Goal: Task Accomplishment & Management: Use online tool/utility

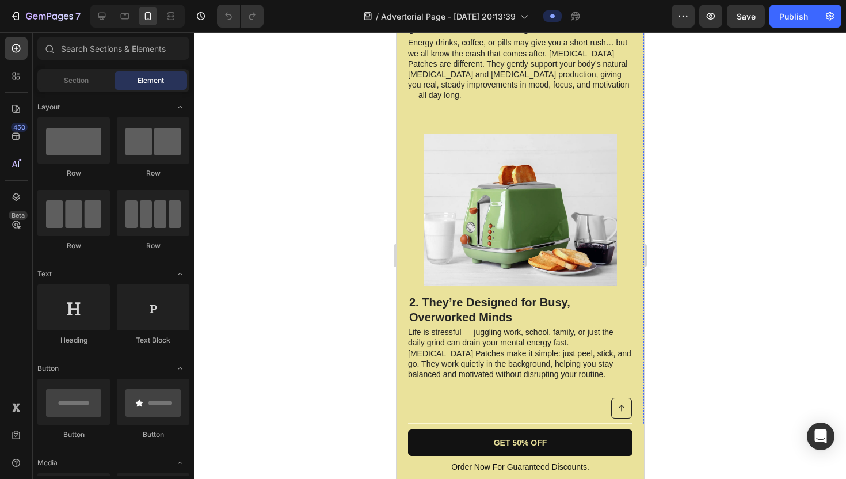
scroll to position [683, 0]
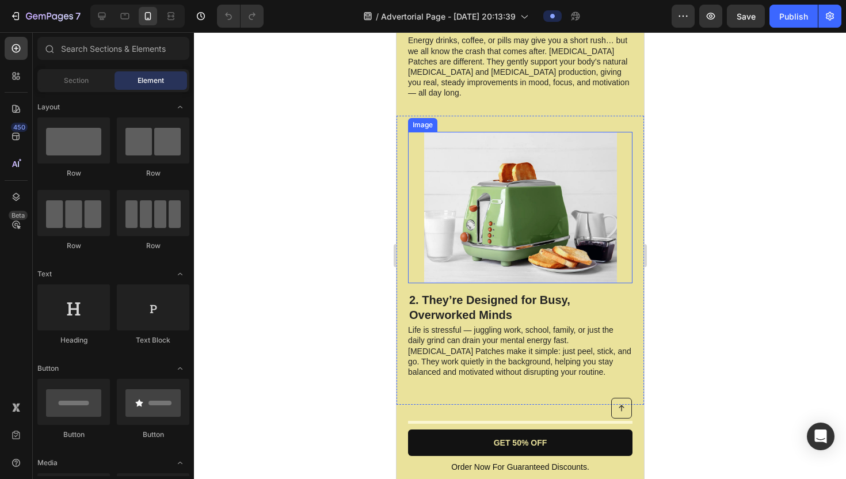
click at [470, 132] on img at bounding box center [520, 208] width 193 height 152
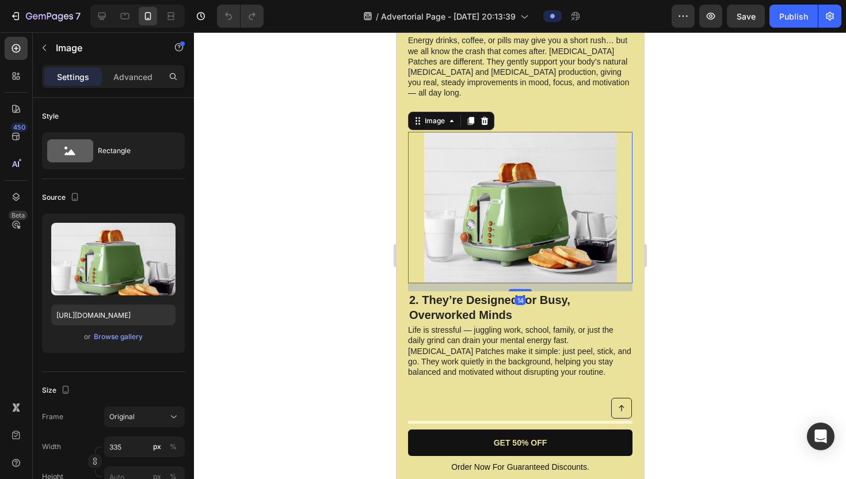
click at [494, 178] on img at bounding box center [520, 208] width 193 height 152
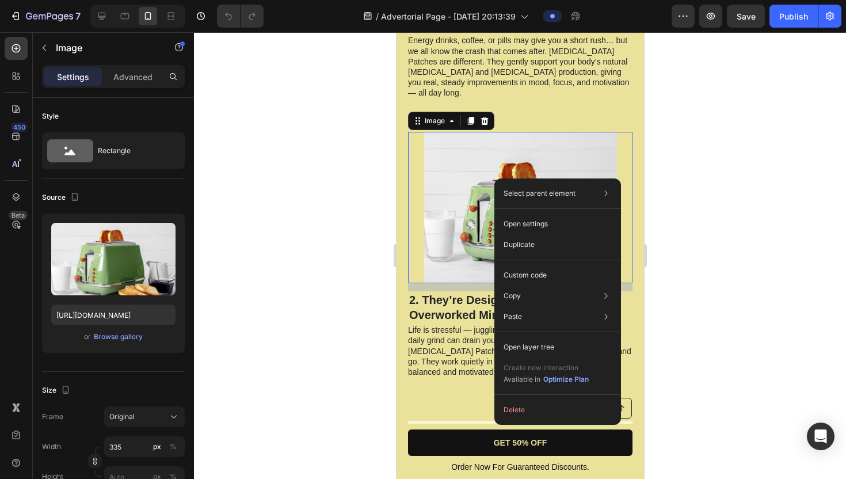
click at [494, 178] on div "Select parent element Section Row 2 cols Image Open settings Duplicate Custom c…" at bounding box center [557, 301] width 127 height 246
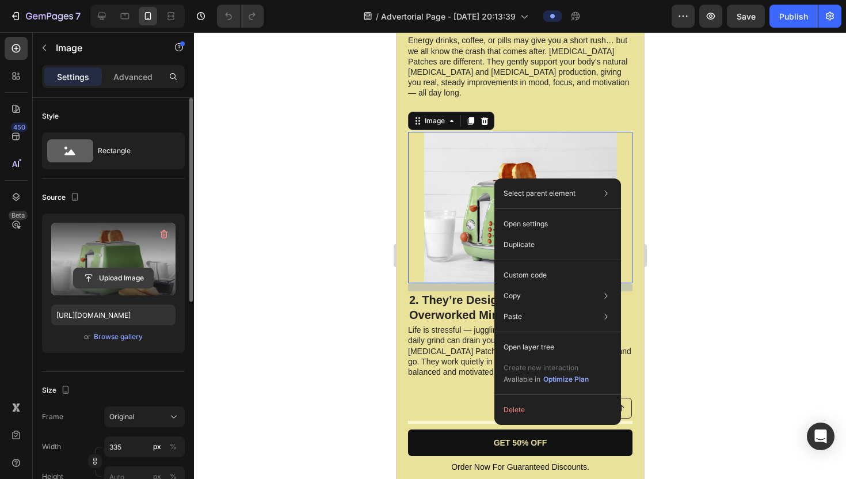
click at [105, 281] on input "file" at bounding box center [113, 278] width 79 height 20
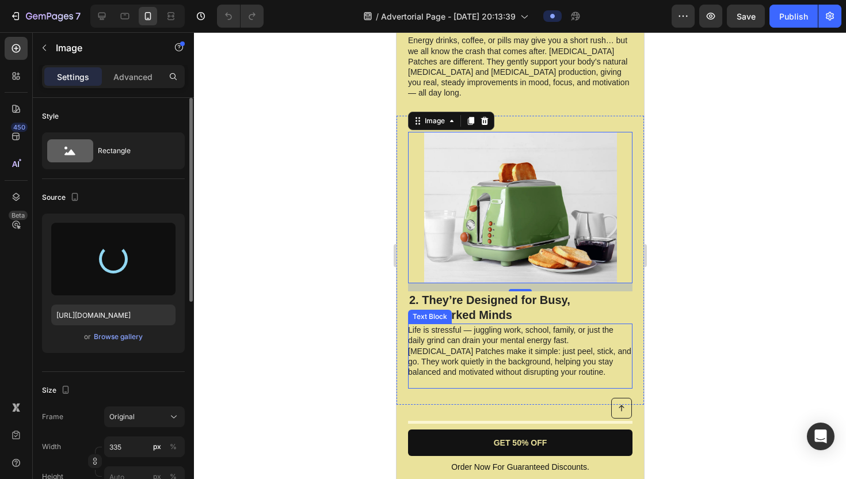
type input "https://cdn.shopify.com/s/files/1/0949/0835/0794/files/gempages_581240401860493…"
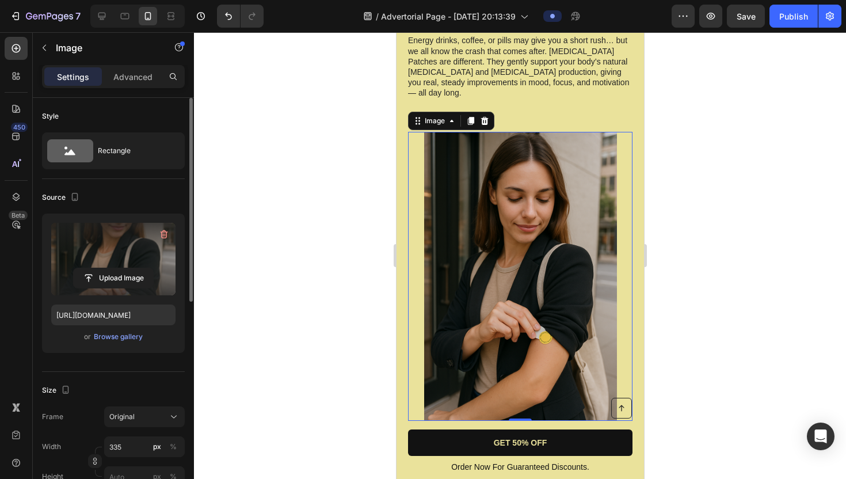
drag, startPoint x: 527, startPoint y: 396, endPoint x: 528, endPoint y: 333, distance: 62.8
click at [528, 333] on div "Image 0" at bounding box center [520, 277] width 224 height 290
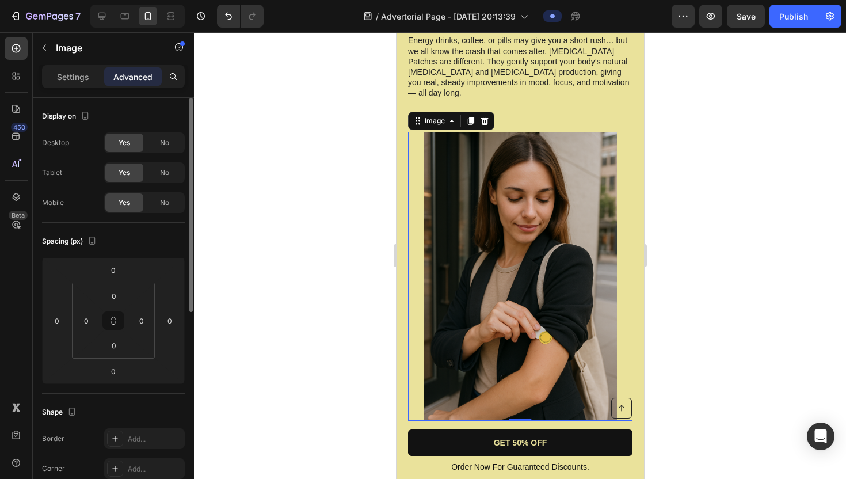
click at [725, 224] on div at bounding box center [520, 255] width 652 height 447
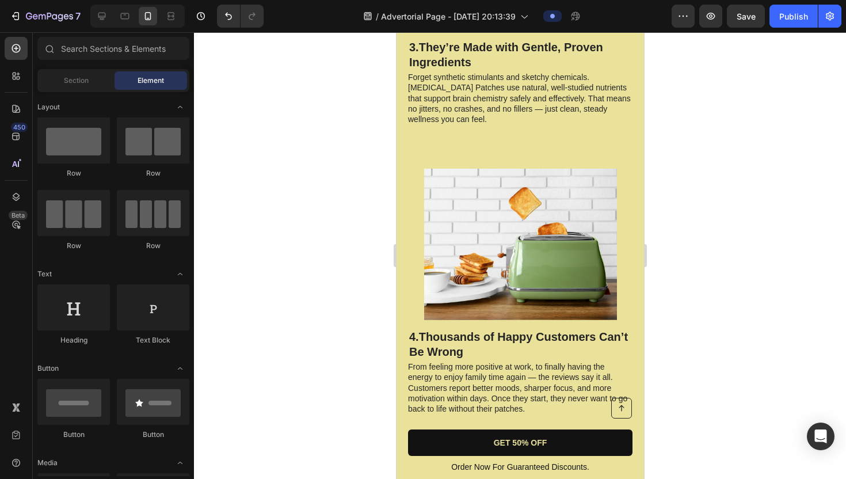
scroll to position [1426, 0]
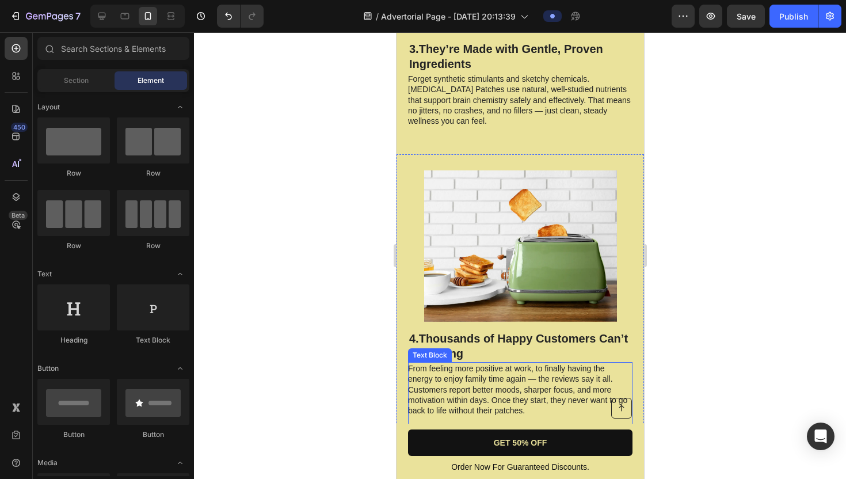
click at [492, 216] on img at bounding box center [520, 246] width 193 height 152
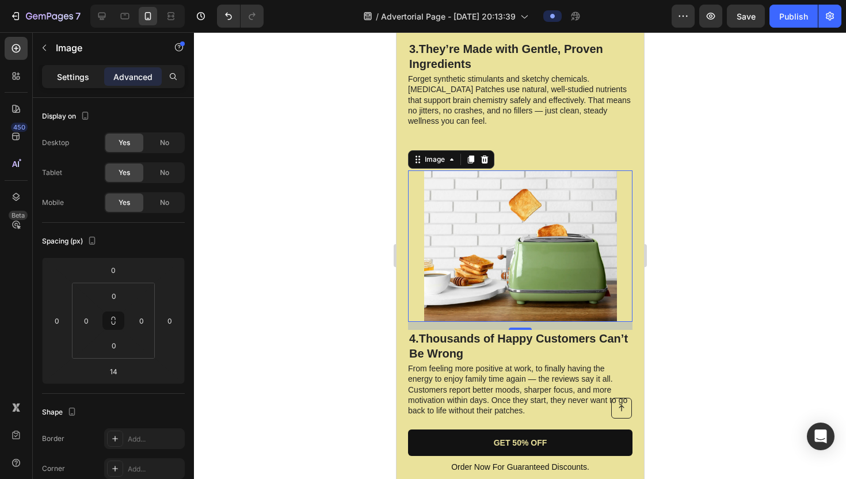
click at [69, 71] on p "Settings" at bounding box center [73, 77] width 32 height 12
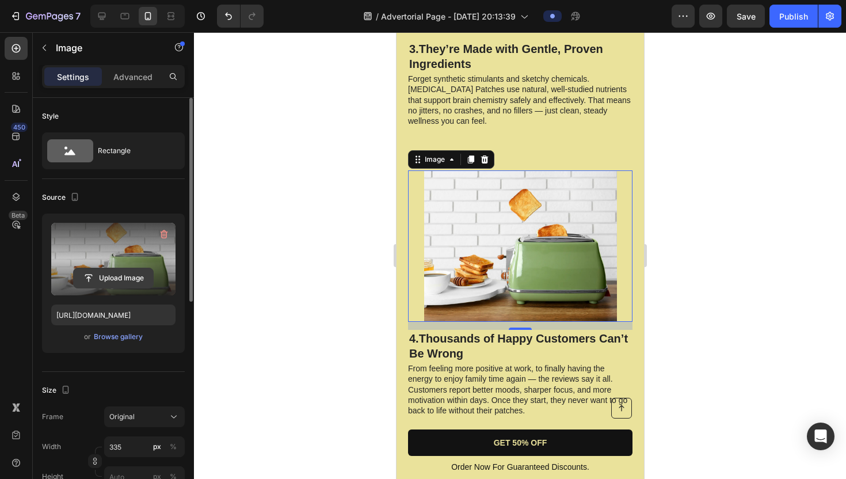
click at [119, 276] on input "file" at bounding box center [113, 278] width 79 height 20
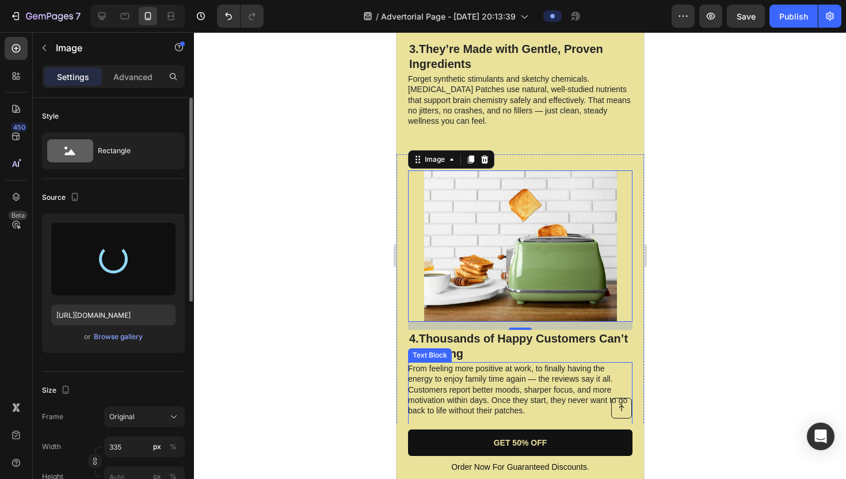
type input "https://cdn.shopify.com/s/files/1/0949/0835/0794/files/gempages_581240401860493…"
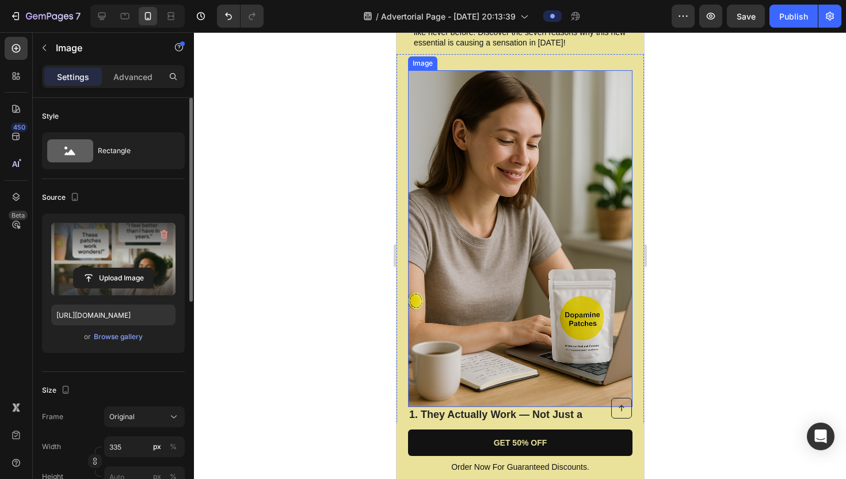
scroll to position [288, 0]
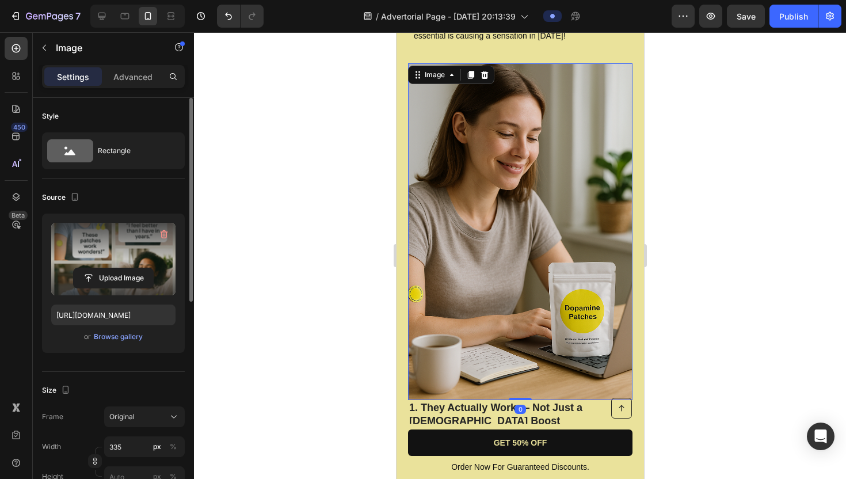
click at [561, 192] on img at bounding box center [520, 231] width 224 height 337
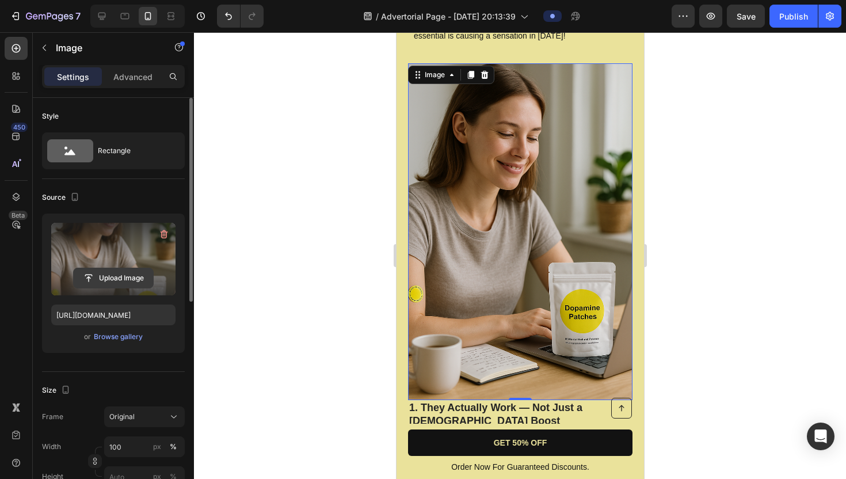
click at [118, 276] on input "file" at bounding box center [113, 278] width 79 height 20
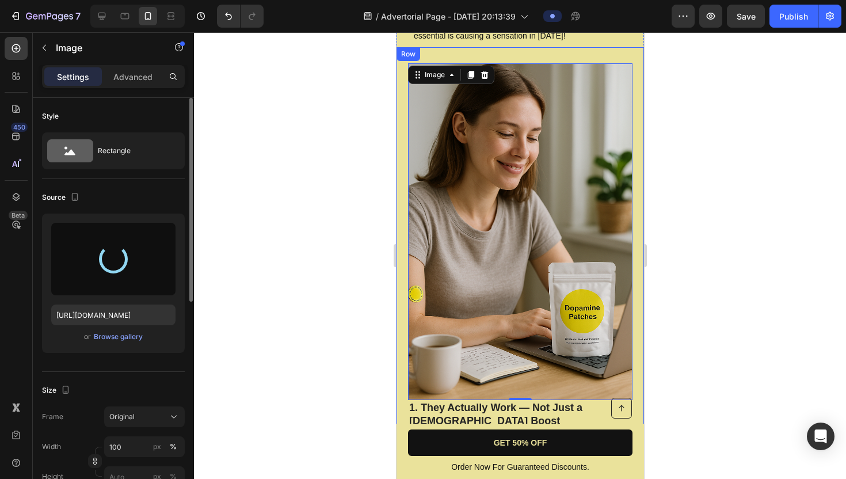
type input "https://cdn.shopify.com/s/files/1/0949/0835/0794/files/gempages_581240401860493…"
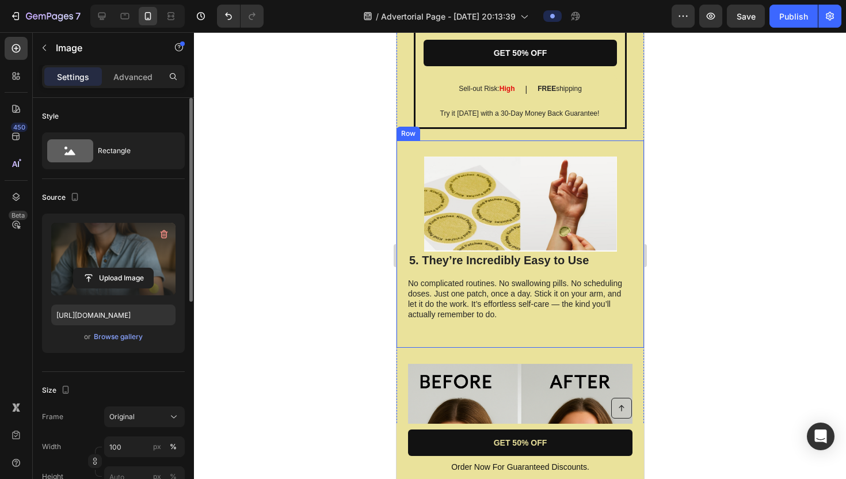
scroll to position [2286, 0]
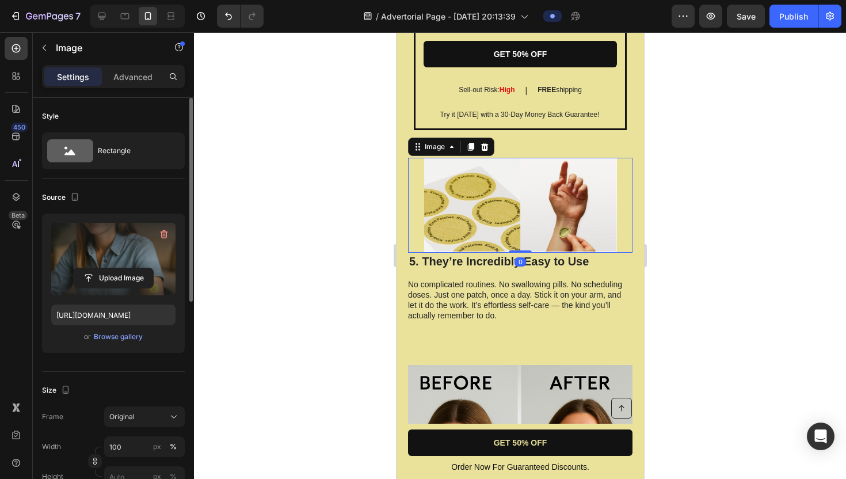
click at [493, 211] on img at bounding box center [520, 205] width 193 height 94
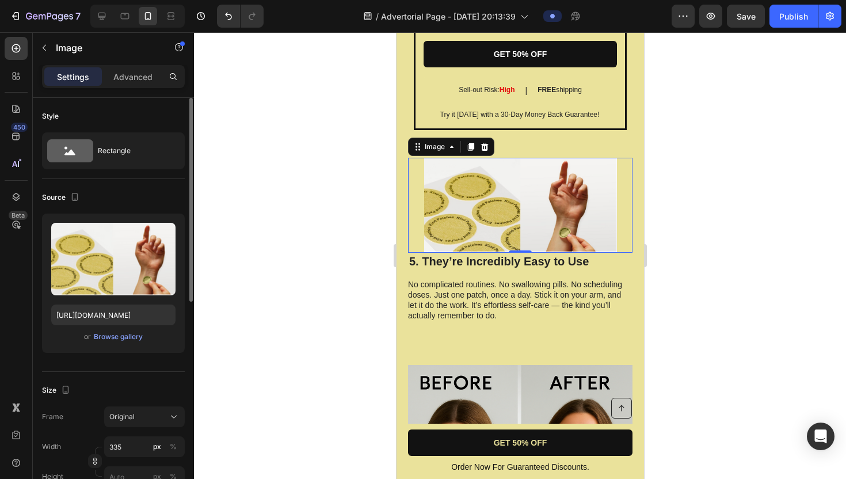
click at [484, 205] on img at bounding box center [520, 205] width 193 height 94
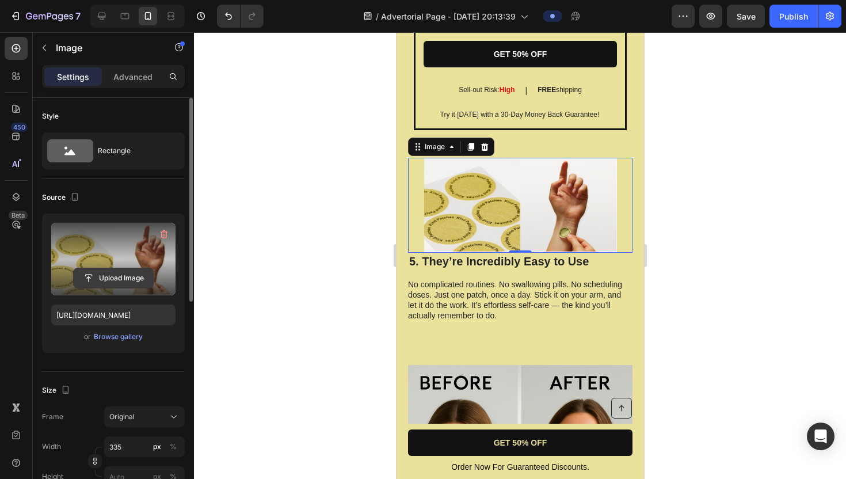
click at [123, 275] on input "file" at bounding box center [113, 278] width 79 height 20
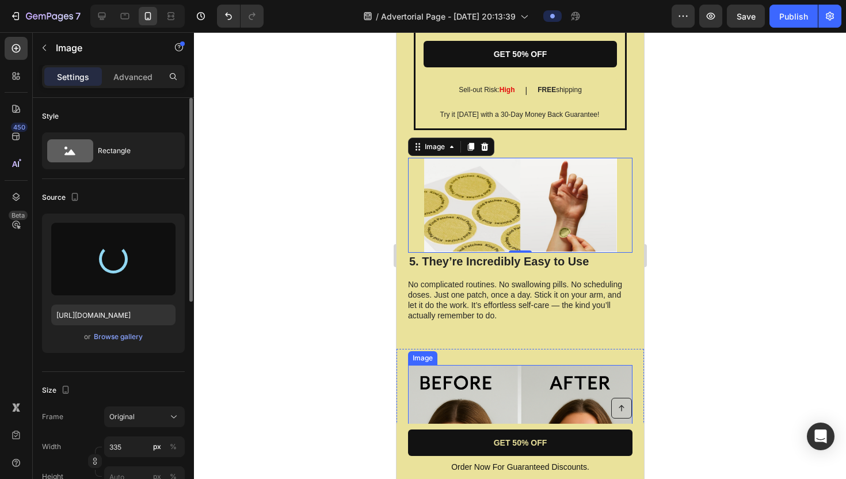
type input "https://cdn.shopify.com/s/files/1/0949/0835/0794/files/gempages_581240401860493…"
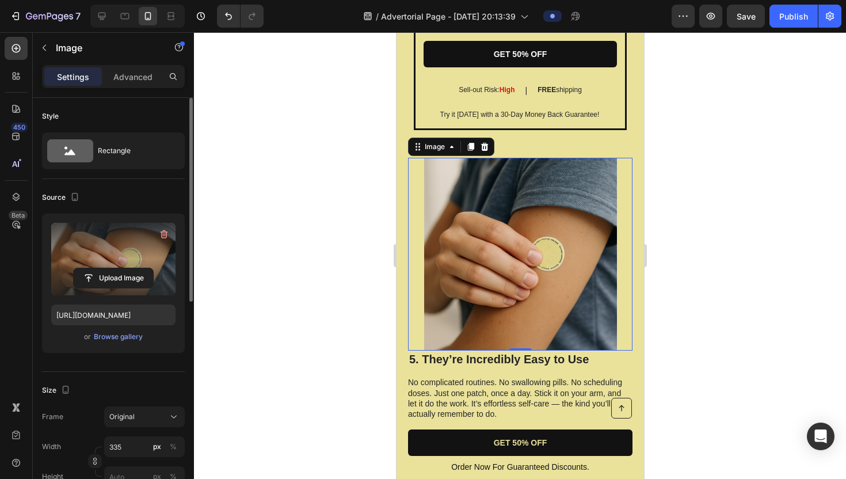
click at [725, 331] on div at bounding box center [520, 255] width 652 height 447
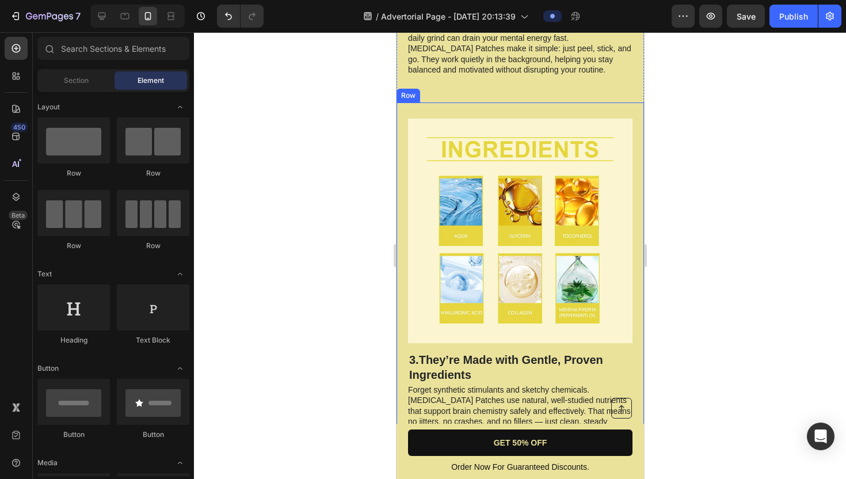
scroll to position [1116, 0]
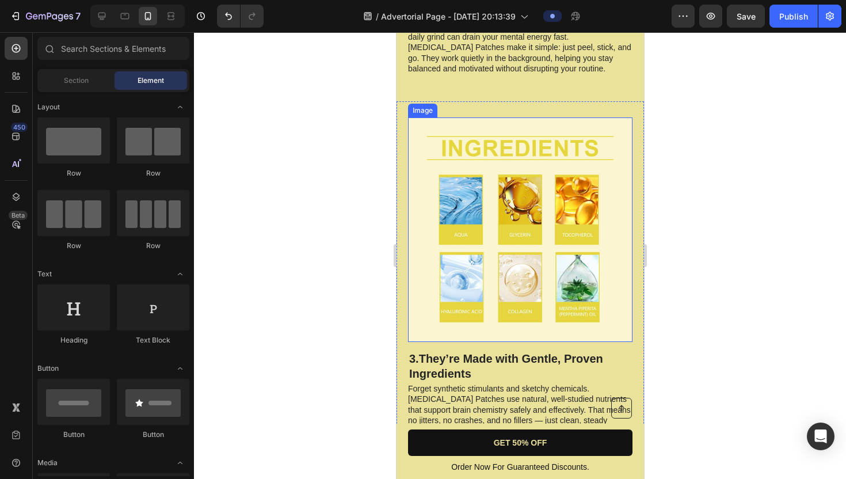
click at [488, 159] on img at bounding box center [520, 229] width 224 height 224
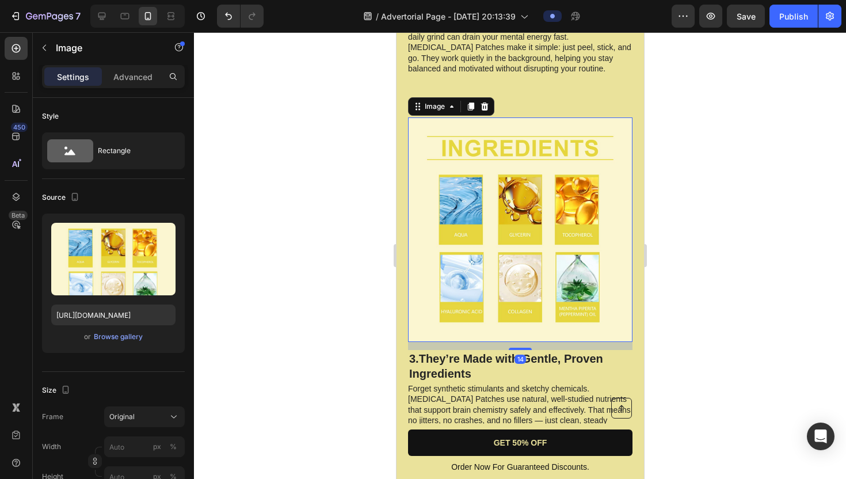
click at [725, 111] on div at bounding box center [520, 255] width 652 height 447
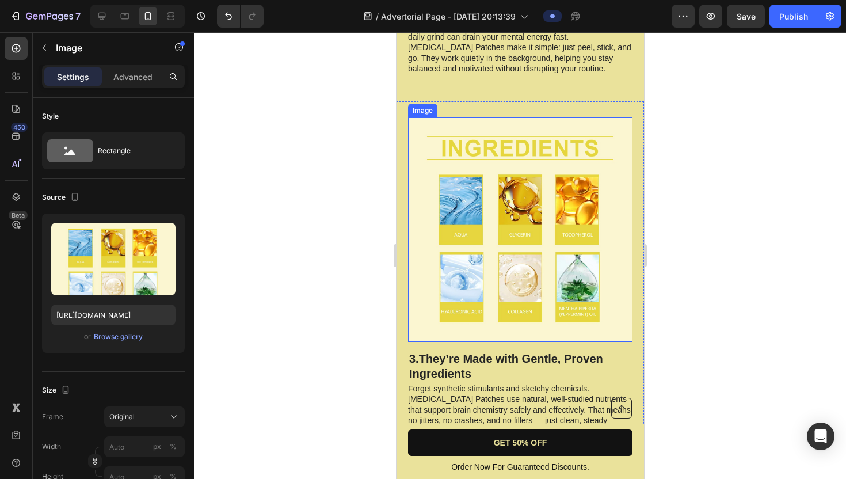
click at [474, 187] on img at bounding box center [520, 229] width 224 height 224
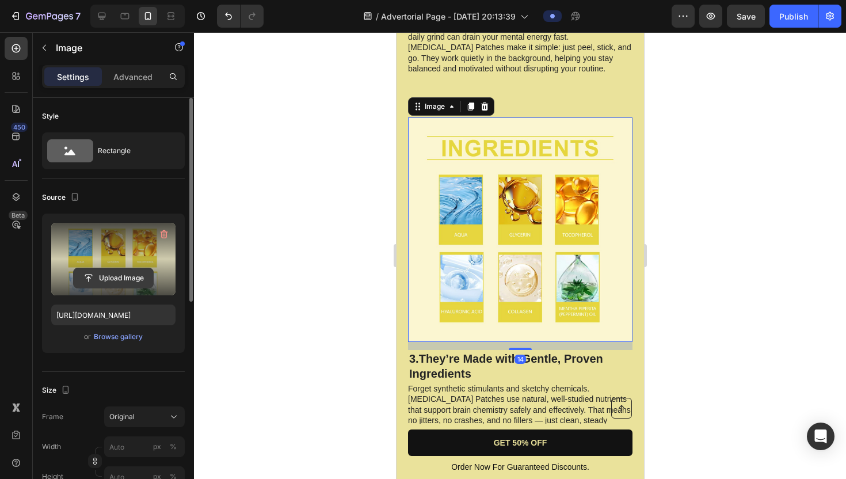
click at [132, 275] on input "file" at bounding box center [113, 278] width 79 height 20
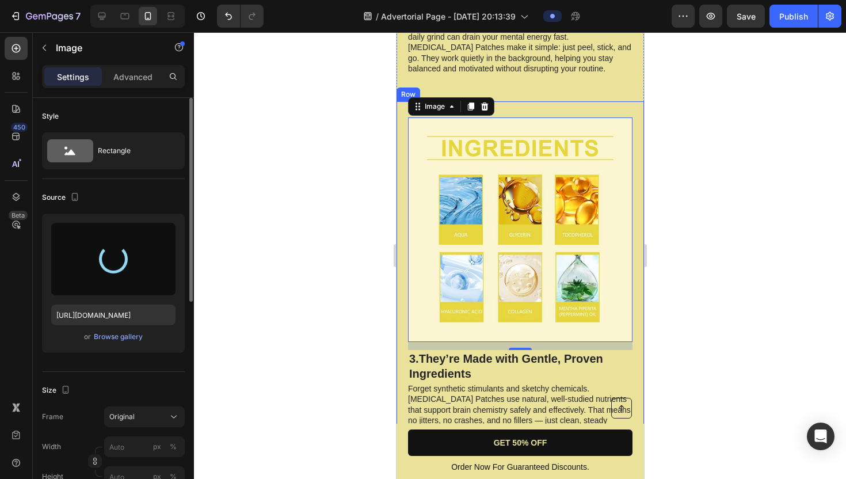
type input "https://cdn.shopify.com/s/files/1/0949/0835/0794/files/gempages_581240401860493…"
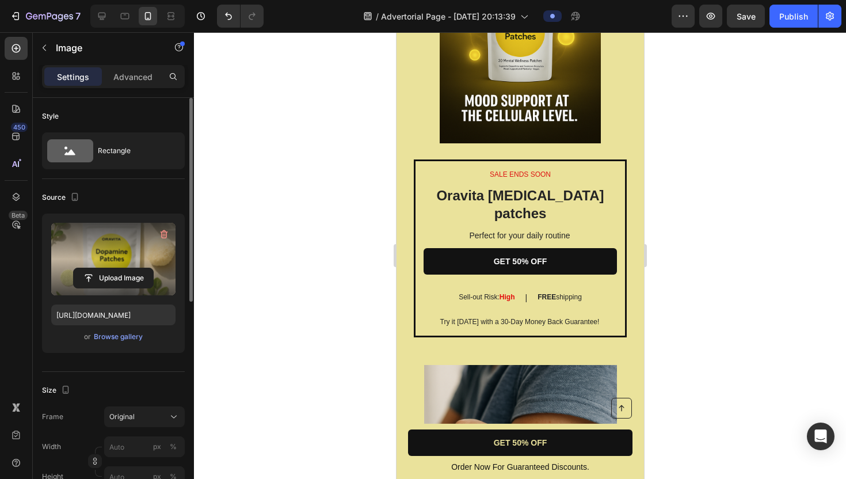
scroll to position [2205, 0]
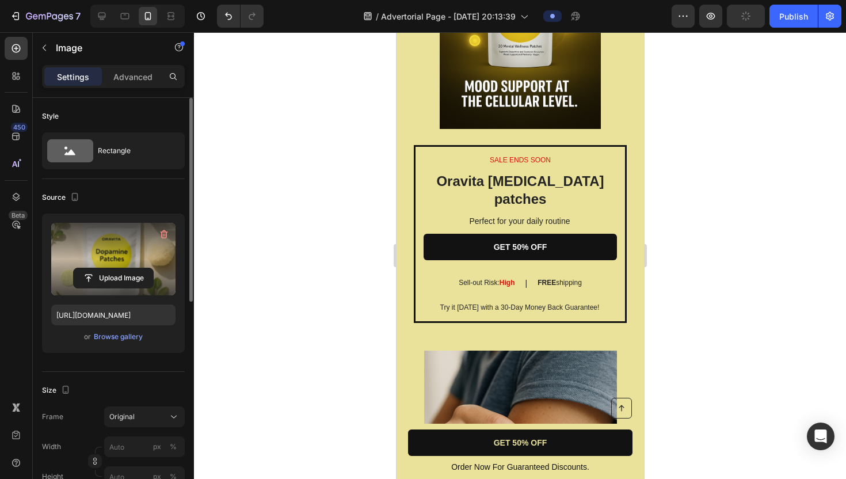
click at [725, 77] on div at bounding box center [520, 255] width 652 height 447
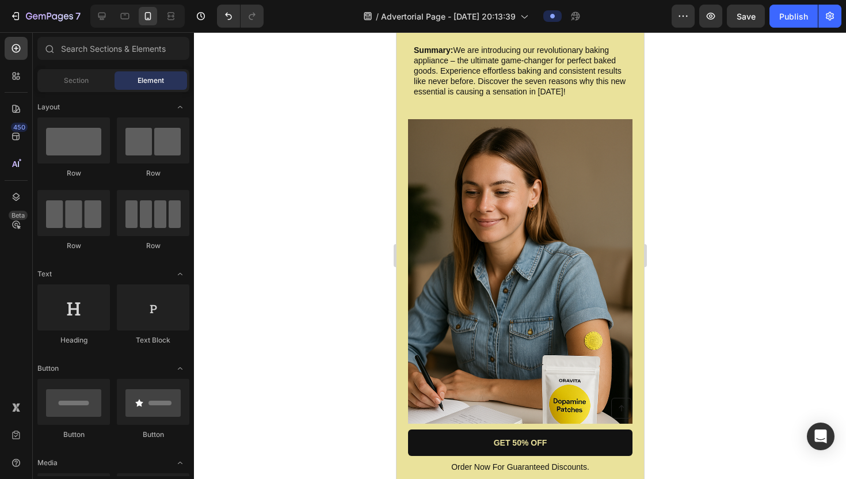
scroll to position [0, 0]
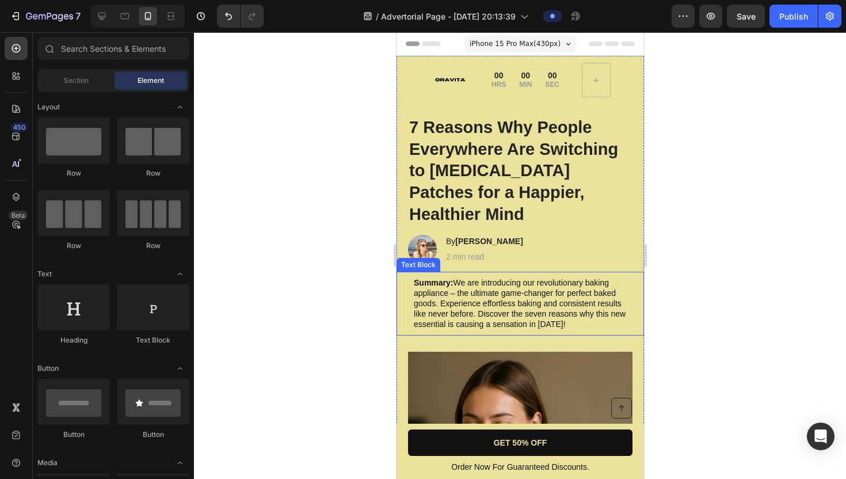
click at [500, 277] on p "Summary: We are introducing our revolutionary baking appliance – the ultimate g…" at bounding box center [519, 303] width 213 height 52
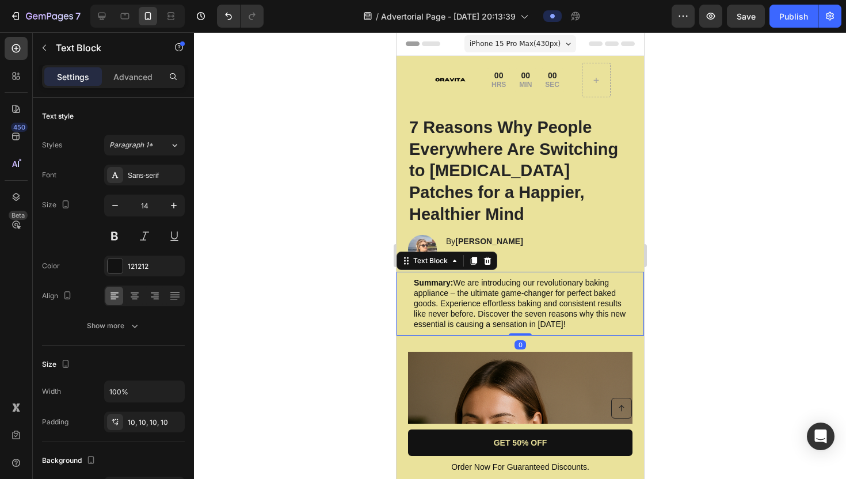
click at [457, 277] on p "Summary: We are introducing our revolutionary baking appliance – the ultimate g…" at bounding box center [519, 303] width 213 height 52
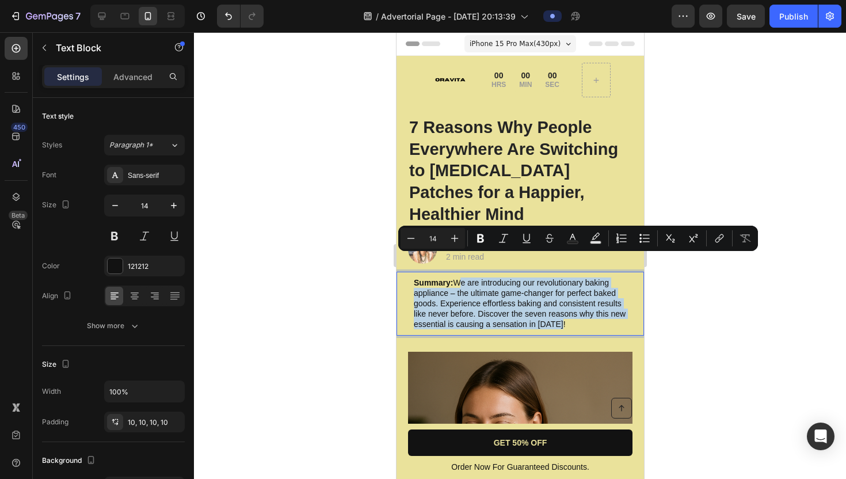
drag, startPoint x: 456, startPoint y: 258, endPoint x: 558, endPoint y: 300, distance: 110.4
click at [558, 300] on p "Summary: We are introducing our revolutionary baking appliance – the ultimate g…" at bounding box center [519, 303] width 213 height 52
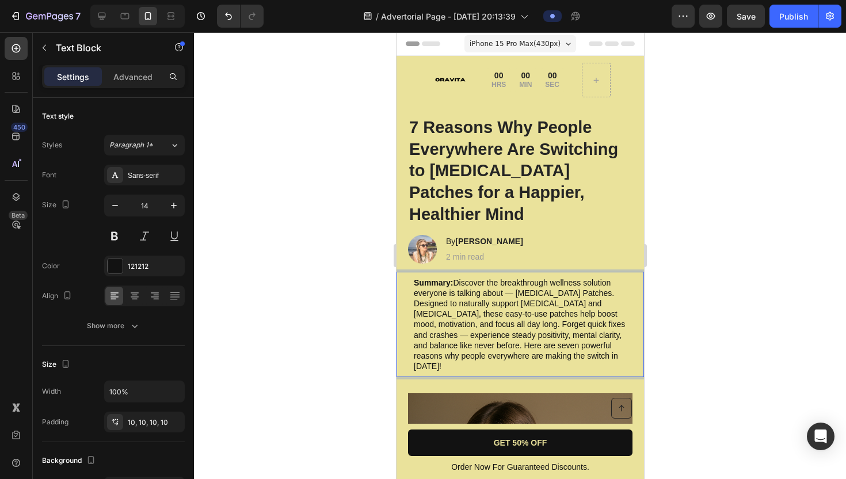
click at [518, 335] on p "Summary: Discover the breakthrough wellness solution everyone is talking about …" at bounding box center [519, 324] width 213 height 94
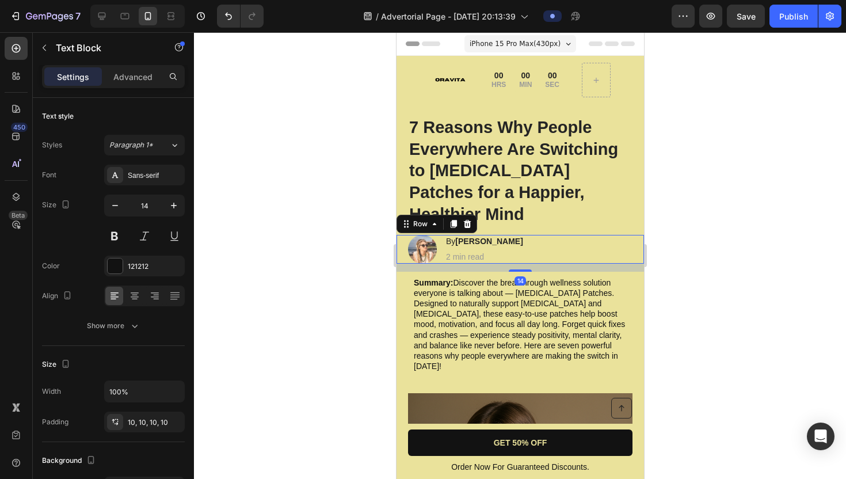
click at [556, 235] on div "Image By Jessica M. Heading 2 min read Text Block Row 14" at bounding box center [520, 249] width 248 height 29
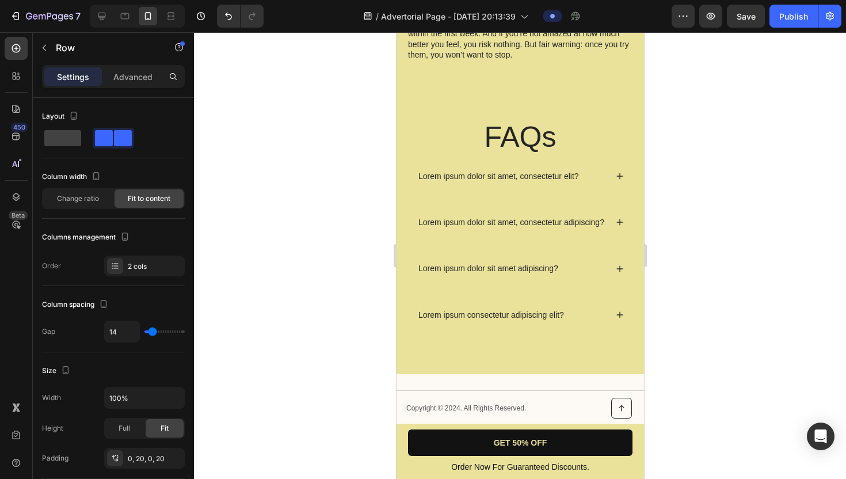
scroll to position [3540, 0]
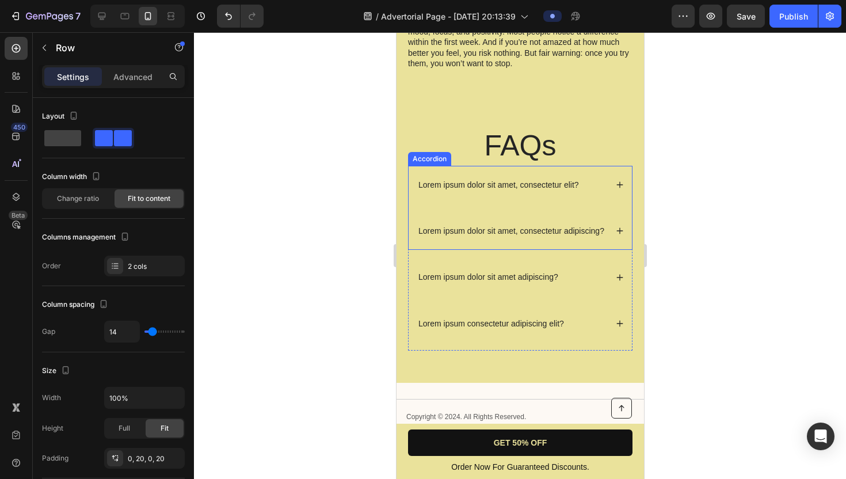
click at [443, 180] on p "Lorem ipsum dolor sit amet, consectetur elit?" at bounding box center [498, 185] width 161 height 10
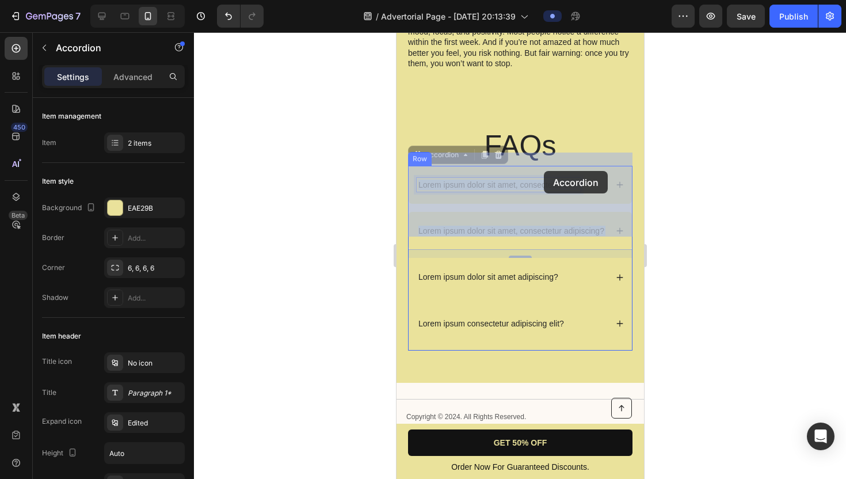
drag, startPoint x: 418, startPoint y: 172, endPoint x: 543, endPoint y: 171, distance: 124.9
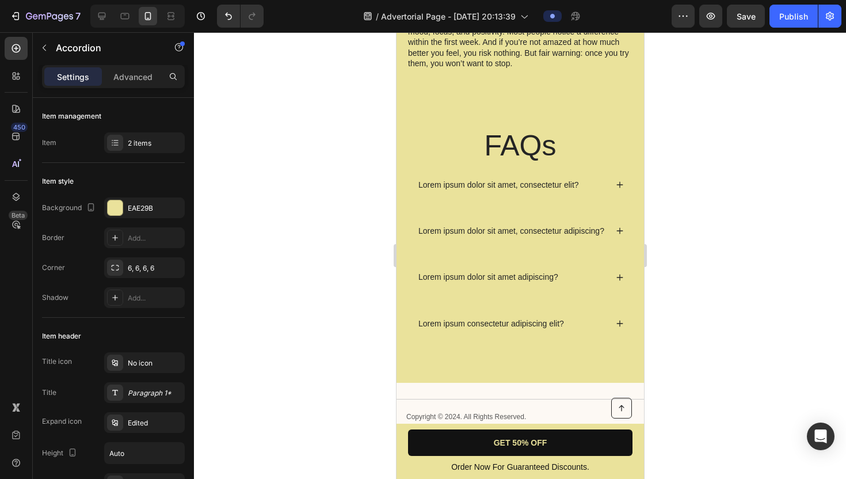
click at [619, 181] on icon at bounding box center [619, 185] width 8 height 8
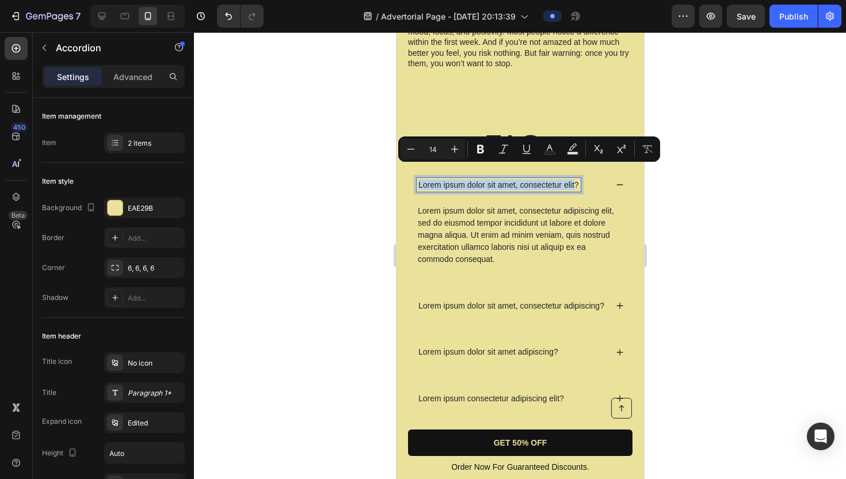
drag, startPoint x: 574, startPoint y: 172, endPoint x: 417, endPoint y: 174, distance: 157.2
click at [418, 180] on p "Lorem ipsum dolor sit amet, consectetur elit?" at bounding box center [498, 185] width 161 height 10
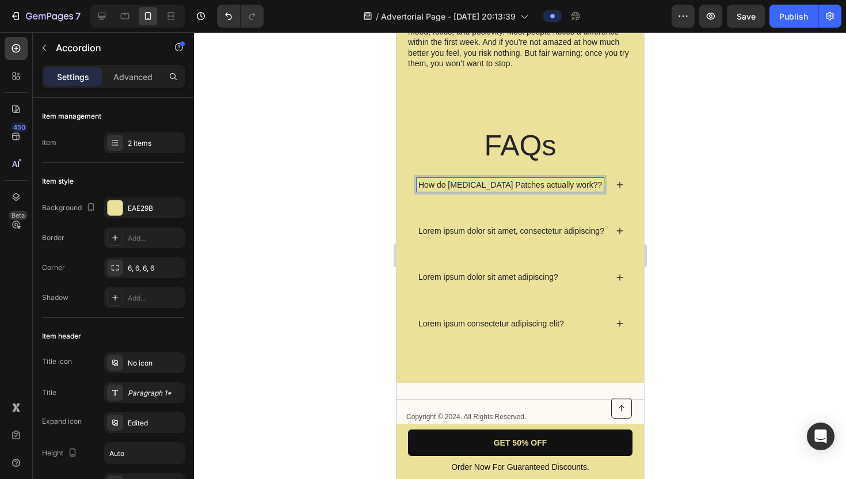
click at [621, 181] on icon at bounding box center [619, 185] width 8 height 8
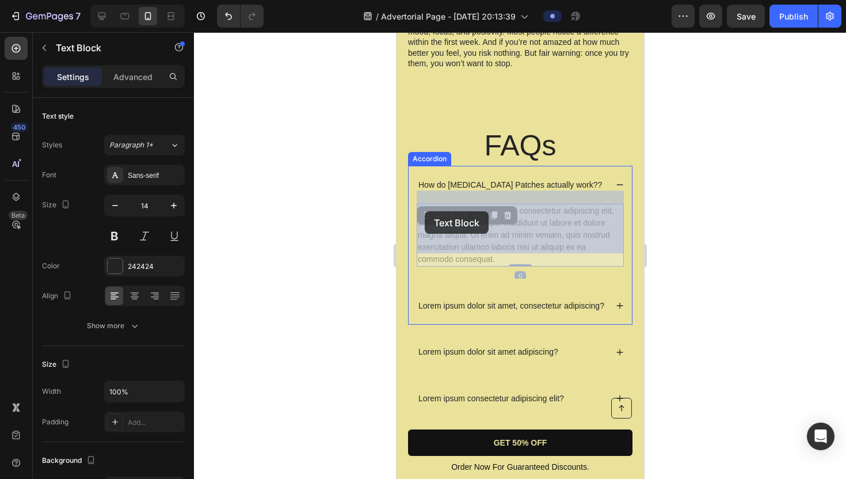
drag, startPoint x: 495, startPoint y: 246, endPoint x: 424, endPoint y: 211, distance: 78.8
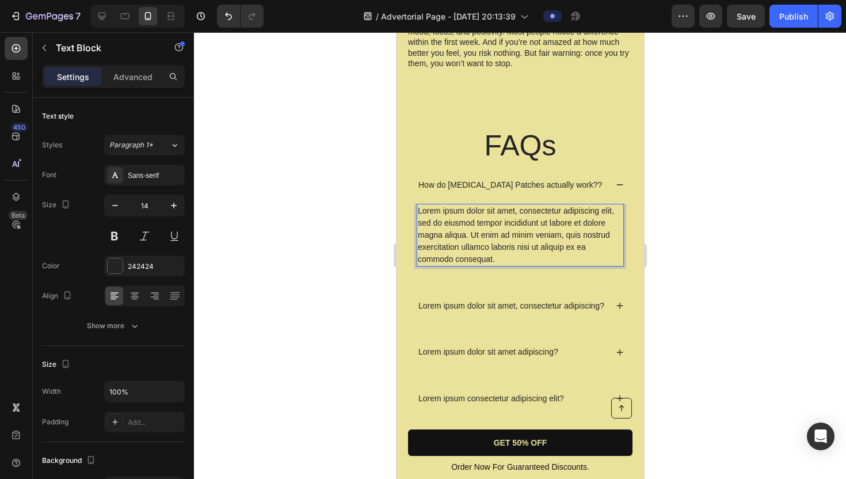
click at [493, 246] on div "Lorem ipsum dolor sit amet, consectetur adipiscing elit, sed do eiusmod tempor …" at bounding box center [519, 235] width 207 height 63
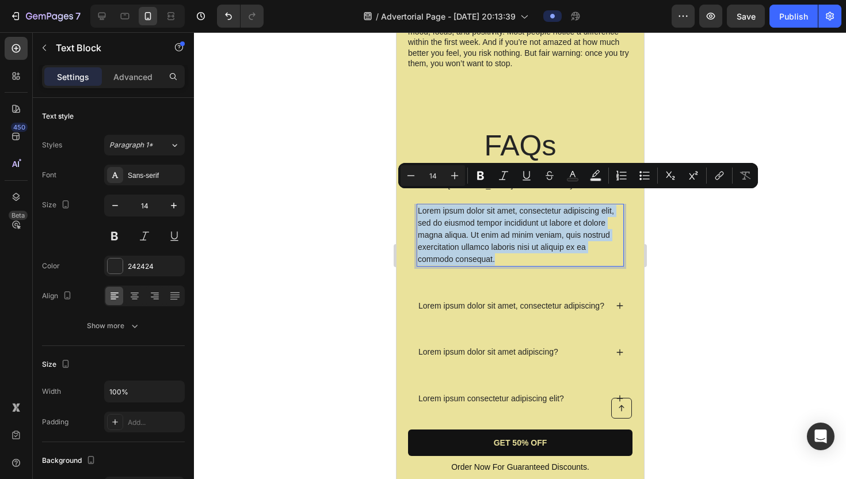
drag, startPoint x: 493, startPoint y: 246, endPoint x: 417, endPoint y: 193, distance: 92.3
click at [417, 205] on p "Lorem ipsum dolor sit amet, consectetur adipiscing elit, sed do eiusmod tempor …" at bounding box center [519, 235] width 205 height 60
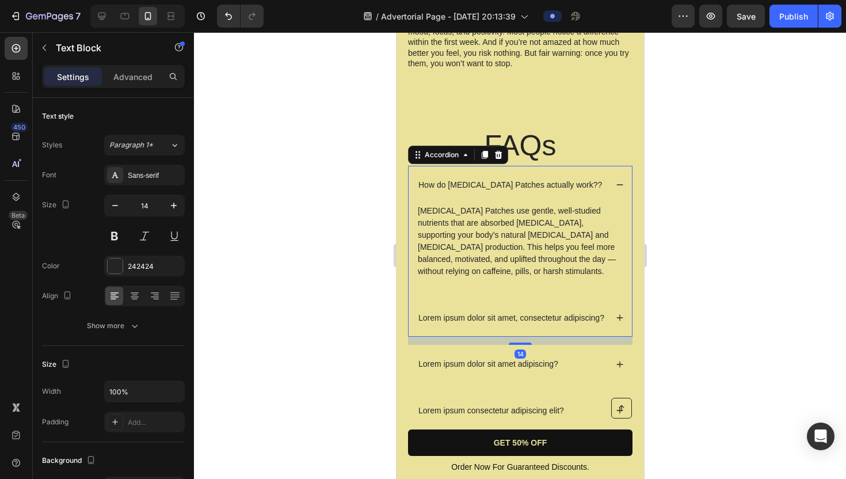
click at [619, 181] on icon at bounding box center [619, 185] width 8 height 8
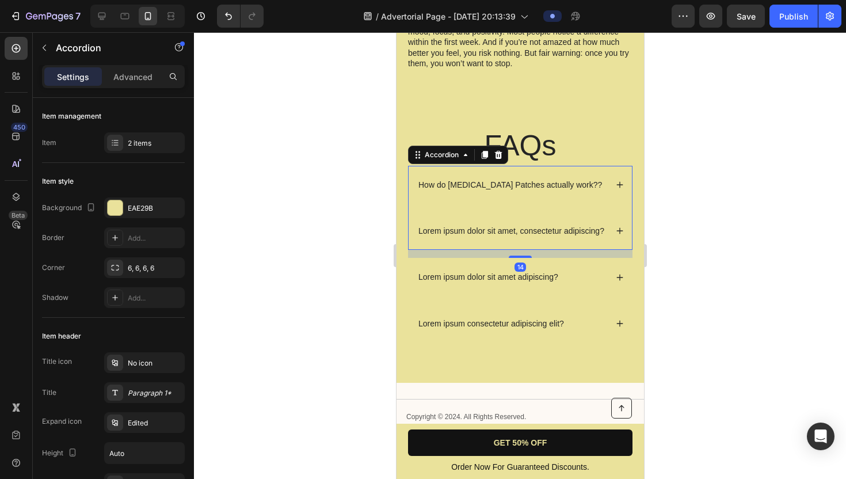
click at [619, 182] on icon at bounding box center [619, 185] width 6 height 6
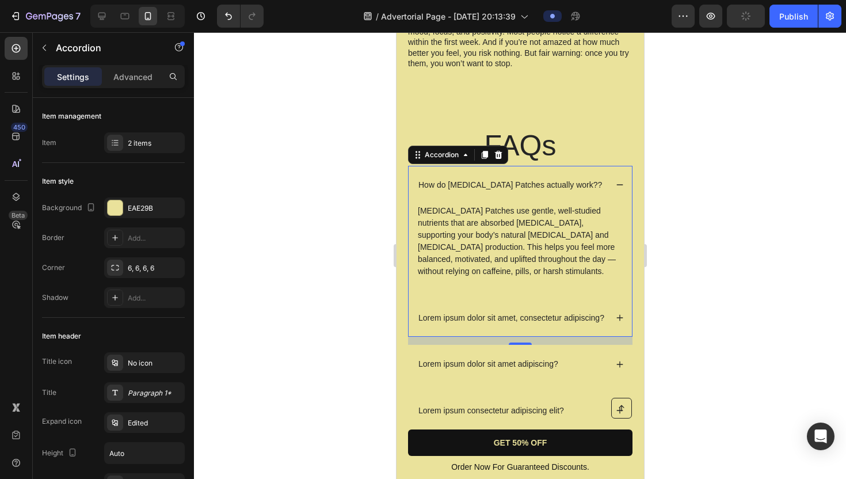
click at [619, 181] on icon at bounding box center [619, 185] width 8 height 8
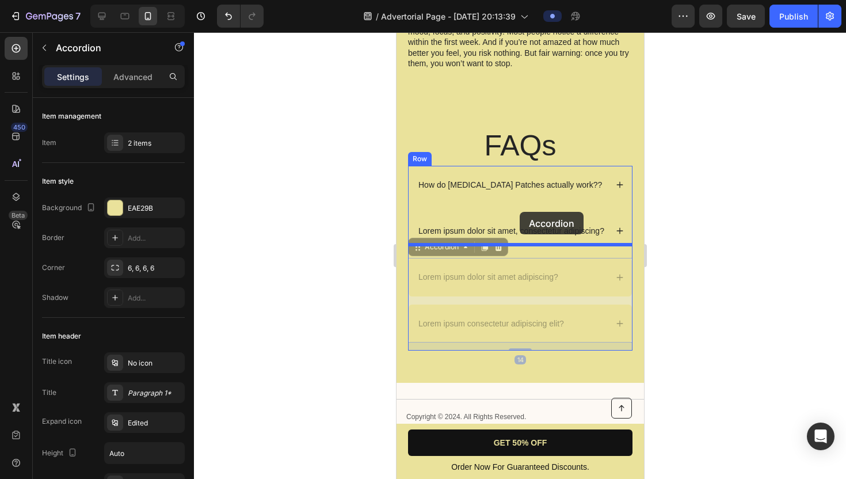
drag, startPoint x: 517, startPoint y: 246, endPoint x: 519, endPoint y: 212, distance: 34.6
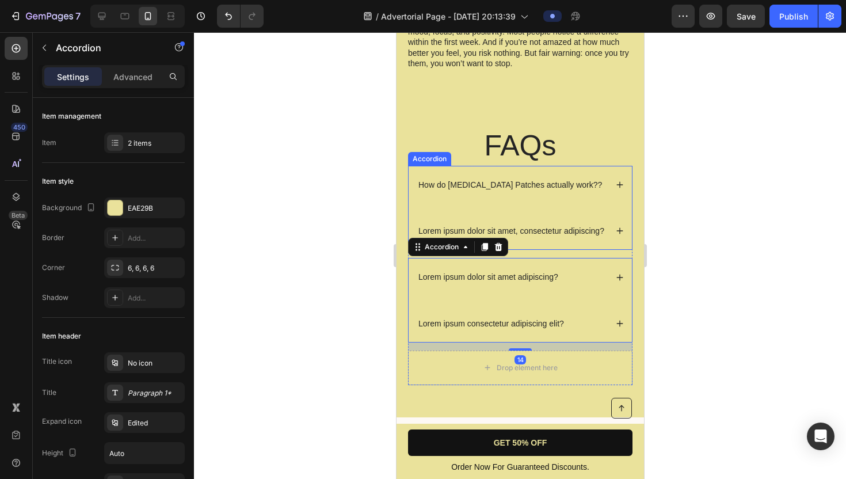
click at [557, 191] on div "How do Dopamine Patches actually work?? Lorem ipsum dolor sit amet, consectetur…" at bounding box center [520, 208] width 224 height 84
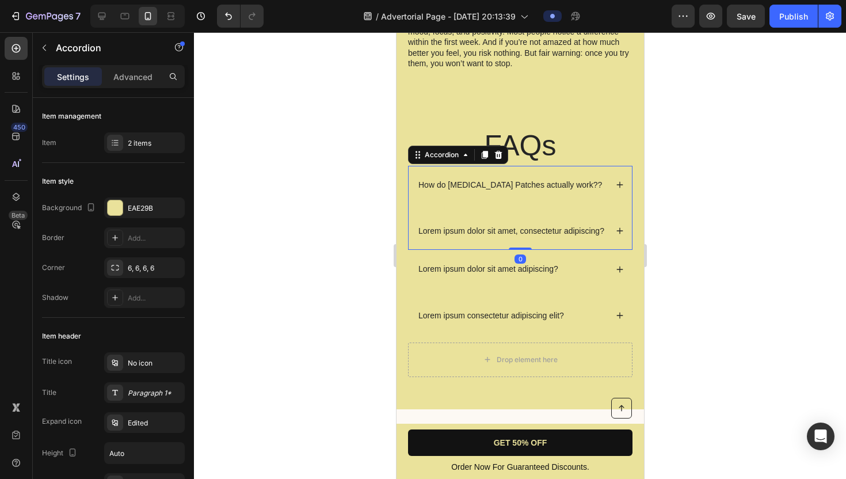
drag, startPoint x: 516, startPoint y: 243, endPoint x: 522, endPoint y: 204, distance: 38.9
click at [521, 205] on div "How do Dopamine Patches actually work?? Lorem ipsum dolor sit amet, consectetur…" at bounding box center [520, 208] width 224 height 84
type input "100%"
type input "100"
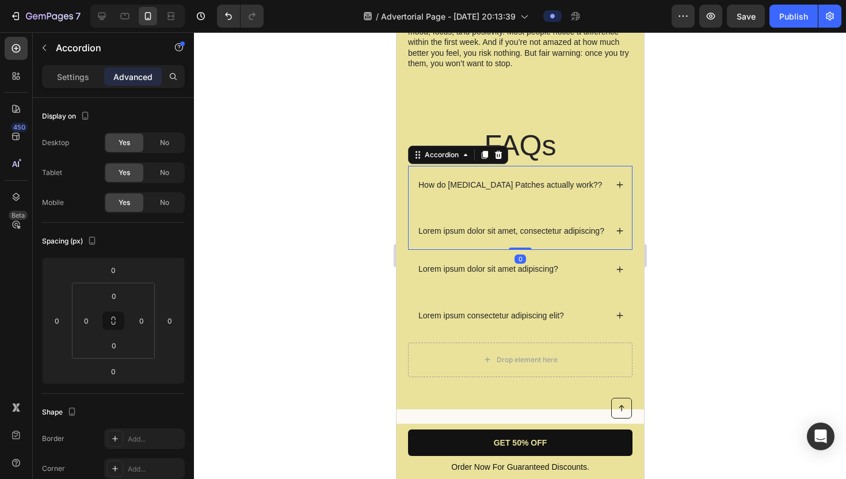
click at [522, 212] on div "Lorem ipsum dolor sit amet, consectetur adipiscing?" at bounding box center [519, 231] width 223 height 38
click at [517, 196] on div "How do Dopamine Patches actually work?? Lorem ipsum dolor sit amet, consectetur…" at bounding box center [520, 208] width 224 height 84
click at [614, 169] on div "How do [MEDICAL_DATA] Patches actually work??" at bounding box center [519, 185] width 223 height 38
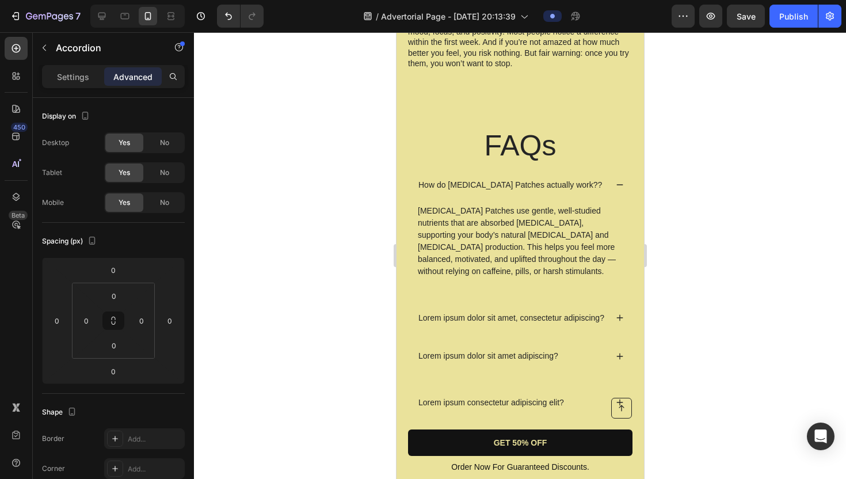
click at [616, 181] on icon at bounding box center [619, 185] width 8 height 8
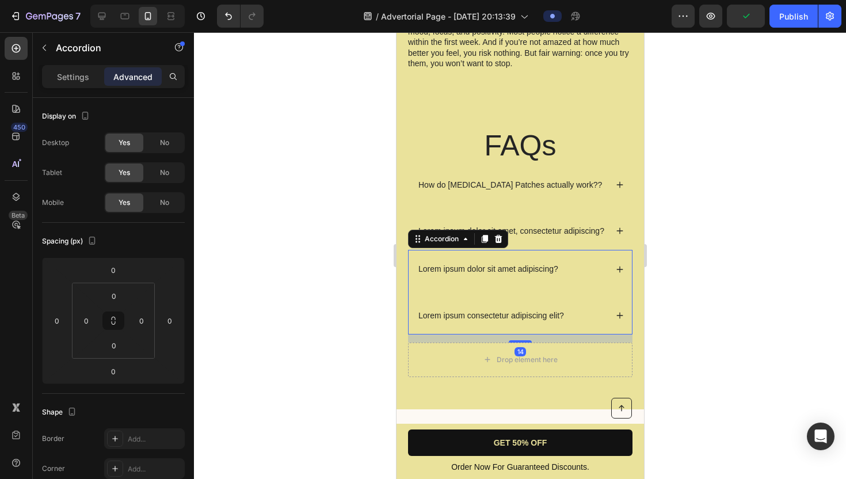
click at [500, 264] on p "Lorem ipsum dolor sit amet adipiscing?" at bounding box center [488, 269] width 140 height 10
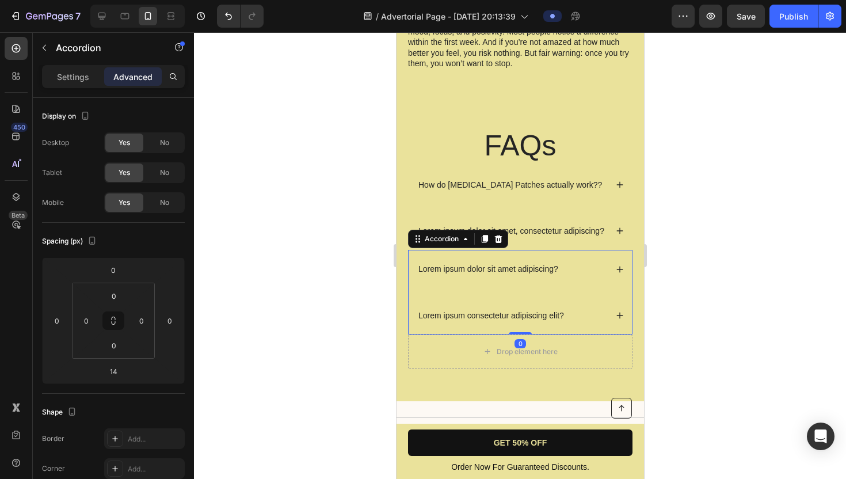
drag, startPoint x: 513, startPoint y: 325, endPoint x: 514, endPoint y: 289, distance: 36.3
click at [514, 289] on div "Lorem ipsum dolor sit amet adipiscing? Lorem ipsum consectetur adipiscing elit?…" at bounding box center [520, 292] width 224 height 84
type input "0"
click at [569, 250] on div "Lorem ipsum dolor sit amet adipiscing?" at bounding box center [519, 269] width 223 height 38
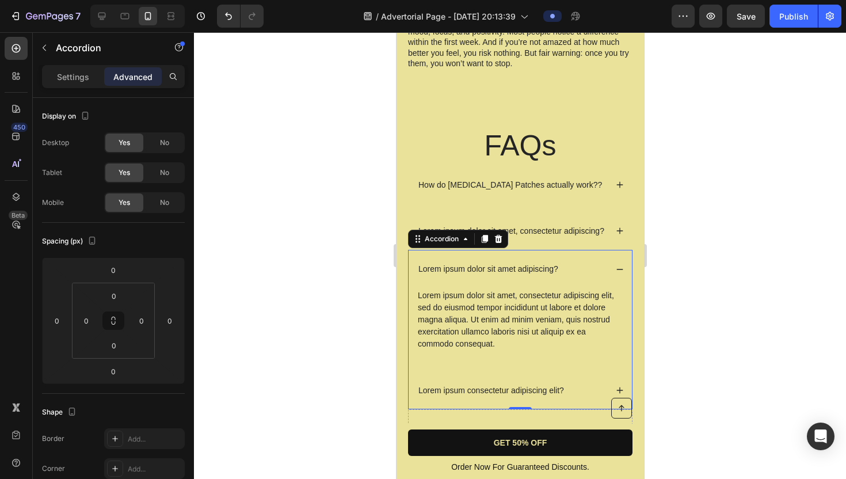
click at [554, 264] on p "Lorem ipsum dolor sit amet adipiscing?" at bounding box center [488, 269] width 140 height 10
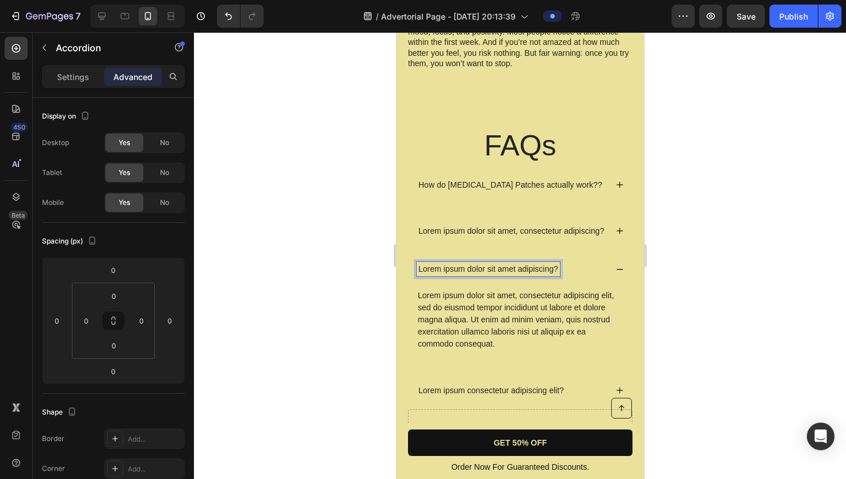
click at [592, 262] on div "Lorem ipsum dolor sit amet adipiscing?" at bounding box center [511, 269] width 190 height 14
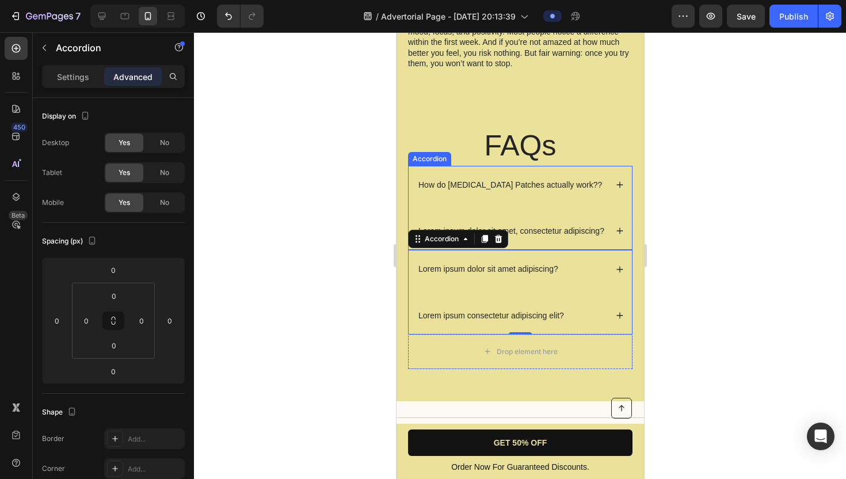
click at [542, 226] on p "Lorem ipsum dolor sit amet, consectetur adipiscing?" at bounding box center [511, 231] width 186 height 10
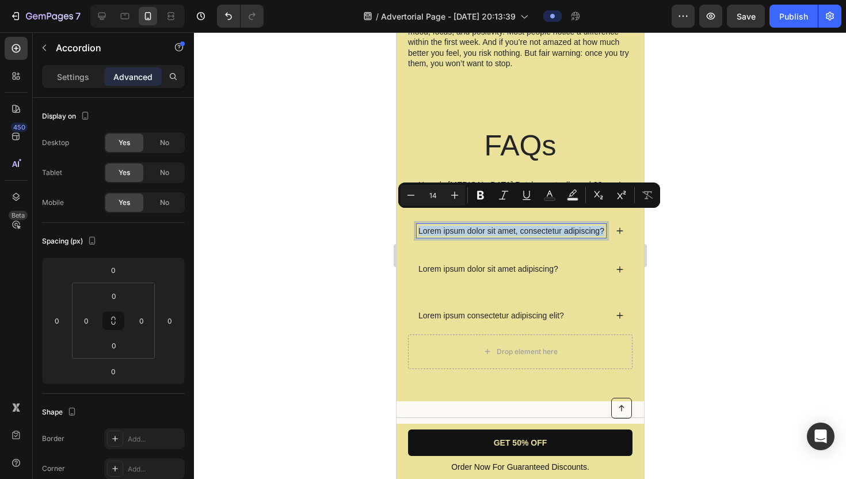
drag, startPoint x: 419, startPoint y: 217, endPoint x: 612, endPoint y: 226, distance: 193.6
click at [612, 226] on div "Lorem ipsum dolor sit amet, consectetur adipiscing?" at bounding box center [519, 231] width 223 height 38
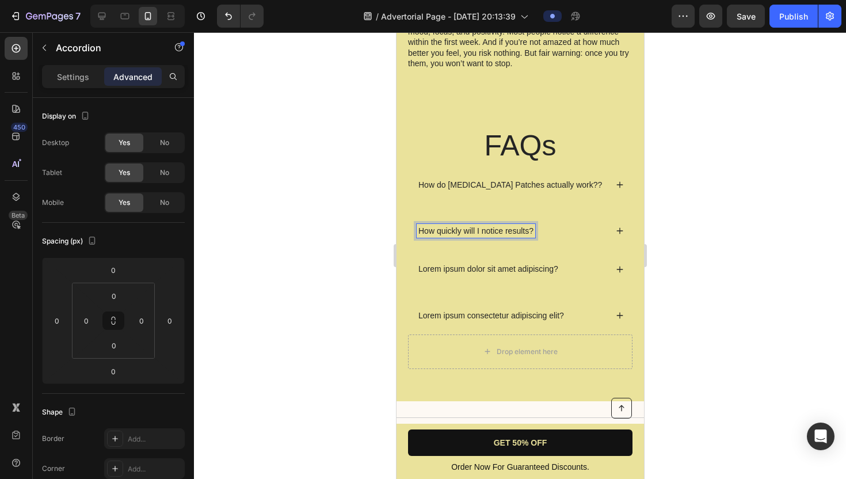
click at [619, 228] on icon at bounding box center [619, 231] width 6 height 6
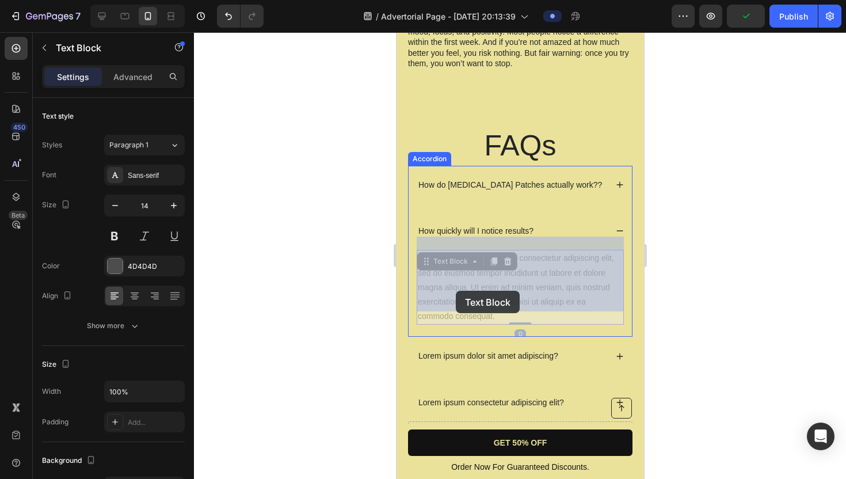
drag, startPoint x: 495, startPoint y: 303, endPoint x: 455, endPoint y: 291, distance: 41.5
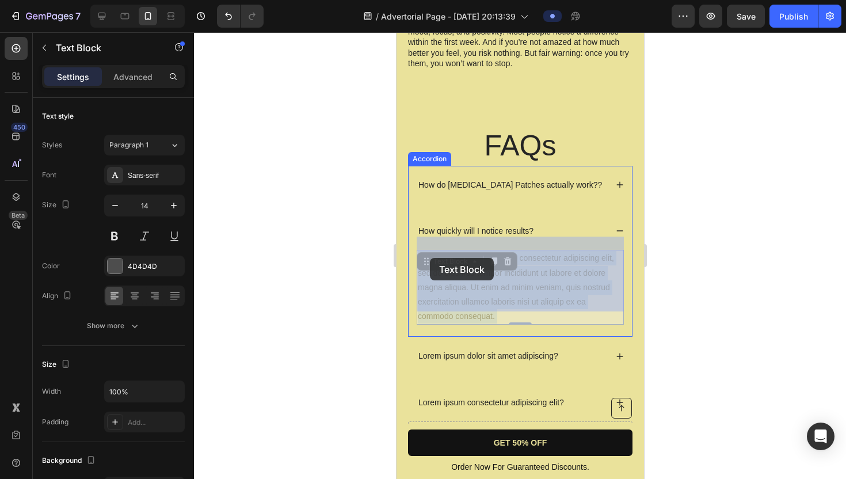
drag, startPoint x: 497, startPoint y: 305, endPoint x: 433, endPoint y: 262, distance: 76.8
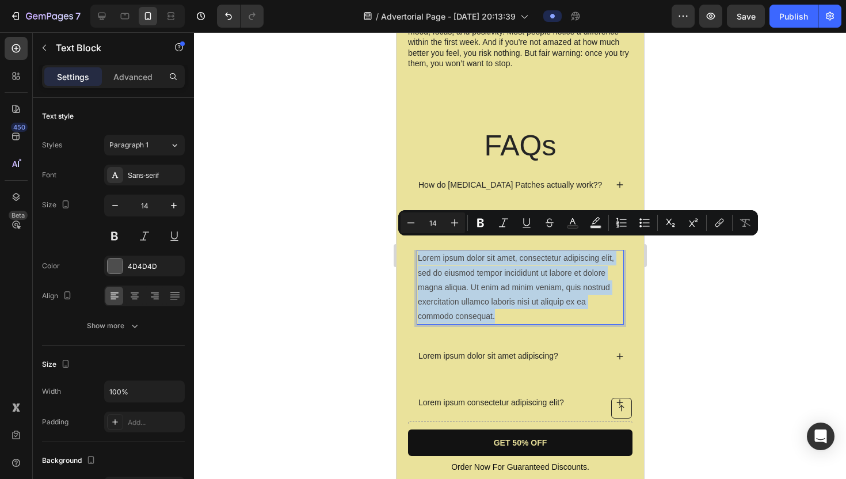
drag, startPoint x: 494, startPoint y: 302, endPoint x: 416, endPoint y: 244, distance: 97.1
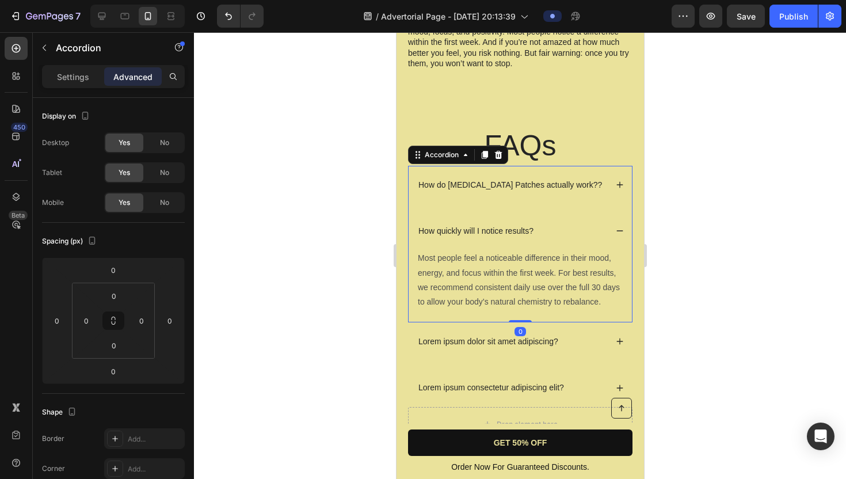
click at [619, 227] on icon at bounding box center [619, 231] width 8 height 8
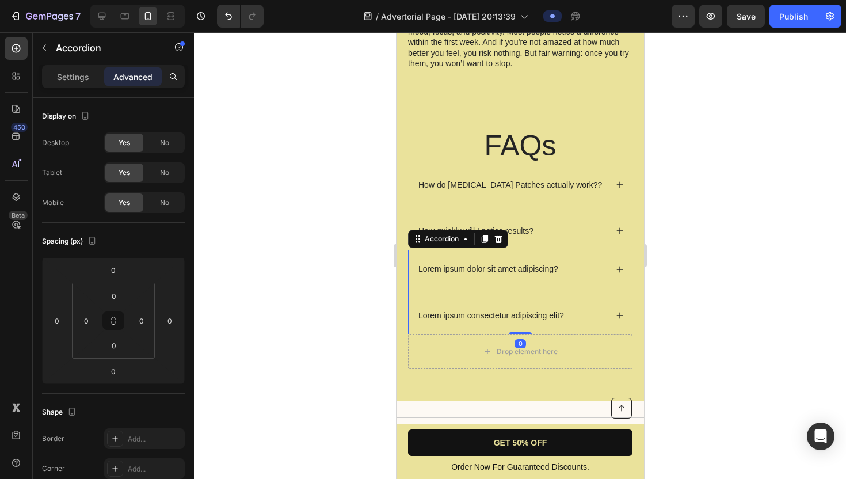
click at [549, 264] on p "Lorem ipsum dolor sit amet adipiscing?" at bounding box center [488, 269] width 140 height 10
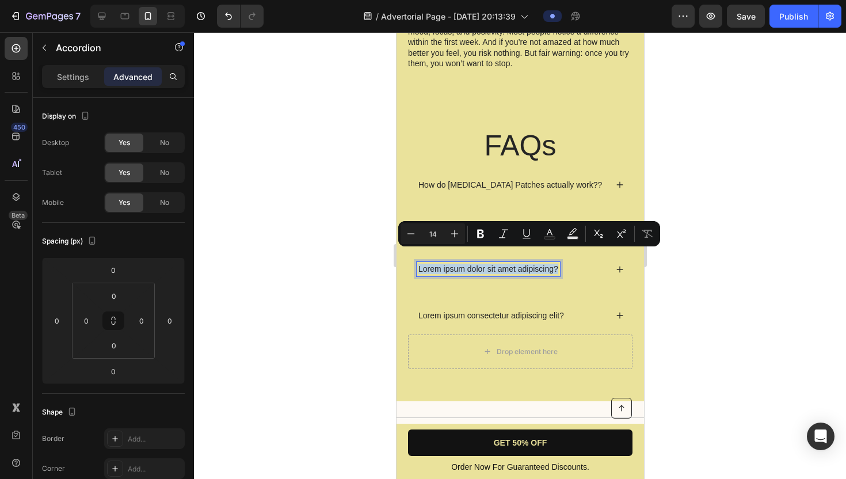
drag, startPoint x: 418, startPoint y: 255, endPoint x: 535, endPoint y: 273, distance: 117.7
click at [535, 273] on div "Lorem ipsum dolor sit amet adipiscing?" at bounding box center [519, 269] width 223 height 38
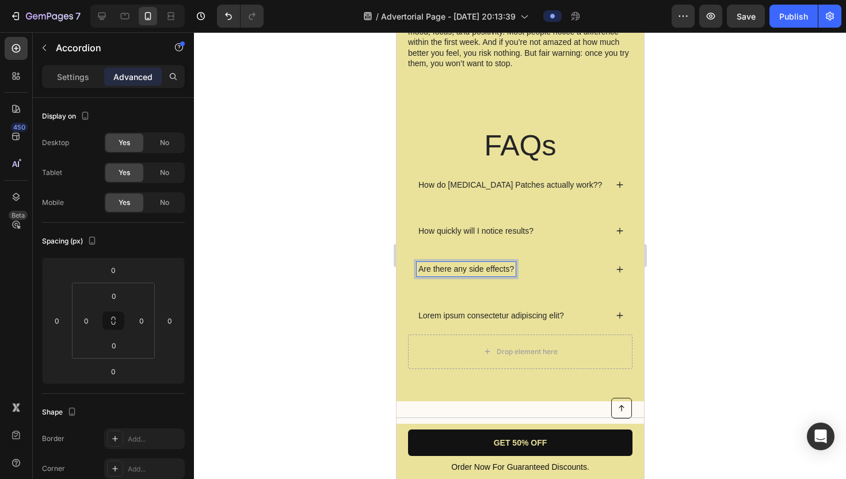
click at [616, 251] on div "Are there any side effects?" at bounding box center [519, 269] width 223 height 38
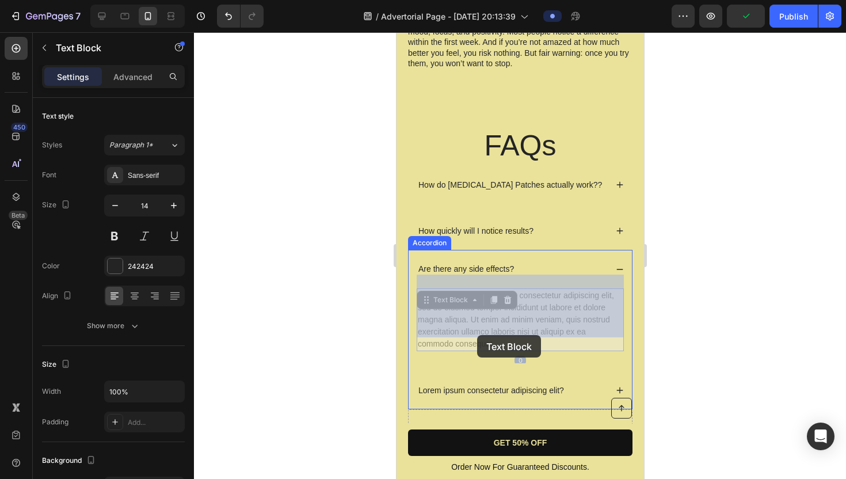
drag, startPoint x: 497, startPoint y: 330, endPoint x: 477, endPoint y: 335, distance: 20.7
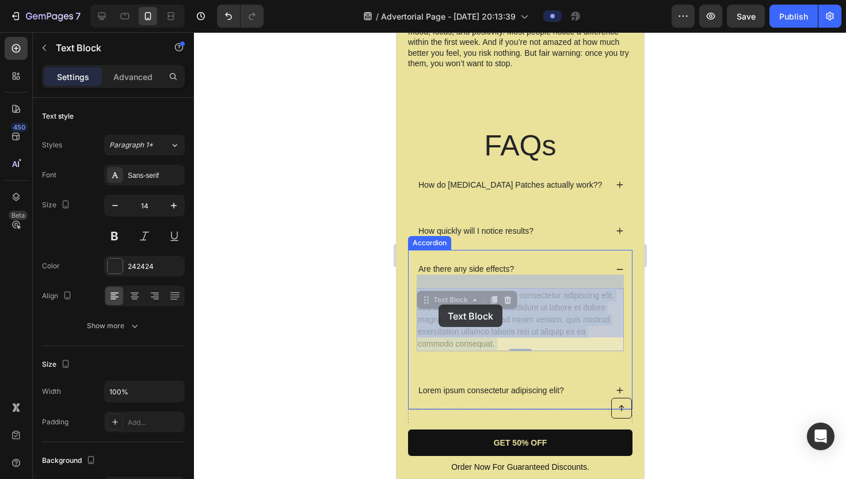
drag, startPoint x: 492, startPoint y: 326, endPoint x: 447, endPoint y: 310, distance: 48.4
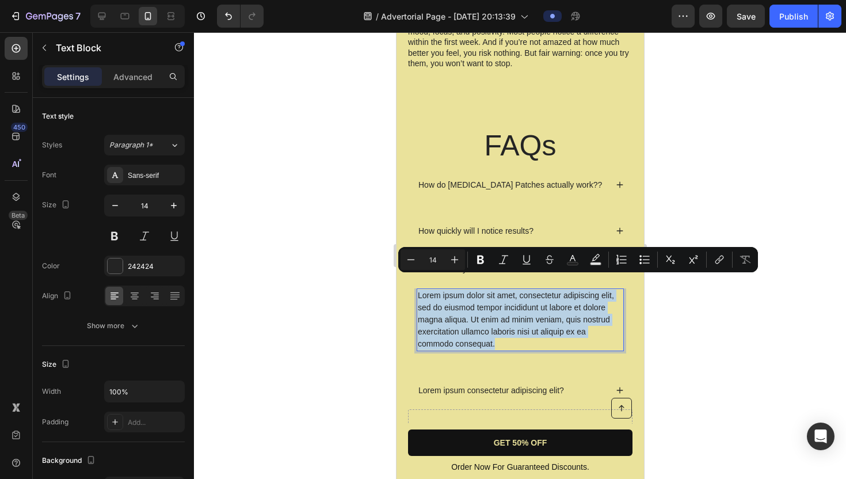
drag, startPoint x: 419, startPoint y: 279, endPoint x: 500, endPoint y: 335, distance: 98.0
click at [500, 335] on p "Lorem ipsum dolor sit amet, consectetur adipiscing elit, sed do eiusmod tempor …" at bounding box center [519, 320] width 205 height 60
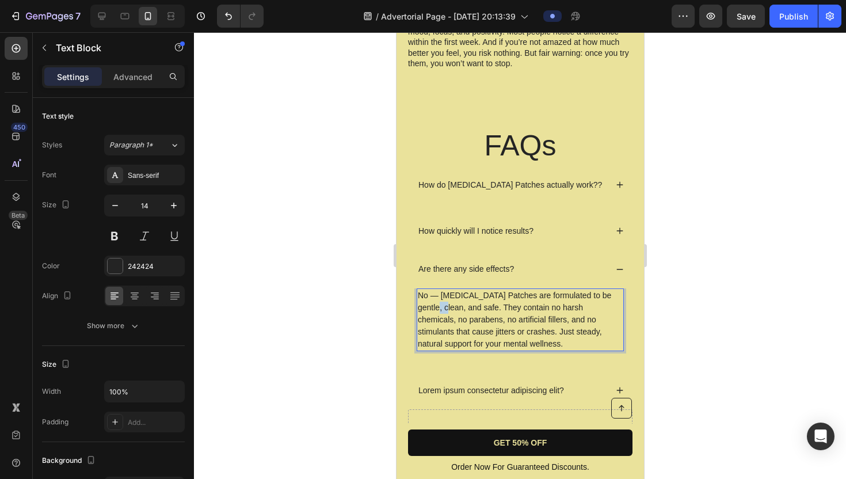
drag, startPoint x: 443, startPoint y: 294, endPoint x: 432, endPoint y: 294, distance: 10.9
click at [432, 294] on p "No — Dopamine Patches are formulated to be gentle, clean, and safe. They contai…" at bounding box center [519, 320] width 205 height 60
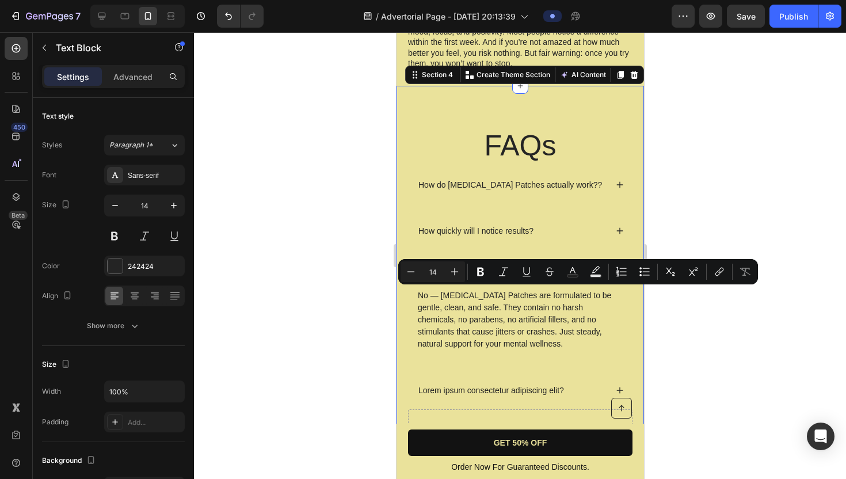
click at [405, 300] on div "FAQs Heading How do Dopamine Patches actually work?? How quickly will I notice …" at bounding box center [520, 281] width 248 height 390
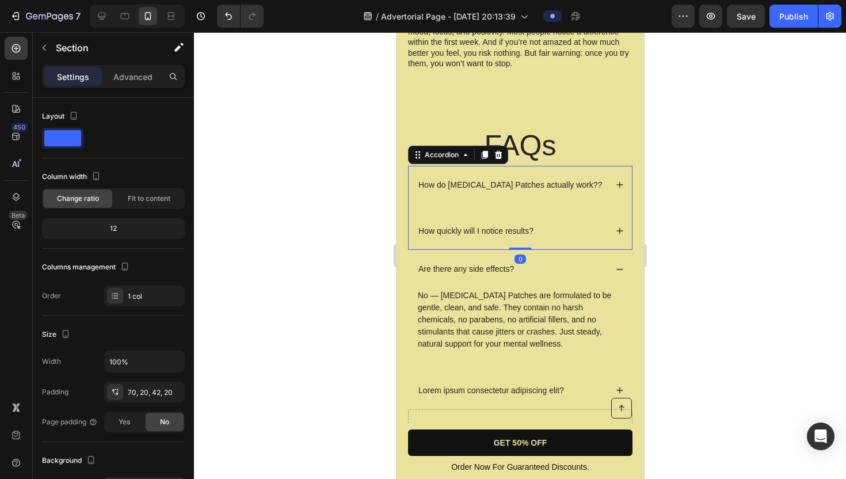
click at [539, 224] on div "How quickly will I notice results?" at bounding box center [511, 231] width 190 height 14
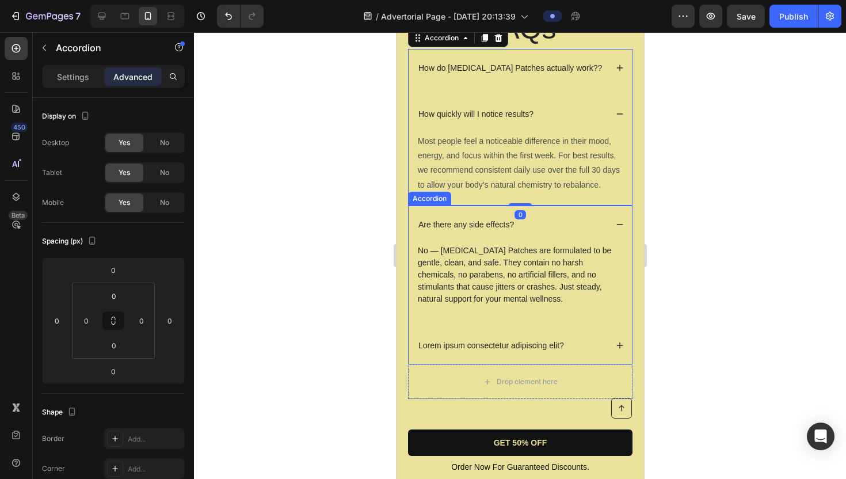
scroll to position [3655, 0]
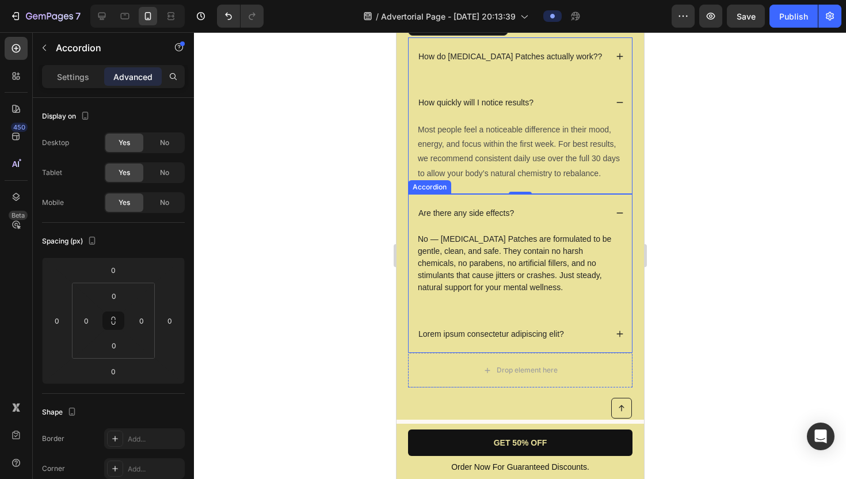
click at [574, 211] on div "Are there any side effects?" at bounding box center [511, 213] width 190 height 14
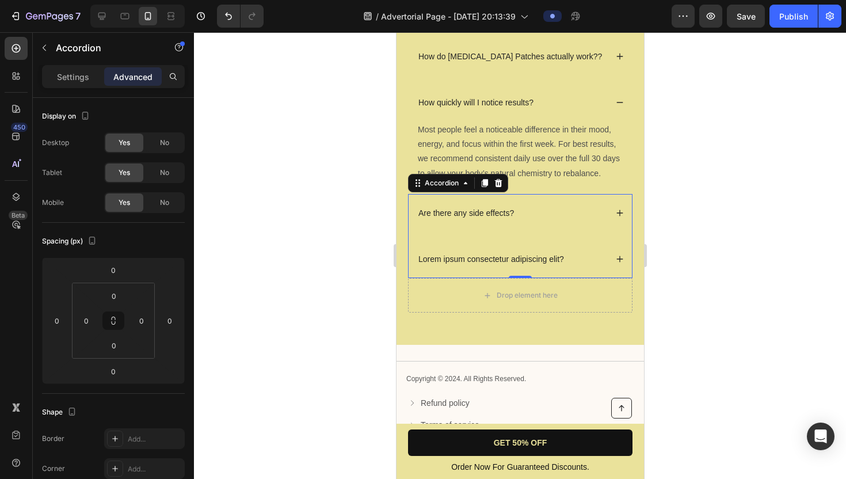
click at [581, 257] on div "Lorem ipsum consectetur adipiscing elit?" at bounding box center [511, 259] width 190 height 14
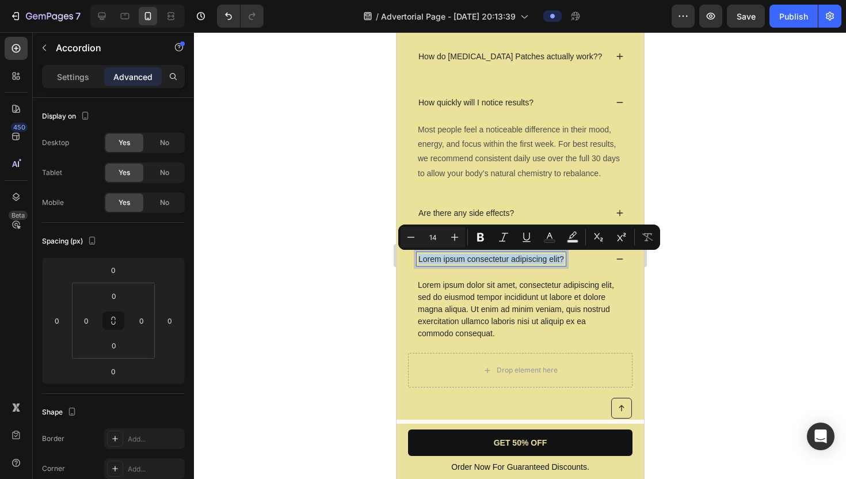
drag, startPoint x: 562, startPoint y: 260, endPoint x: 414, endPoint y: 260, distance: 147.4
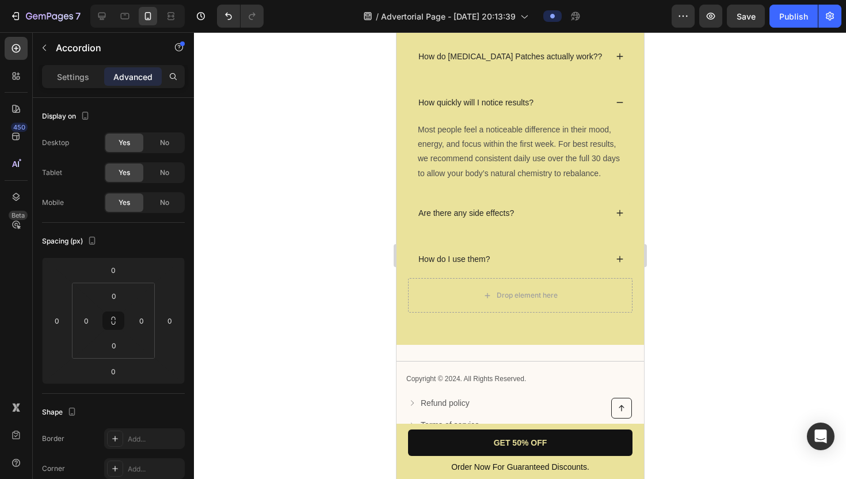
click at [621, 260] on icon at bounding box center [619, 259] width 8 height 8
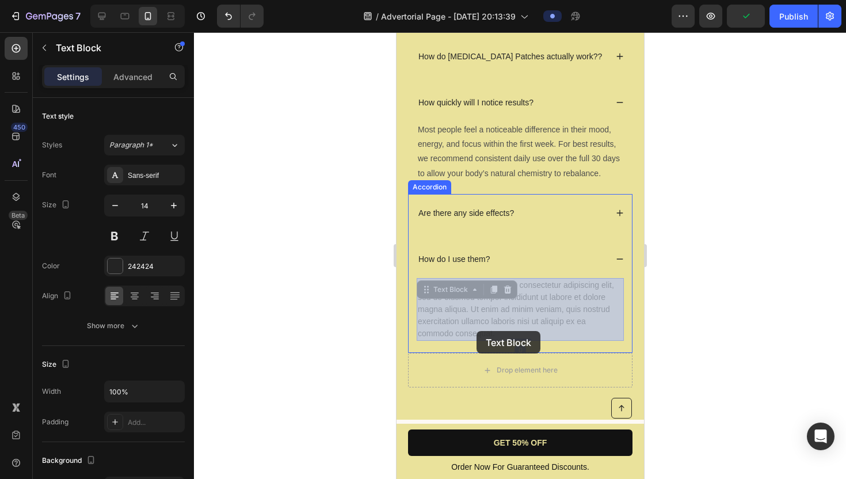
drag, startPoint x: 497, startPoint y: 333, endPoint x: 476, endPoint y: 331, distance: 20.8
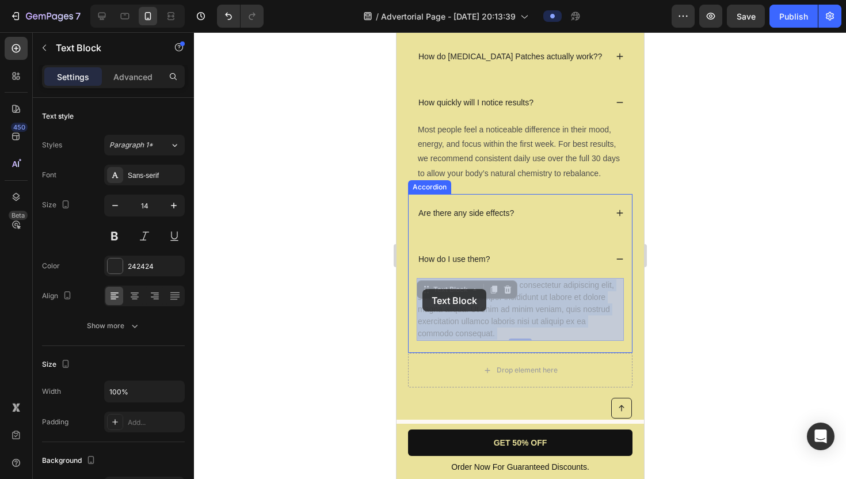
drag, startPoint x: 493, startPoint y: 332, endPoint x: 425, endPoint y: 290, distance: 80.1
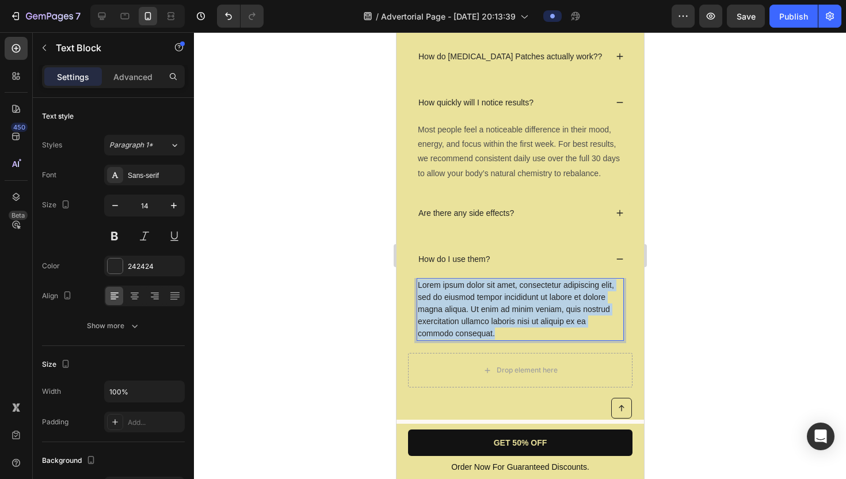
drag, startPoint x: 418, startPoint y: 284, endPoint x: 496, endPoint y: 337, distance: 93.7
click at [496, 337] on p "Lorem ipsum dolor sit amet, consectetur adipiscing elit, sed do eiusmod tempor …" at bounding box center [519, 309] width 205 height 60
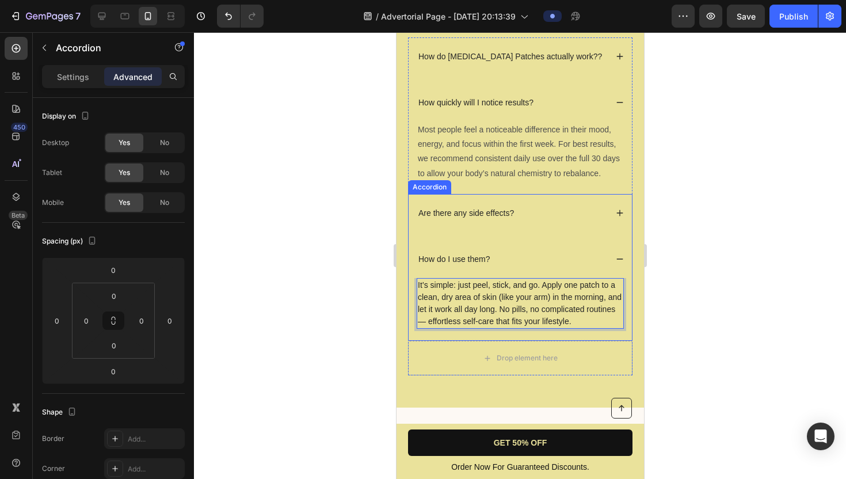
click at [540, 242] on div "How do I use them?" at bounding box center [519, 259] width 223 height 38
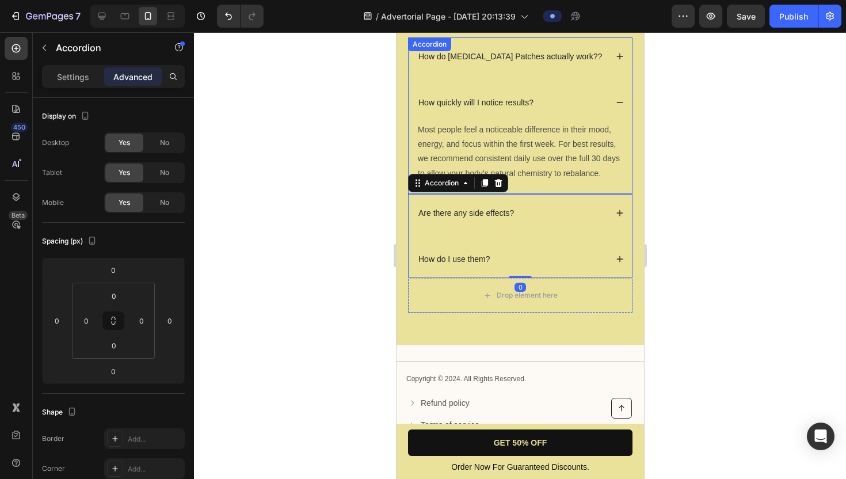
click at [581, 111] on div "How quickly will I notice results?" at bounding box center [519, 102] width 223 height 38
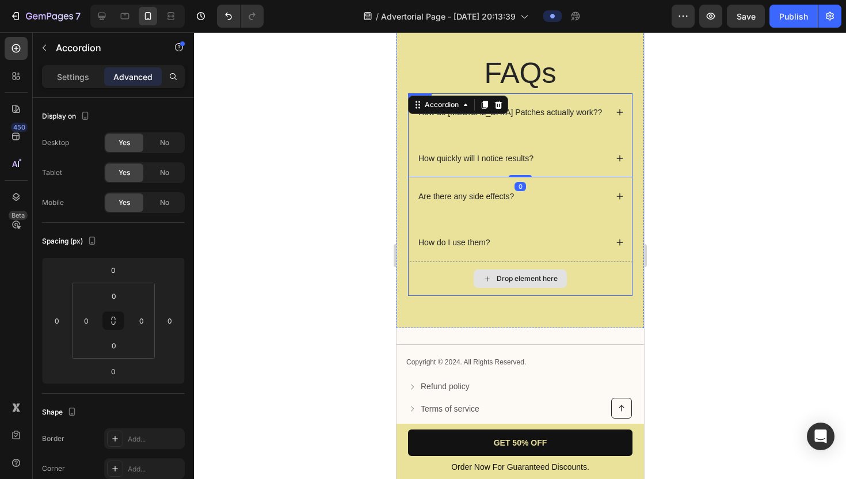
scroll to position [3598, 0]
click at [579, 111] on div "How do [MEDICAL_DATA] Patches actually work??" at bounding box center [511, 113] width 190 height 14
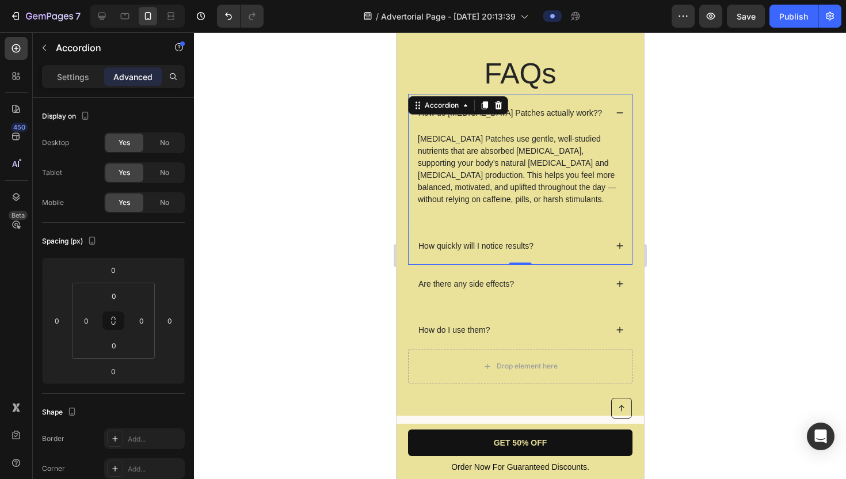
click at [579, 111] on div "How do [MEDICAL_DATA] Patches actually work??" at bounding box center [511, 113] width 190 height 14
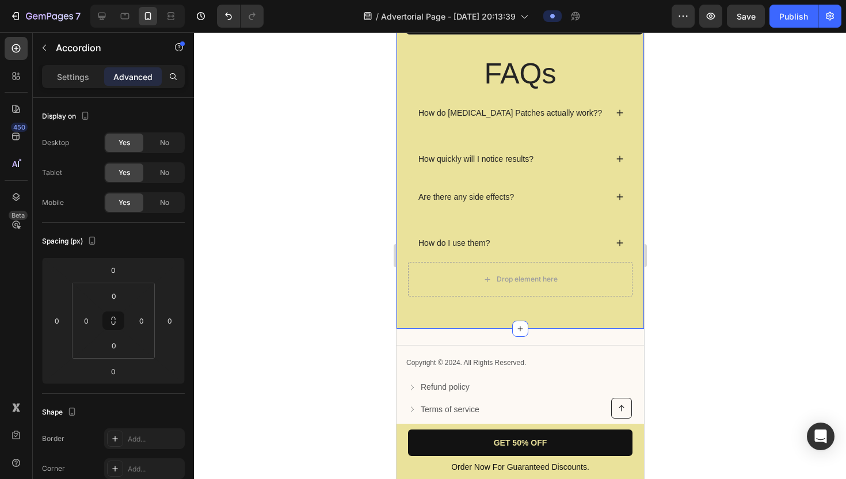
click at [557, 305] on div "FAQs Heading How do Dopamine Patches actually work?? How quickly will I notice …" at bounding box center [520, 179] width 224 height 251
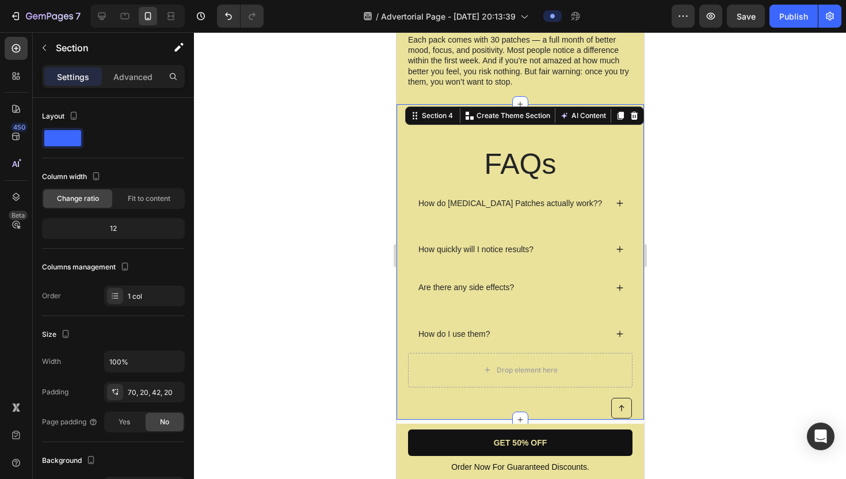
scroll to position [3519, 0]
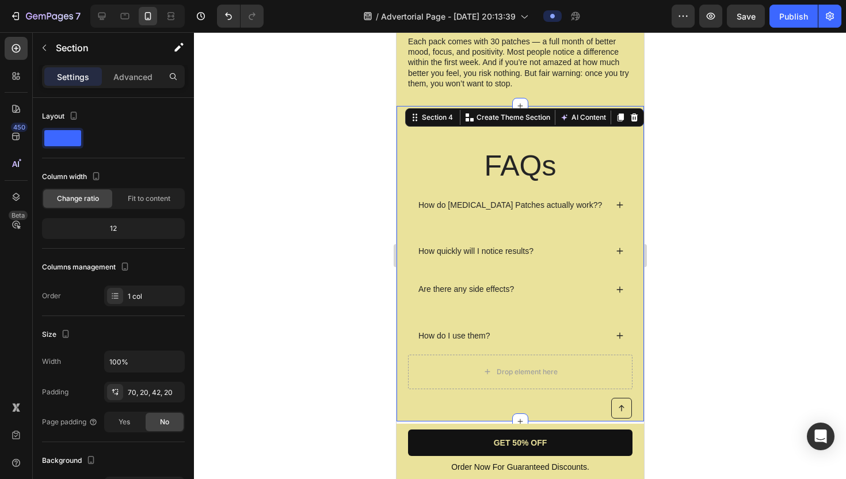
click at [572, 146] on h2 "FAQs" at bounding box center [520, 166] width 224 height 40
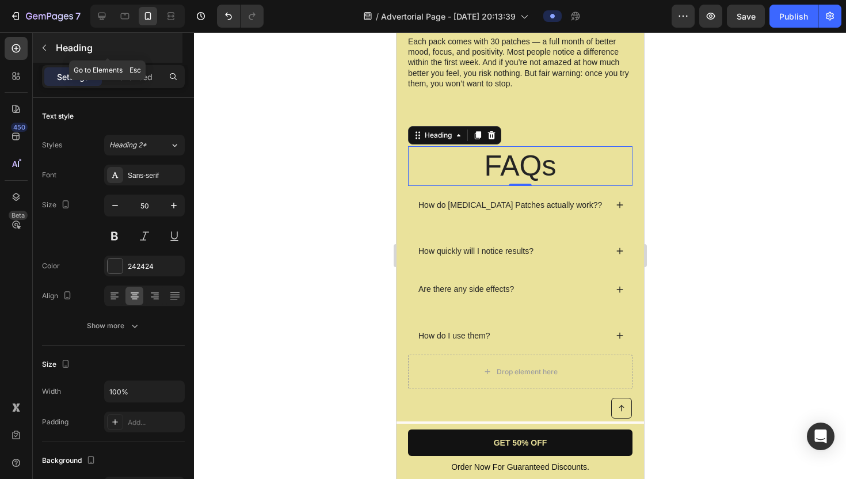
click at [48, 52] on icon "button" at bounding box center [44, 47] width 9 height 9
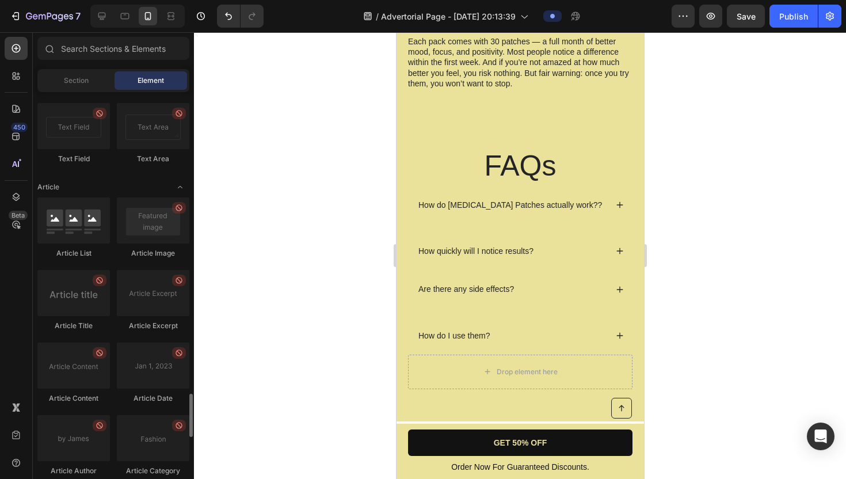
scroll to position [2833, 0]
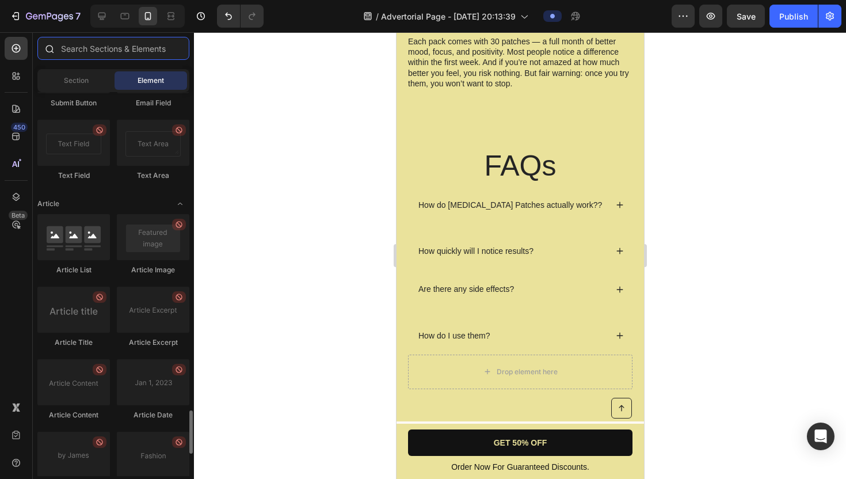
click at [132, 52] on input "text" at bounding box center [113, 48] width 152 height 23
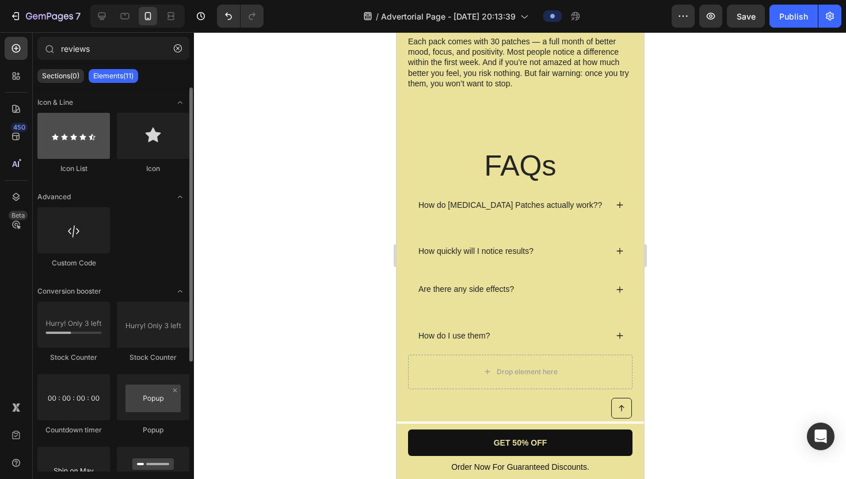
click at [59, 148] on div at bounding box center [73, 136] width 73 height 46
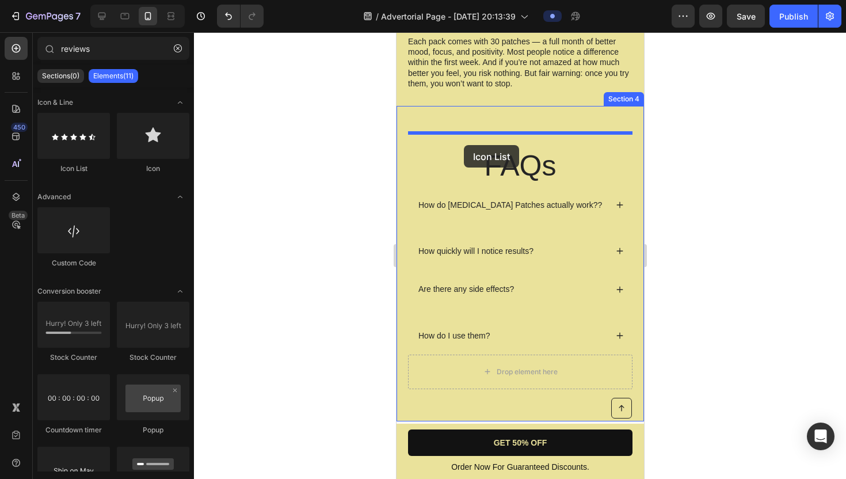
drag, startPoint x: 455, startPoint y: 180, endPoint x: 473, endPoint y: 142, distance: 42.7
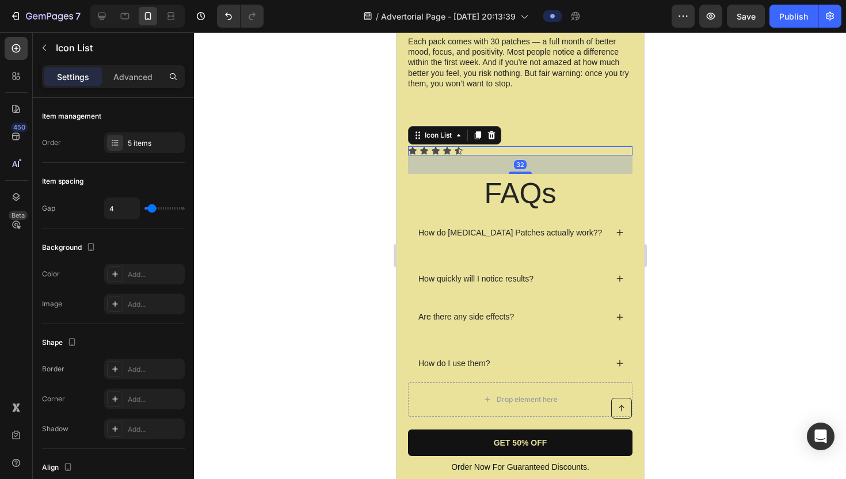
click at [462, 155] on div "32" at bounding box center [520, 164] width 224 height 18
drag, startPoint x: 513, startPoint y: 156, endPoint x: 513, endPoint y: 142, distance: 13.8
click at [513, 155] on div "32" at bounding box center [520, 164] width 224 height 18
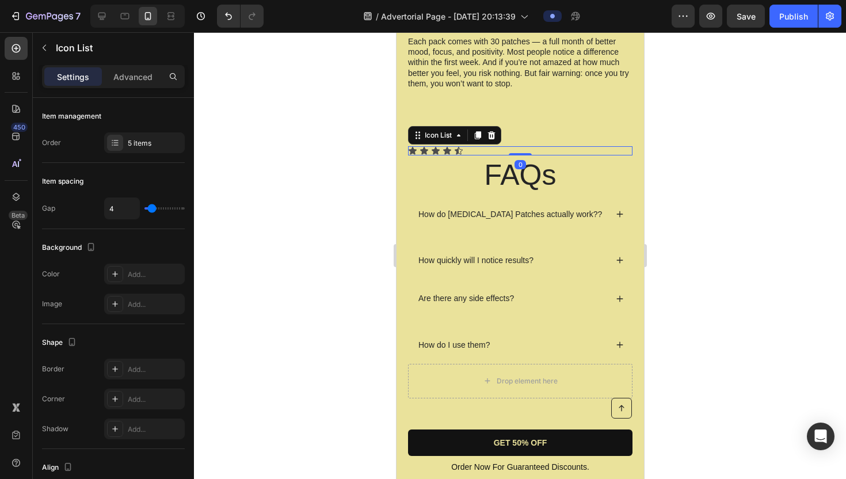
drag, startPoint x: 518, startPoint y: 159, endPoint x: 521, endPoint y: 123, distance: 36.4
click at [521, 123] on div "Icon Icon Icon Icon Icon Icon List 0 FAQs Heading How do Dopamine Patches actua…" at bounding box center [520, 268] width 248 height 325
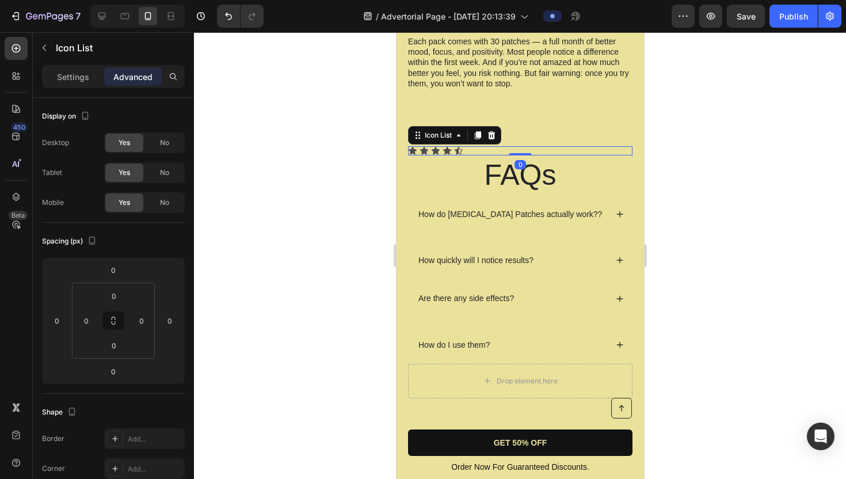
click at [476, 146] on div "Icon Icon Icon Icon Icon" at bounding box center [520, 150] width 224 height 9
click at [452, 146] on div "Icon Icon Icon Icon Icon" at bounding box center [520, 150] width 224 height 9
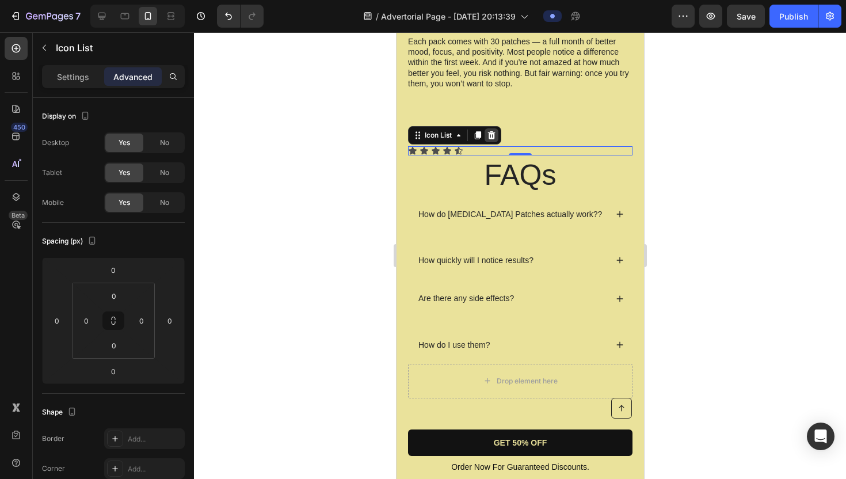
click at [495, 131] on icon at bounding box center [490, 135] width 9 height 9
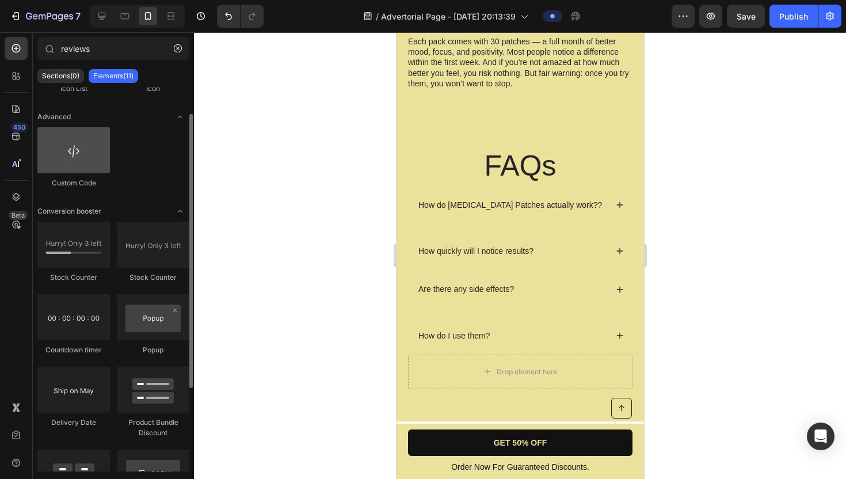
scroll to position [0, 0]
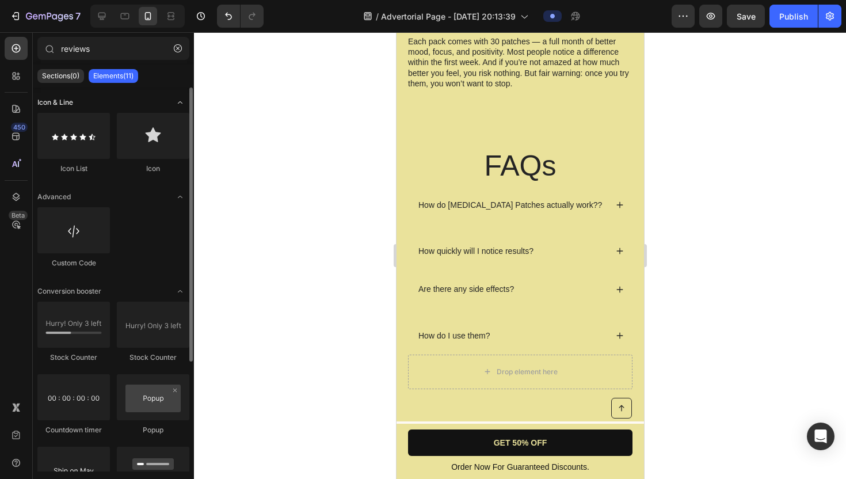
click at [180, 101] on icon "Toggle open" at bounding box center [180, 102] width 9 height 9
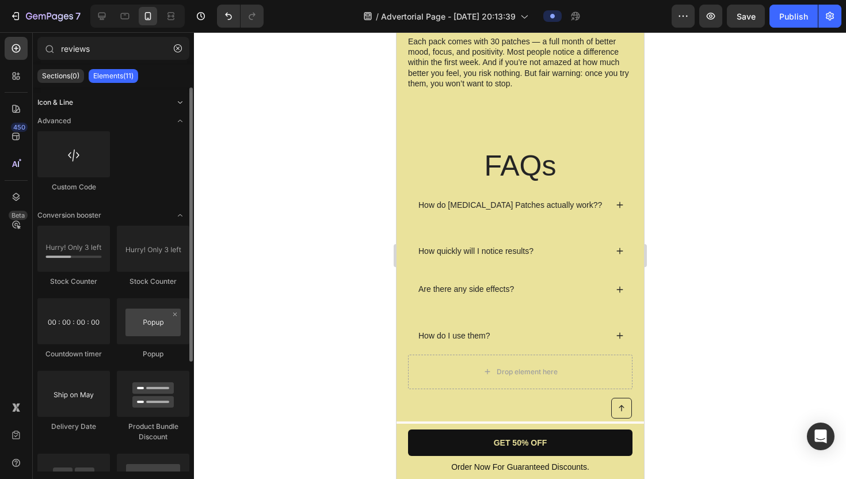
click at [180, 98] on icon "Toggle open" at bounding box center [180, 102] width 9 height 9
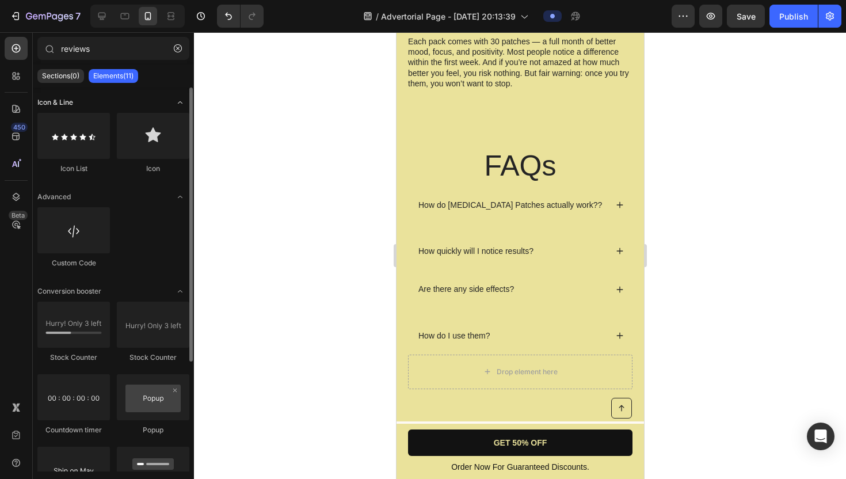
click at [180, 98] on icon "Toggle open" at bounding box center [180, 102] width 9 height 9
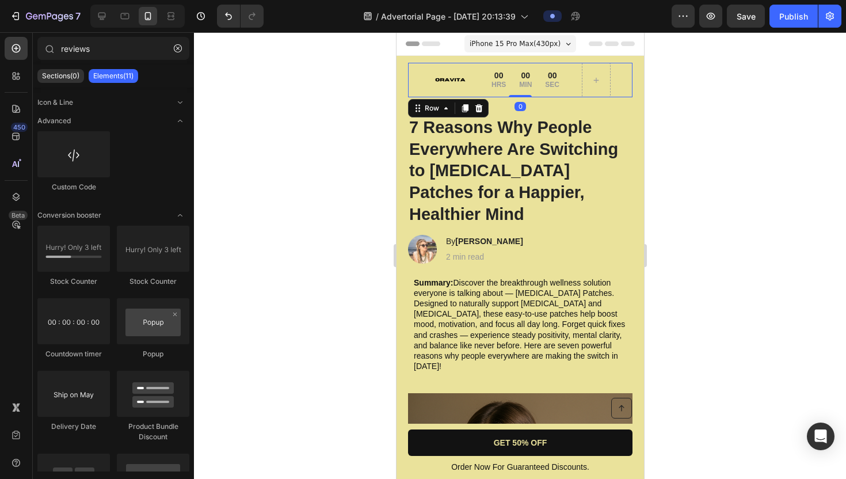
click at [417, 83] on div "Image Limited time: 50% OFF + FREESHIPPING Text Block 00 HRS 00 MIN 00 SEC Coun…" at bounding box center [520, 80] width 224 height 35
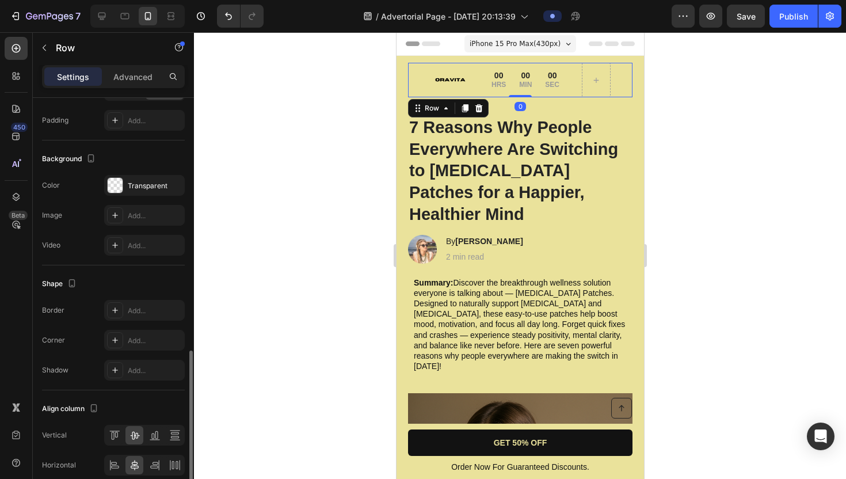
scroll to position [390, 0]
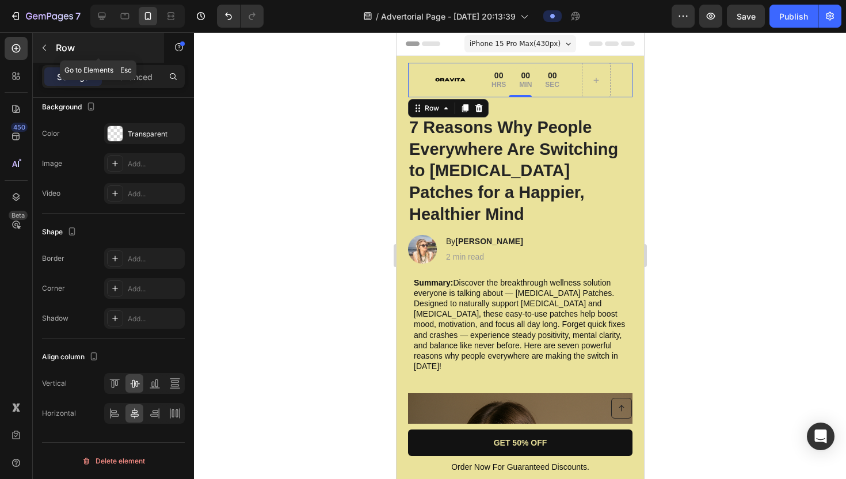
click at [43, 48] on icon "button" at bounding box center [44, 47] width 9 height 9
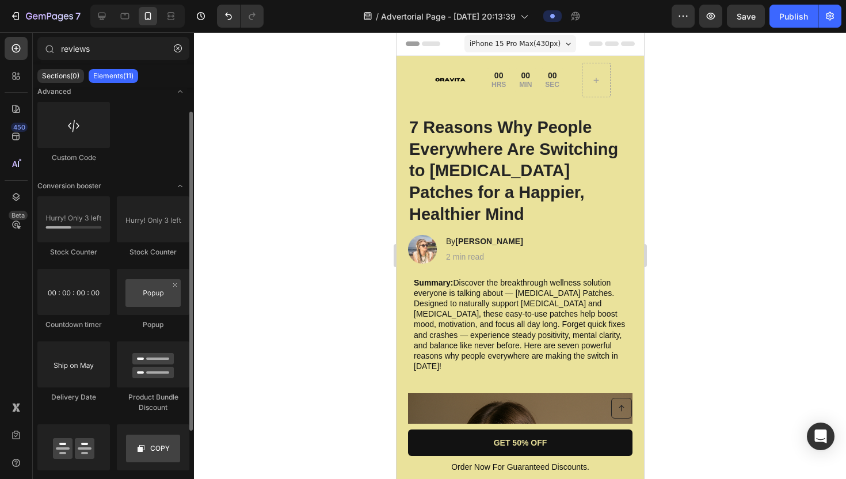
scroll to position [0, 0]
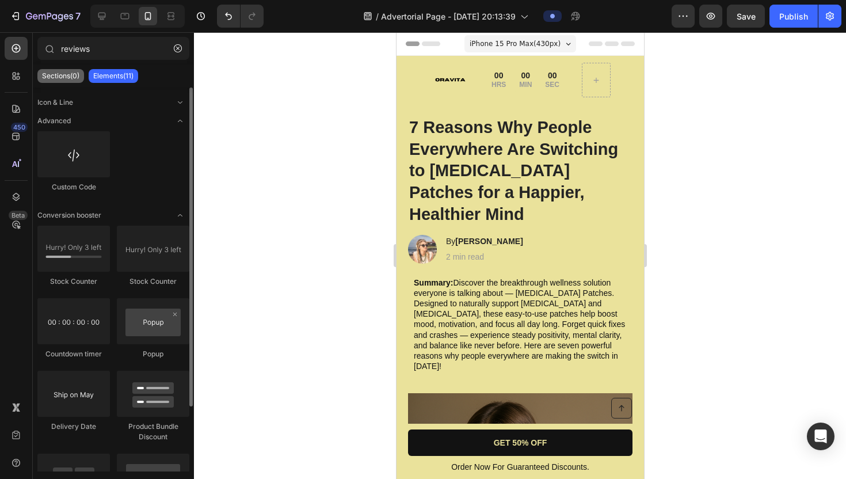
click at [70, 75] on p "Sections(0)" at bounding box center [60, 75] width 37 height 9
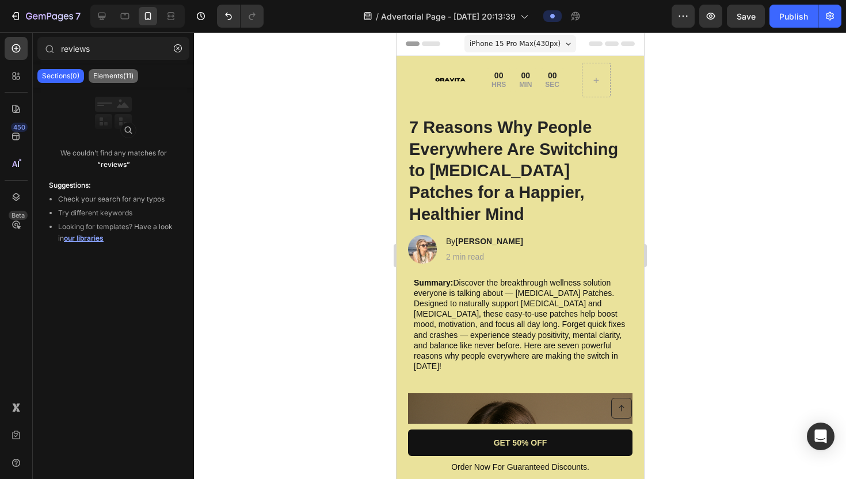
click at [123, 74] on p "Elements(11)" at bounding box center [113, 75] width 40 height 9
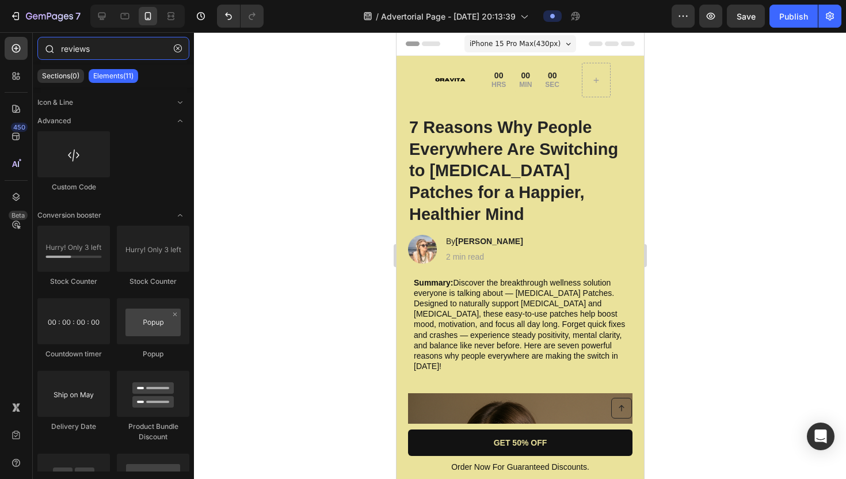
drag, startPoint x: 110, startPoint y: 45, endPoint x: 50, endPoint y: 41, distance: 60.5
click at [50, 41] on div "reviews" at bounding box center [113, 51] width 161 height 28
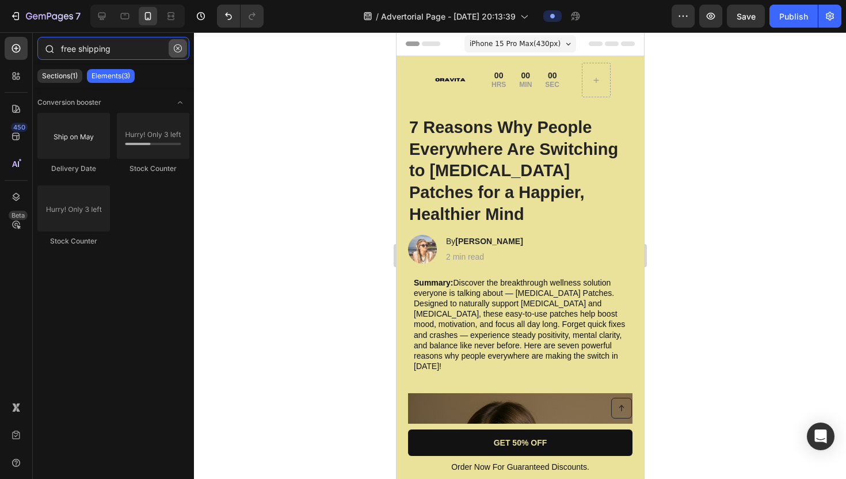
type input "free shipping"
click at [181, 49] on icon "button" at bounding box center [178, 48] width 8 height 8
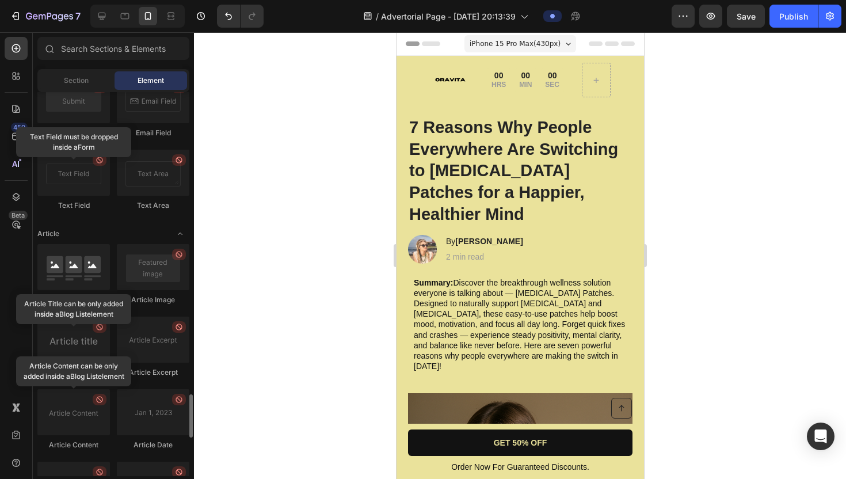
scroll to position [2787, 0]
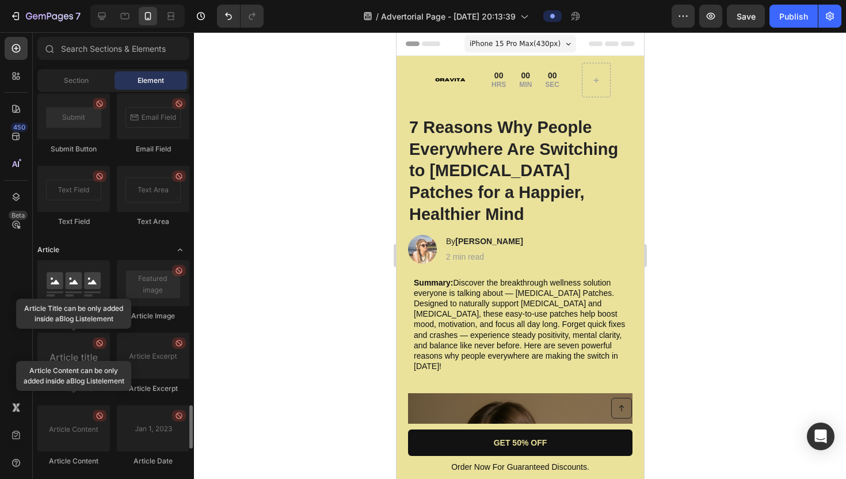
click at [98, 249] on div "Article" at bounding box center [113, 250] width 152 height 12
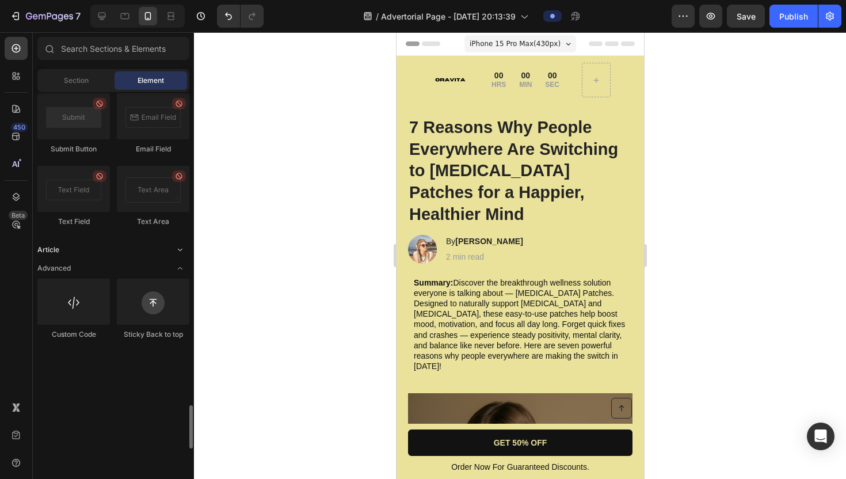
click at [106, 251] on div "Article" at bounding box center [113, 250] width 152 height 12
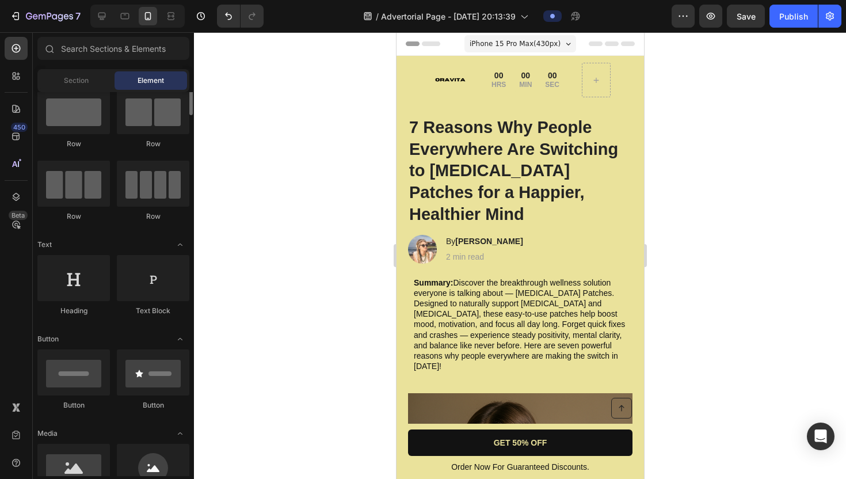
scroll to position [0, 0]
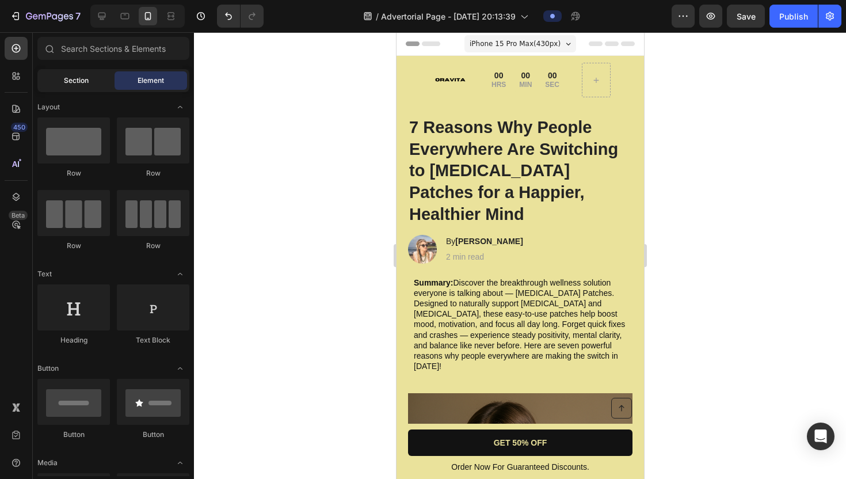
click at [76, 79] on span "Section" at bounding box center [76, 80] width 25 height 10
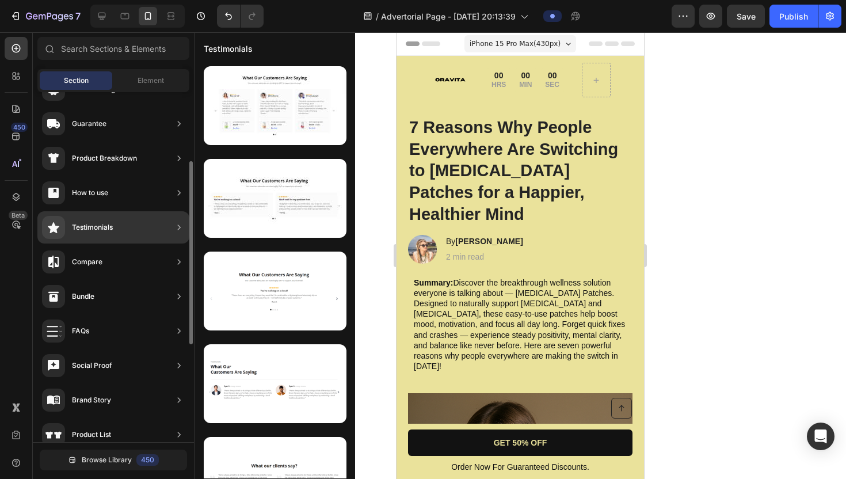
scroll to position [131, 0]
click at [99, 223] on div "Testimonials" at bounding box center [92, 229] width 41 height 12
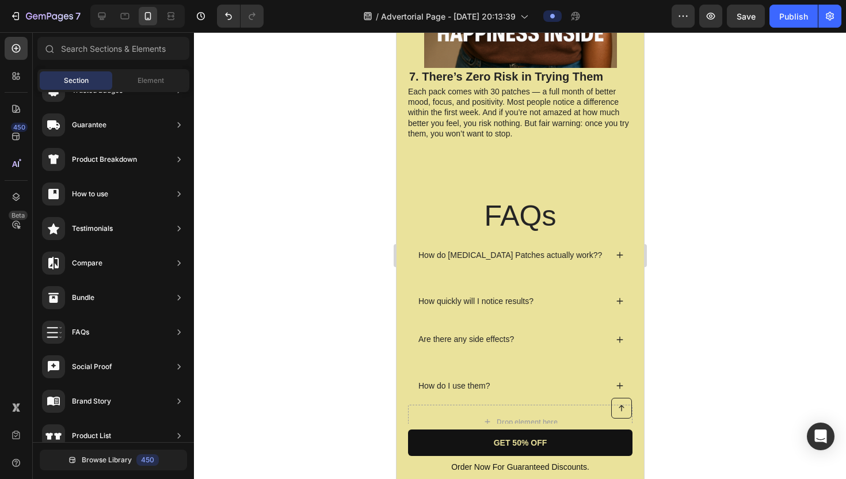
scroll to position [3465, 0]
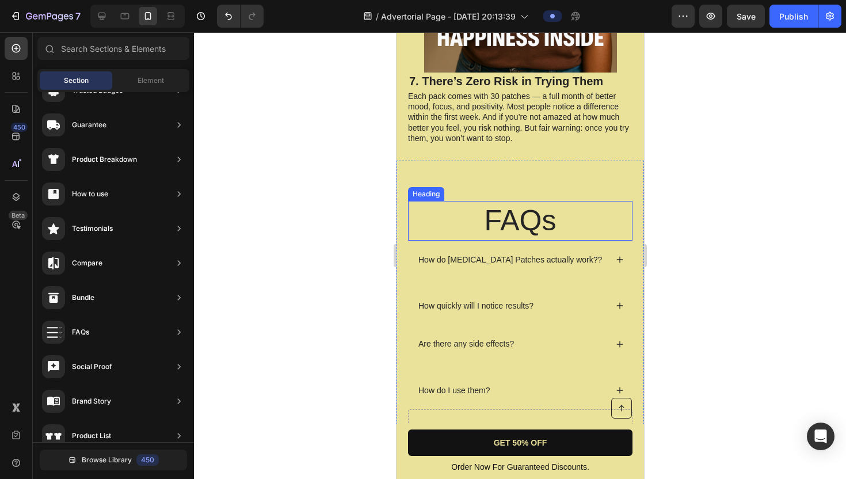
drag, startPoint x: 485, startPoint y: 257, endPoint x: 427, endPoint y: 187, distance: 90.7
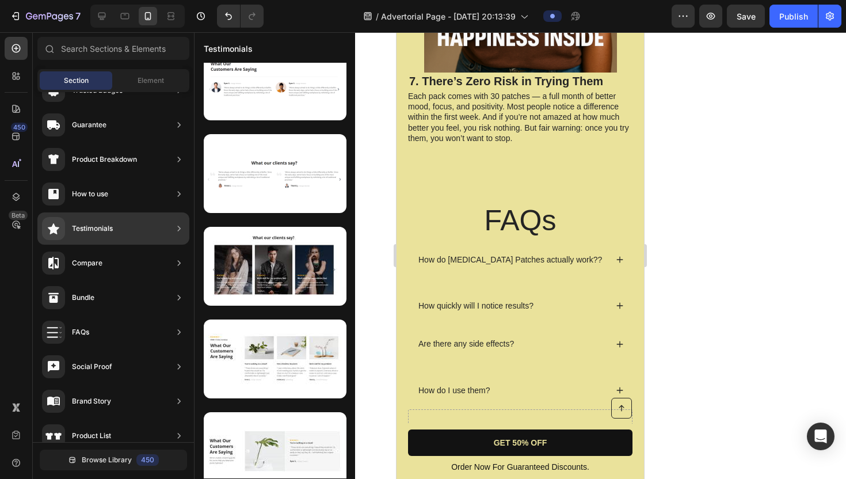
scroll to position [0, 0]
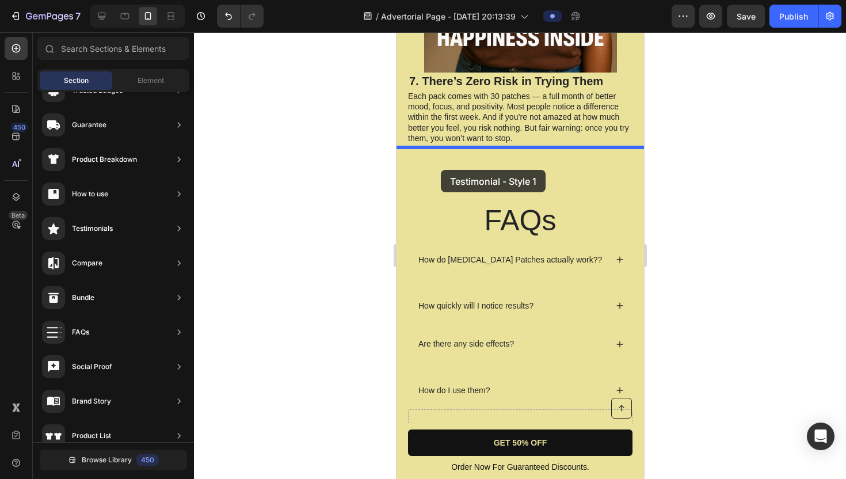
drag, startPoint x: 682, startPoint y: 136, endPoint x: 440, endPoint y: 169, distance: 243.4
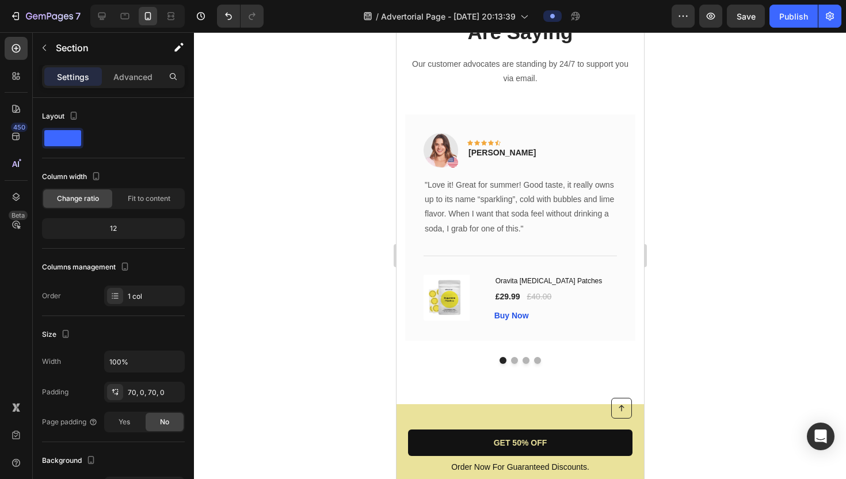
scroll to position [3649, 0]
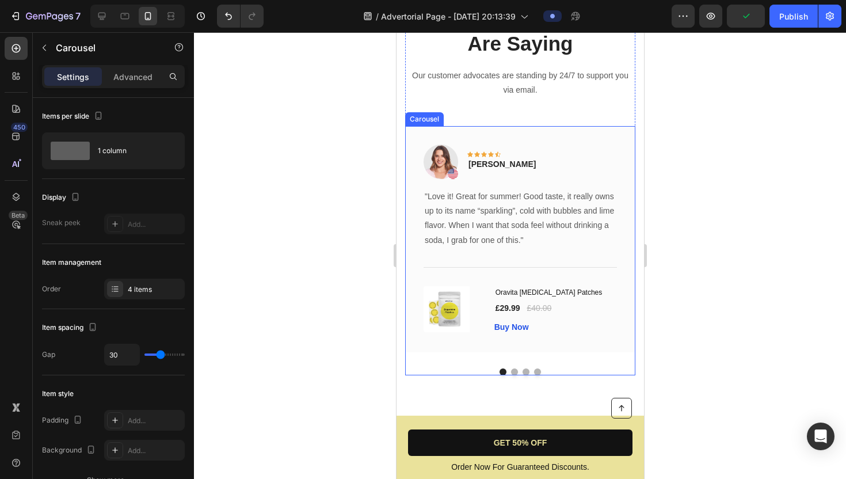
click at [515, 371] on div "Image Icon Icon Icon Icon Icon Row Rita Carroll Text block Row "Love it! Great …" at bounding box center [520, 250] width 230 height 249
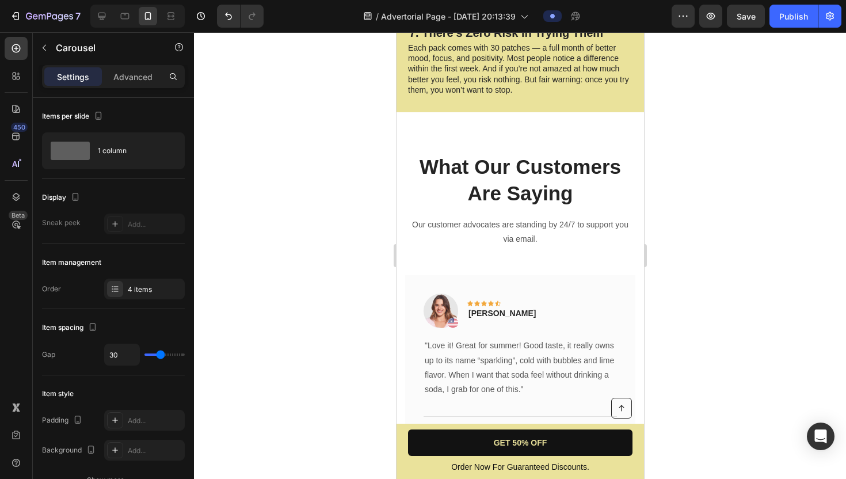
scroll to position [3525, 0]
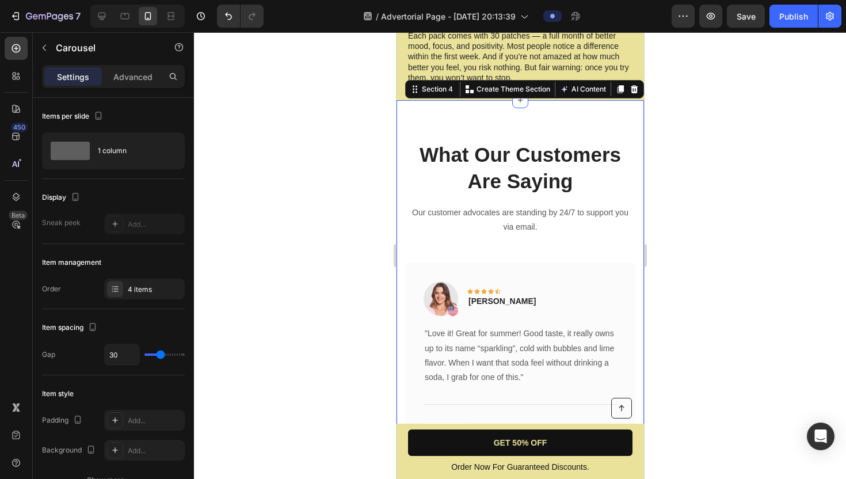
click at [477, 115] on div "What Our Customers Are Saying Heading Our customer advocates are standing by 24…" at bounding box center [520, 330] width 248 height 460
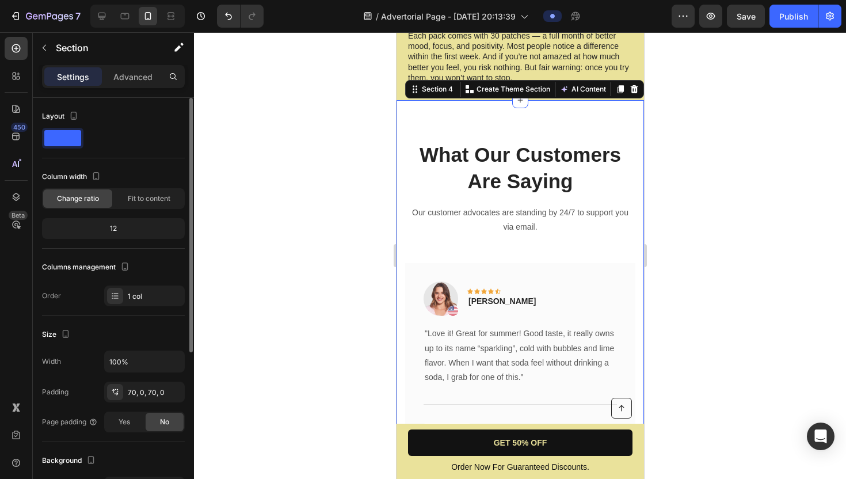
scroll to position [258, 0]
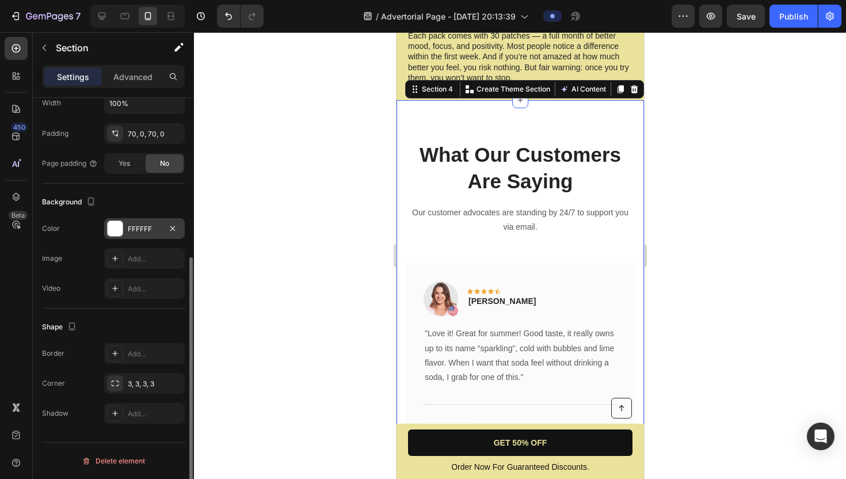
click at [107, 223] on div at bounding box center [115, 228] width 16 height 16
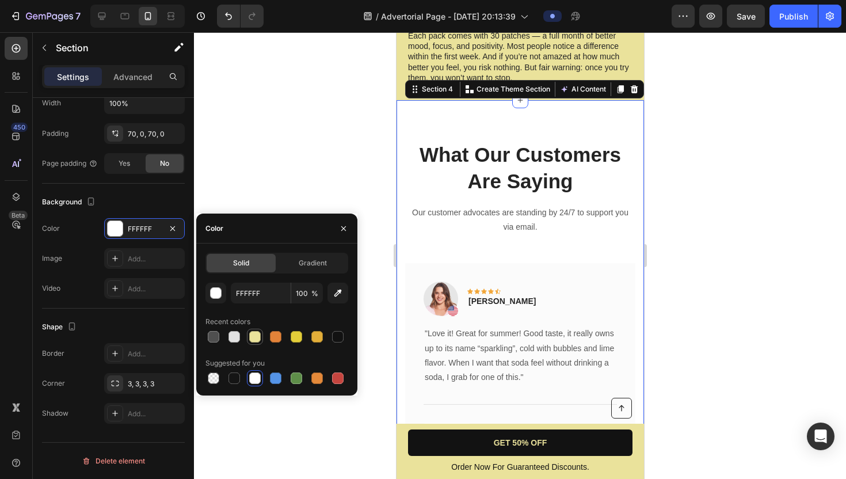
click at [257, 338] on div at bounding box center [255, 337] width 12 height 12
type input "EAE29B"
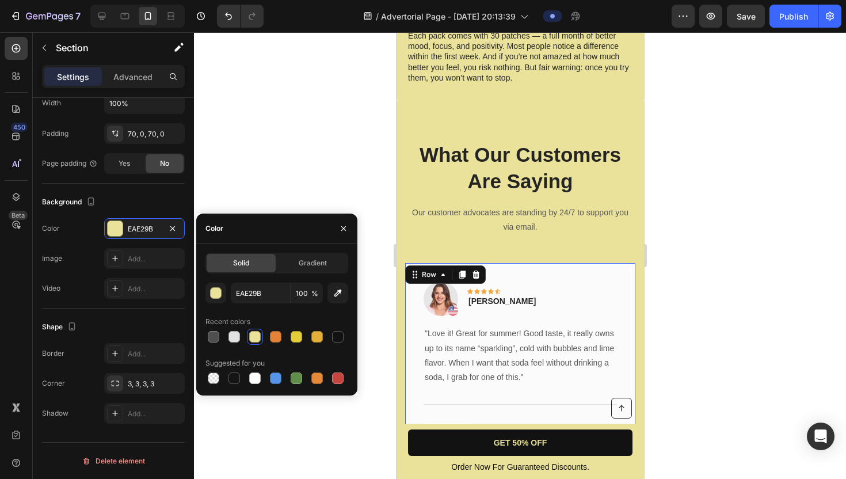
click at [554, 263] on div "Image Icon Icon Icon Icon Icon Row Rita Carroll Text block Row "Love it! Great …" at bounding box center [520, 376] width 230 height 226
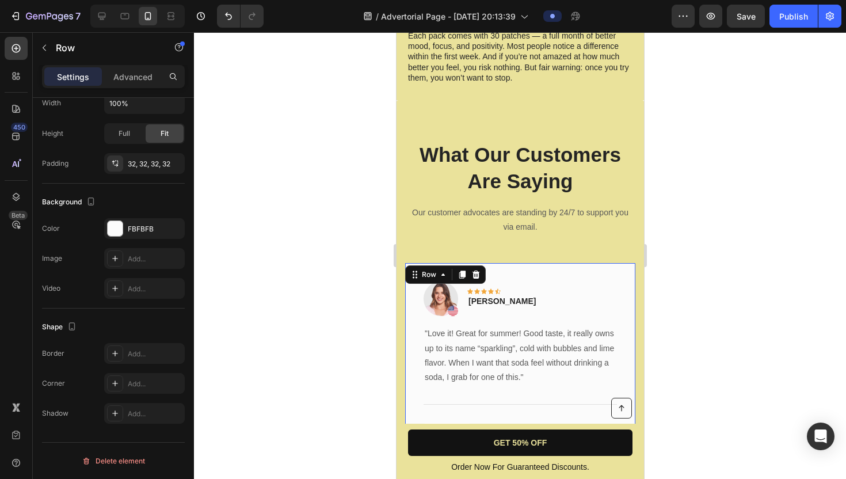
scroll to position [0, 0]
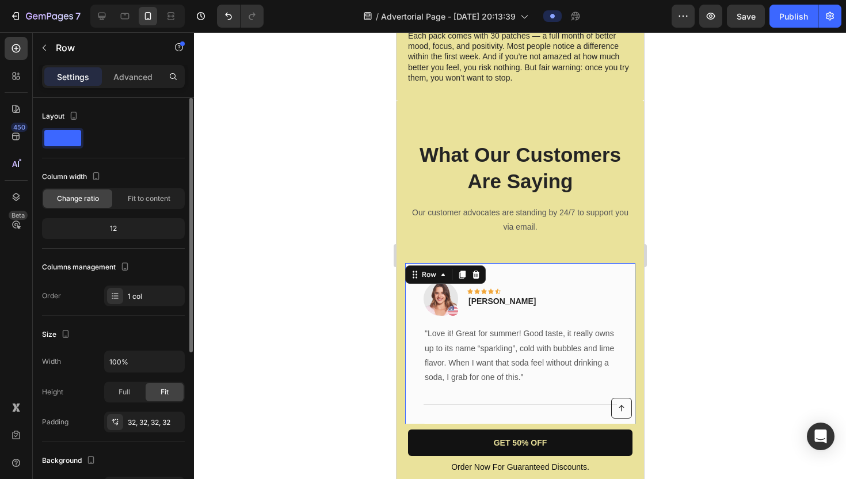
click at [554, 263] on div "Image Icon Icon Icon Icon Icon Row Rita Carroll Text block Row "Love it! Great …" at bounding box center [520, 376] width 230 height 226
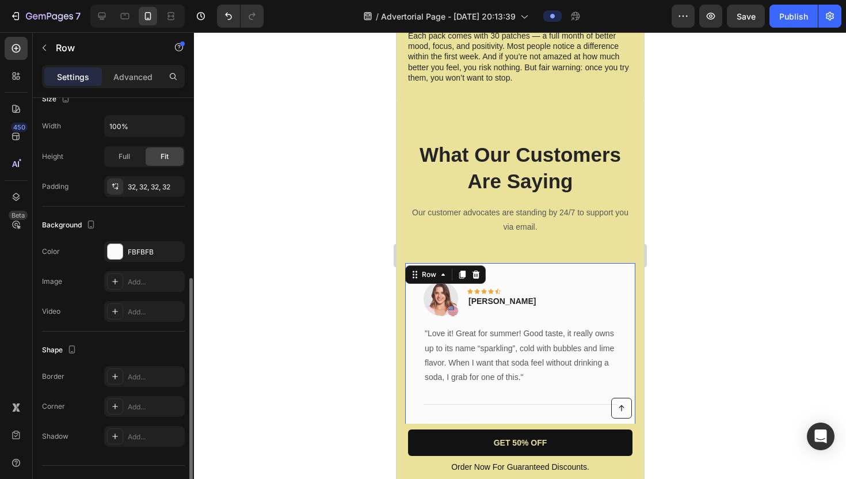
scroll to position [258, 0]
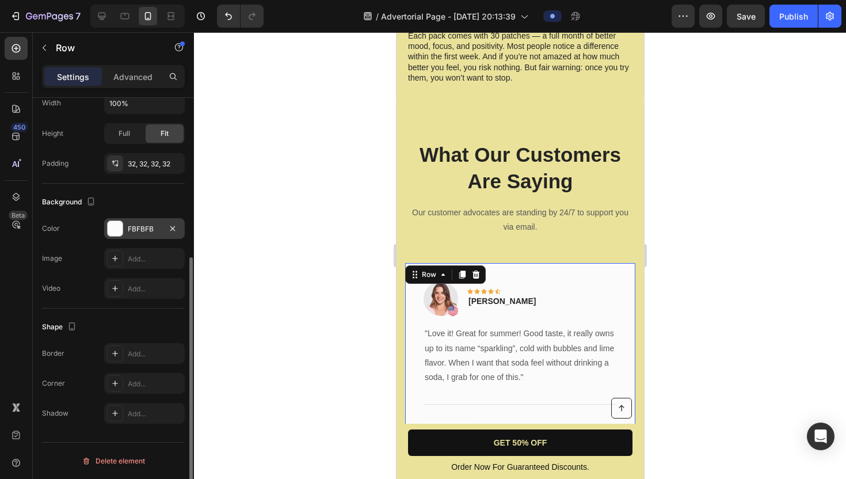
click at [109, 224] on div at bounding box center [115, 228] width 15 height 15
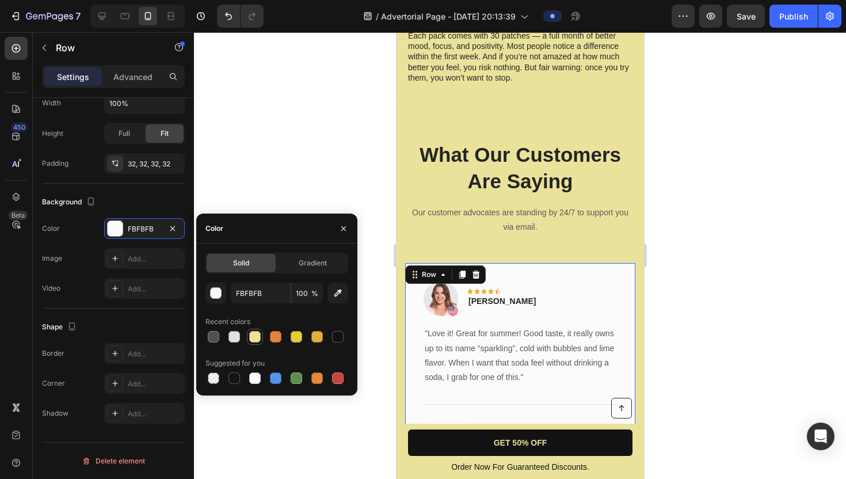
click at [257, 335] on div at bounding box center [255, 337] width 12 height 12
type input "EAE29B"
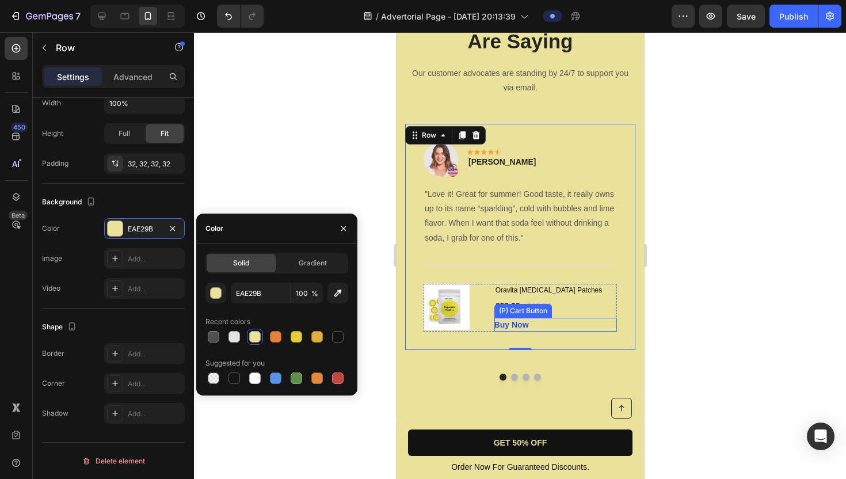
scroll to position [3648, 0]
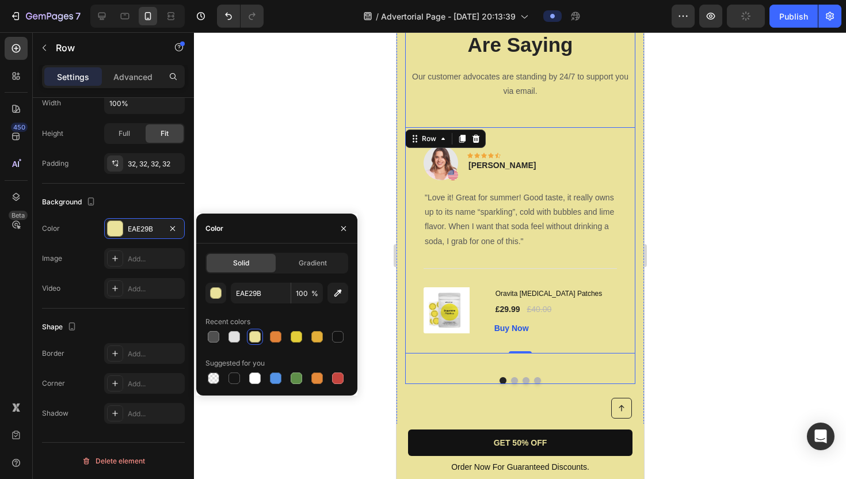
click at [577, 111] on div "What Our Customers Are Saying Heading Our customer advocates are standing by 24…" at bounding box center [520, 194] width 230 height 379
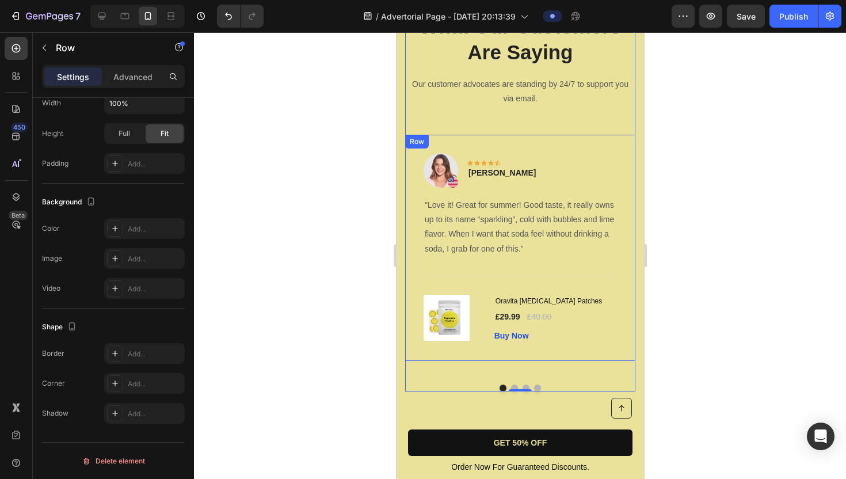
scroll to position [3668, 0]
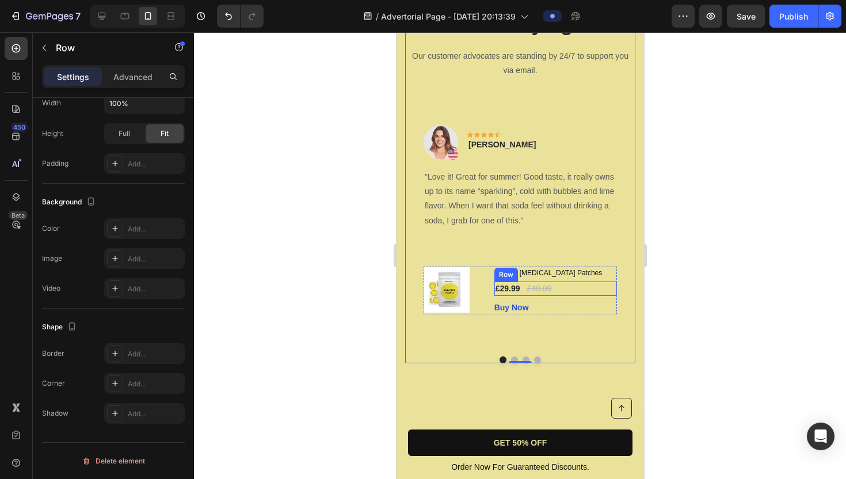
click at [600, 291] on div "£29.99 (P) Price (P) Price £40.00 (P) Price (P) Price Row" at bounding box center [555, 288] width 123 height 14
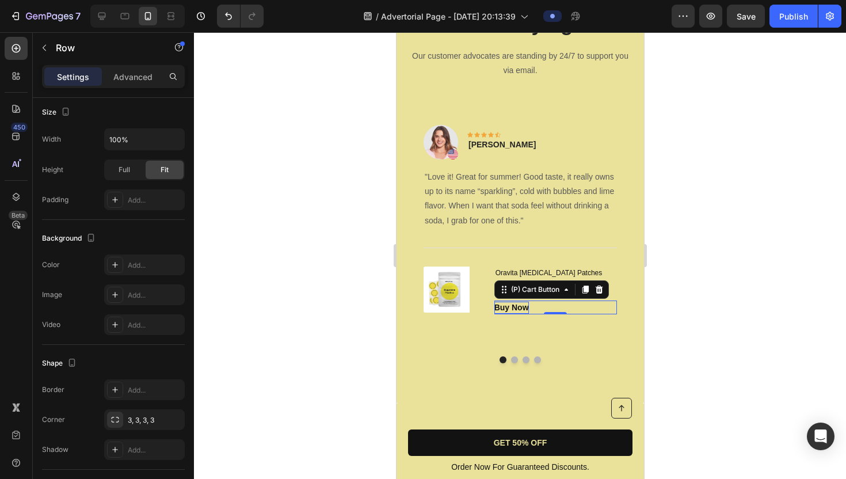
click at [515, 310] on div "Buy Now" at bounding box center [511, 308] width 35 height 12
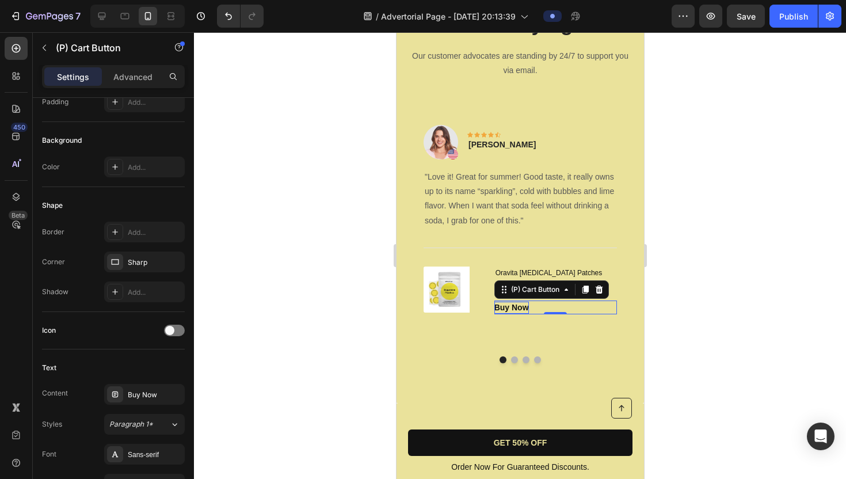
scroll to position [0, 0]
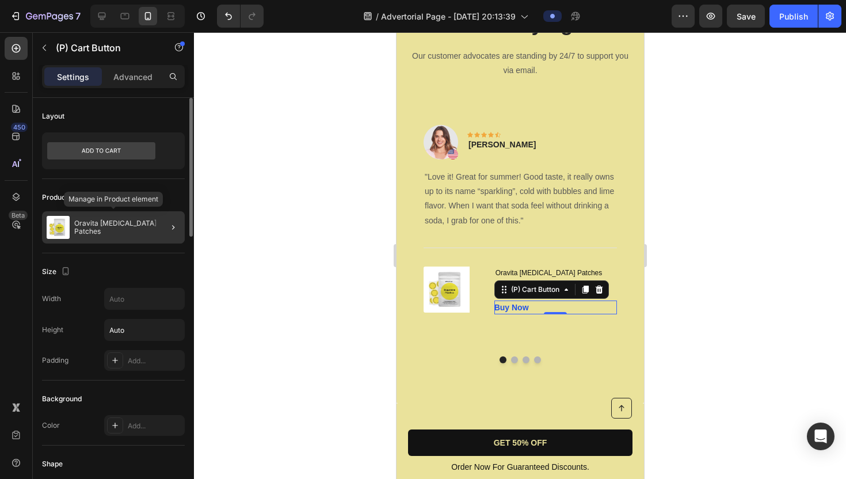
click at [127, 230] on p "Oravita [MEDICAL_DATA] Patches" at bounding box center [127, 227] width 106 height 16
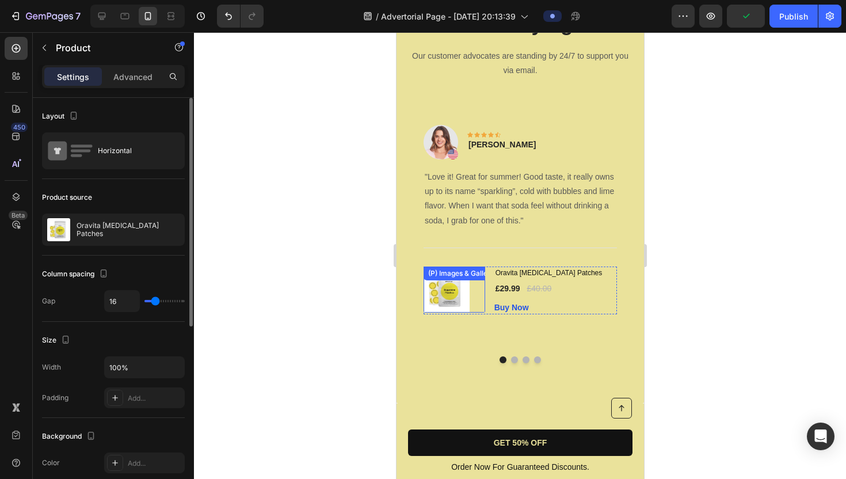
click at [451, 292] on img at bounding box center [446, 290] width 46 height 46
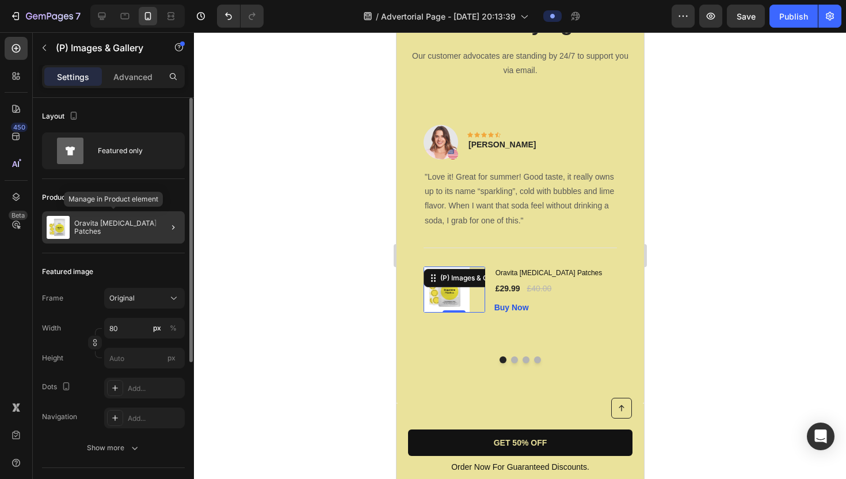
click at [135, 237] on div "Oravita [MEDICAL_DATA] Patches" at bounding box center [113, 227] width 143 height 32
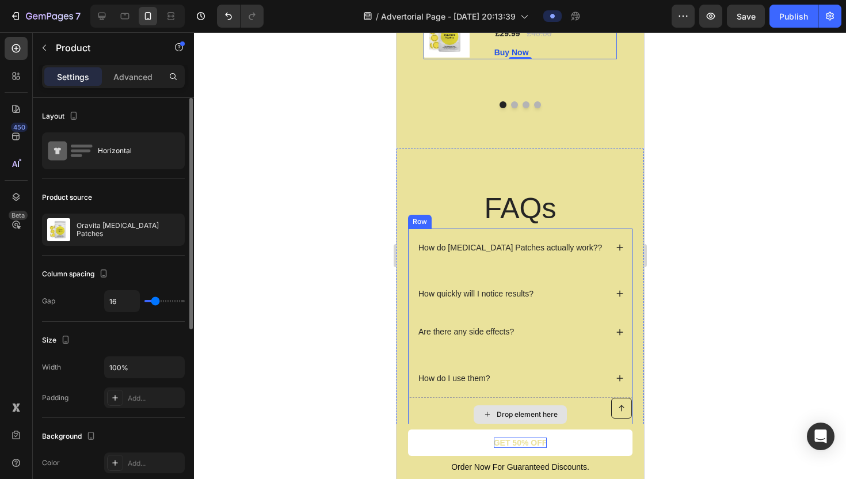
scroll to position [3932, 0]
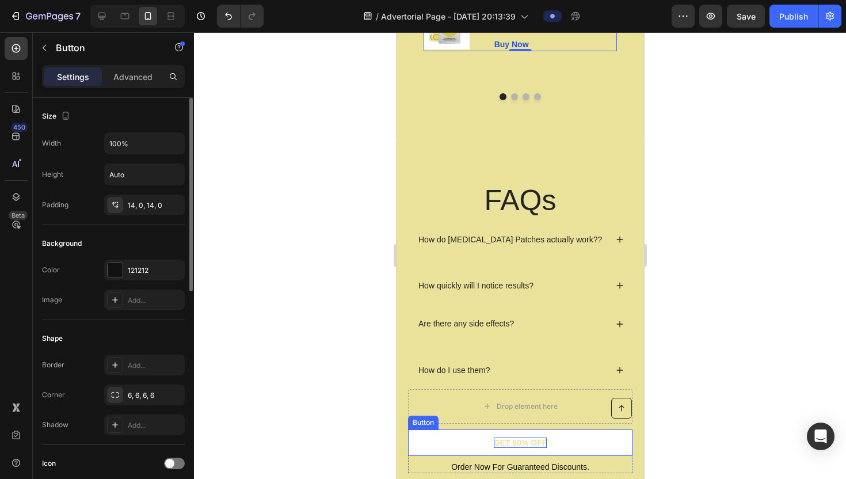
click at [516, 417] on p "GET 50% OFF" at bounding box center [520, 442] width 54 height 10
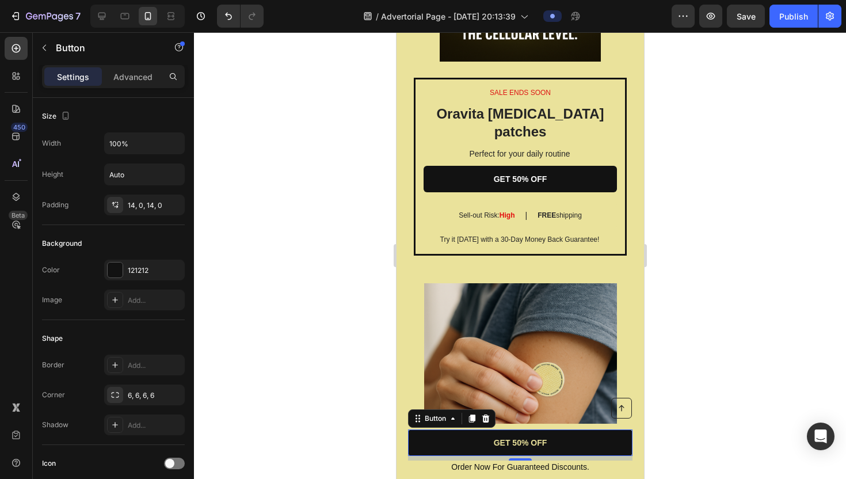
scroll to position [2303, 0]
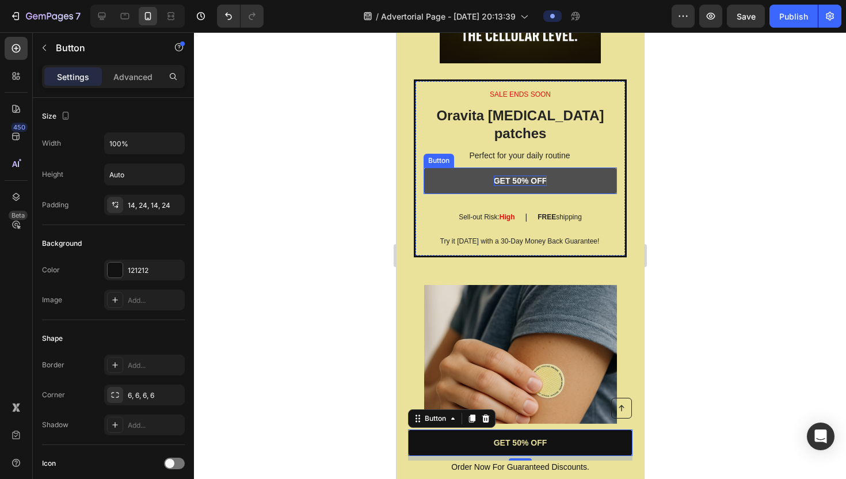
click at [537, 176] on p "GET 50% OFF" at bounding box center [520, 181] width 54 height 10
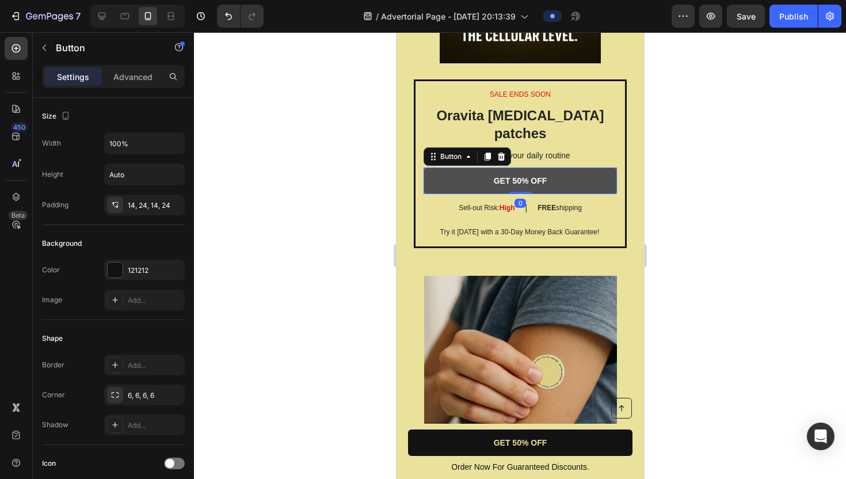
drag, startPoint x: 517, startPoint y: 183, endPoint x: 517, endPoint y: 169, distance: 13.8
click at [517, 169] on div "GET 50% OFF Button 0" at bounding box center [519, 181] width 193 height 26
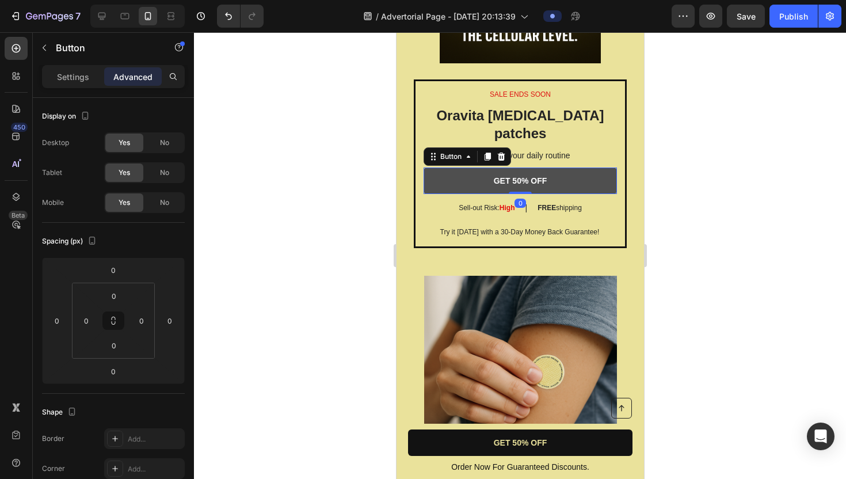
click at [566, 168] on link "GET 50% OFF" at bounding box center [519, 181] width 193 height 26
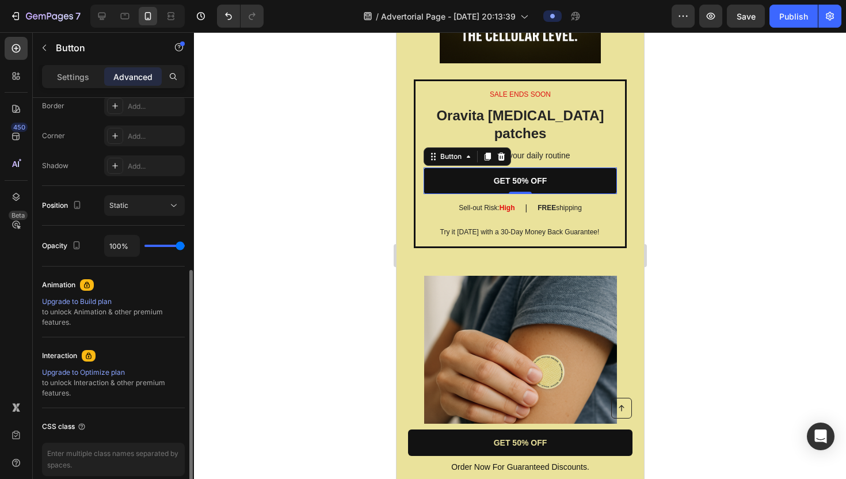
scroll to position [385, 0]
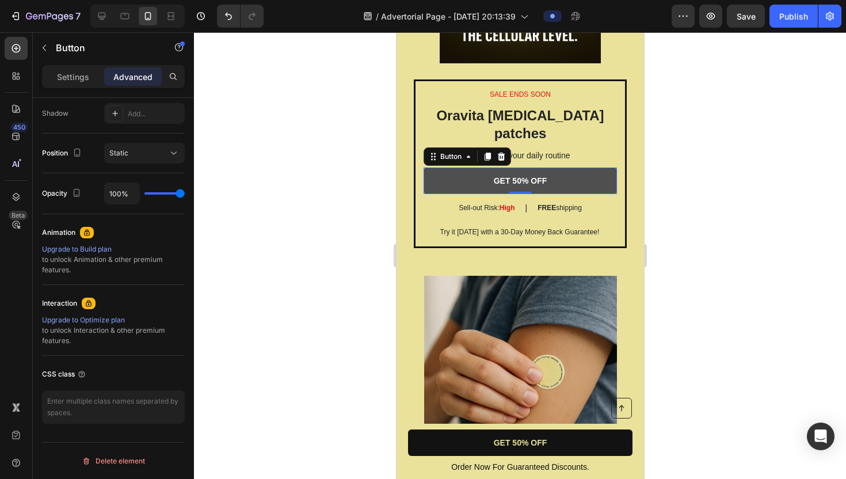
click at [531, 168] on link "GET 50% OFF" at bounding box center [519, 181] width 193 height 26
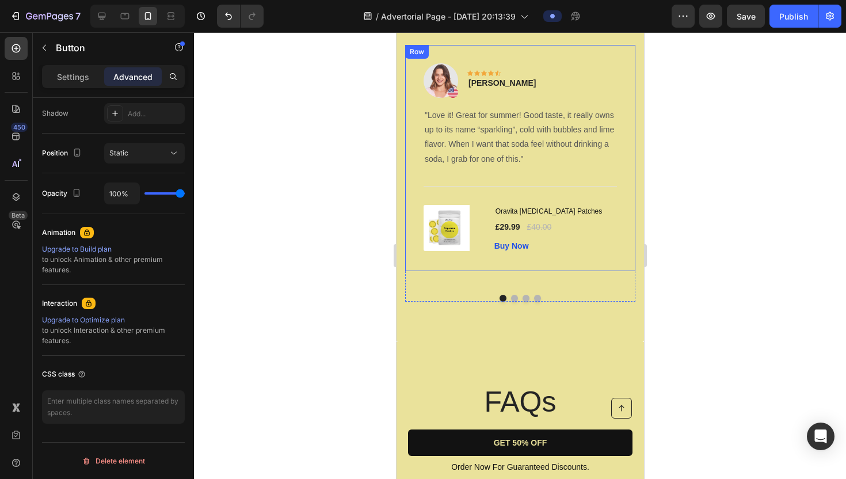
scroll to position [3729, 0]
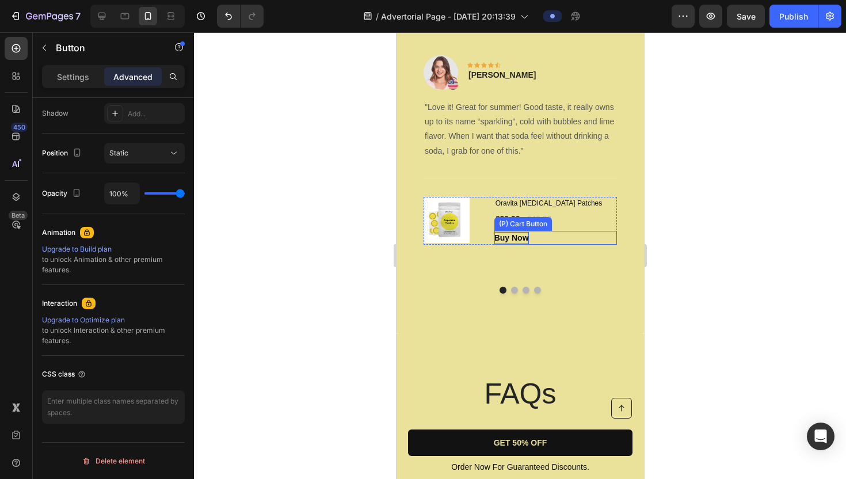
click at [512, 243] on div "Buy Now" at bounding box center [511, 238] width 35 height 12
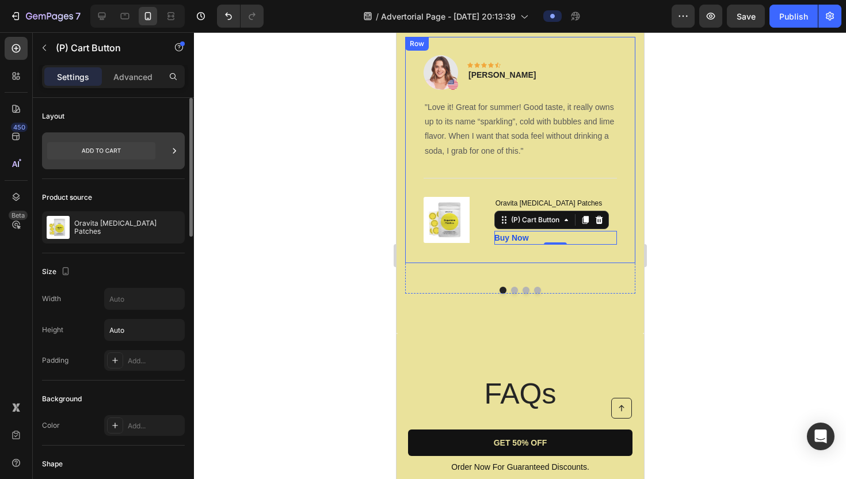
click at [119, 151] on icon at bounding box center [101, 151] width 39 height 5
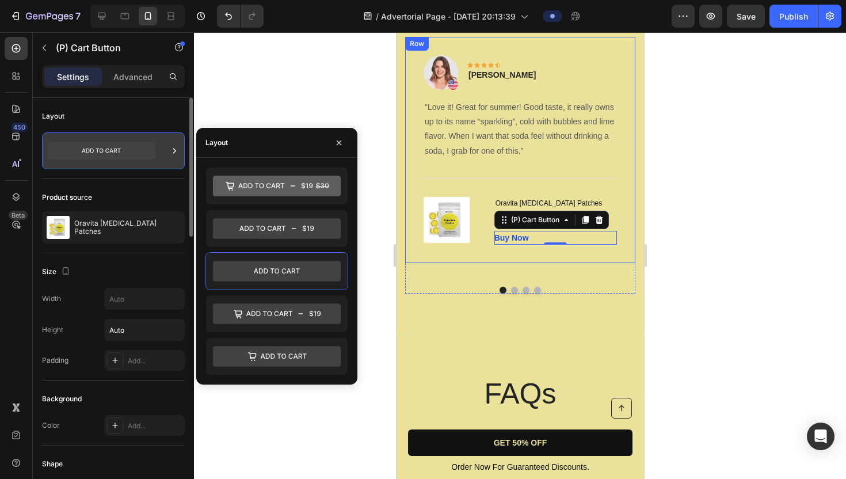
click at [121, 151] on icon at bounding box center [101, 150] width 108 height 17
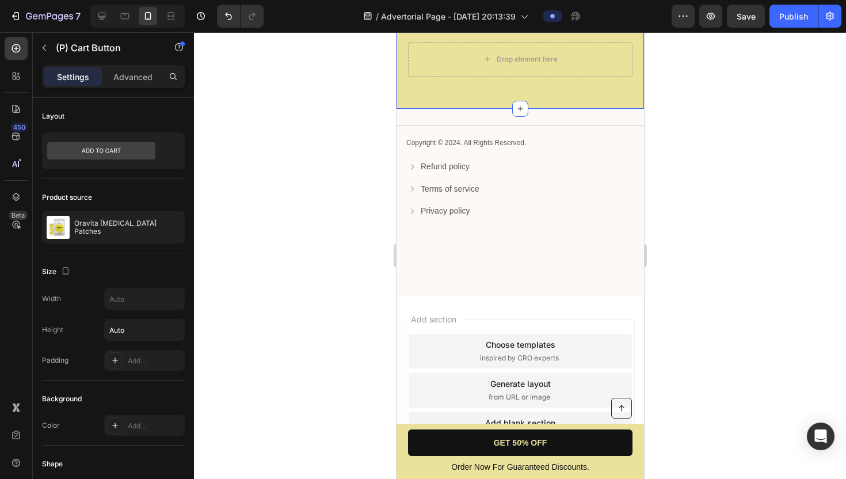
scroll to position [4251, 0]
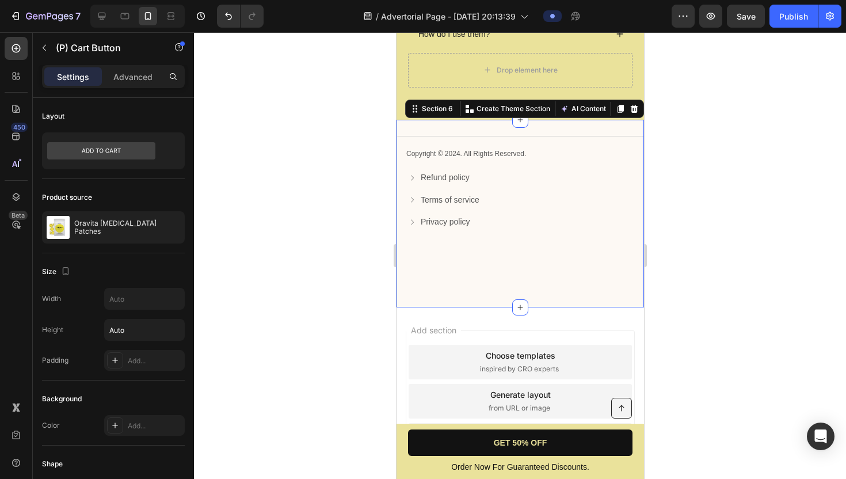
click at [570, 264] on div "Title Line Copyright © 2024. All Rights Reserved. Text Block Refund policy Butt…" at bounding box center [520, 214] width 248 height 188
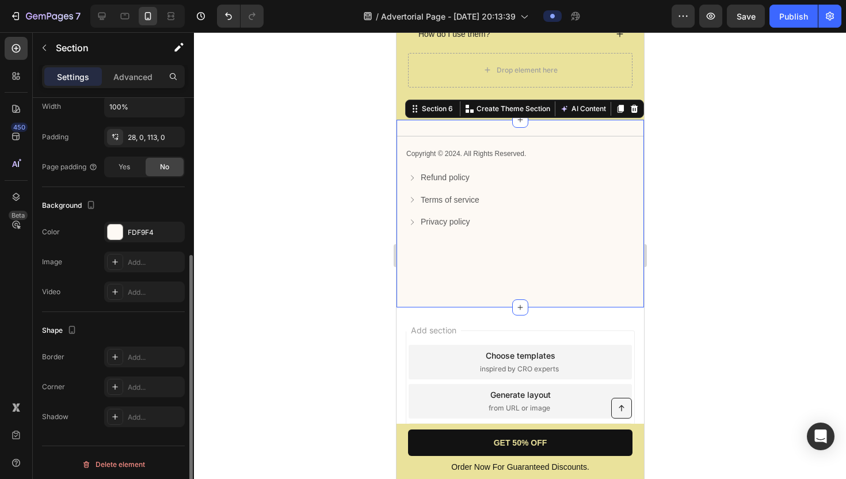
scroll to position [258, 0]
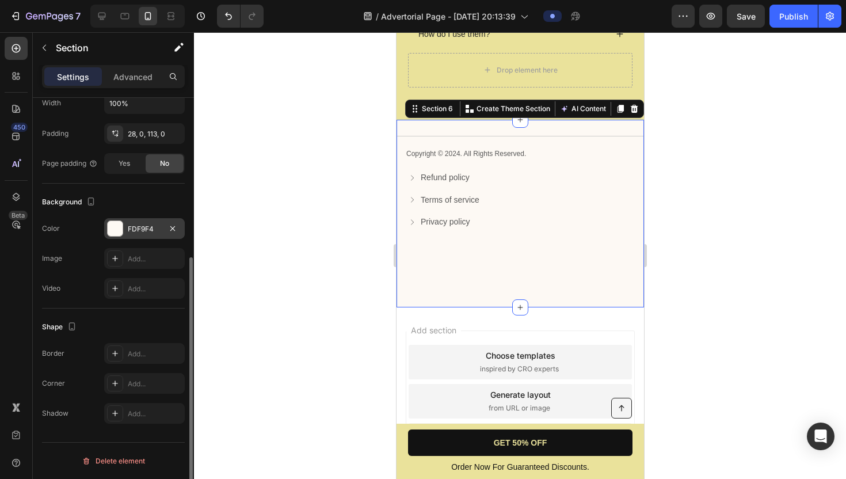
click at [117, 231] on div at bounding box center [115, 228] width 15 height 15
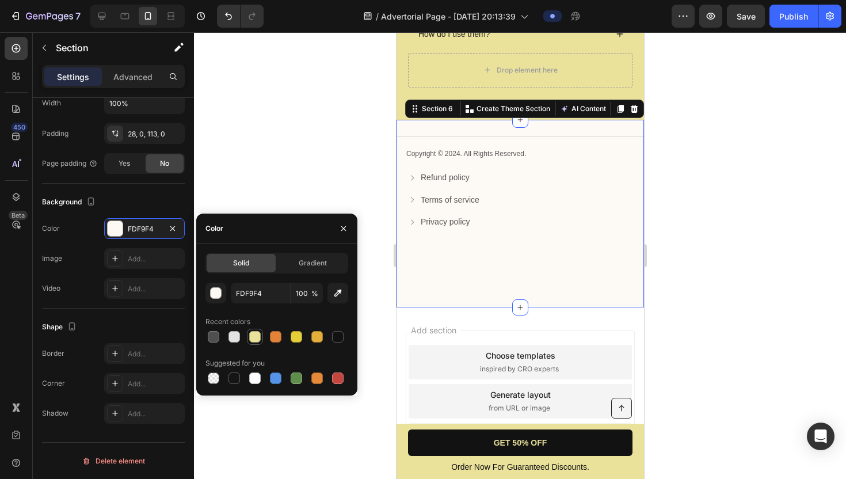
click at [255, 335] on div at bounding box center [255, 337] width 12 height 12
type input "EAE29B"
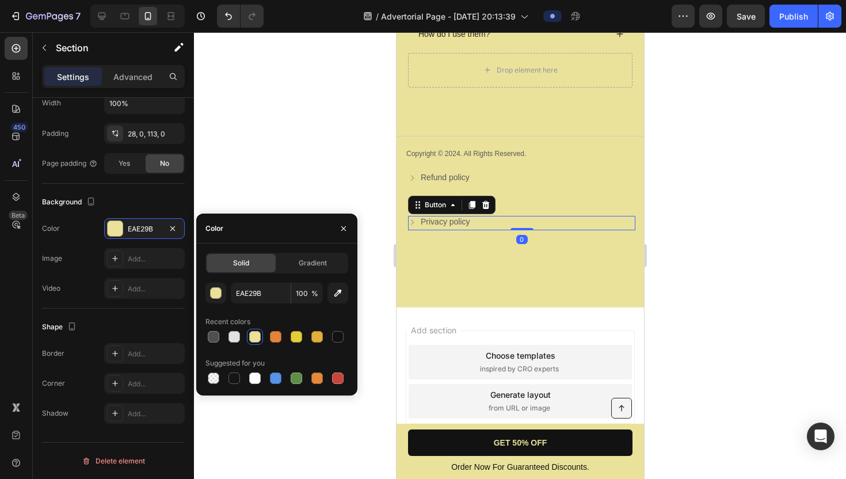
click at [519, 224] on div "Privacy policy Button 0" at bounding box center [521, 223] width 227 height 14
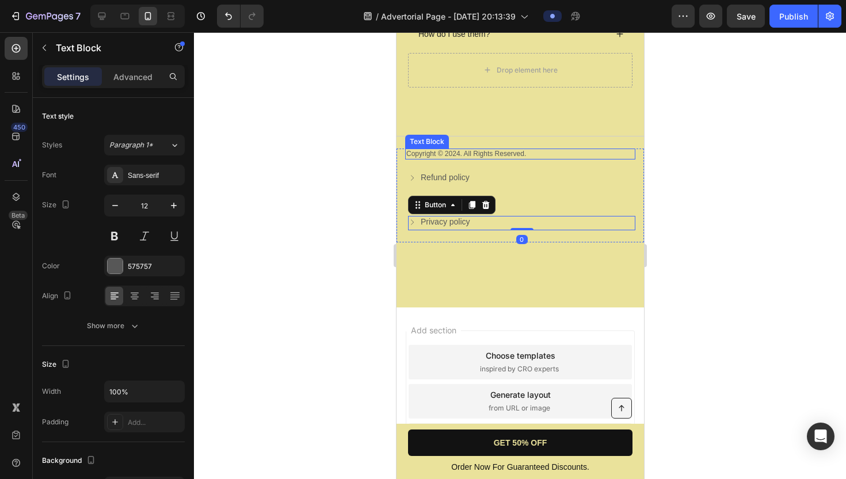
click at [451, 153] on p "Copyright © 2024. All Rights Reserved." at bounding box center [520, 154] width 228 height 9
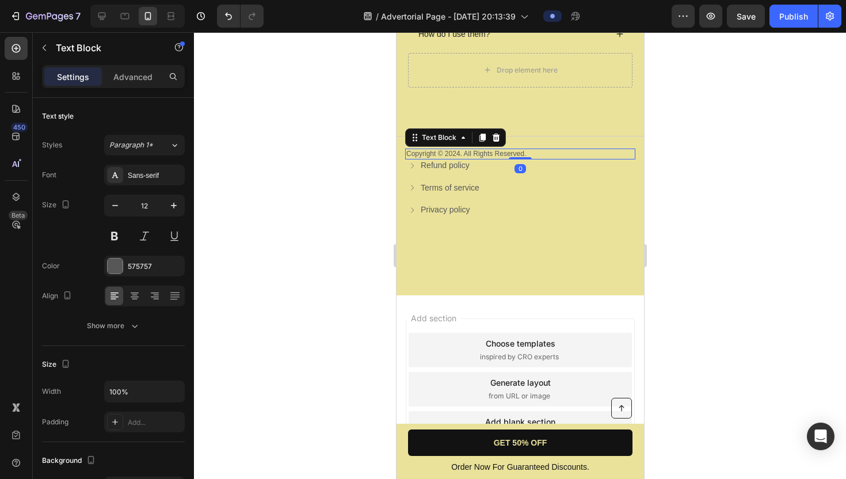
drag, startPoint x: 516, startPoint y: 170, endPoint x: 518, endPoint y: 143, distance: 27.1
click at [518, 143] on div "Title Line Copyright © 2024. All Rights Reserved. Text Block 0 Refund policy Bu…" at bounding box center [520, 183] width 248 height 94
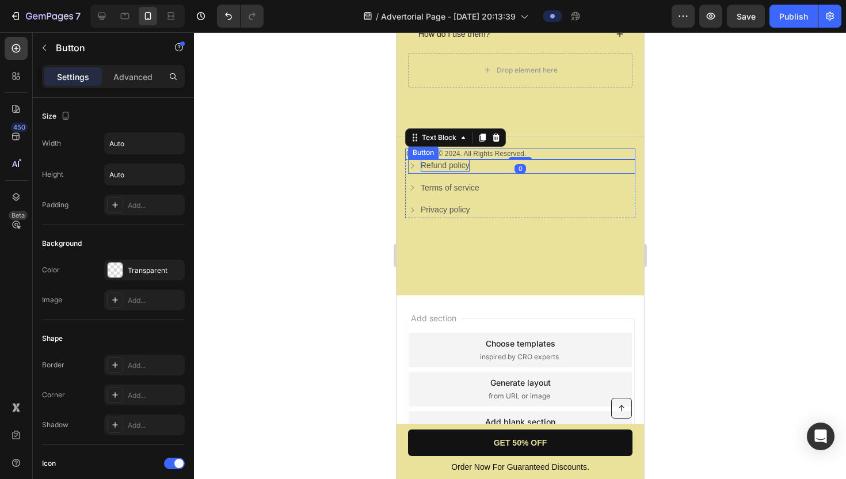
click at [462, 163] on p "Refund policy" at bounding box center [444, 165] width 49 height 12
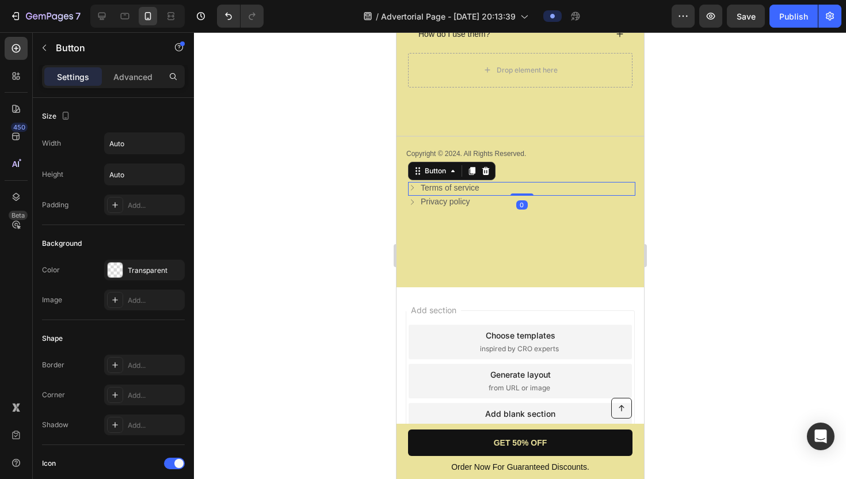
drag, startPoint x: 523, startPoint y: 201, endPoint x: 523, endPoint y: 183, distance: 17.8
click at [523, 184] on div "Terms of service Button 0" at bounding box center [521, 189] width 227 height 14
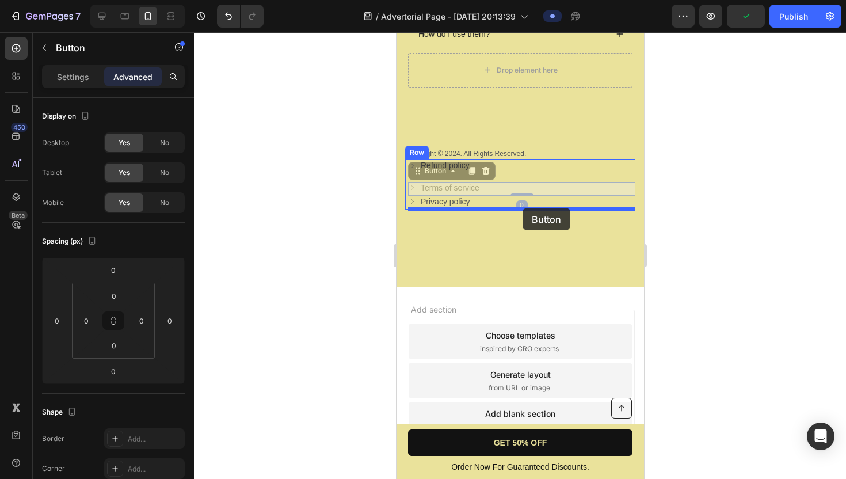
drag, startPoint x: 523, startPoint y: 183, endPoint x: 522, endPoint y: 207, distance: 24.2
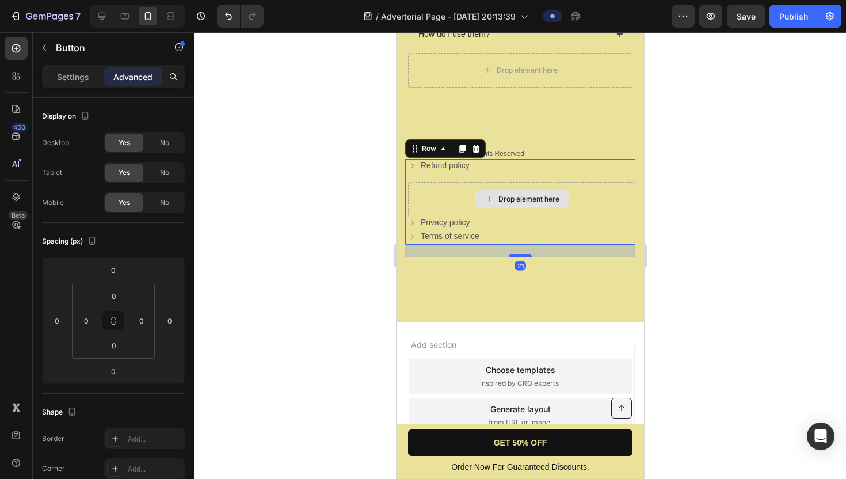
click at [444, 193] on div "Drop element here" at bounding box center [521, 199] width 227 height 35
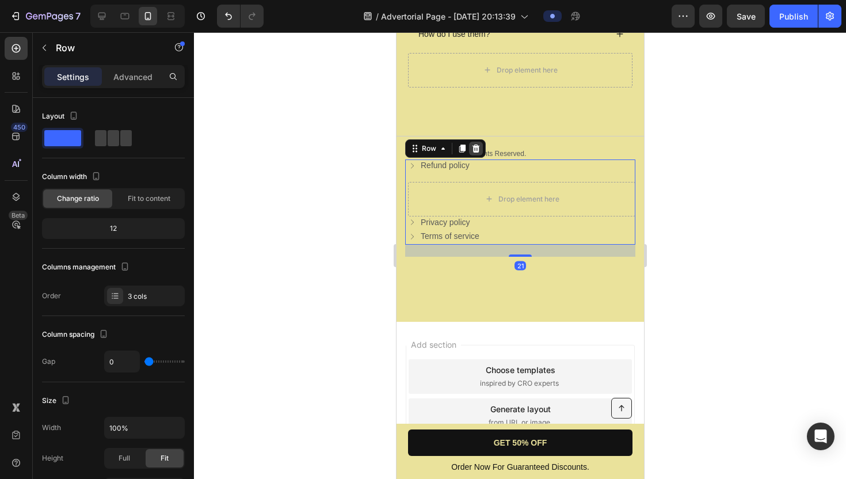
click at [473, 149] on icon at bounding box center [475, 148] width 7 height 8
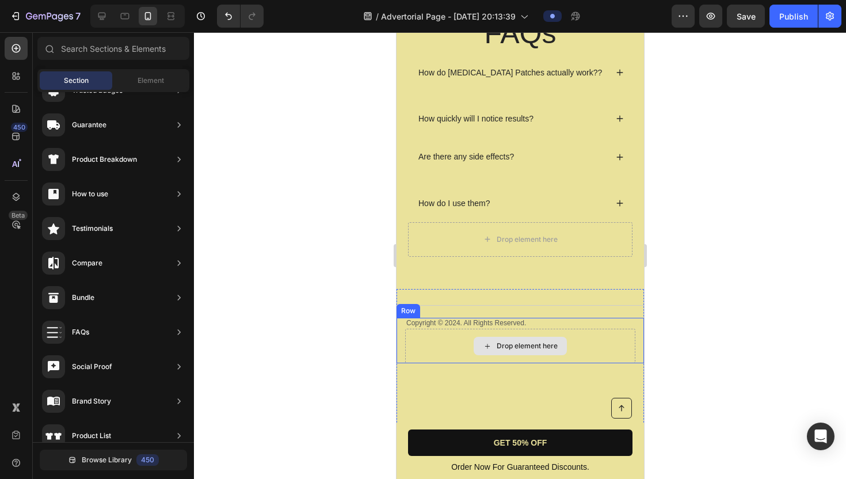
scroll to position [4078, 0]
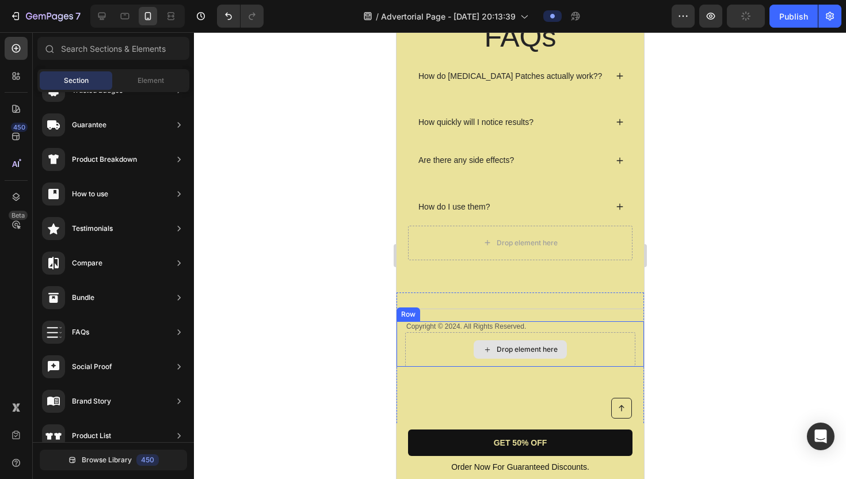
click at [498, 347] on div "Drop element here" at bounding box center [526, 349] width 61 height 9
click at [503, 351] on div "Drop element here" at bounding box center [526, 349] width 61 height 9
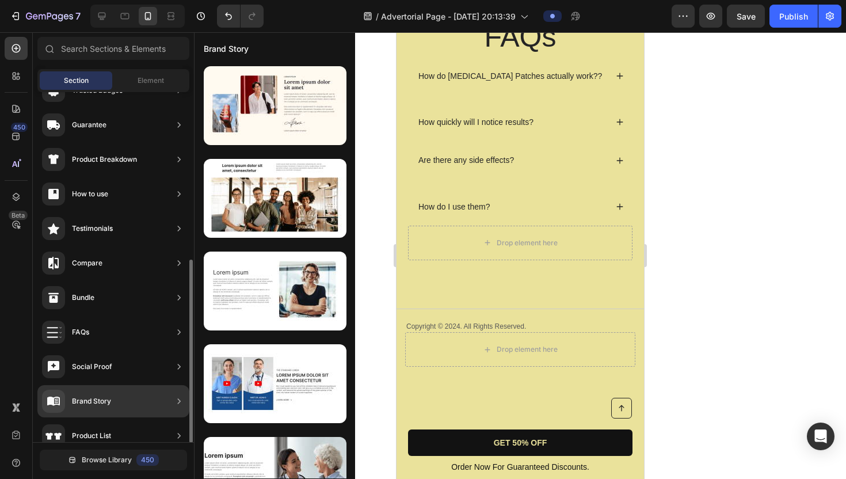
scroll to position [318, 0]
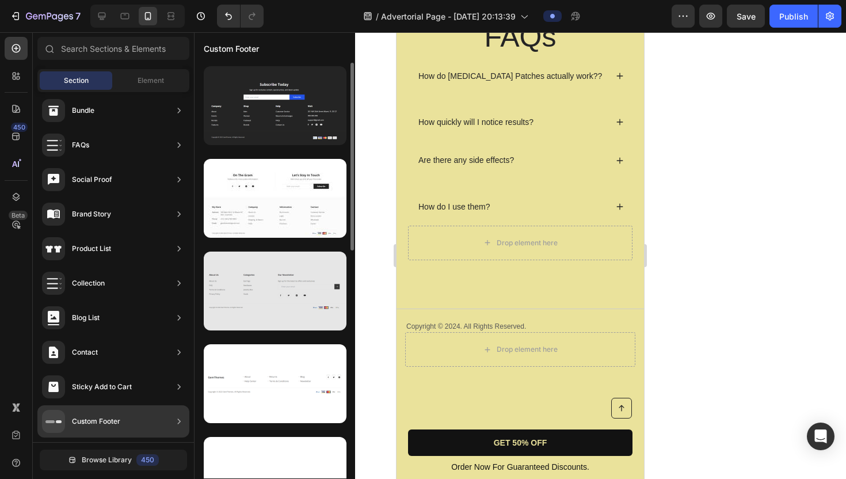
click at [279, 291] on div at bounding box center [275, 291] width 143 height 79
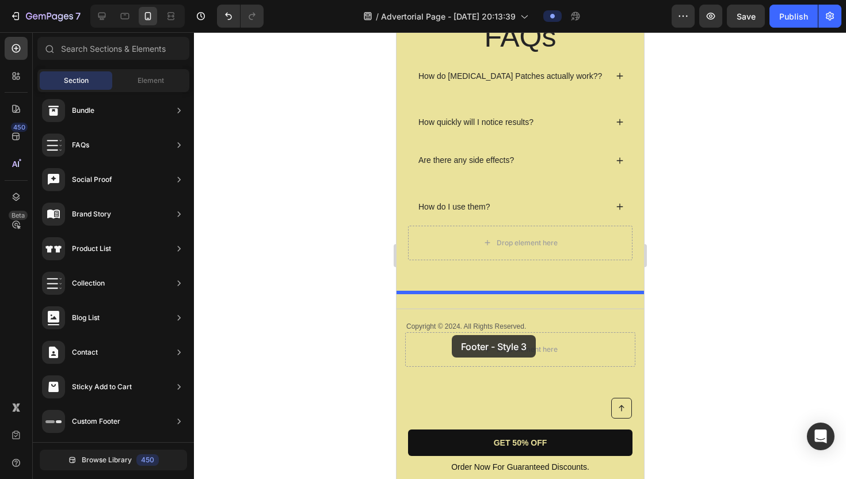
drag, startPoint x: 675, startPoint y: 323, endPoint x: 451, endPoint y: 336, distance: 223.7
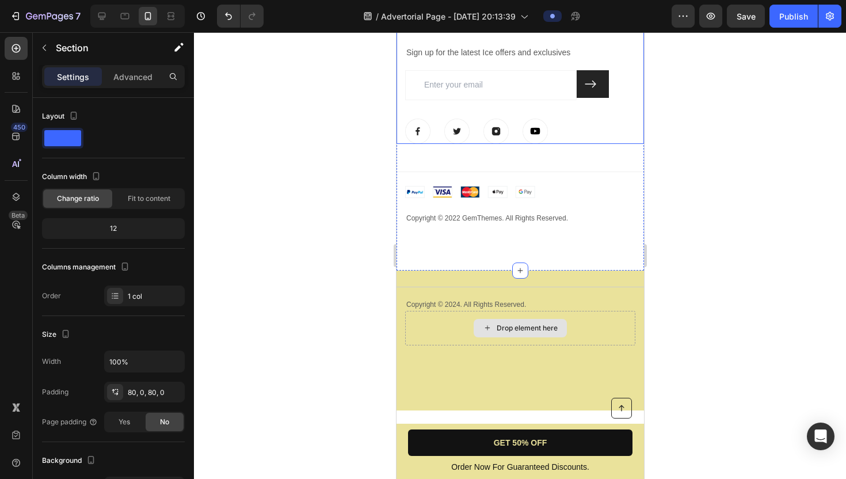
scroll to position [4665, 0]
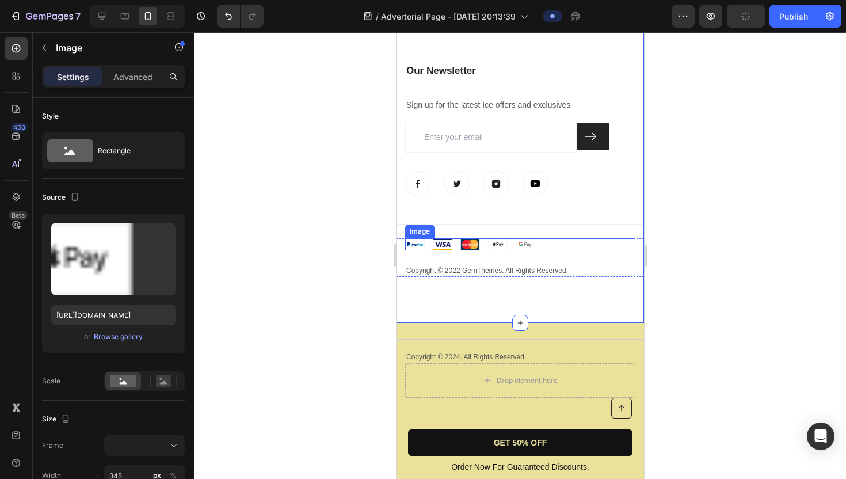
click at [603, 239] on img at bounding box center [504, 244] width 199 height 12
click at [631, 230] on div "About Us Heading About Us Text block FAQ Text block Terms & Conditions Text blo…" at bounding box center [520, 14] width 248 height 526
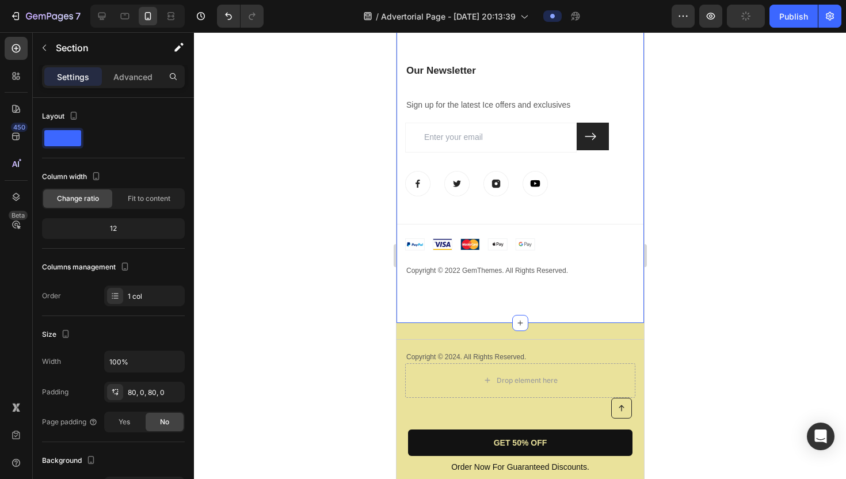
click at [629, 231] on div "About Us Heading About Us Text block FAQ Text block Terms & Conditions Text blo…" at bounding box center [520, 14] width 248 height 526
click at [609, 230] on div "About Us Heading About Us Text block FAQ Text block Terms & Conditions Text blo…" at bounding box center [520, 14] width 248 height 526
click at [532, 246] on img at bounding box center [504, 244] width 199 height 12
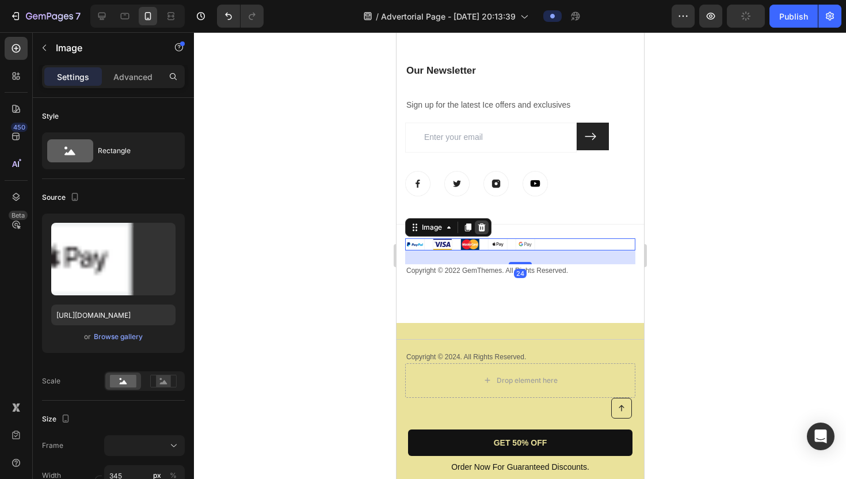
click at [479, 227] on icon at bounding box center [481, 227] width 7 height 8
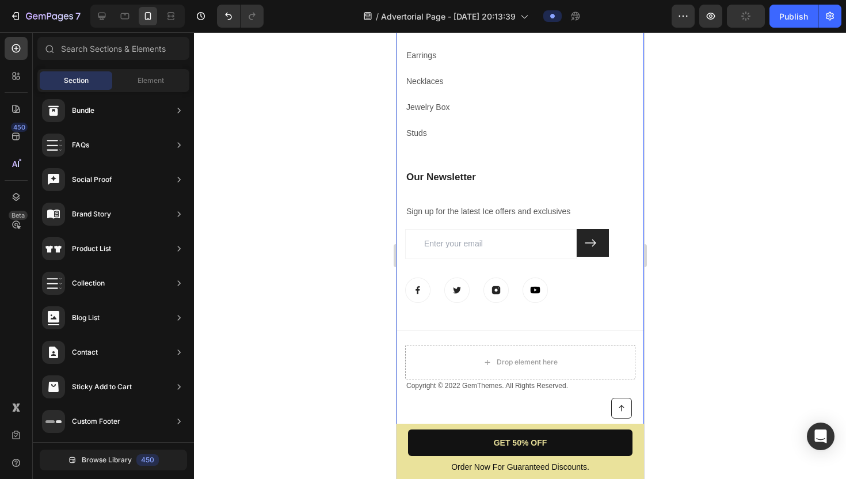
scroll to position [4530, 0]
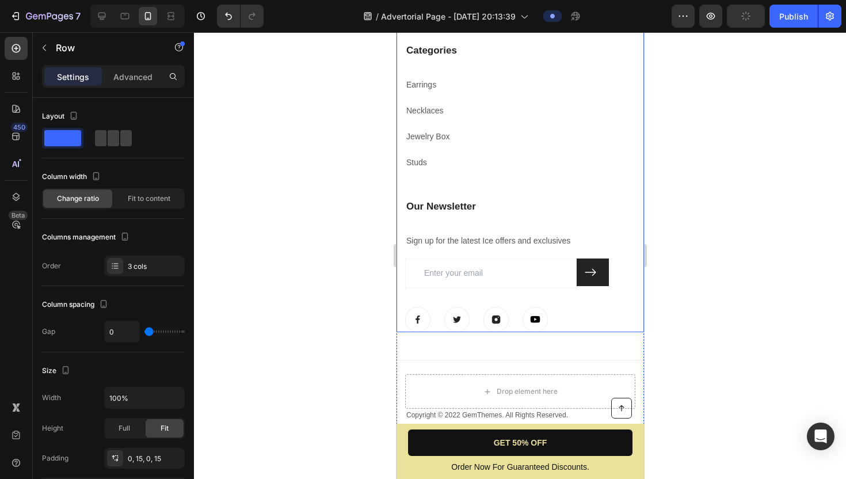
click at [521, 220] on div "Our Newsletter Heading Sign up for the latest Ice offers and exclusives Text bl…" at bounding box center [520, 265] width 230 height 133
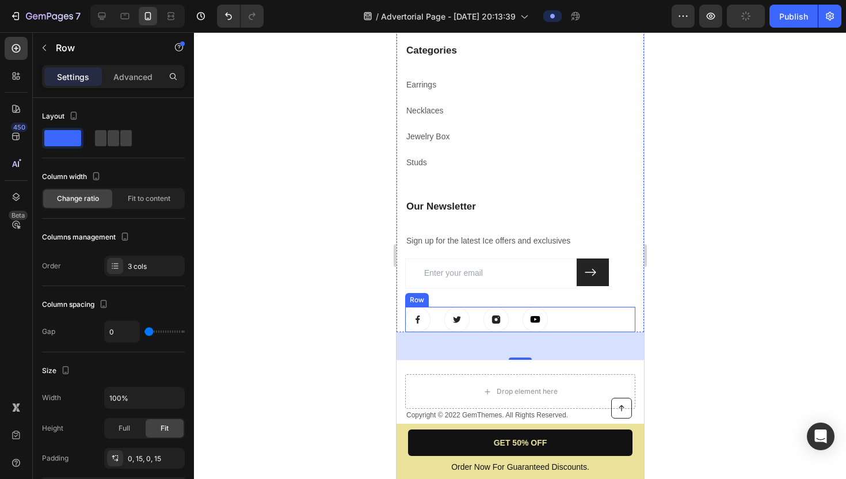
drag, startPoint x: 517, startPoint y: 356, endPoint x: 521, endPoint y: 325, distance: 30.7
click at [521, 325] on div "About Us Heading About Us Text block FAQ Text block Terms & Conditions Text blo…" at bounding box center [520, 109] width 248 height 445
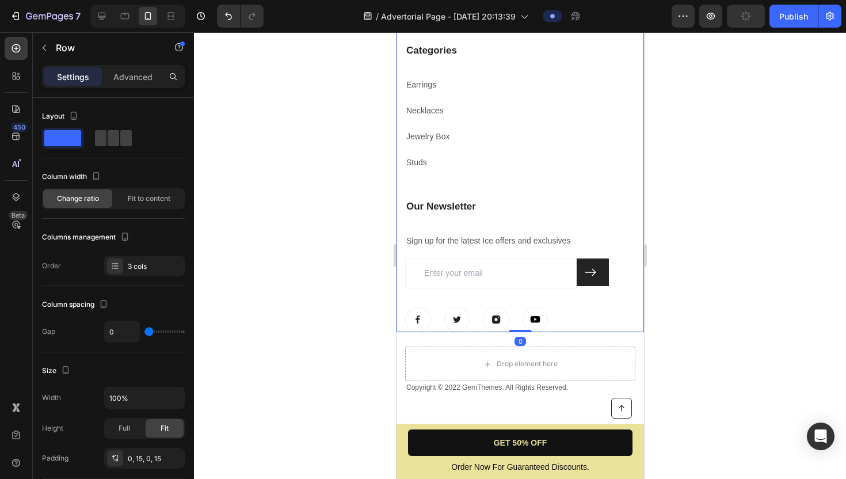
drag, startPoint x: 526, startPoint y: 358, endPoint x: 536, endPoint y: 299, distance: 59.5
click at [536, 299] on div "About Us Heading About Us Text block FAQ Text block Terms & Conditions Text blo…" at bounding box center [520, 109] width 248 height 445
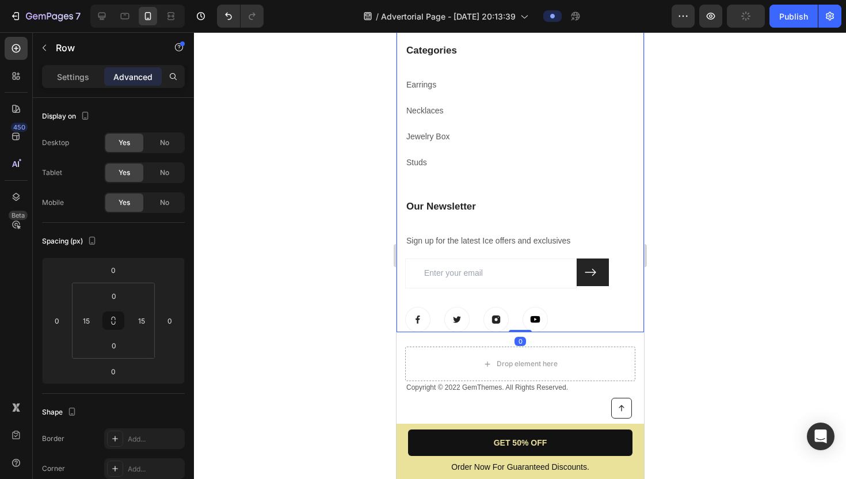
click at [545, 215] on div "Our Newsletter Heading Sign up for the latest Ice offers and exclusives Text bl…" at bounding box center [520, 265] width 230 height 133
click at [470, 195] on div "Categories Heading Earrings Text block Necklaces Text block Jewelry Box Text bl…" at bounding box center [520, 121] width 230 height 156
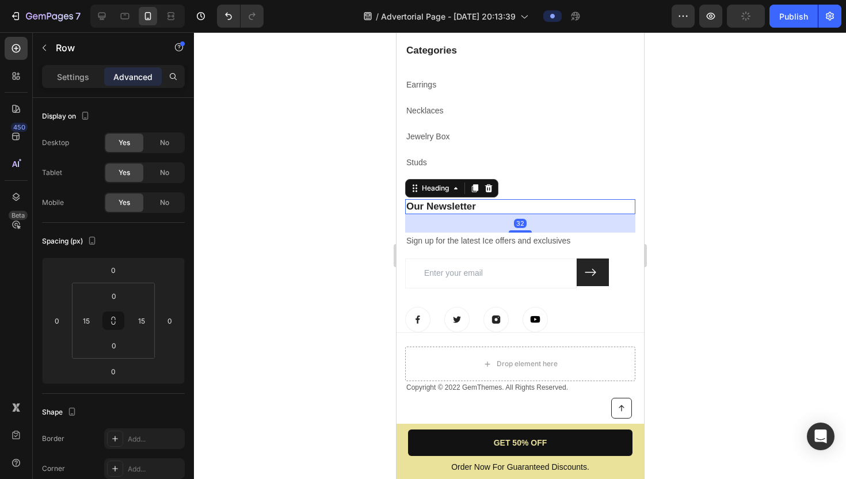
click at [470, 199] on h3 "Our Newsletter" at bounding box center [520, 206] width 230 height 15
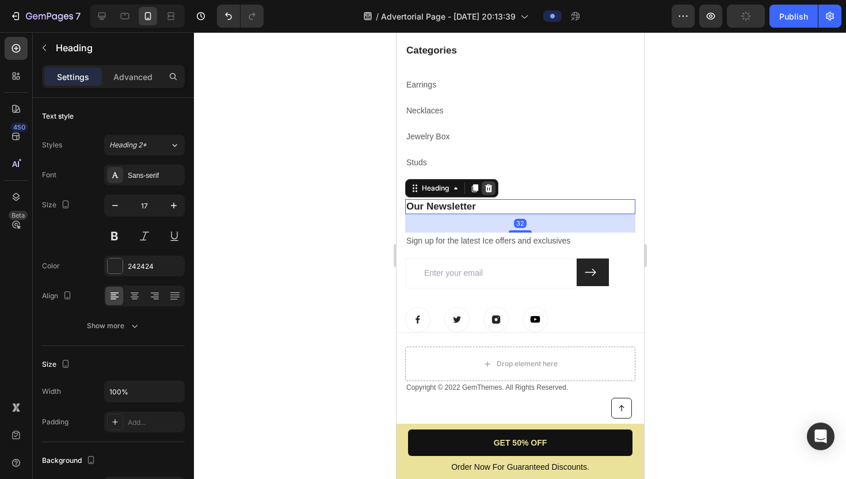
click at [490, 188] on icon at bounding box center [488, 188] width 9 height 9
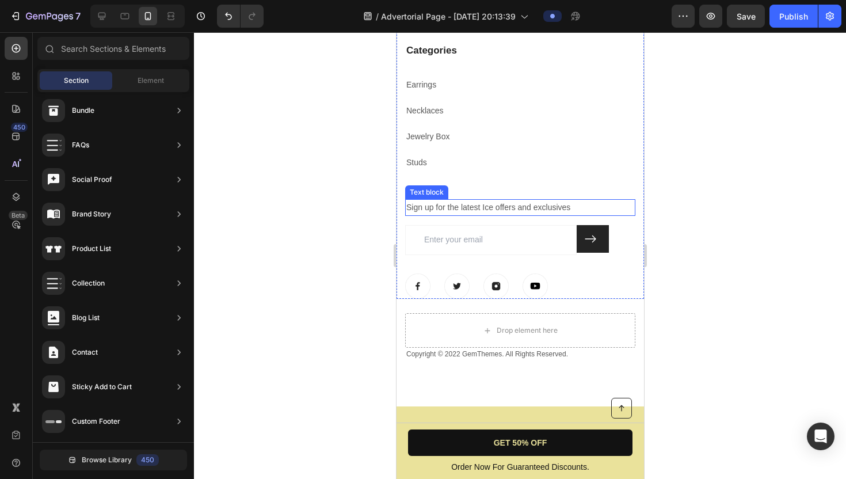
click at [488, 207] on p "Sign up for the latest Ice offers and exclusives" at bounding box center [520, 207] width 228 height 14
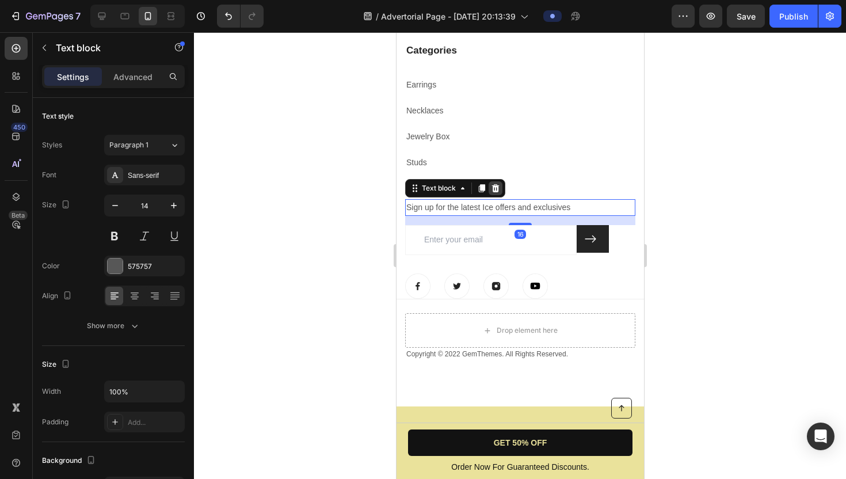
click at [495, 190] on icon at bounding box center [495, 188] width 7 height 8
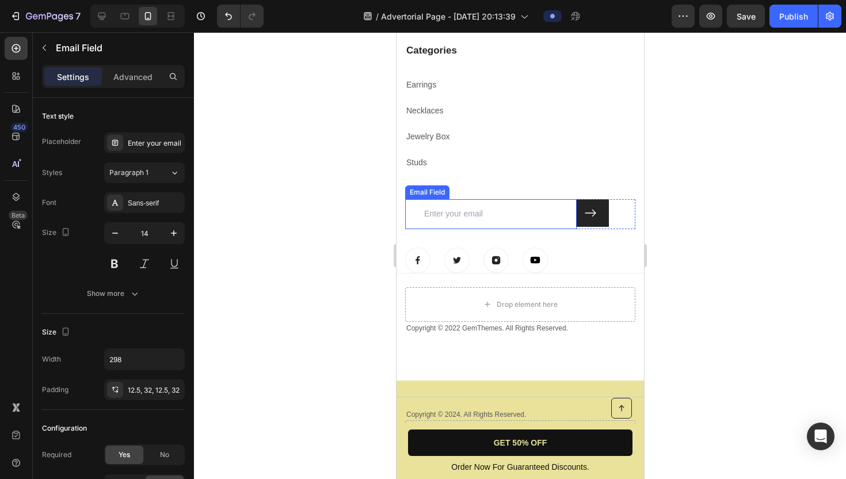
click at [478, 202] on input "email" at bounding box center [491, 214] width 172 height 30
click at [494, 189] on icon at bounding box center [496, 188] width 7 height 8
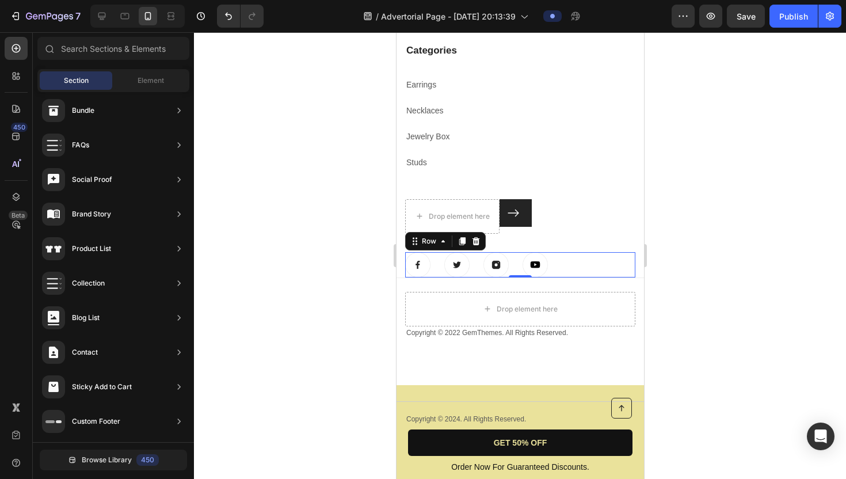
click at [573, 258] on div "Image Image Image Image Row 0" at bounding box center [520, 264] width 230 height 25
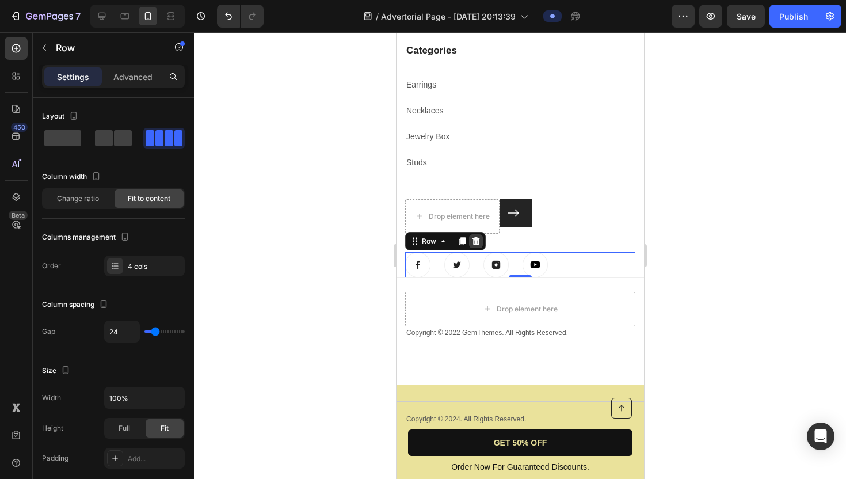
click at [478, 238] on icon at bounding box center [475, 241] width 7 height 8
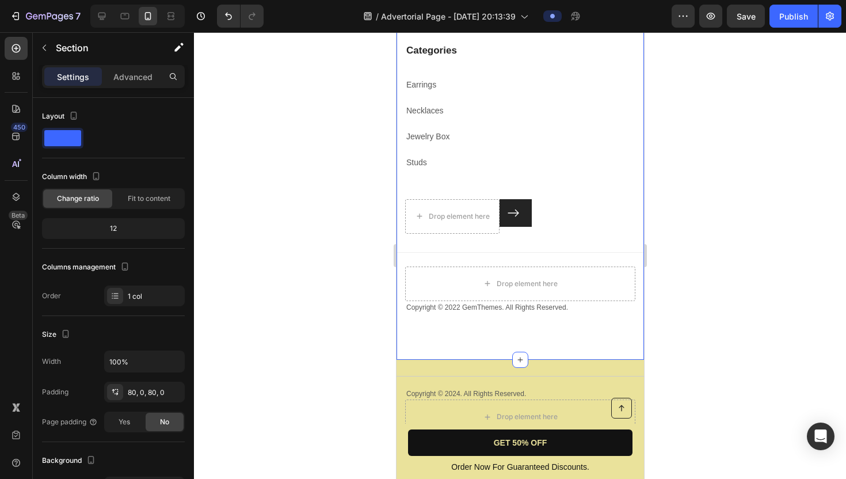
click at [550, 262] on div "About Us Heading About Us Text block FAQ Text block Terms & Conditions Text blo…" at bounding box center [520, 100] width 248 height 427
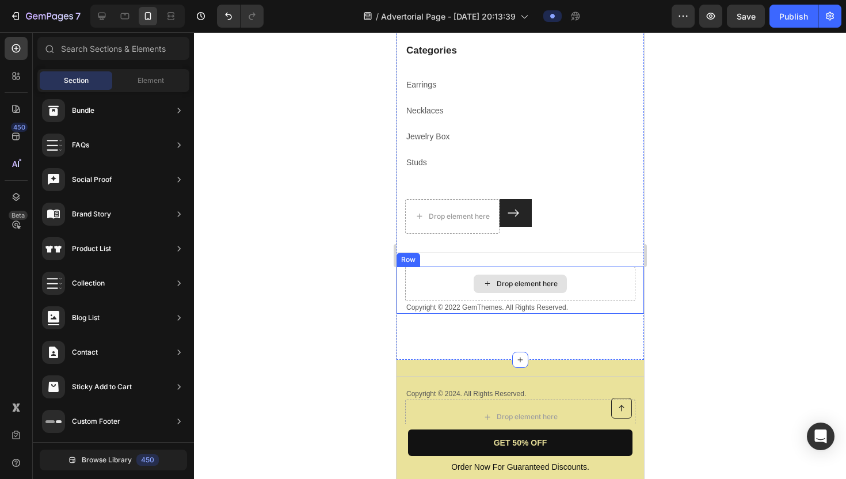
click at [512, 275] on div "Drop element here" at bounding box center [519, 284] width 93 height 18
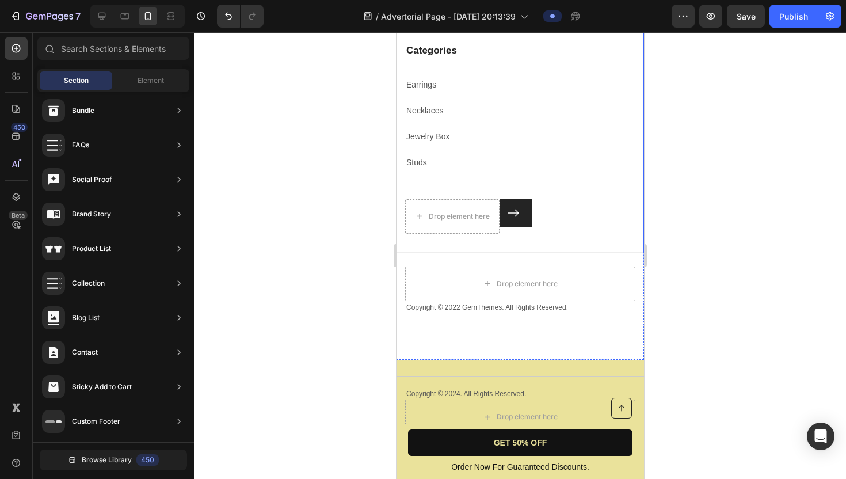
scroll to position [4520, 0]
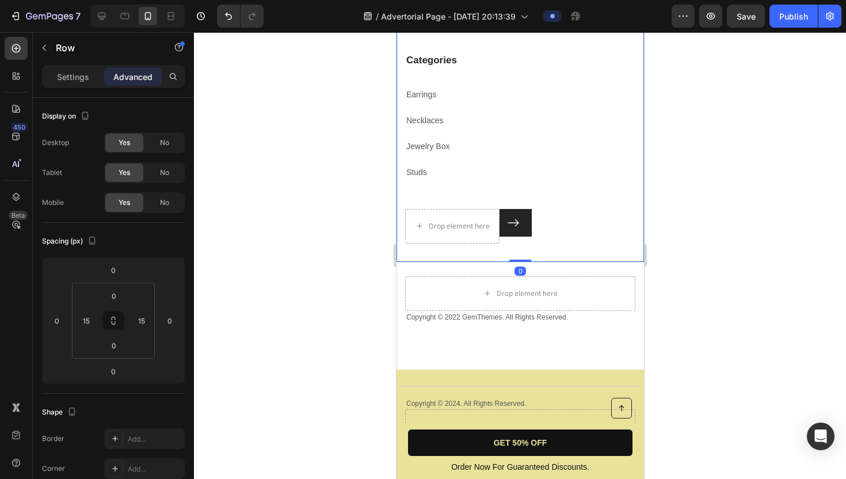
click at [479, 200] on div "Categories Heading Earrings Text block Necklaces Text block Jewelry Box Text bl…" at bounding box center [520, 131] width 230 height 156
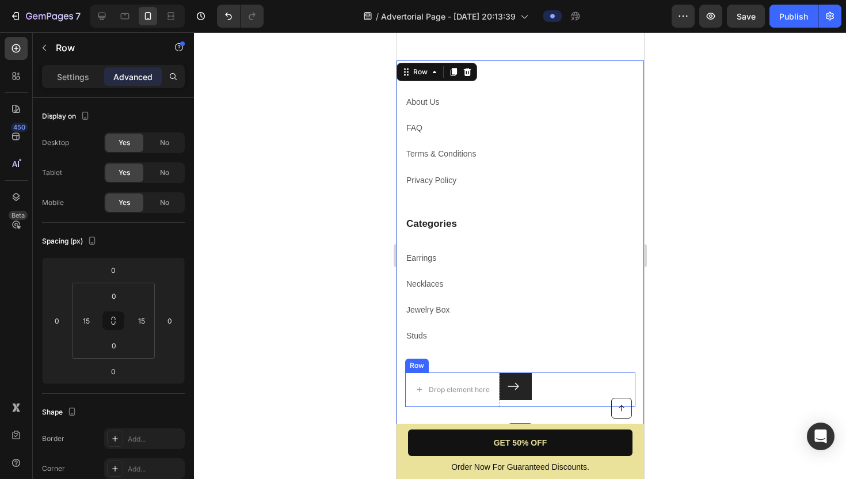
scroll to position [4348, 0]
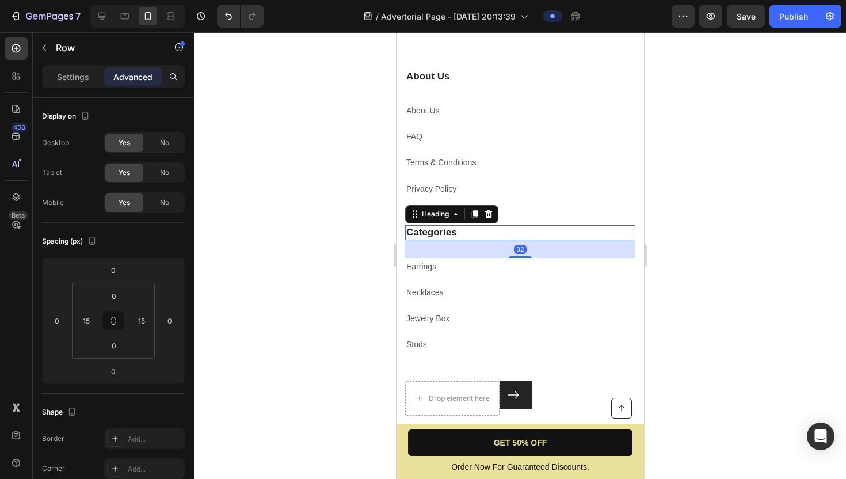
click at [455, 234] on p "Categories" at bounding box center [520, 232] width 228 height 13
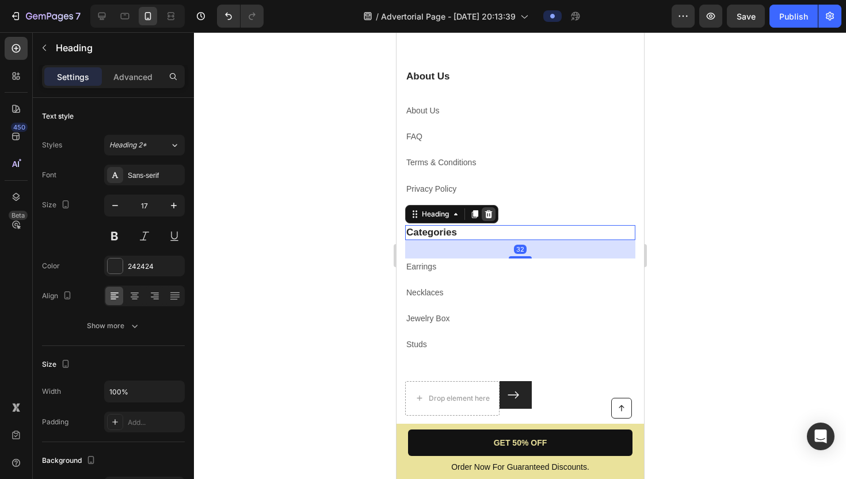
click at [490, 214] on icon at bounding box center [488, 214] width 9 height 9
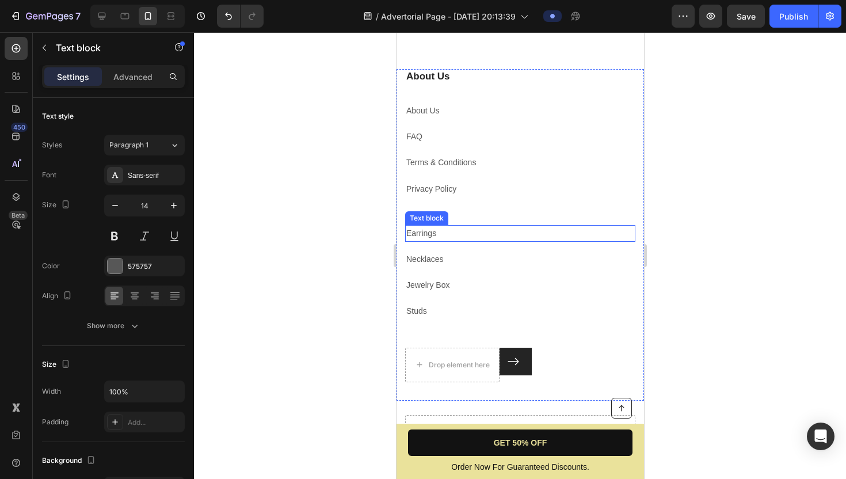
click at [467, 230] on p "Earrings" at bounding box center [520, 233] width 228 height 14
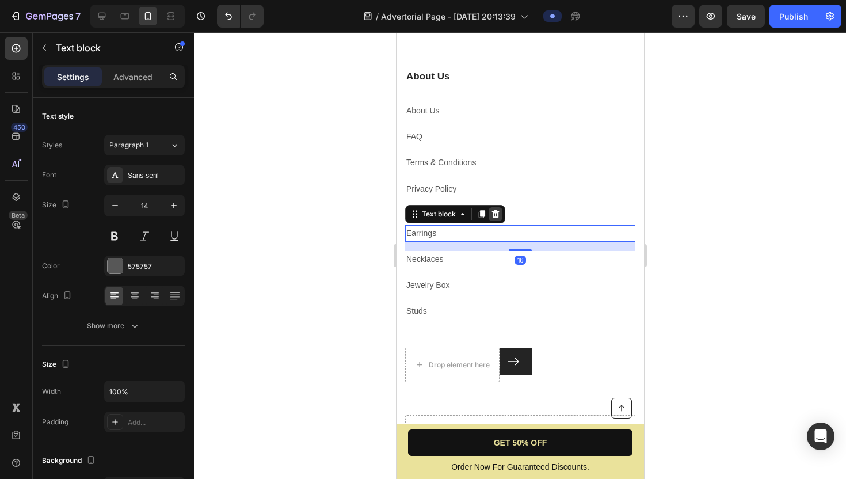
click at [491, 218] on icon at bounding box center [494, 214] width 9 height 9
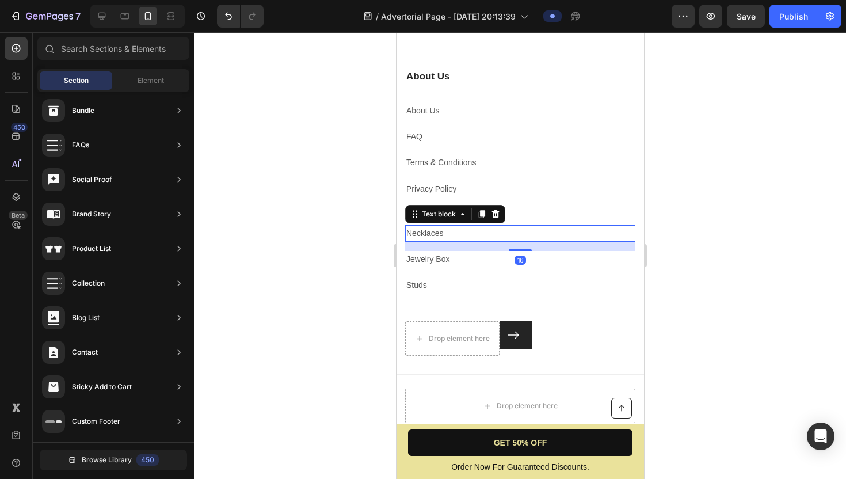
click at [458, 231] on p "Necklaces" at bounding box center [520, 233] width 228 height 14
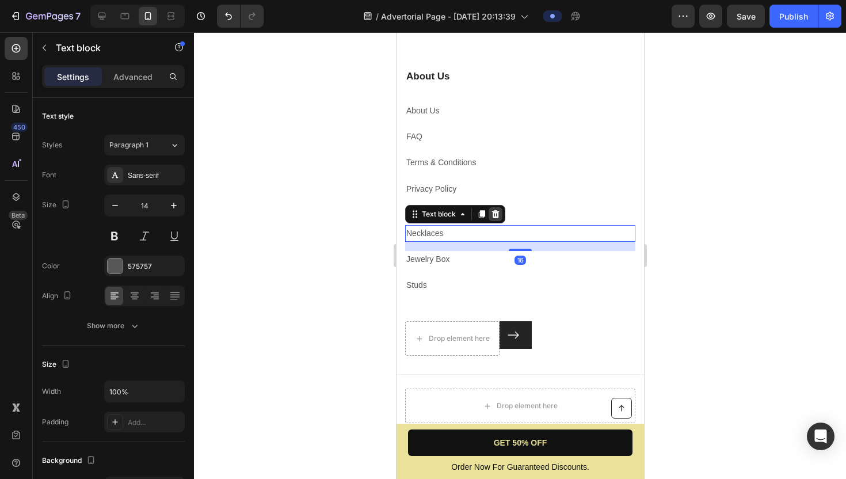
click at [493, 217] on icon at bounding box center [495, 214] width 7 height 8
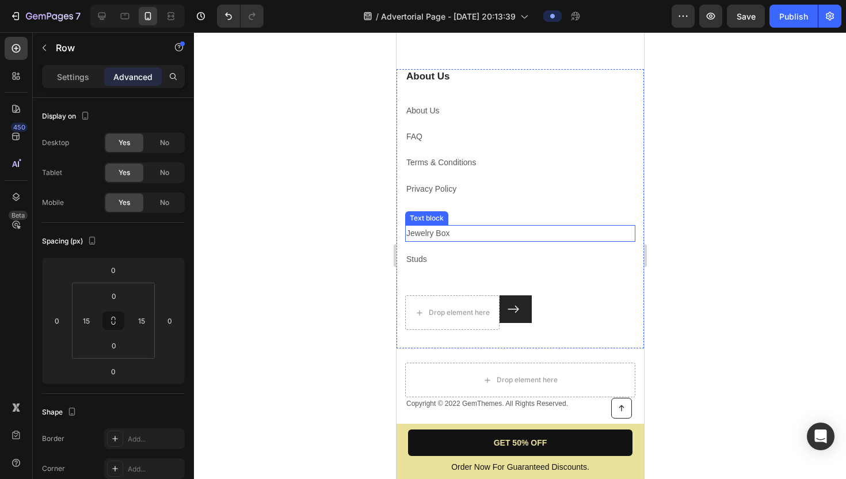
click at [459, 245] on div "Jewelry Box Text block Studs Text block" at bounding box center [520, 260] width 230 height 70
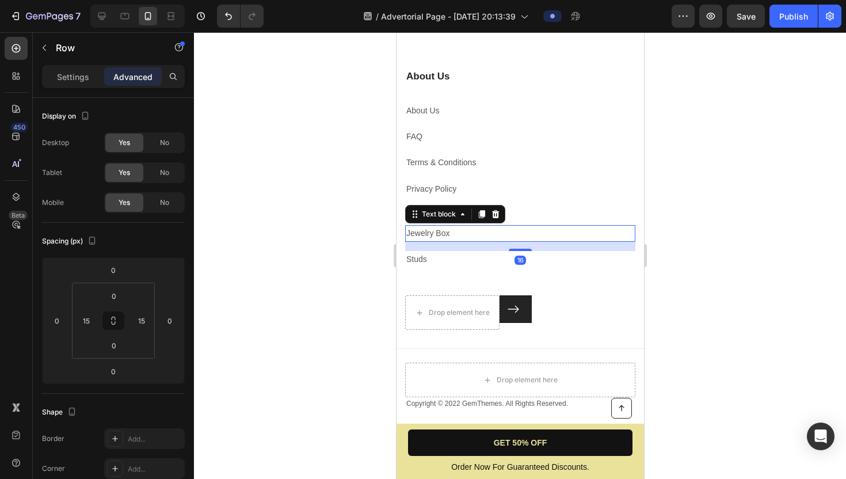
click at [451, 232] on p "Jewelry Box" at bounding box center [520, 233] width 228 height 14
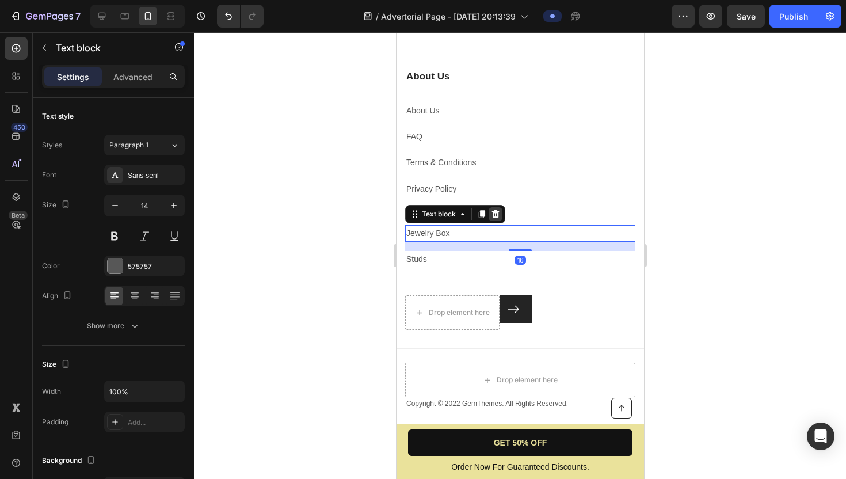
click at [497, 219] on div at bounding box center [495, 214] width 14 height 14
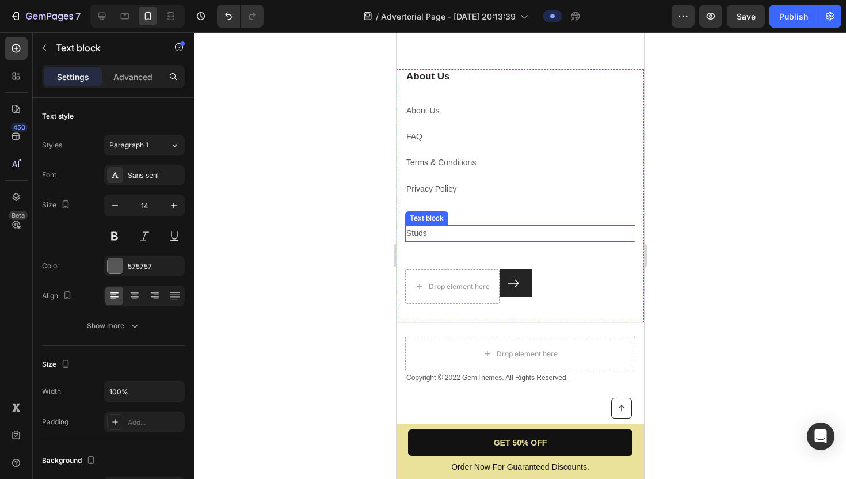
click at [457, 238] on p "Studs" at bounding box center [520, 233] width 228 height 14
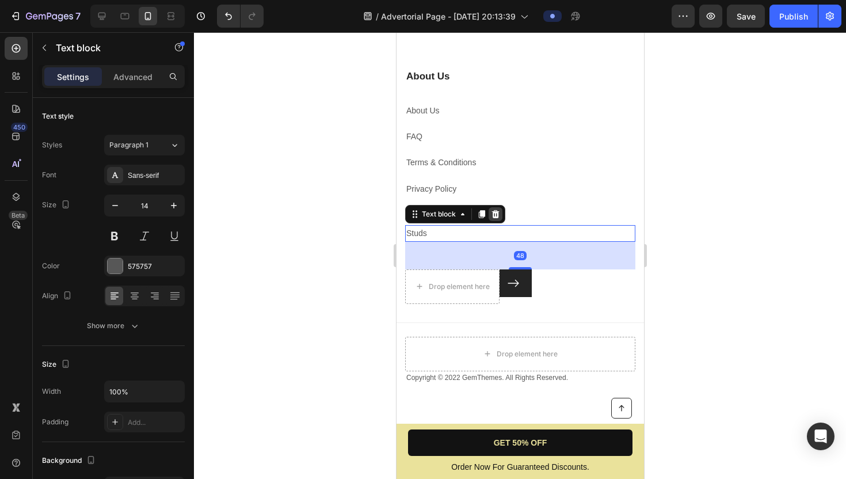
click at [493, 212] on icon at bounding box center [495, 214] width 7 height 8
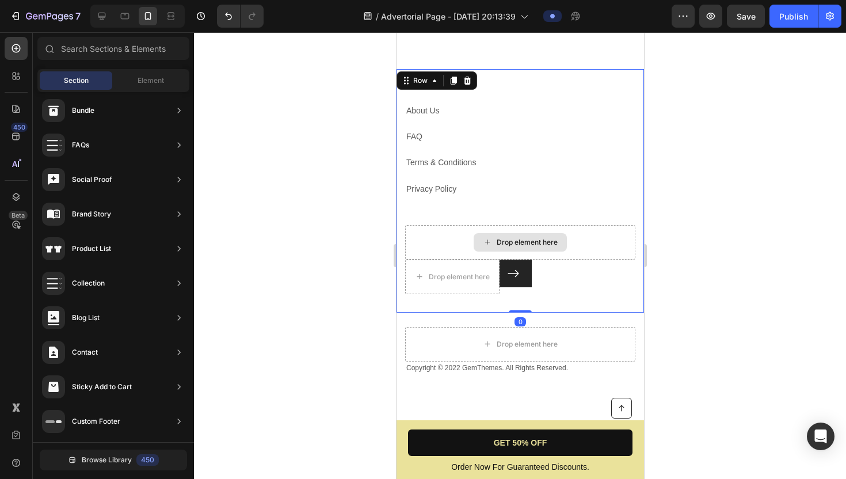
click at [442, 234] on div "Drop element here" at bounding box center [520, 242] width 230 height 35
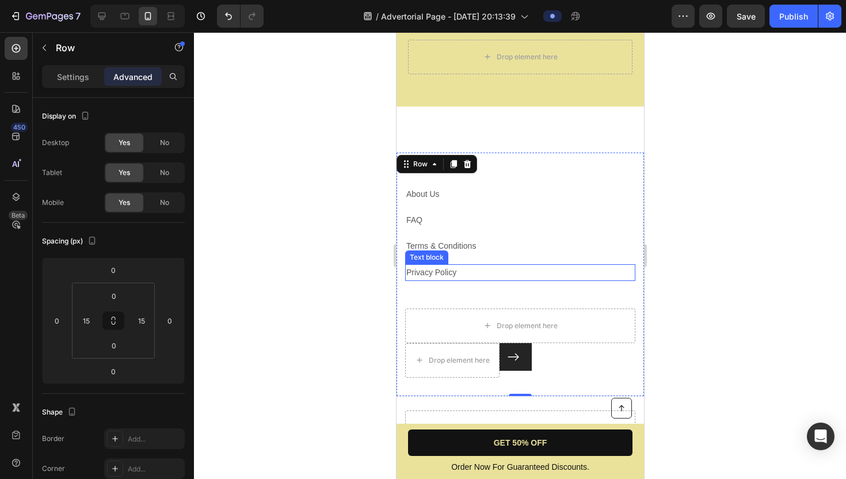
scroll to position [4197, 0]
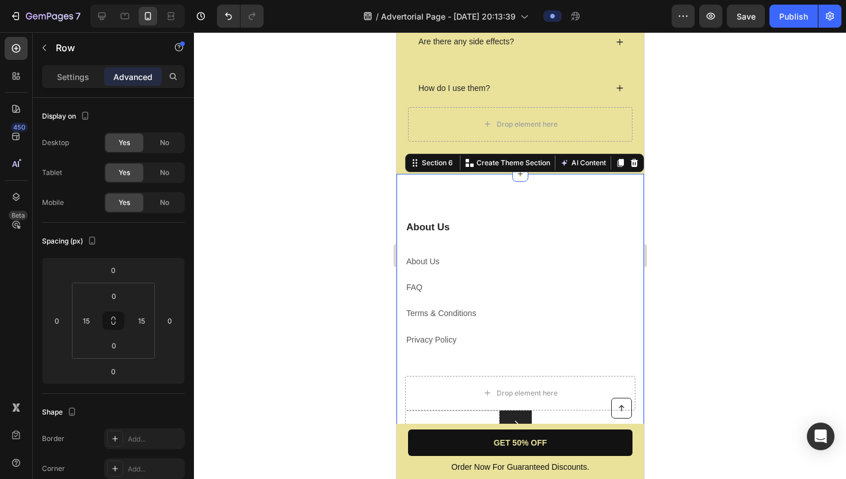
click at [484, 192] on div "About Us Heading About Us Text block FAQ Text block Terms & Conditions Text blo…" at bounding box center [520, 372] width 248 height 397
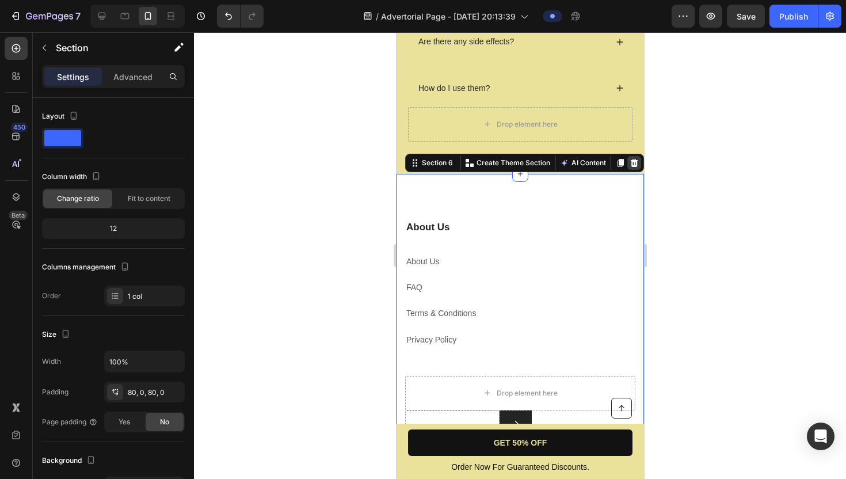
click at [634, 165] on icon at bounding box center [633, 163] width 7 height 8
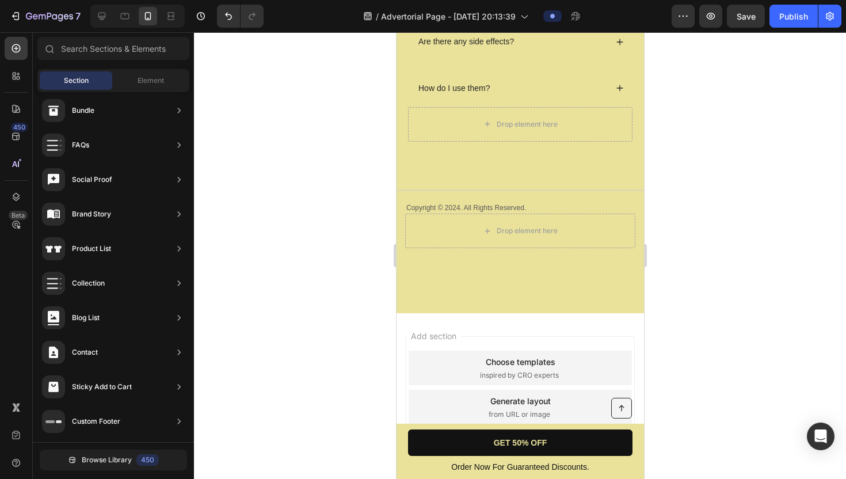
scroll to position [4275, 0]
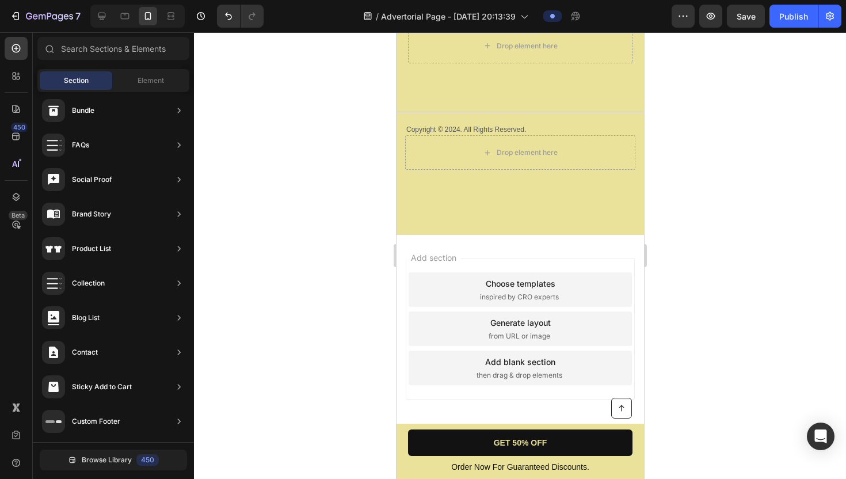
click at [596, 247] on div "Add section Choose templates inspired by CRO experts Generate layout from URL o…" at bounding box center [520, 345] width 248 height 220
click at [520, 258] on div "Add section Choose templates inspired by CRO experts Generate layout from URL o…" at bounding box center [519, 329] width 229 height 142
click at [523, 372] on span "then drag & drop elements" at bounding box center [519, 375] width 86 height 10
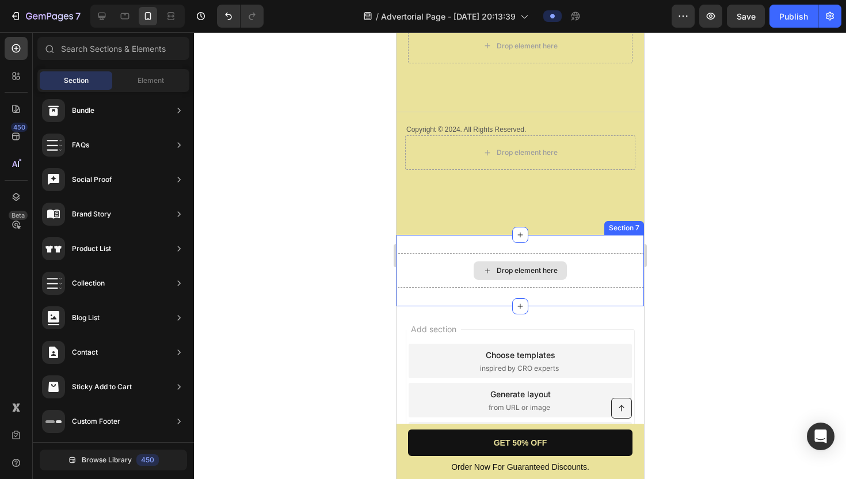
click at [498, 271] on div "Drop element here" at bounding box center [526, 270] width 61 height 9
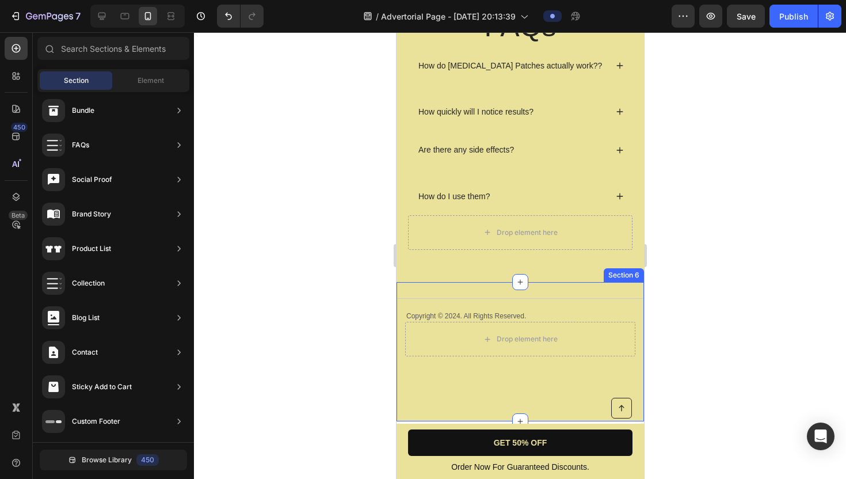
scroll to position [4085, 0]
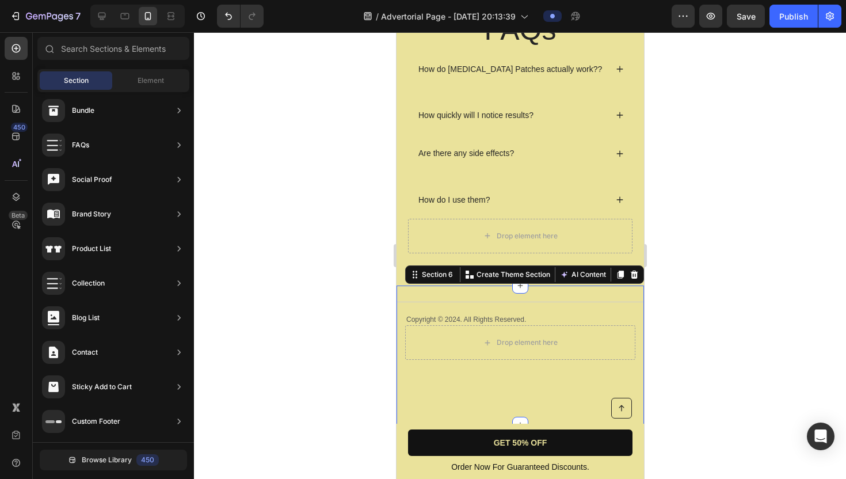
click at [554, 303] on div "Title Line Copyright © 2024. All Rights Reserved. Text Block Drop element here …" at bounding box center [520, 331] width 248 height 59
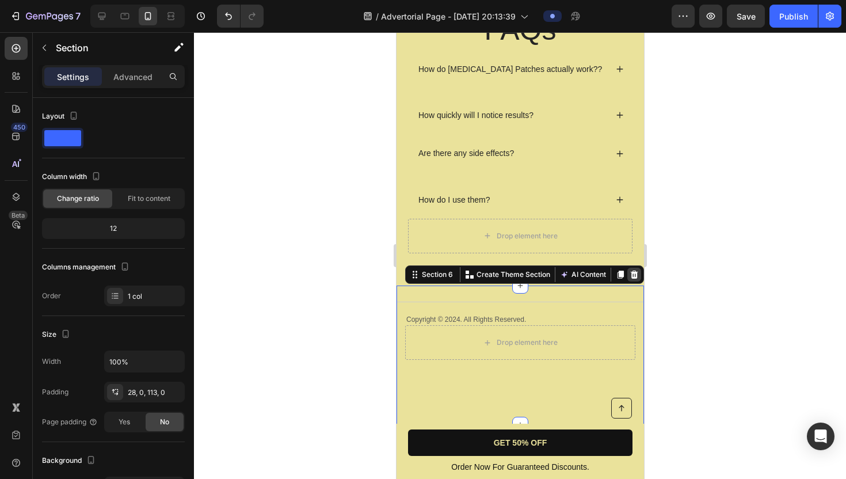
click at [633, 273] on icon at bounding box center [633, 275] width 7 height 8
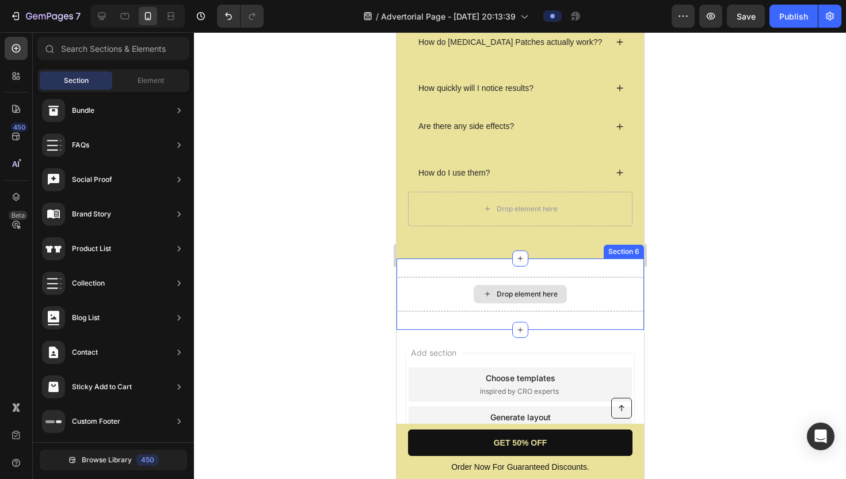
scroll to position [4114, 0]
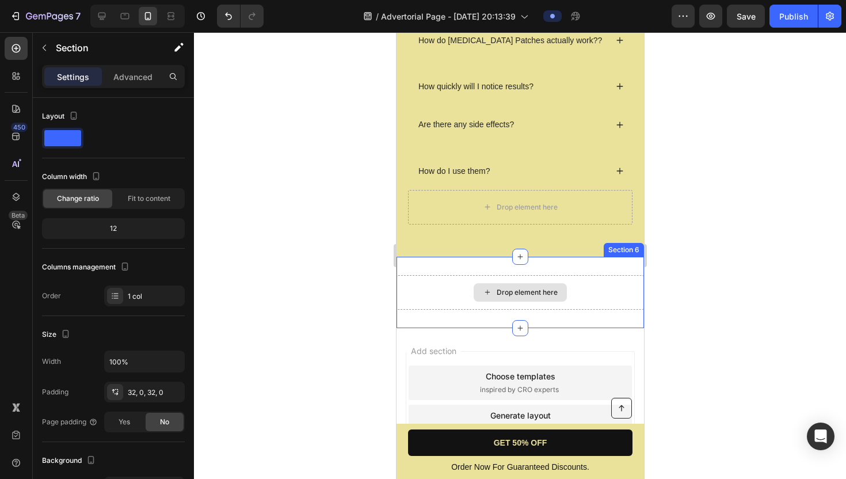
click at [599, 274] on div "Drop element here Section 6" at bounding box center [520, 292] width 248 height 71
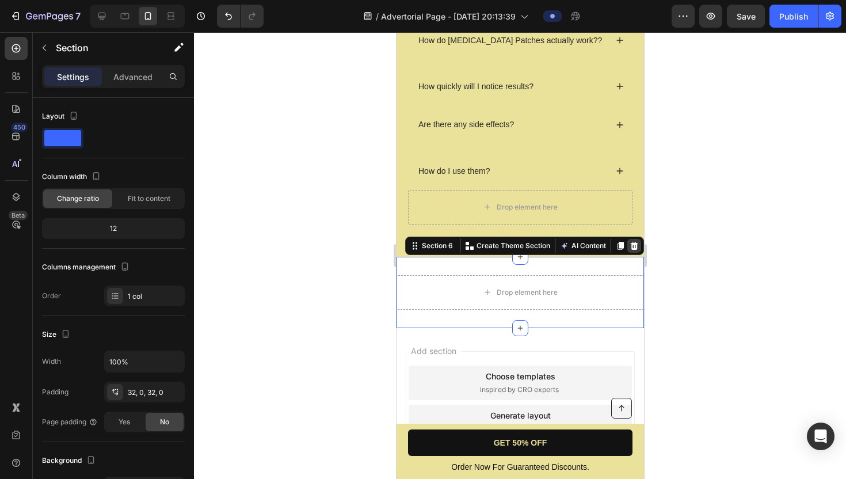
click at [633, 244] on icon at bounding box center [633, 246] width 7 height 8
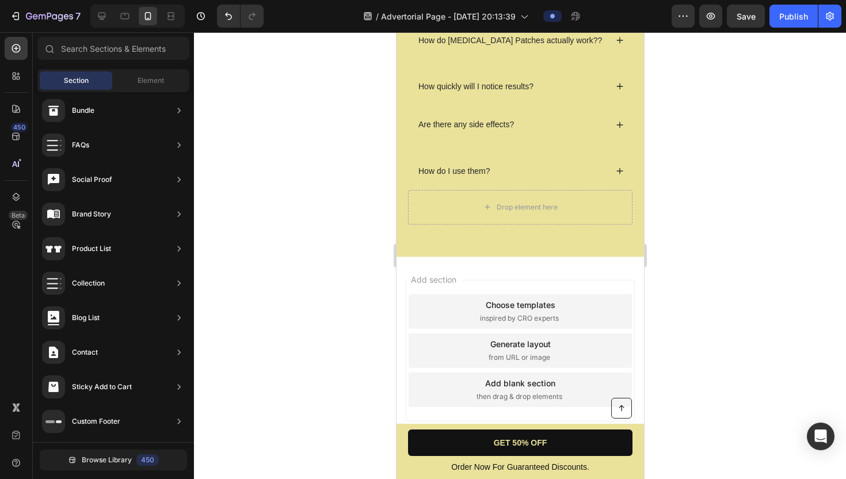
click at [586, 273] on div "Add section Choose templates inspired by CRO experts Generate layout from URL o…" at bounding box center [520, 367] width 248 height 220
click at [611, 267] on div "Add section Choose templates inspired by CRO experts Generate layout from URL o…" at bounding box center [520, 367] width 248 height 220
click at [581, 307] on div "Choose templates inspired by CRO experts" at bounding box center [519, 311] width 223 height 35
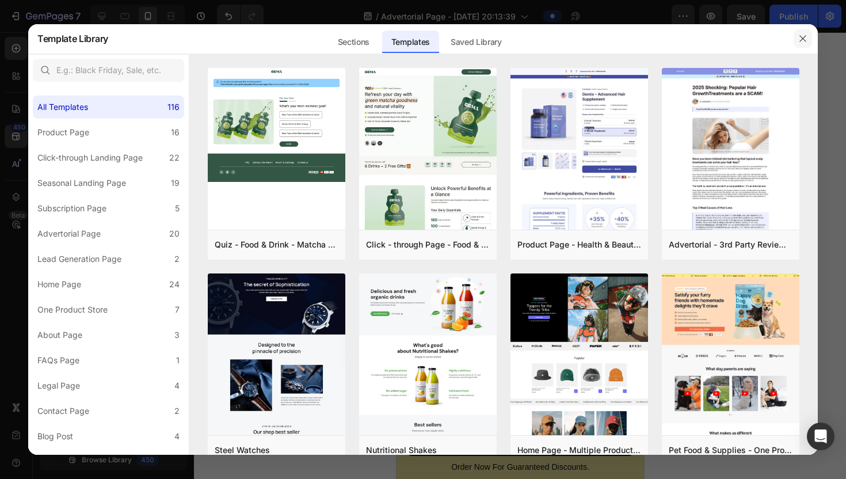
click at [725, 42] on icon "button" at bounding box center [802, 38] width 9 height 9
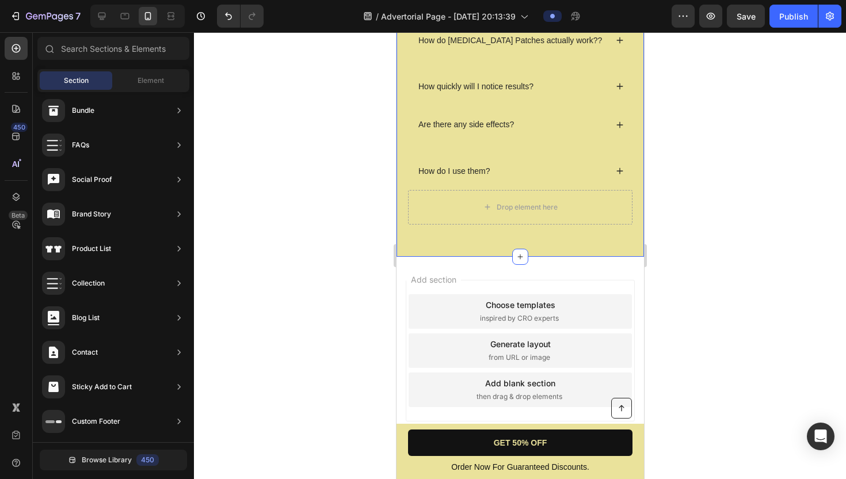
scroll to position [4136, 0]
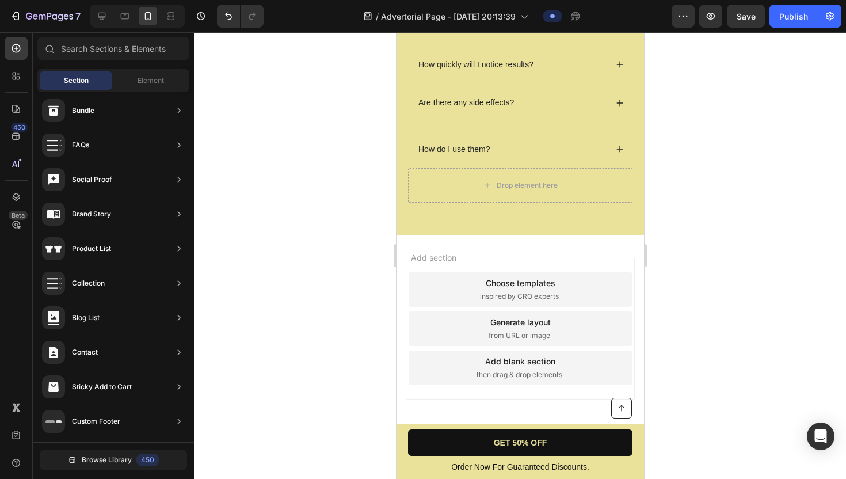
click at [528, 255] on div "Add section Choose templates inspired by CRO experts Generate layout from URL o…" at bounding box center [520, 345] width 248 height 220
click at [440, 249] on div "Add section Choose templates inspired by CRO experts Generate layout from URL o…" at bounding box center [520, 345] width 248 height 220
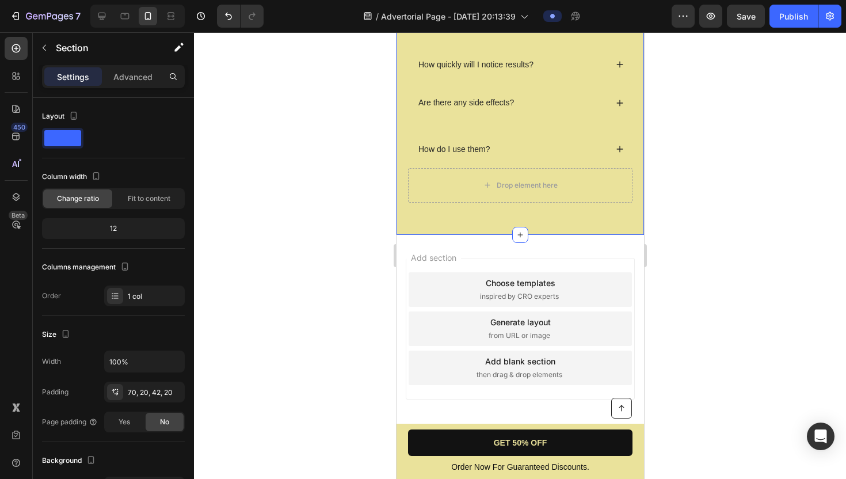
click at [426, 233] on div "FAQs Heading How do Dopamine Patches actually work?? How quickly will I notice …" at bounding box center [520, 76] width 248 height 315
click at [50, 48] on button "button" at bounding box center [44, 48] width 18 height 18
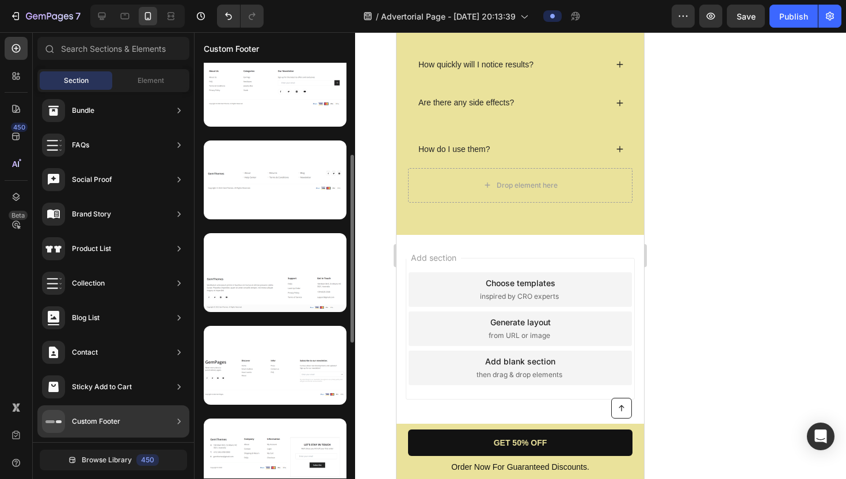
scroll to position [201, 0]
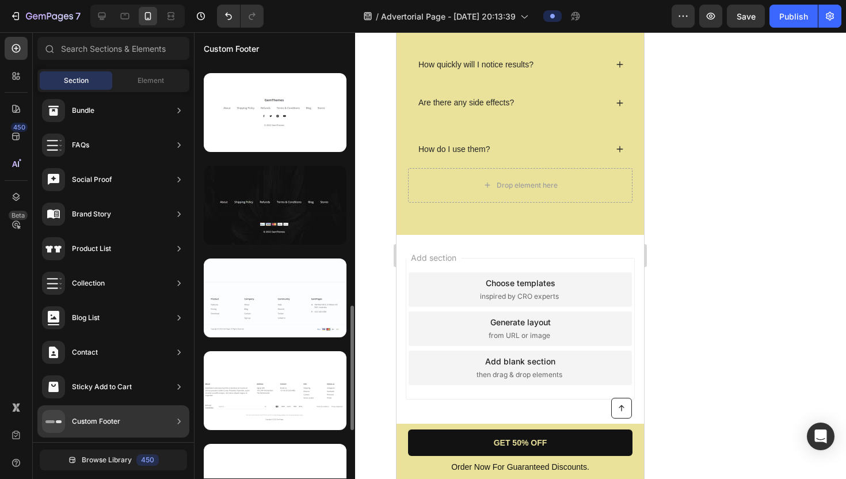
scroll to position [823, 0]
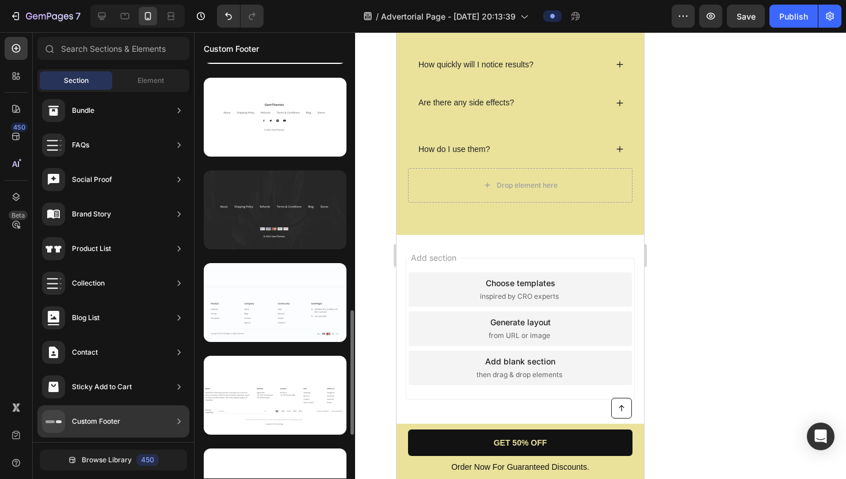
click at [298, 214] on div at bounding box center [275, 209] width 143 height 79
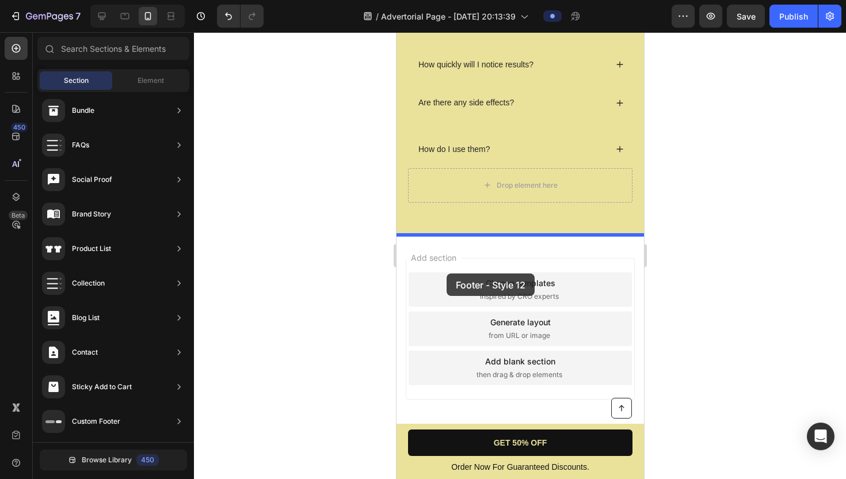
drag, startPoint x: 695, startPoint y: 245, endPoint x: 447, endPoint y: 273, distance: 249.7
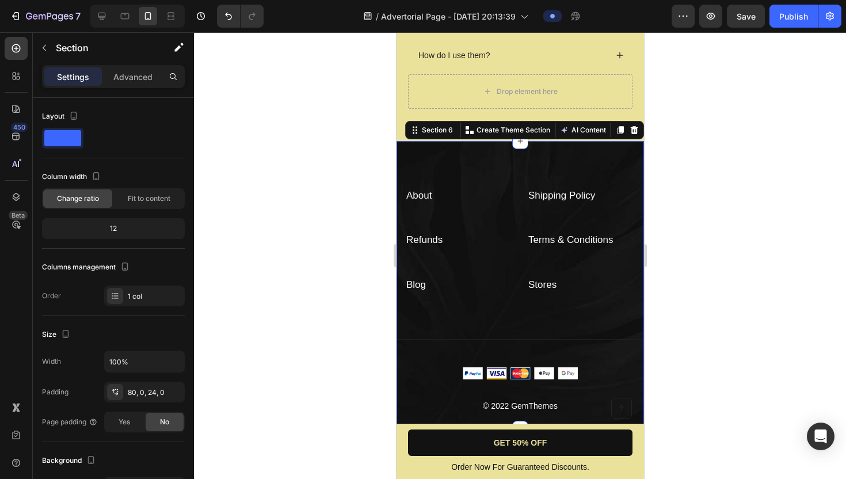
scroll to position [4211, 0]
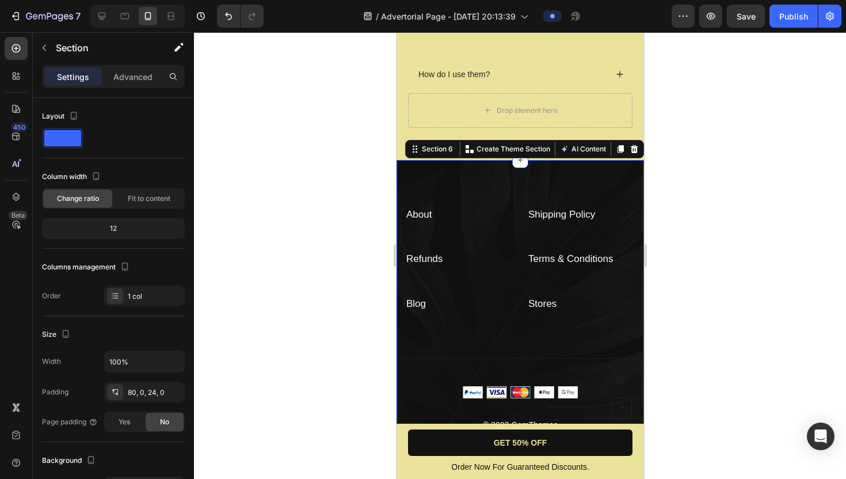
click at [466, 184] on div "About Text block Shipping Policy Text block Refunds Text block Terms & Conditio…" at bounding box center [520, 304] width 248 height 288
click at [447, 169] on div "About Text block Shipping Policy Text block Refunds Text block Terms & Conditio…" at bounding box center [520, 304] width 248 height 288
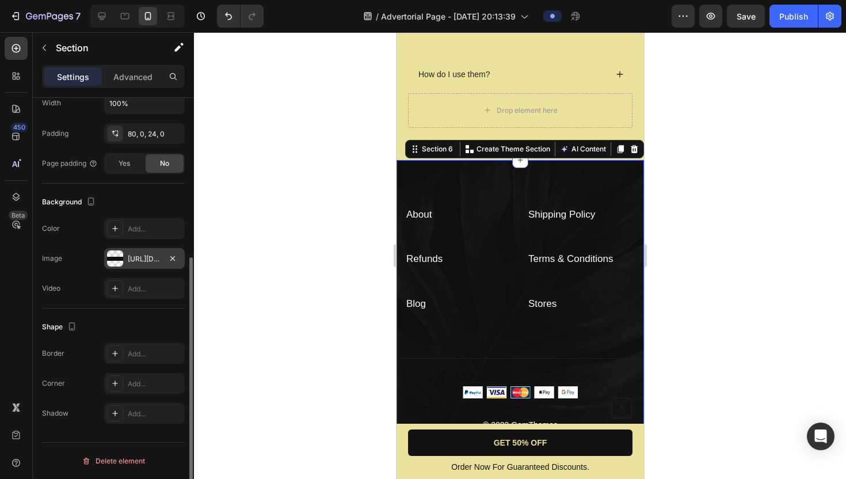
click at [112, 256] on div at bounding box center [115, 258] width 16 height 16
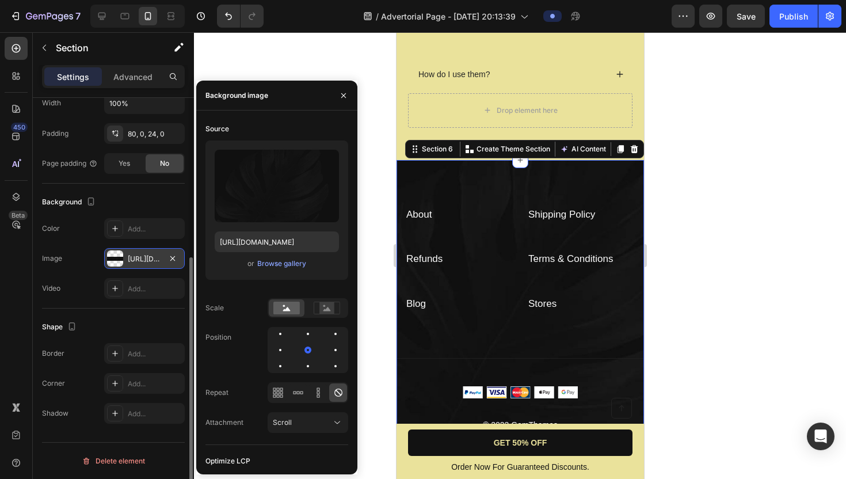
click at [111, 260] on div at bounding box center [115, 258] width 16 height 16
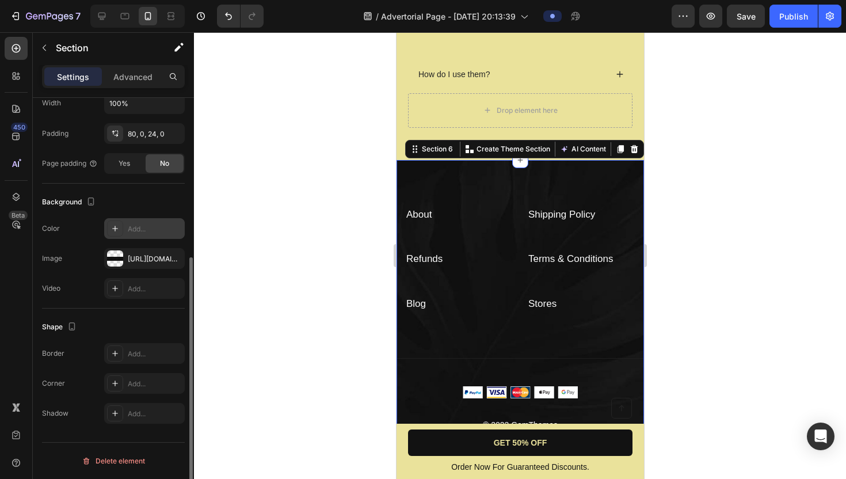
click at [113, 229] on icon at bounding box center [115, 229] width 6 height 6
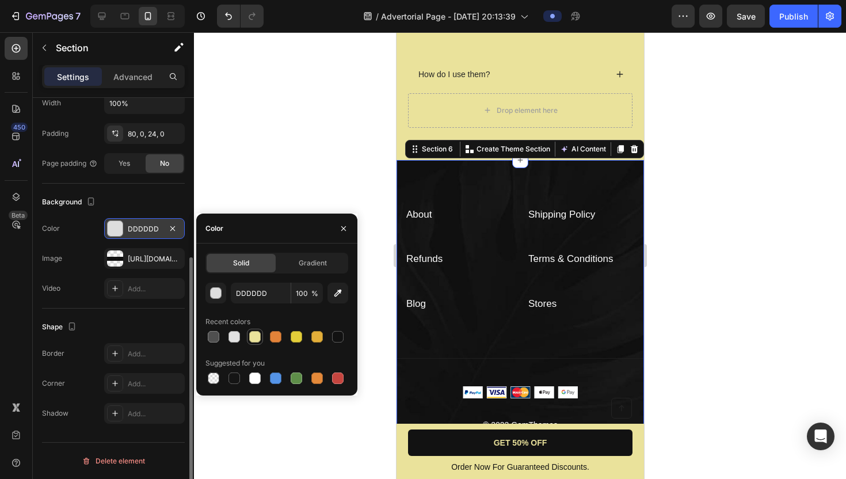
click at [254, 336] on div at bounding box center [255, 337] width 12 height 12
type input "EAE29B"
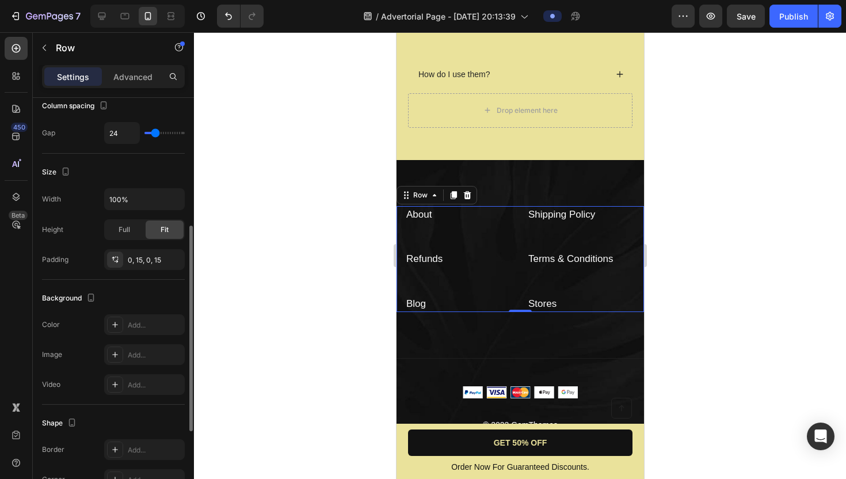
click at [469, 268] on div "Refunds Text block" at bounding box center [459, 272] width 108 height 45
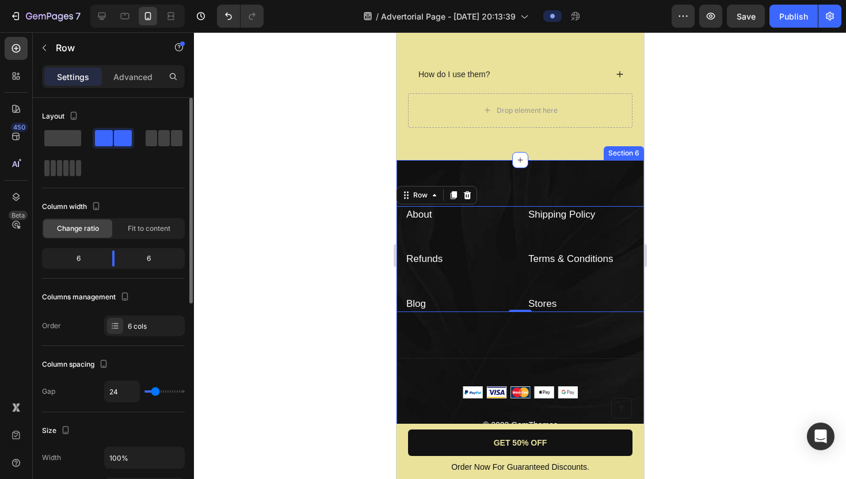
click at [484, 187] on div "About Text block Shipping Policy Text block Refunds Text block Terms & Conditio…" at bounding box center [520, 304] width 248 height 288
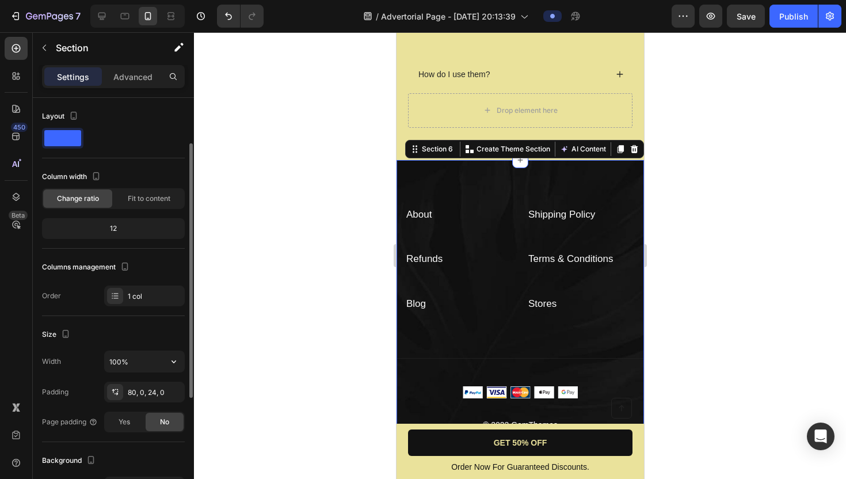
scroll to position [258, 0]
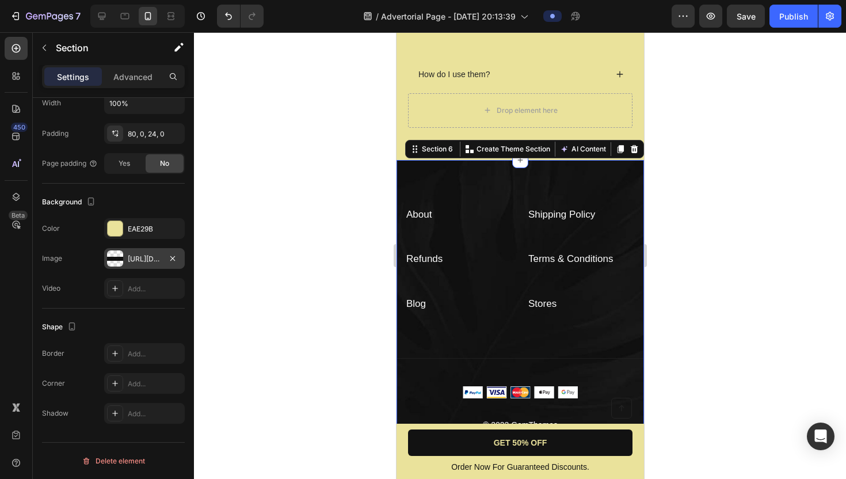
click at [115, 261] on div at bounding box center [115, 258] width 16 height 16
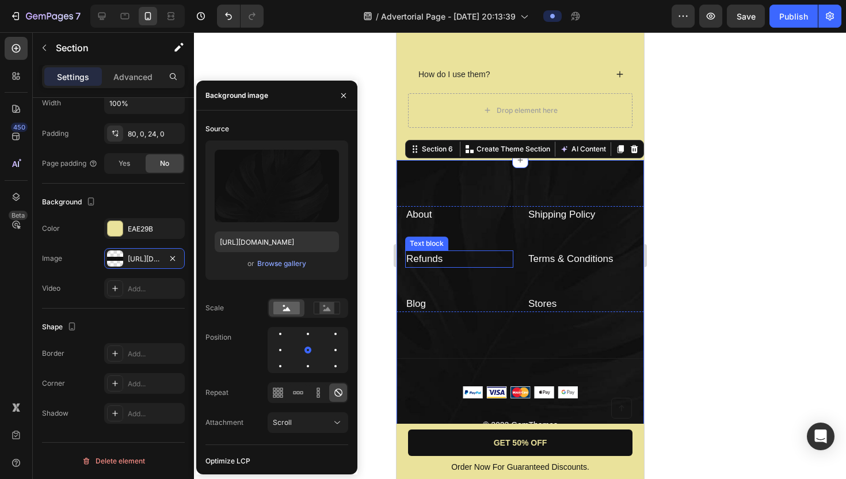
click at [507, 257] on p "Refunds" at bounding box center [459, 259] width 106 height 15
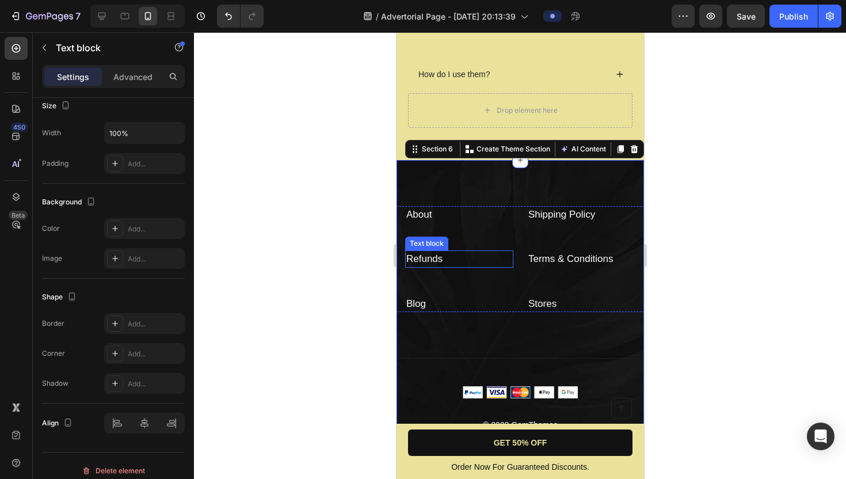
scroll to position [0, 0]
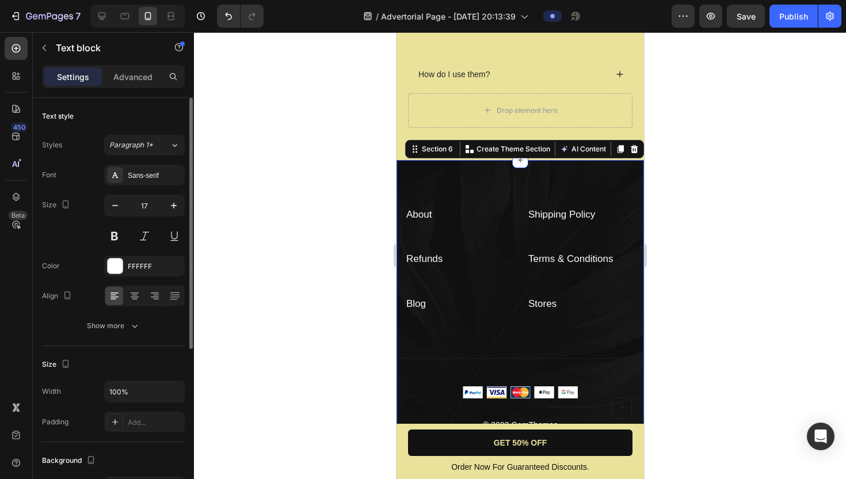
click at [492, 177] on div "About Text block Shipping Policy Text block Refunds Text block Terms & Conditio…" at bounding box center [520, 304] width 248 height 288
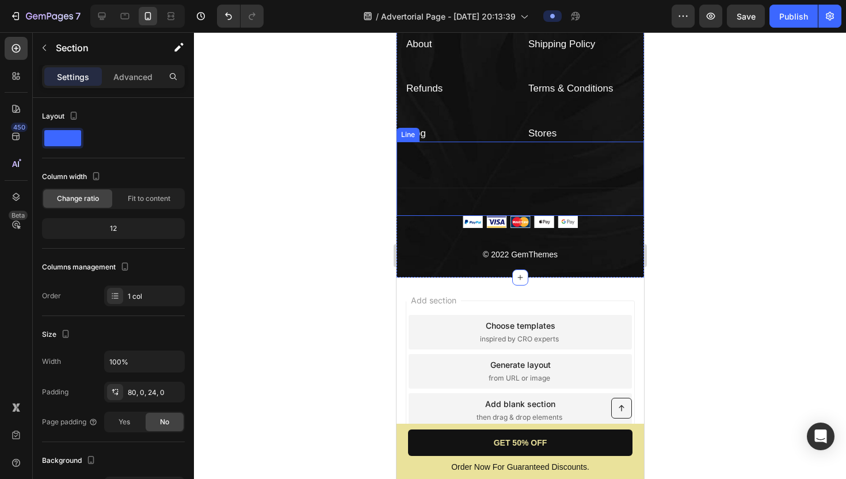
scroll to position [4423, 0]
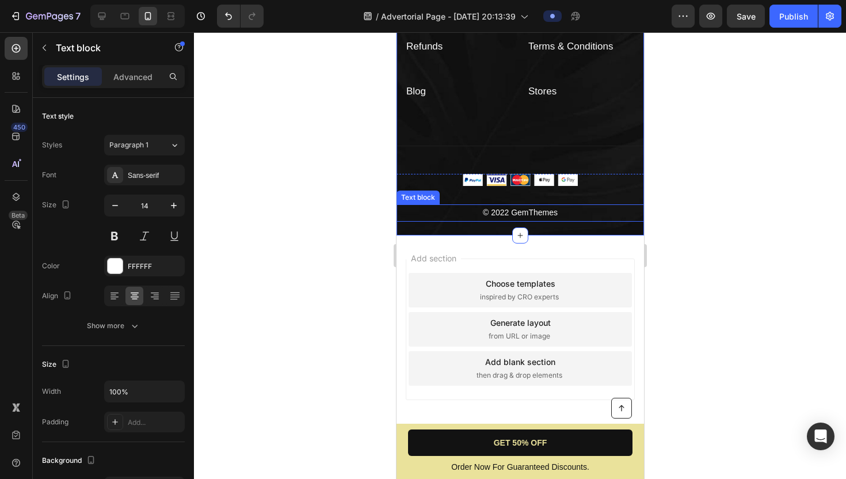
click at [509, 217] on p "© 2022 GemThemes" at bounding box center [519, 212] width 245 height 14
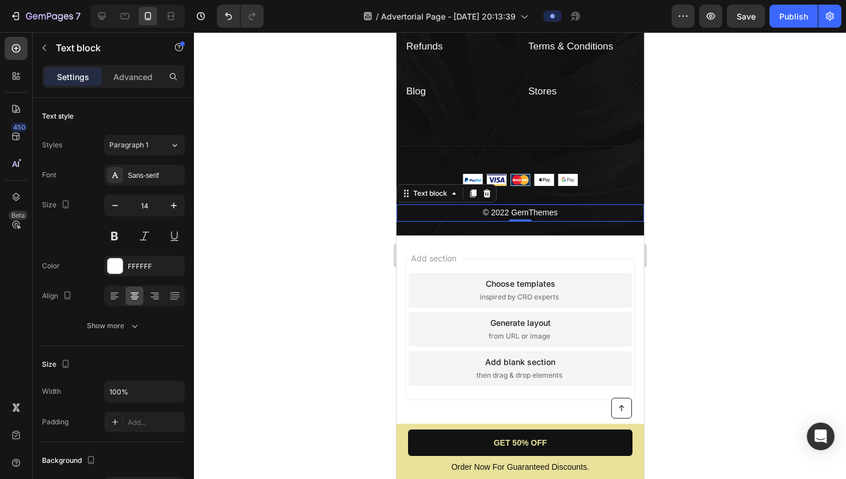
click at [509, 216] on p "© 2022 GemThemes" at bounding box center [519, 212] width 245 height 14
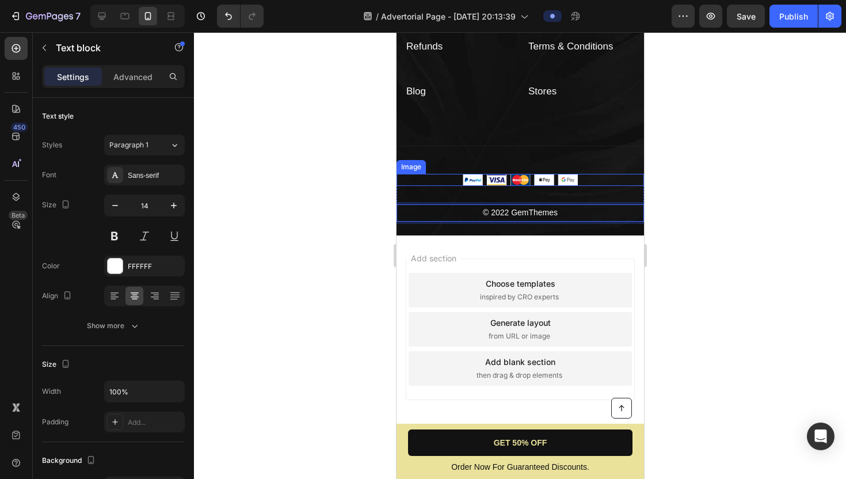
click at [455, 177] on div at bounding box center [520, 180] width 248 height 12
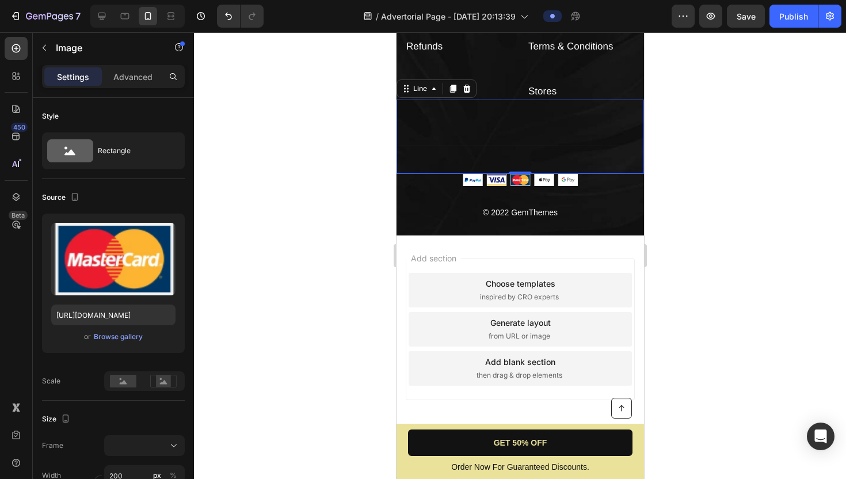
click at [463, 135] on div "Title Line 0" at bounding box center [520, 137] width 248 height 74
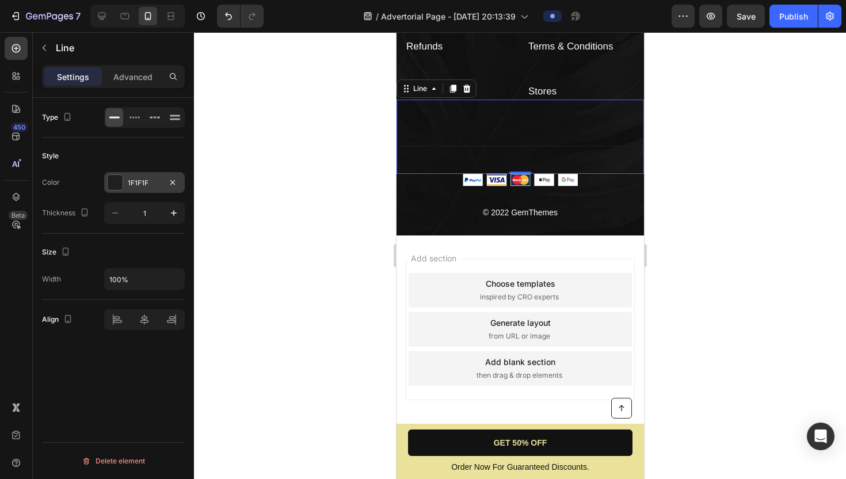
click at [115, 180] on div at bounding box center [115, 182] width 15 height 15
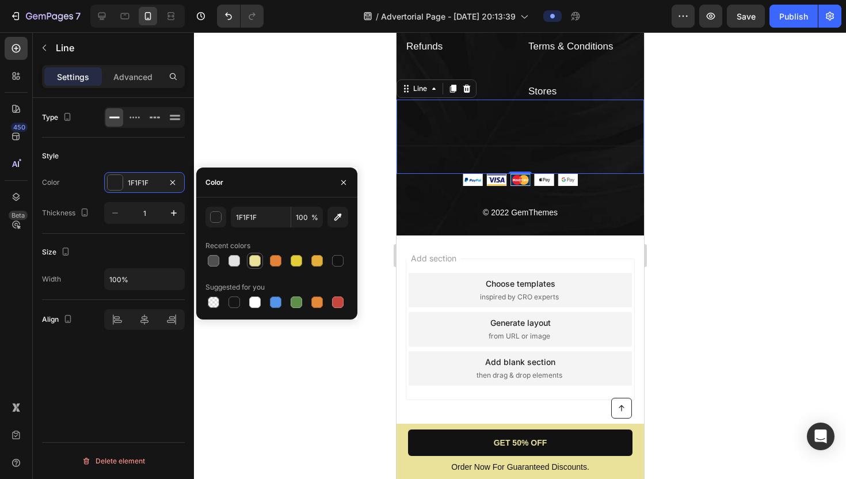
click at [253, 262] on div at bounding box center [255, 261] width 12 height 12
type input "EAE29B"
click at [466, 126] on div "Title Line 0" at bounding box center [520, 137] width 248 height 74
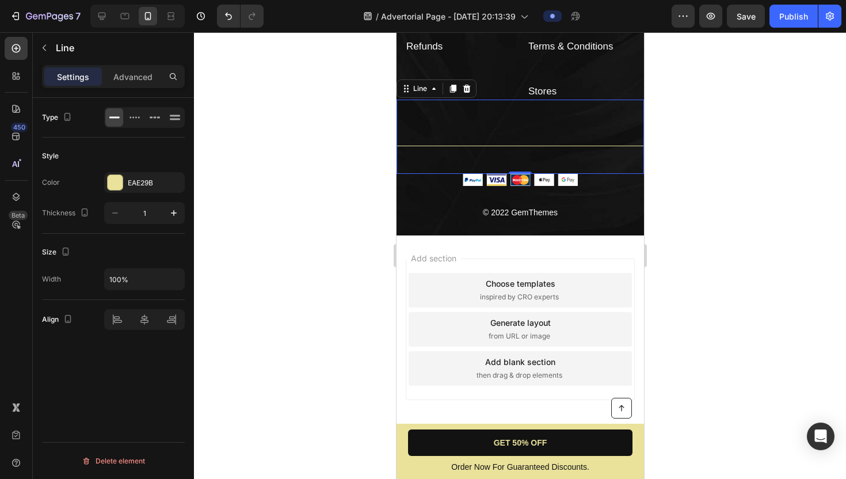
click at [466, 126] on div "Title Line 0" at bounding box center [520, 137] width 248 height 74
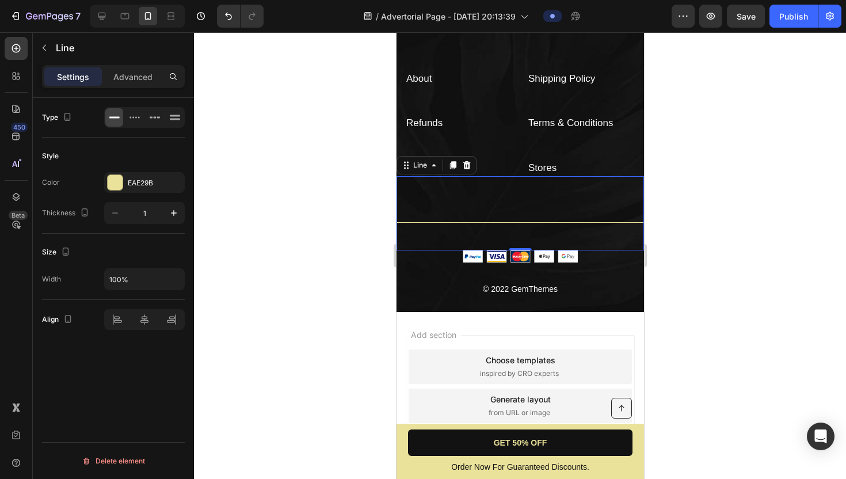
scroll to position [4336, 0]
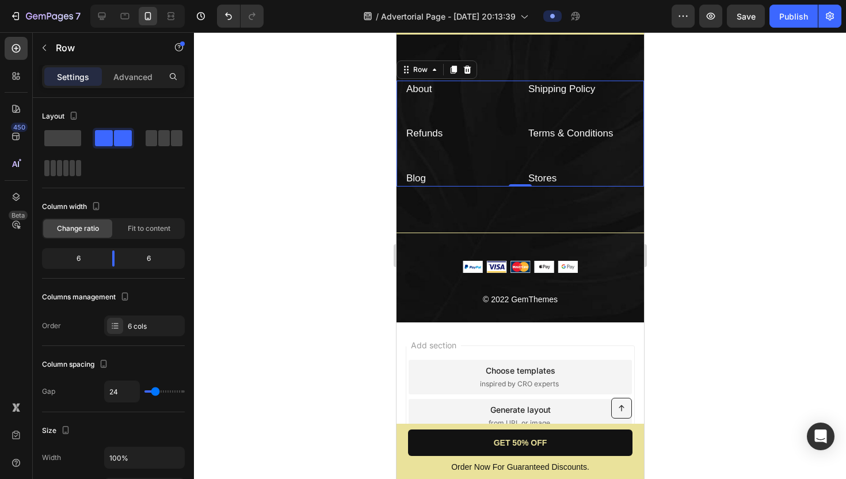
click at [467, 120] on div "About Text block" at bounding box center [459, 103] width 108 height 45
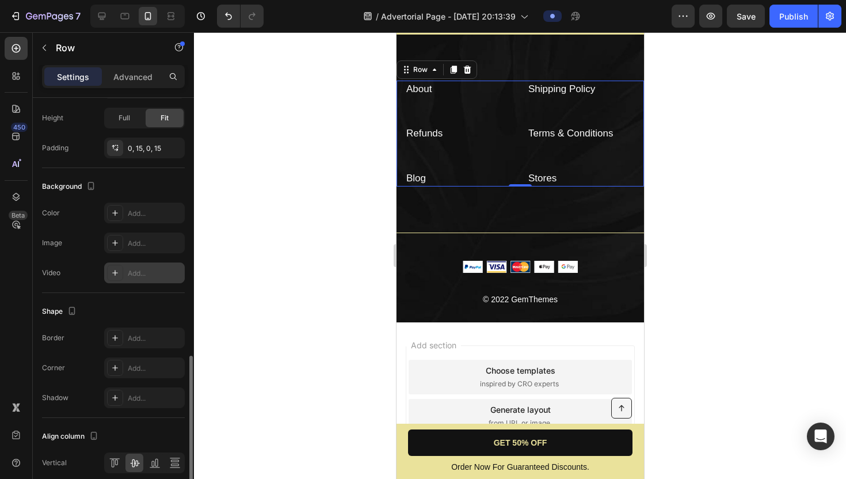
scroll to position [420, 0]
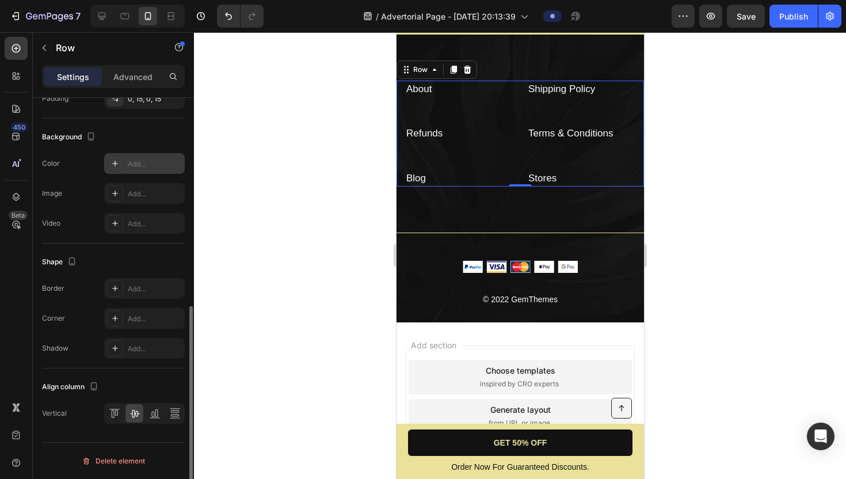
click at [117, 161] on icon at bounding box center [115, 163] width 9 height 9
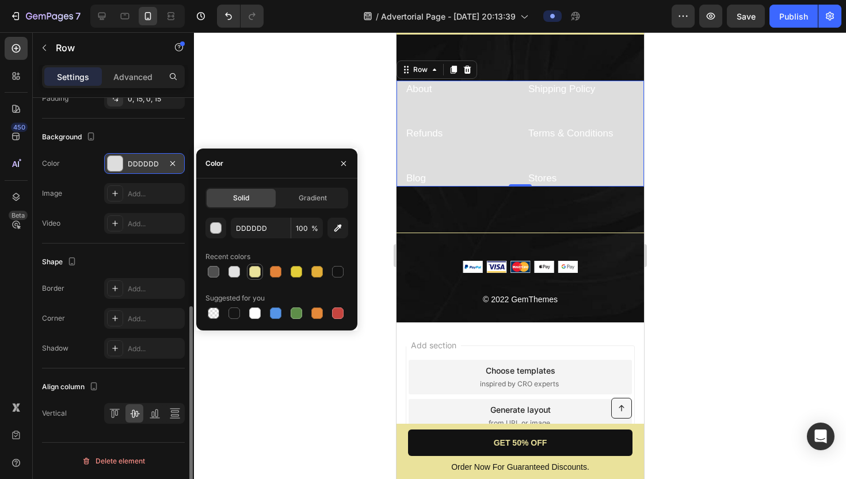
click at [256, 273] on div at bounding box center [255, 272] width 12 height 12
type input "EAE29B"
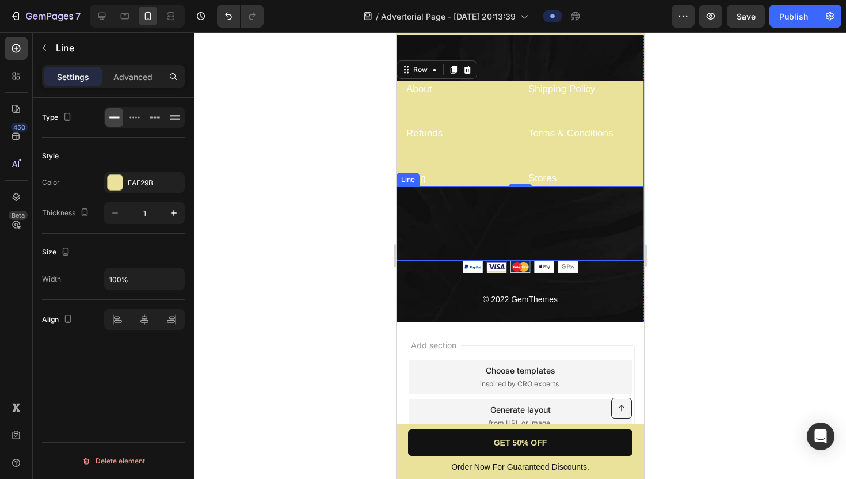
click at [446, 224] on div "Title Line" at bounding box center [520, 224] width 248 height 74
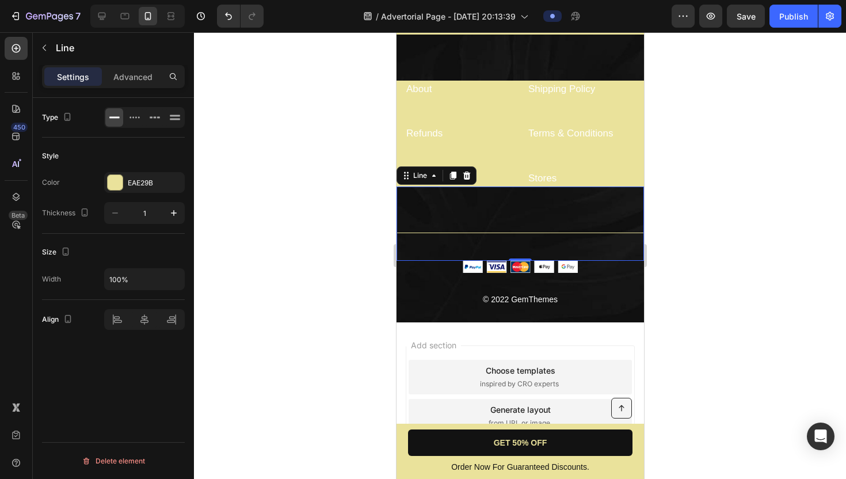
scroll to position [0, 0]
click at [446, 213] on div "Title Line 0" at bounding box center [520, 224] width 248 height 74
click at [459, 207] on div "Title Line 0" at bounding box center [520, 224] width 248 height 74
click at [439, 203] on div "Title Line 0" at bounding box center [520, 224] width 248 height 74
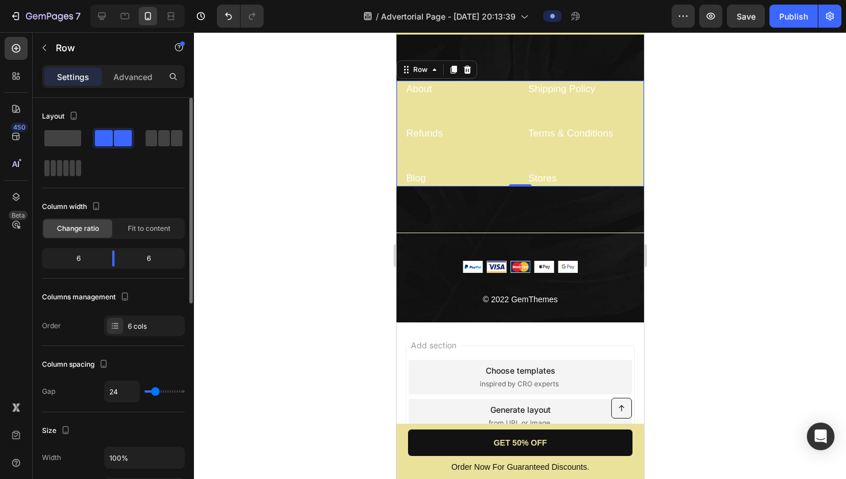
click at [485, 119] on div "About Text block" at bounding box center [459, 103] width 108 height 45
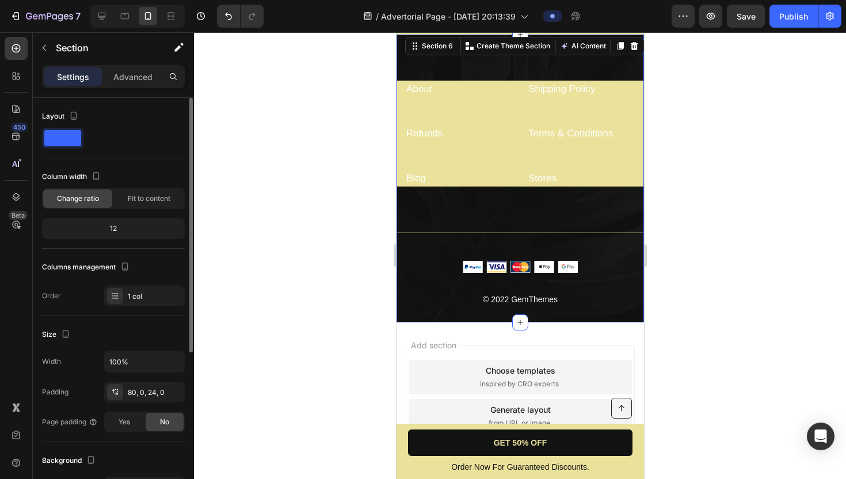
click at [494, 63] on div "About Text block Shipping Policy Text block Refunds Text block Terms & Conditio…" at bounding box center [520, 179] width 248 height 288
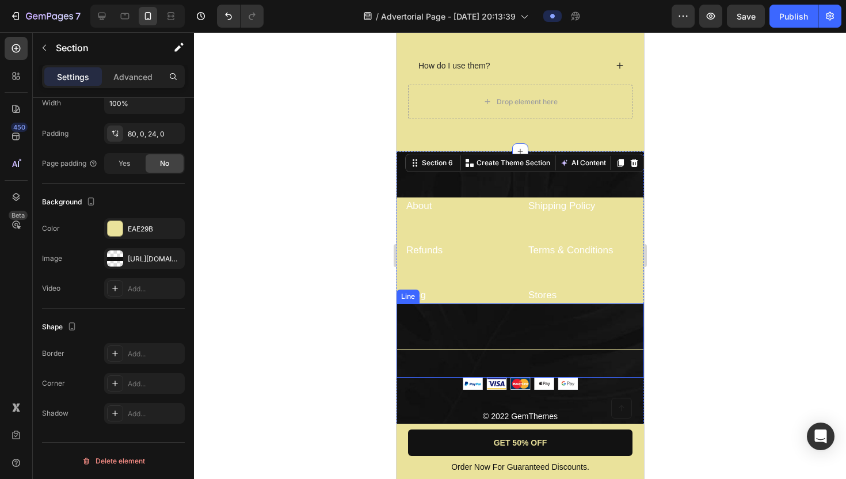
scroll to position [4176, 0]
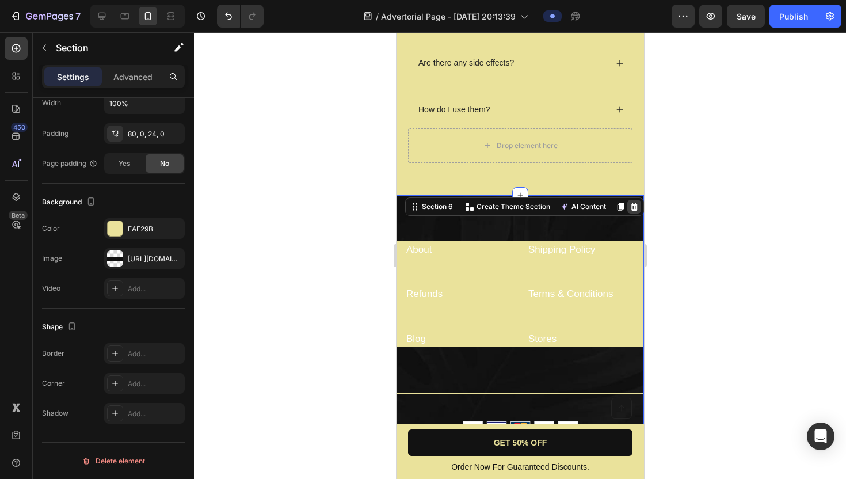
click at [635, 204] on icon at bounding box center [633, 207] width 7 height 8
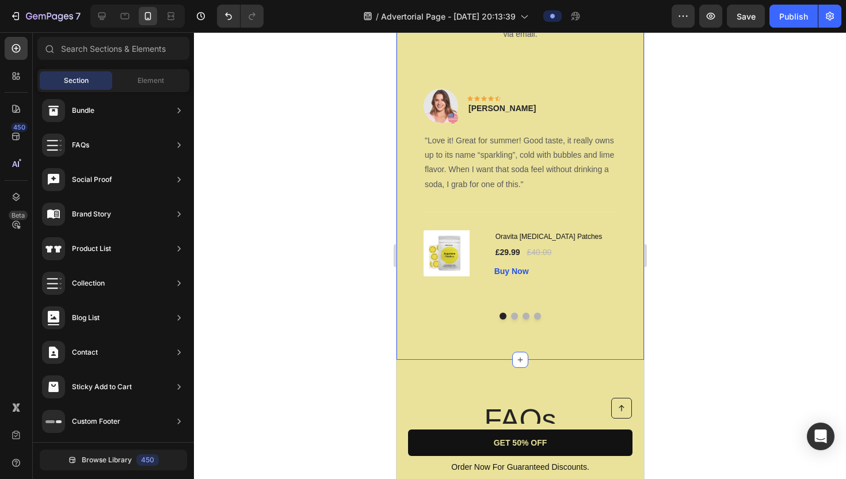
scroll to position [3744, 0]
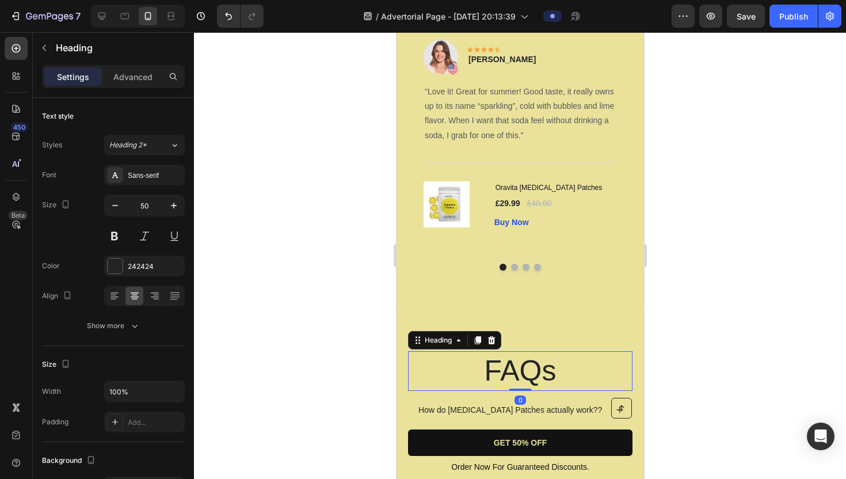
click at [548, 351] on h2 "FAQs" at bounding box center [520, 371] width 224 height 40
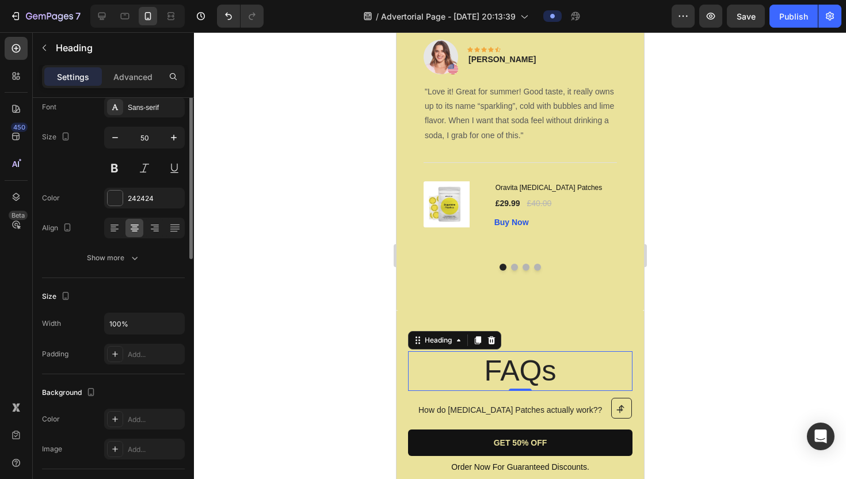
scroll to position [0, 0]
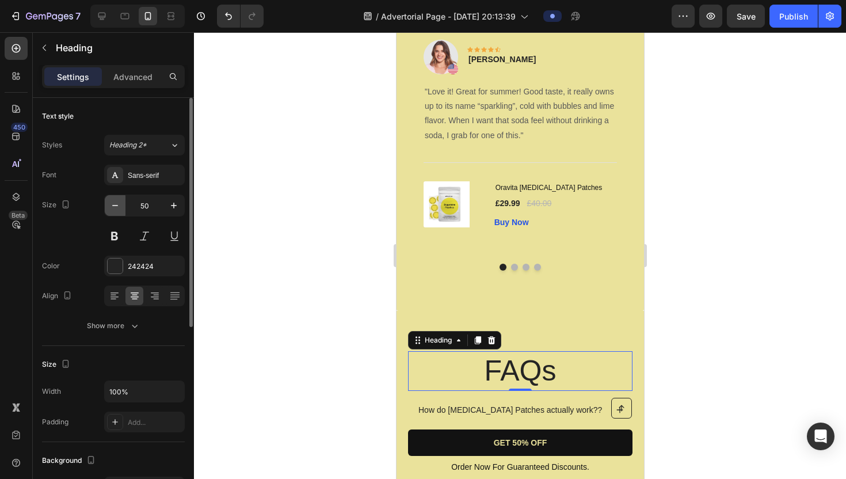
click at [117, 205] on icon "button" at bounding box center [115, 205] width 6 height 1
click at [170, 210] on icon "button" at bounding box center [174, 206] width 12 height 12
type input "50"
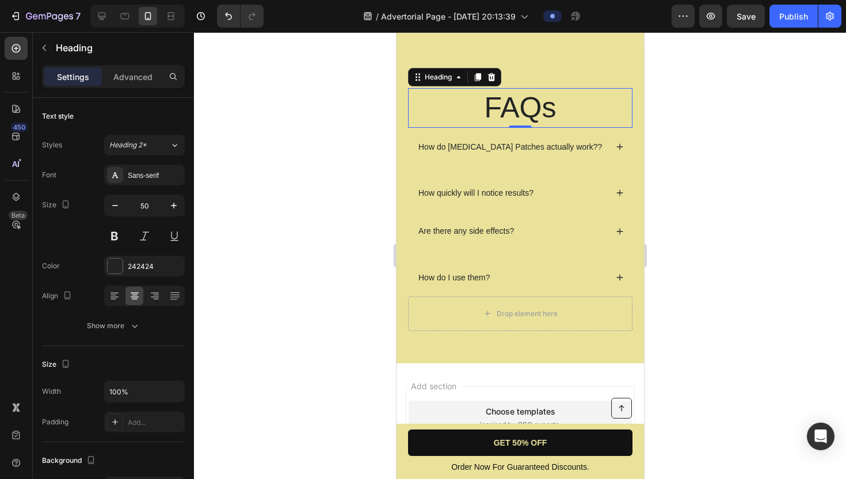
scroll to position [4136, 0]
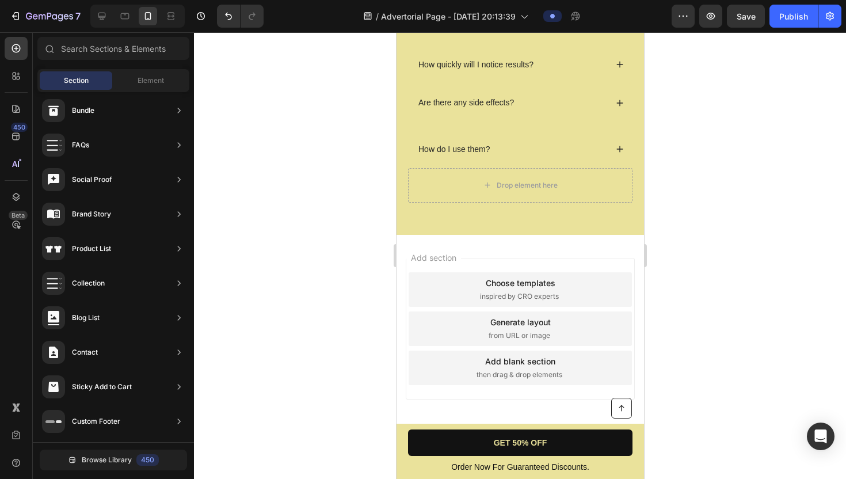
click at [521, 258] on div "Add section Choose templates inspired by CRO experts Generate layout from URL o…" at bounding box center [519, 329] width 229 height 142
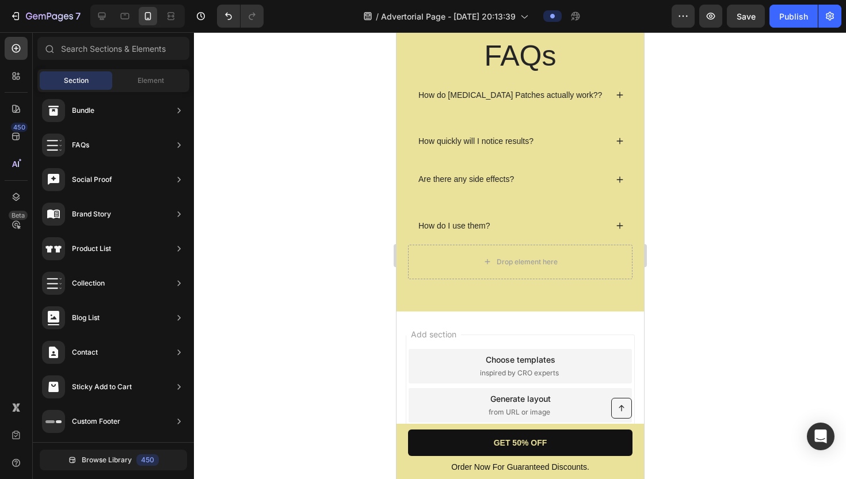
scroll to position [4055, 0]
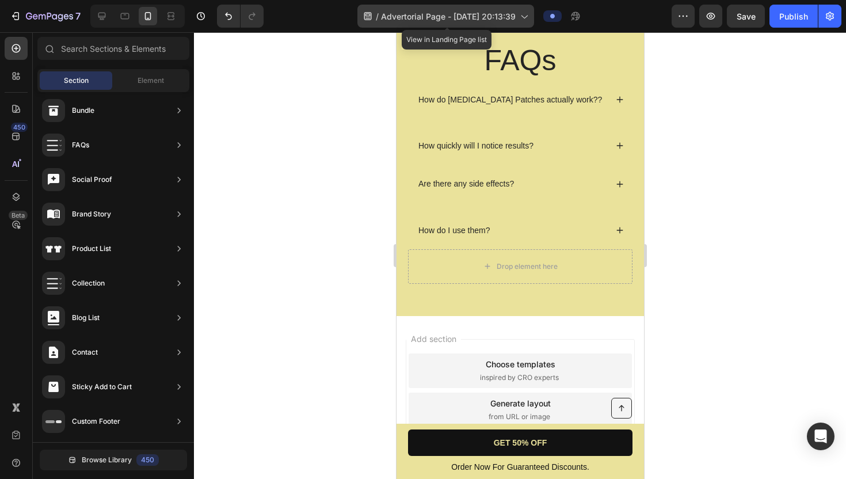
click at [511, 16] on span "Advertorial Page - [DATE] 20:13:39" at bounding box center [448, 16] width 135 height 12
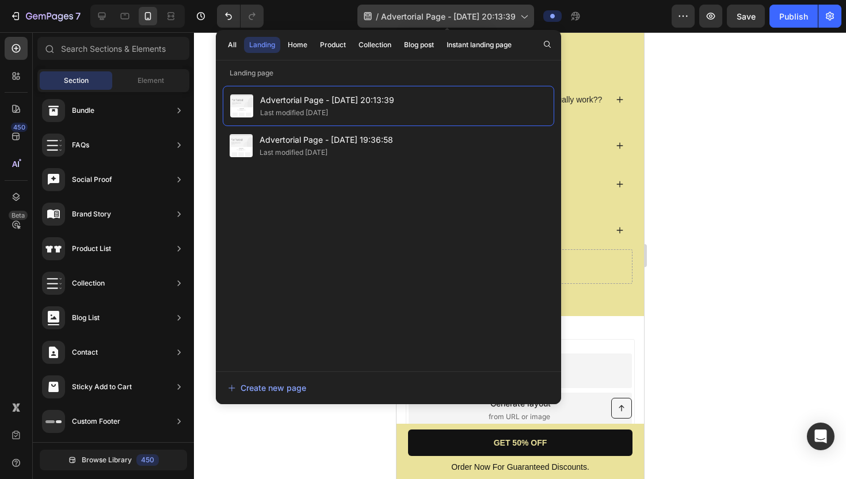
click at [511, 16] on span "Advertorial Page - [DATE] 20:13:39" at bounding box center [448, 16] width 135 height 12
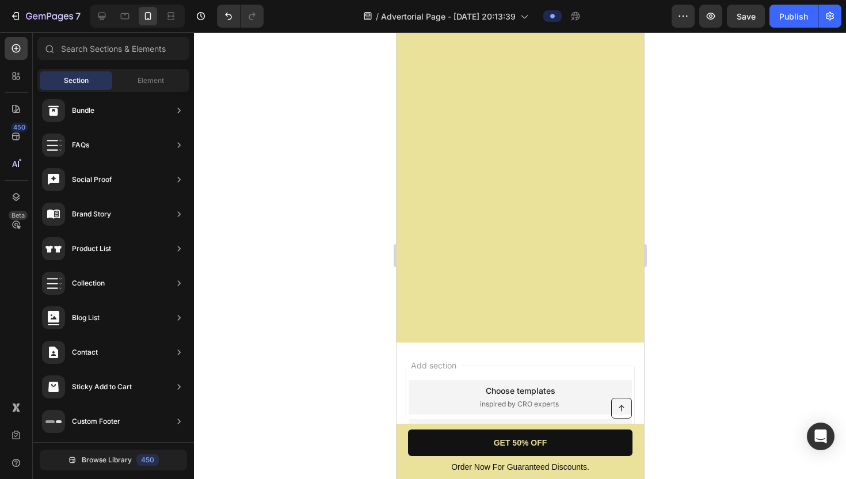
scroll to position [0, 0]
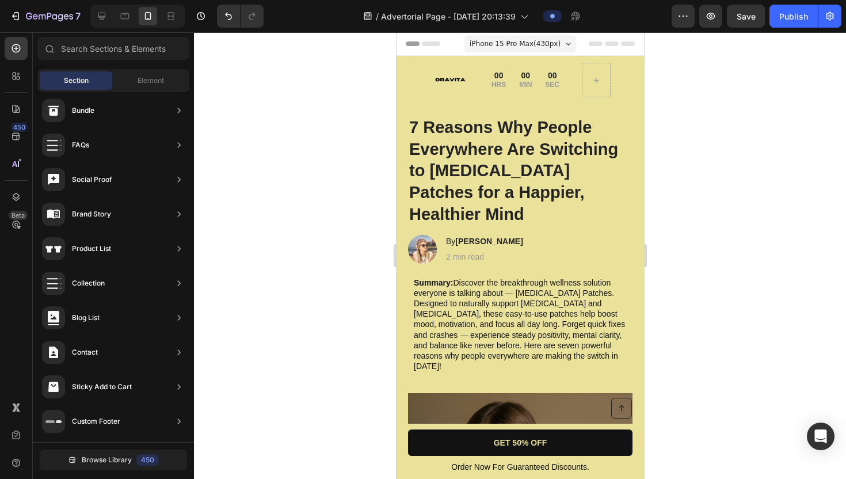
click at [526, 44] on span "iPhone 15 Pro Max ( 430 px)" at bounding box center [514, 44] width 91 height 12
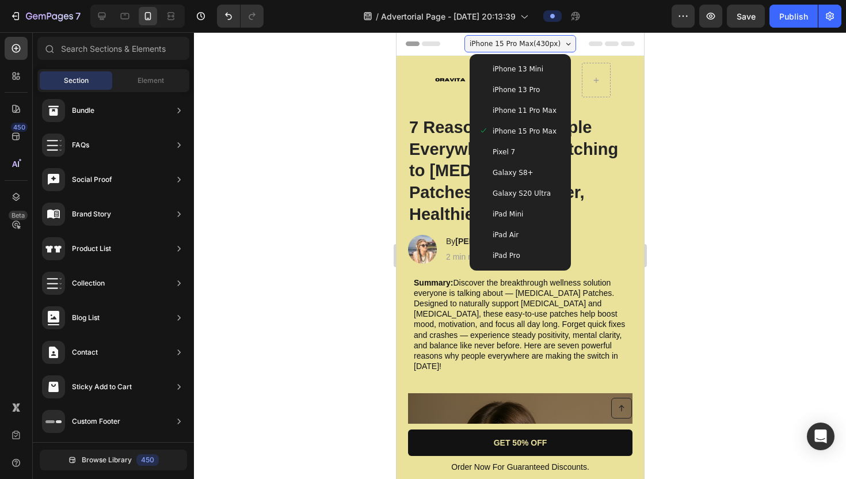
click at [520, 69] on span "iPhone 13 Mini" at bounding box center [517, 69] width 51 height 12
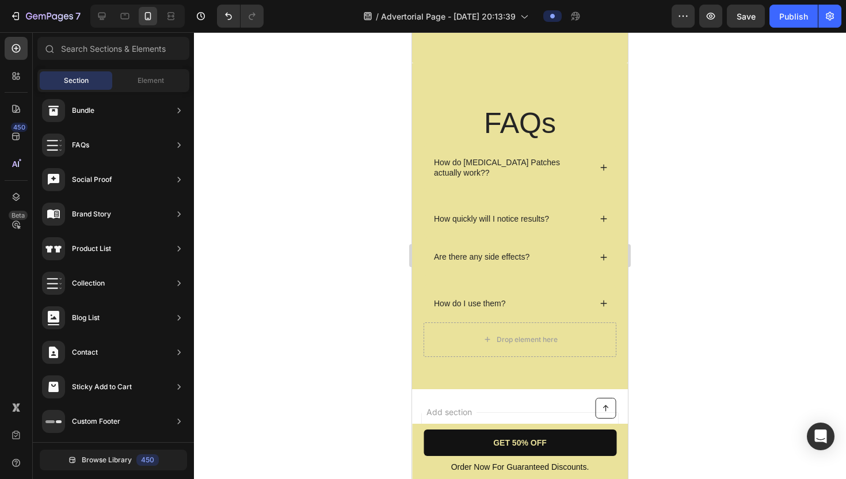
scroll to position [4179, 0]
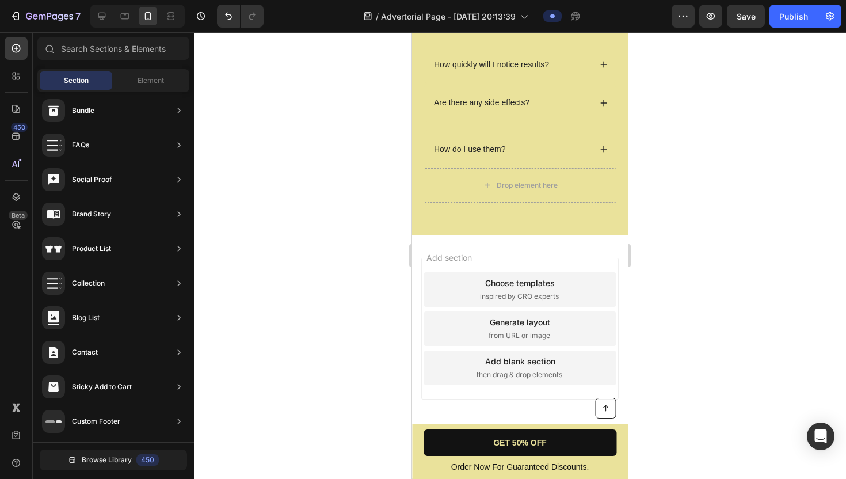
click at [495, 252] on div "Add section Choose templates inspired by CRO experts Generate layout from URL o…" at bounding box center [520, 345] width 216 height 220
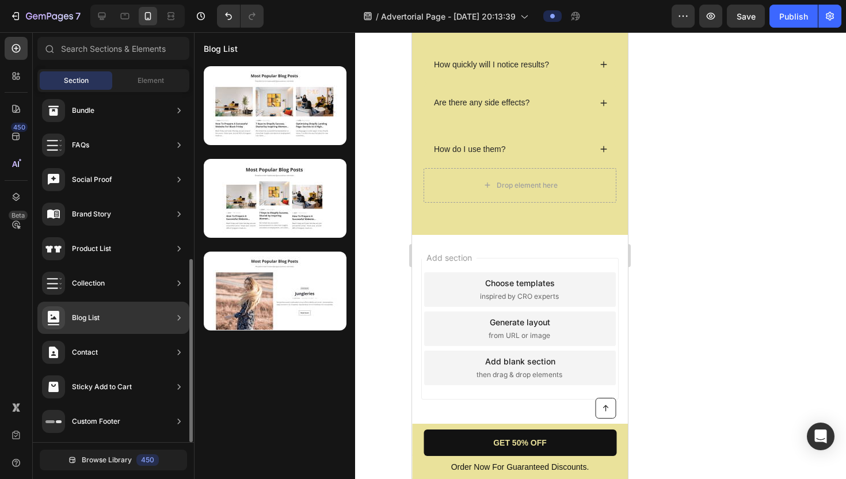
scroll to position [0, 0]
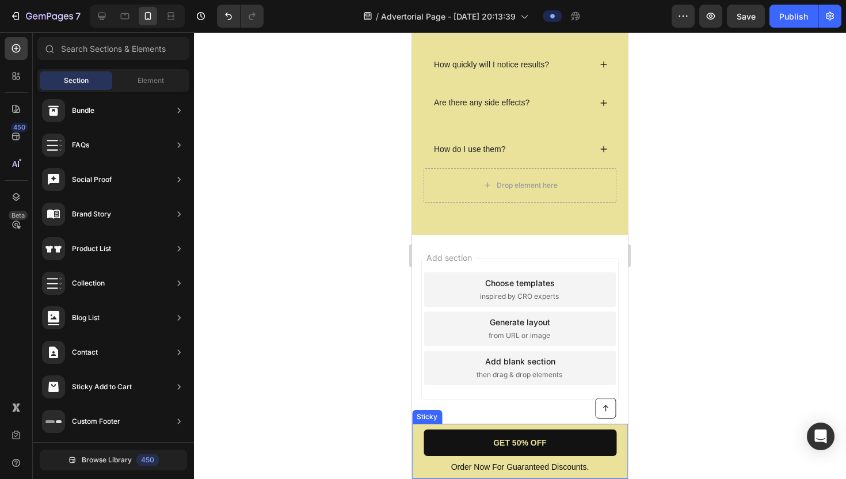
click at [512, 425] on div "Button Order Now For Guaranteed Discounts. Text Block GET 50% OFF Button Row St…" at bounding box center [520, 451] width 216 height 55
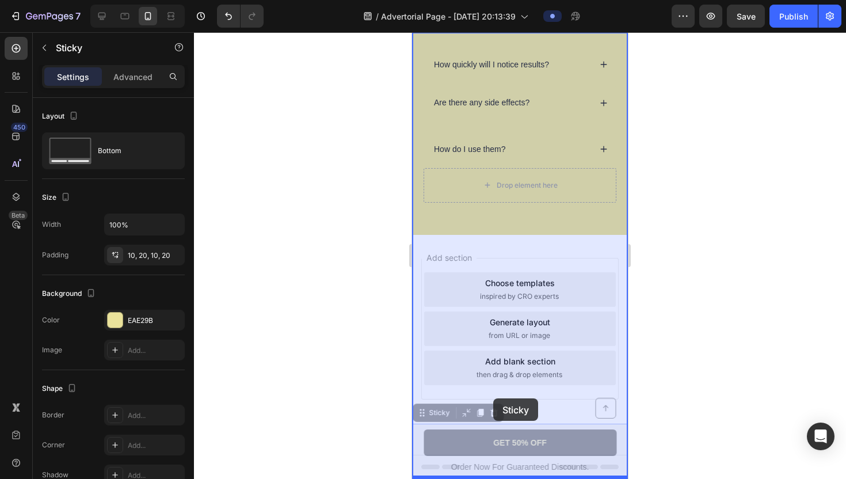
drag, startPoint x: 512, startPoint y: 425, endPoint x: 493, endPoint y: 398, distance: 32.6
drag, startPoint x: 504, startPoint y: 425, endPoint x: 498, endPoint y: 267, distance: 158.4
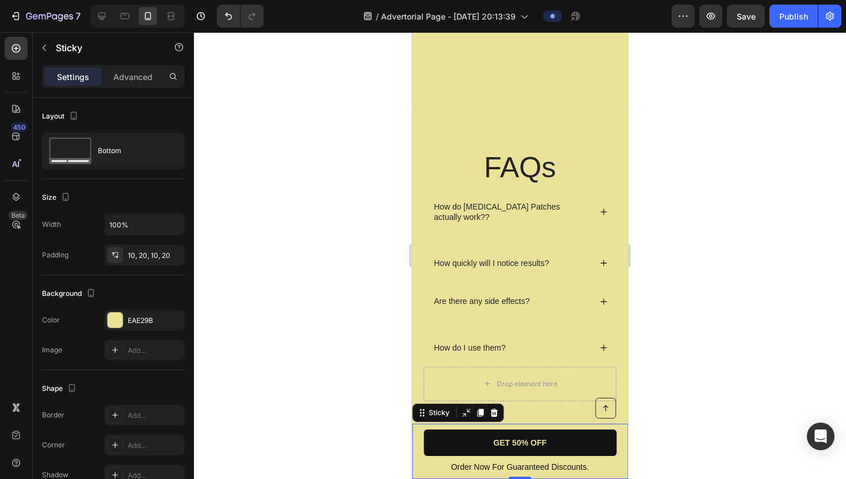
scroll to position [4179, 0]
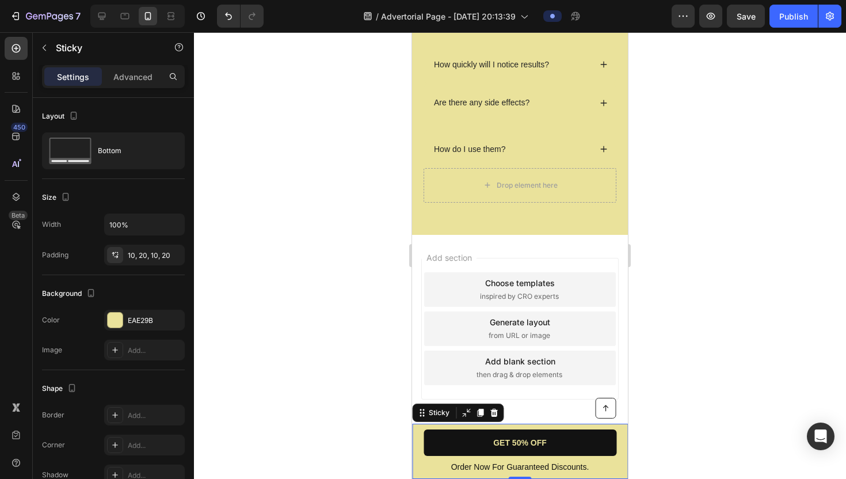
click at [481, 255] on div "Add section Choose templates inspired by CRO experts Generate layout from URL o…" at bounding box center [520, 345] width 216 height 220
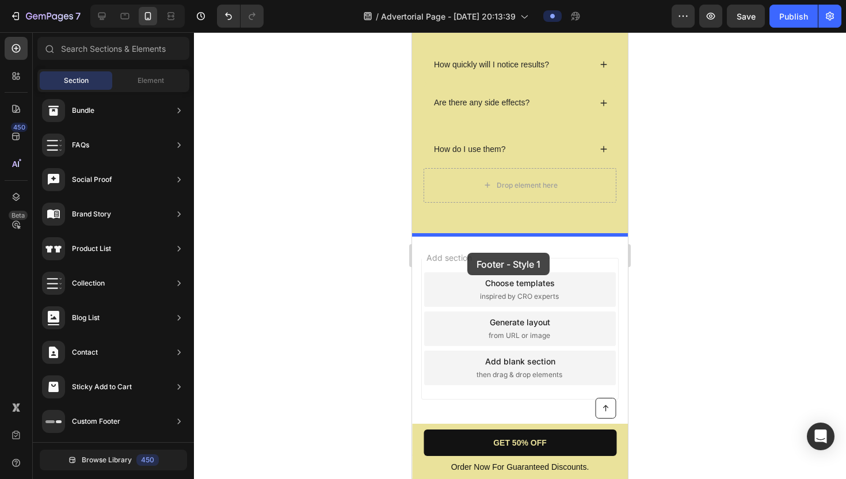
drag, startPoint x: 680, startPoint y: 147, endPoint x: 466, endPoint y: 250, distance: 237.9
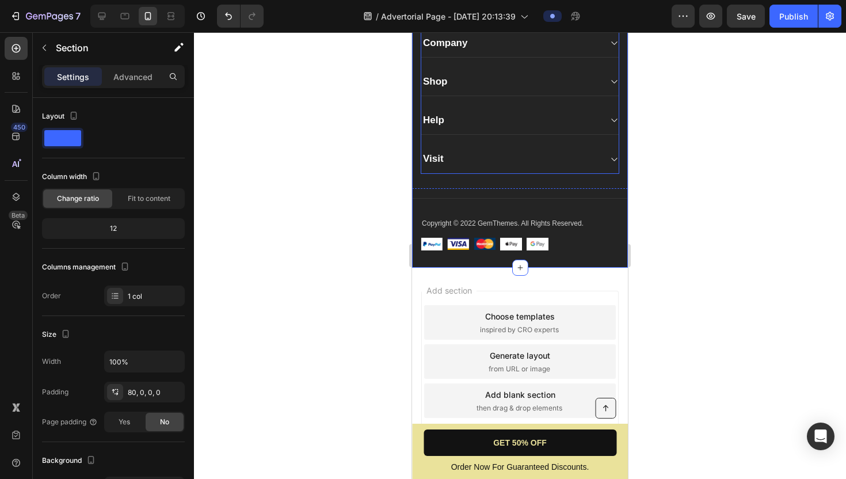
scroll to position [4594, 0]
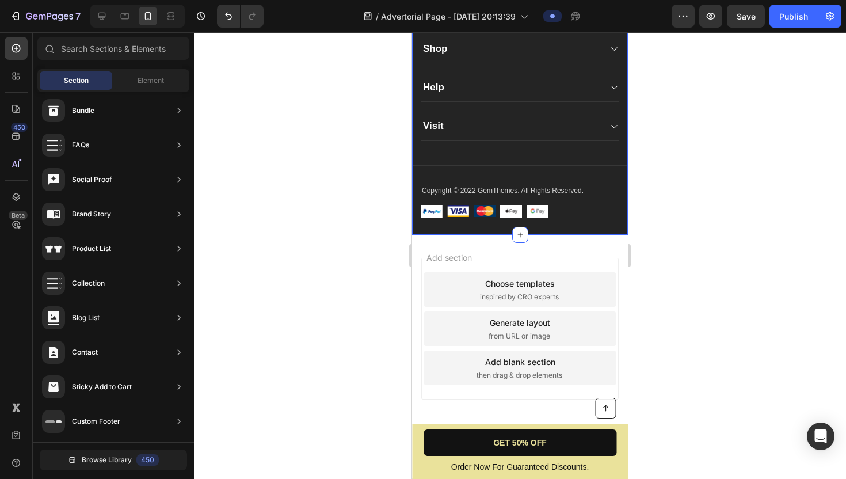
click at [471, 257] on span "Add section" at bounding box center [449, 258] width 55 height 12
click at [495, 378] on span "then drag & drop elements" at bounding box center [520, 375] width 86 height 10
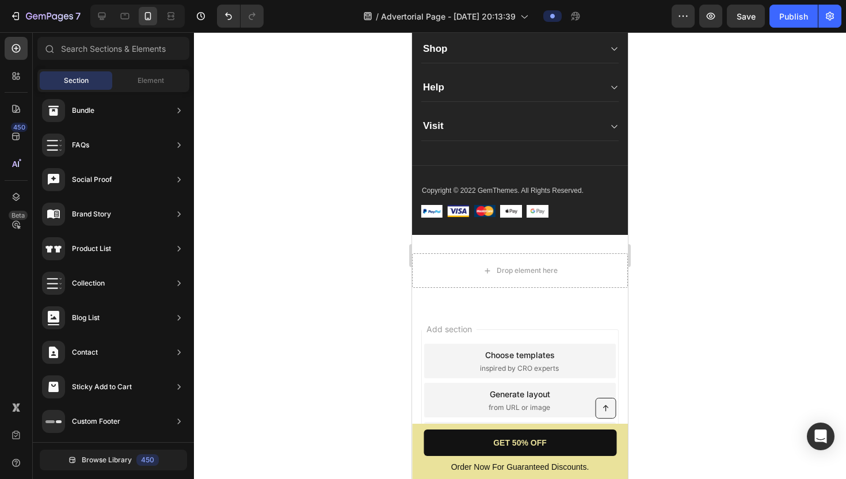
scroll to position [4665, 0]
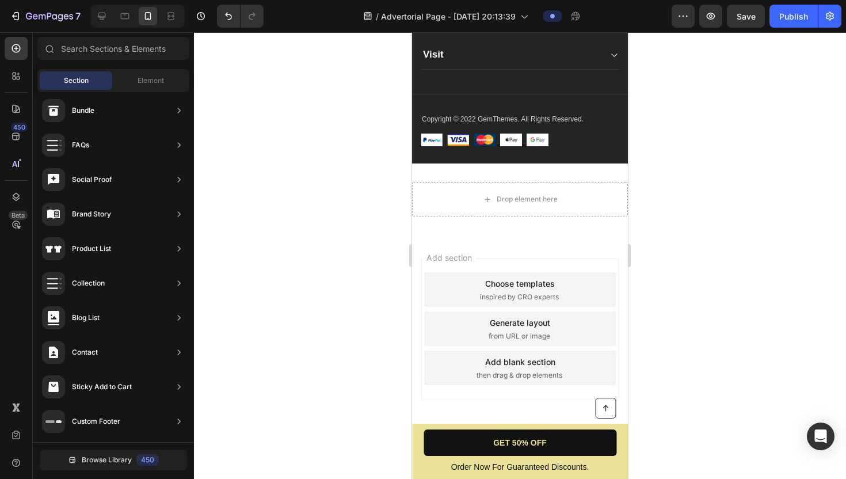
click at [481, 324] on div "Generate layout from URL or image" at bounding box center [520, 328] width 192 height 35
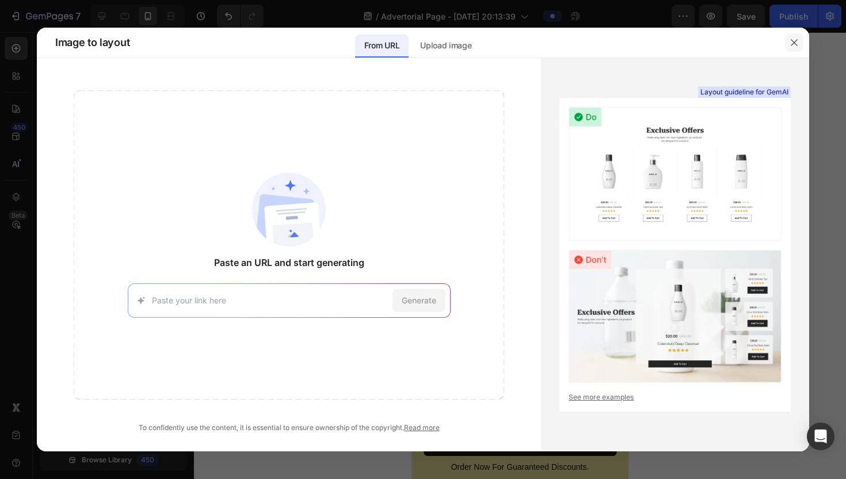
click at [793, 43] on icon "button" at bounding box center [794, 42] width 6 height 6
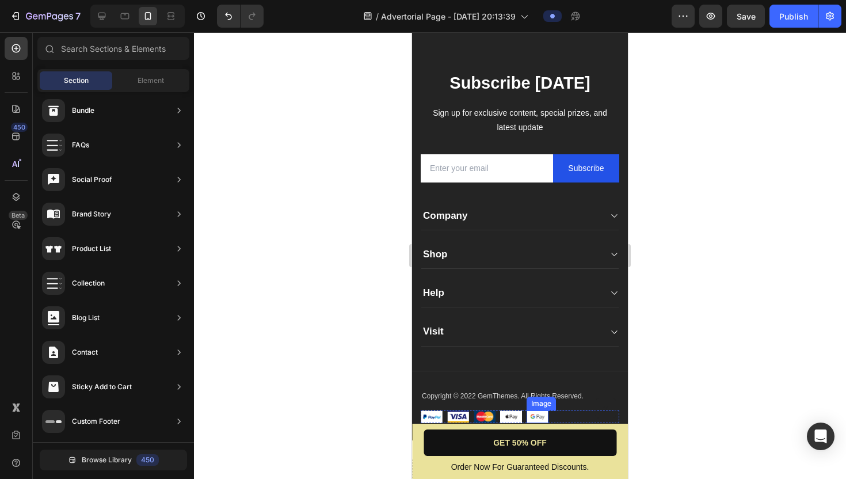
scroll to position [4390, 0]
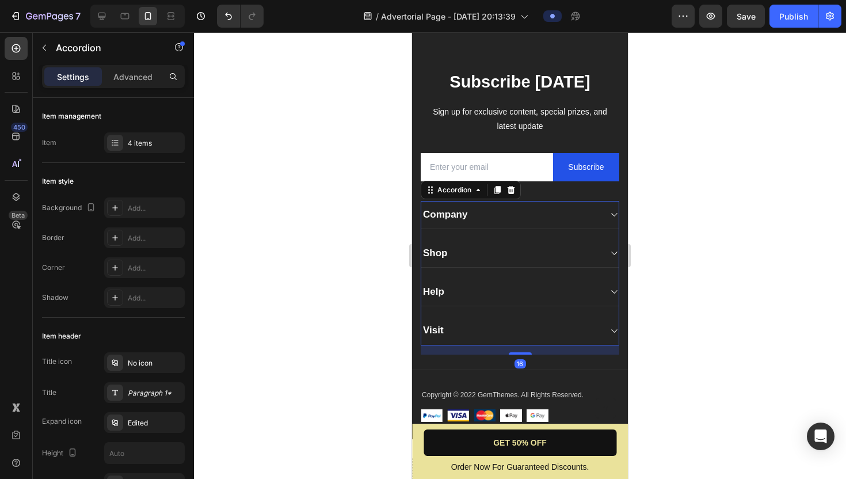
click at [499, 207] on div "Company" at bounding box center [510, 215] width 179 height 16
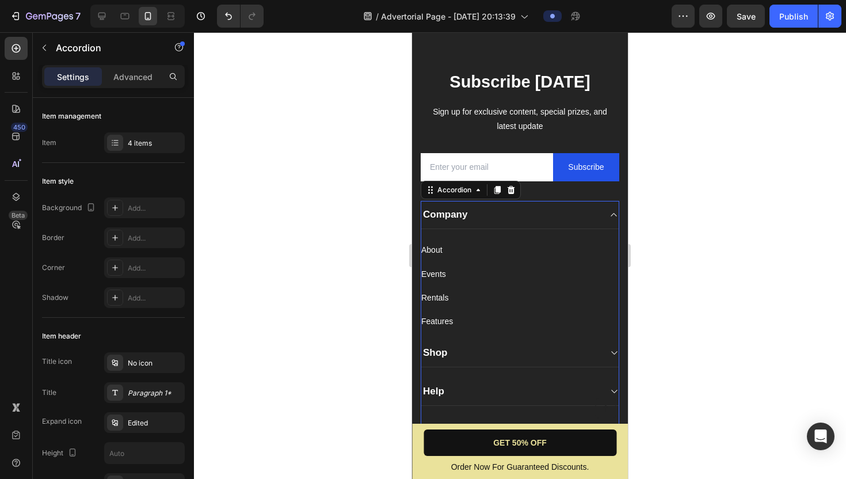
click at [499, 207] on div "Company" at bounding box center [510, 215] width 179 height 16
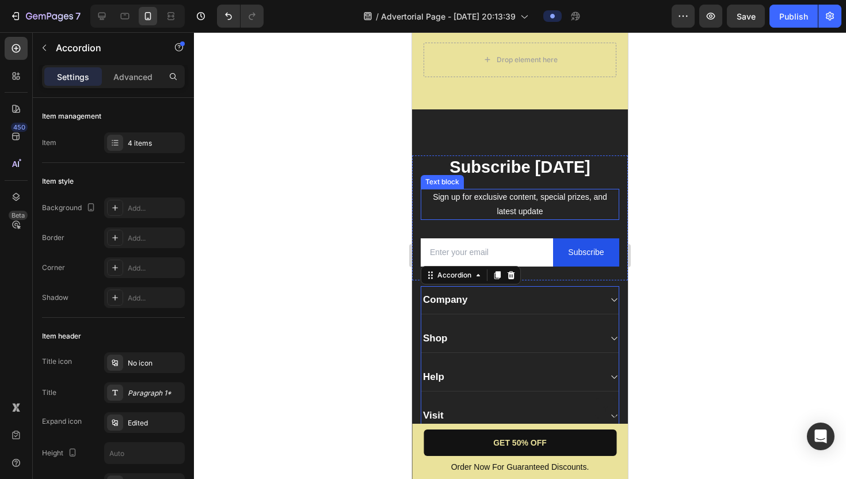
scroll to position [4302, 0]
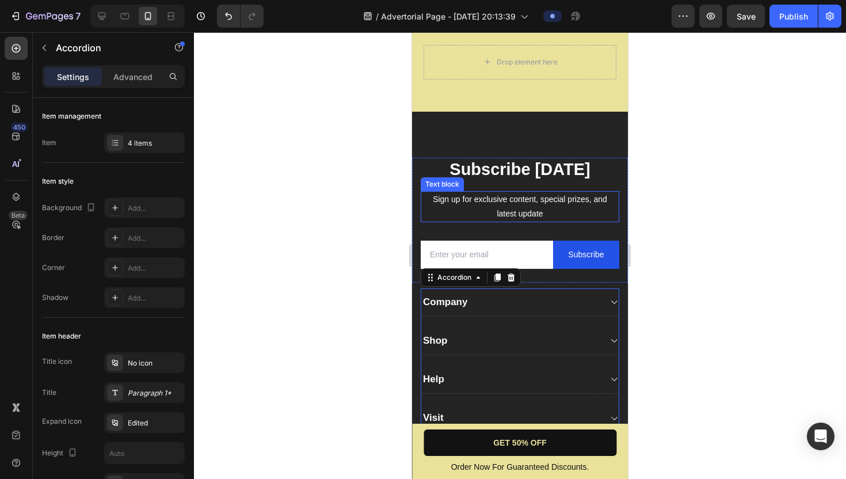
click at [544, 123] on div "Subscribe Today Heading Sign up for exclusive content, special prizes, and late…" at bounding box center [520, 319] width 216 height 415
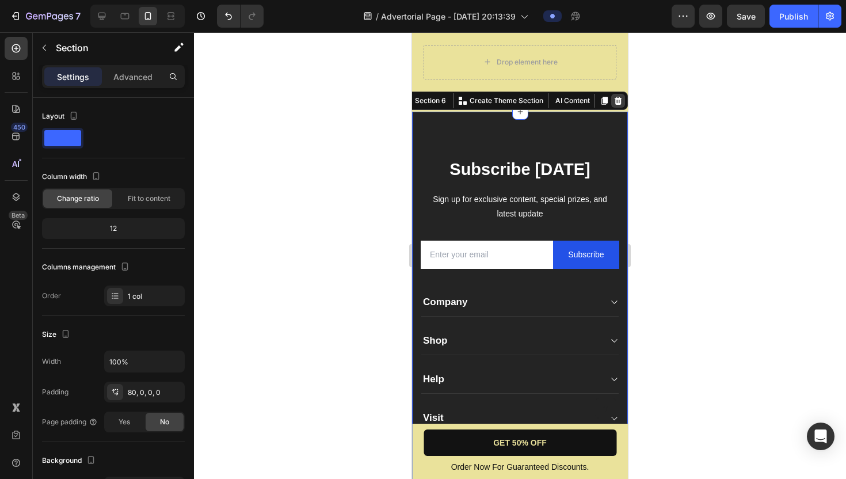
click at [621, 102] on icon at bounding box center [618, 100] width 9 height 9
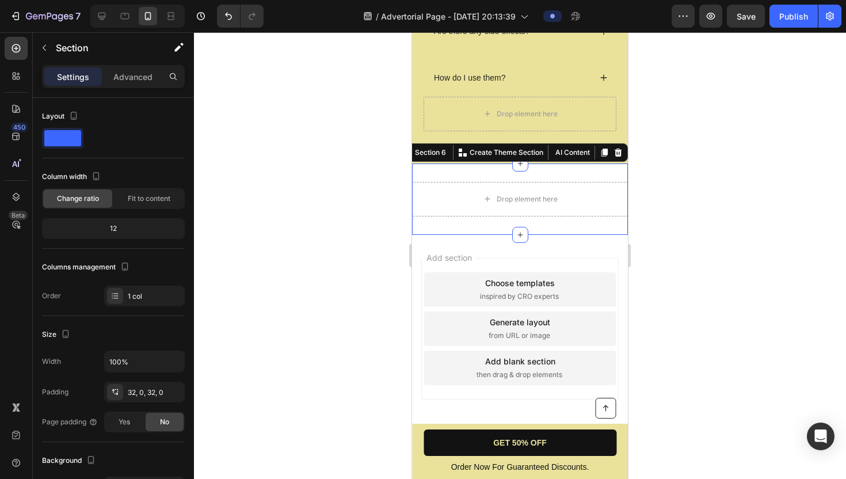
click at [581, 172] on div "Drop element here Section 6 You can create reusable sections Create Theme Secti…" at bounding box center [520, 198] width 216 height 71
click at [621, 149] on icon at bounding box center [618, 152] width 9 height 9
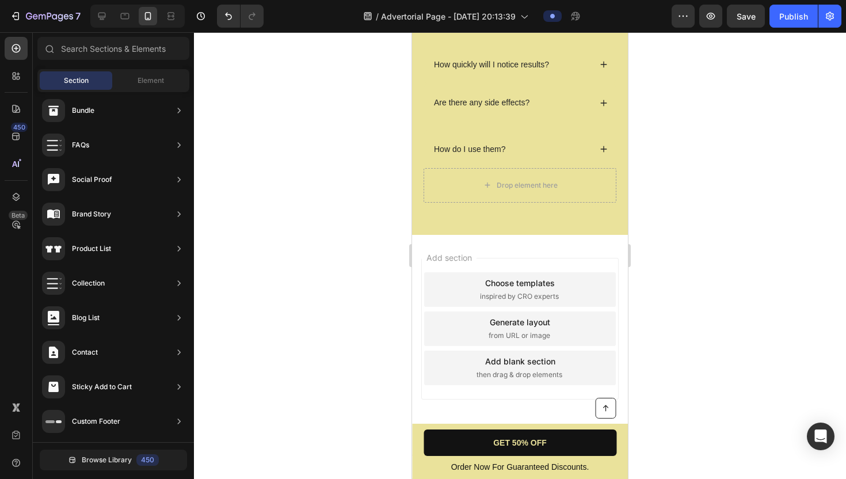
scroll to position [4179, 0]
click at [585, 240] on div "Add section Choose templates inspired by CRO experts Generate layout from URL o…" at bounding box center [520, 345] width 216 height 220
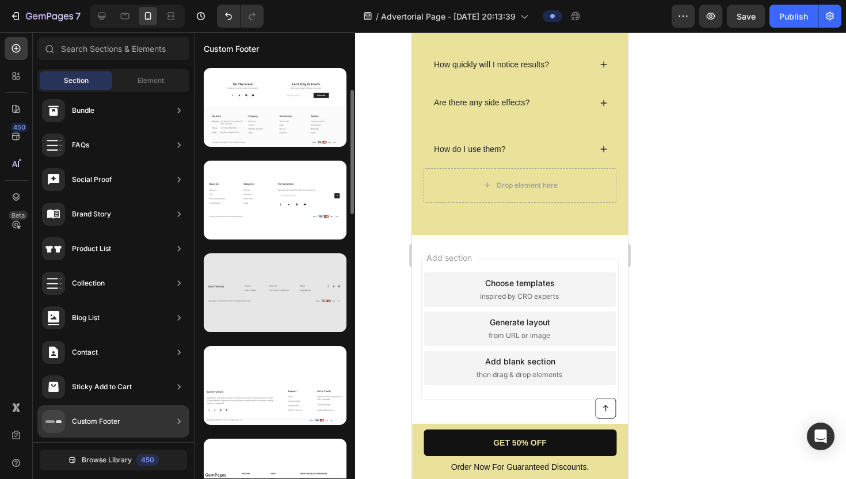
scroll to position [114, 0]
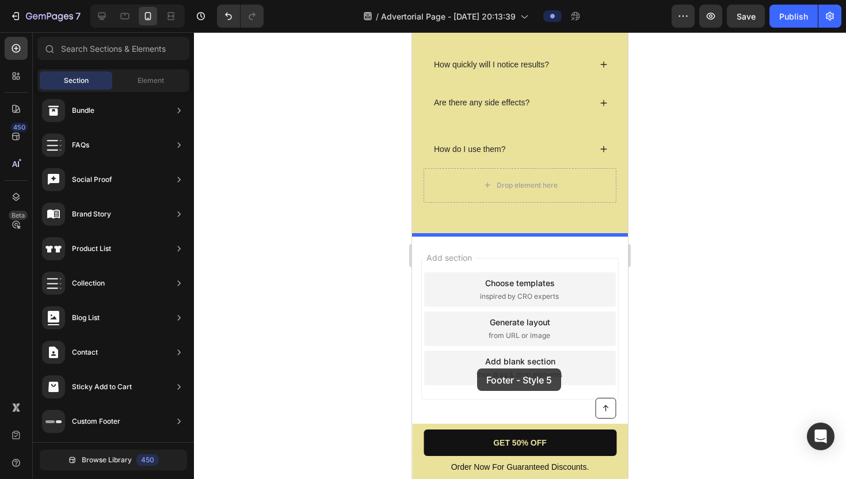
drag, startPoint x: 699, startPoint y: 414, endPoint x: 477, endPoint y: 368, distance: 226.4
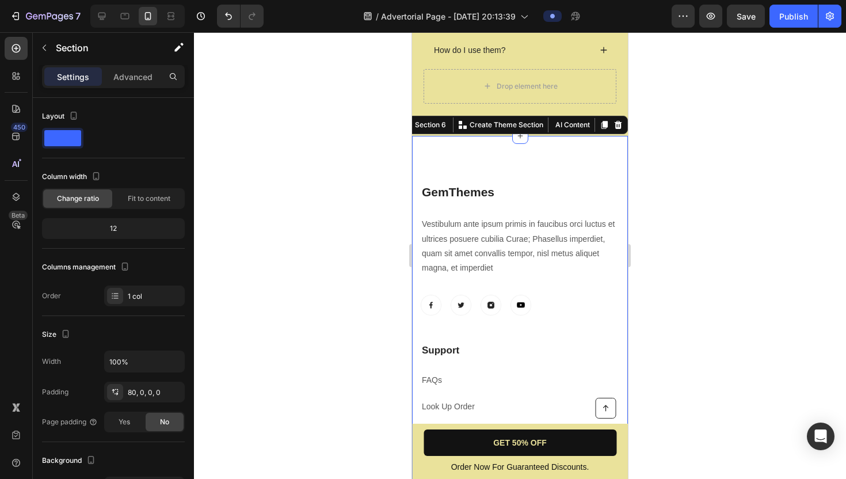
scroll to position [4215, 0]
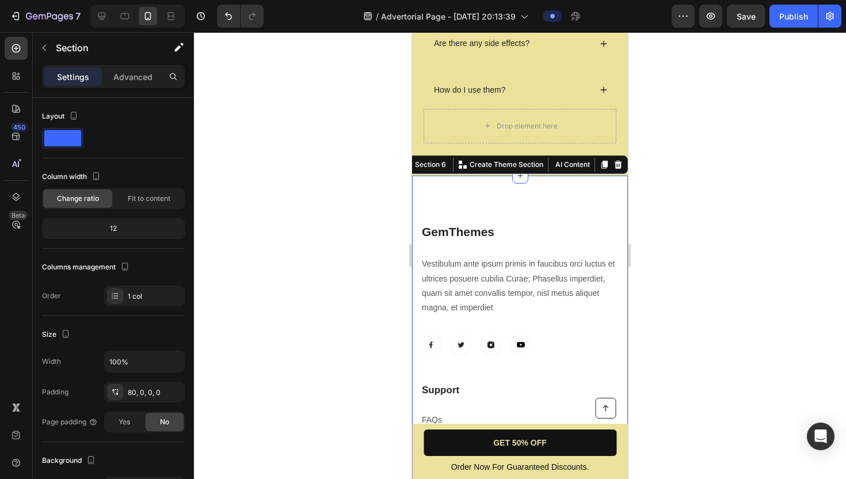
click at [590, 192] on div "GemThemes Heading Vestibulum ante ipsum primis in faucibus orci luctus et ultri…" at bounding box center [520, 445] width 216 height 539
click at [617, 166] on icon at bounding box center [618, 164] width 9 height 9
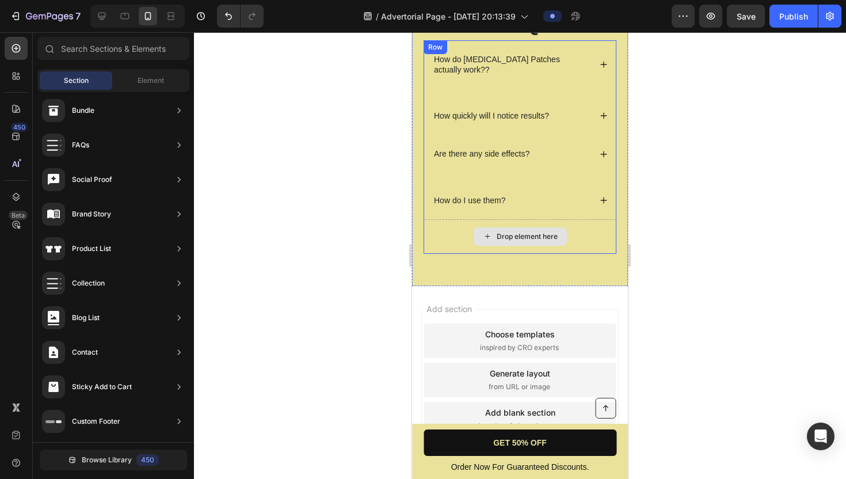
scroll to position [4062, 0]
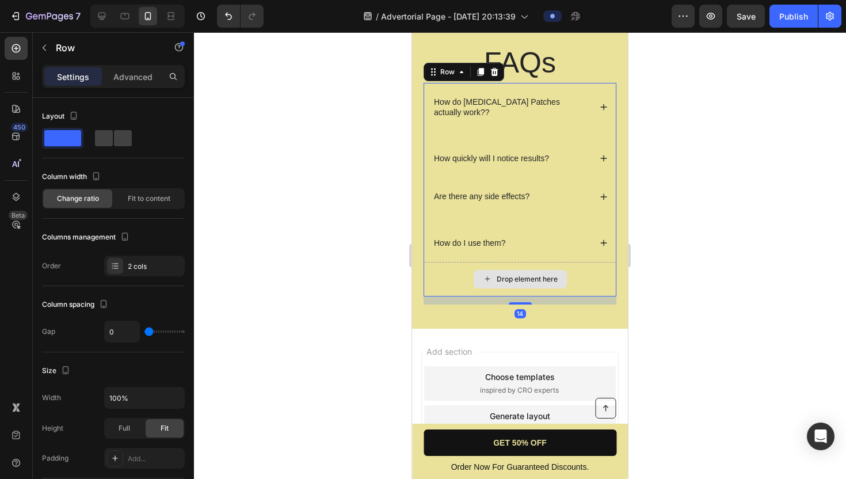
click at [577, 268] on div "Drop element here" at bounding box center [520, 279] width 193 height 35
drag, startPoint x: 524, startPoint y: 302, endPoint x: 524, endPoint y: 281, distance: 20.7
click at [524, 281] on div "How do Dopamine Patches actually work?? How quickly will I notice results? Acco…" at bounding box center [520, 190] width 193 height 214
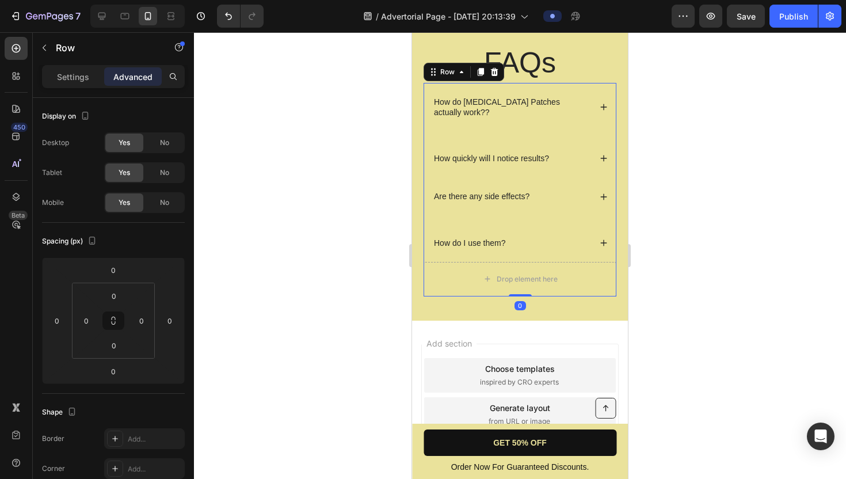
click at [502, 342] on div "Add section Choose templates inspired by CRO experts Generate layout from URL o…" at bounding box center [520, 431] width 216 height 220
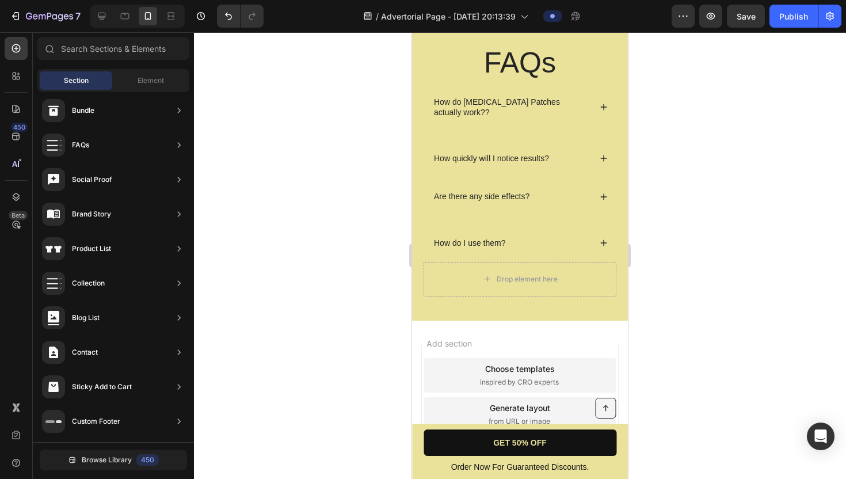
click at [485, 349] on div "Add section Choose templates inspired by CRO experts Generate layout from URL o…" at bounding box center [519, 415] width 197 height 142
click at [463, 342] on span "Add section" at bounding box center [449, 343] width 55 height 12
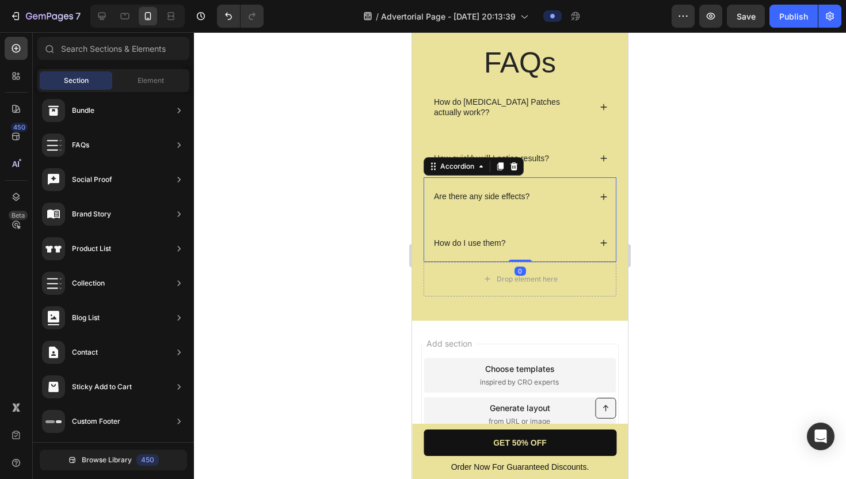
click at [465, 252] on div "How do I use them?" at bounding box center [520, 243] width 192 height 38
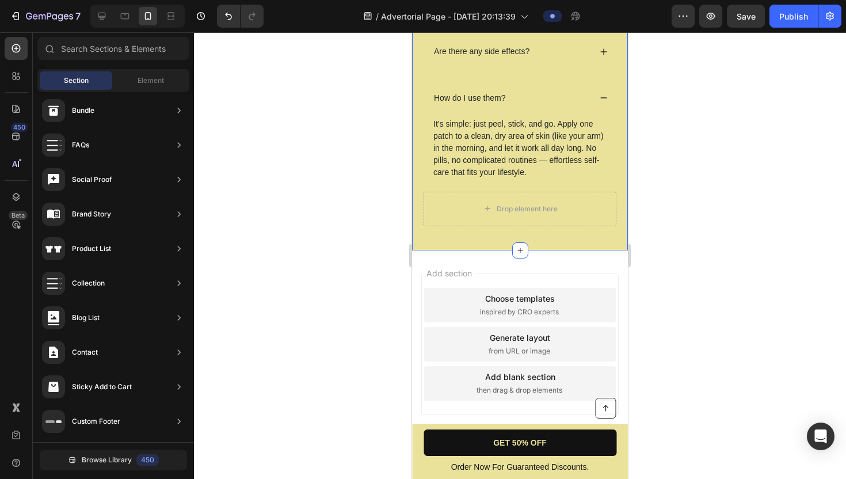
scroll to position [4222, 0]
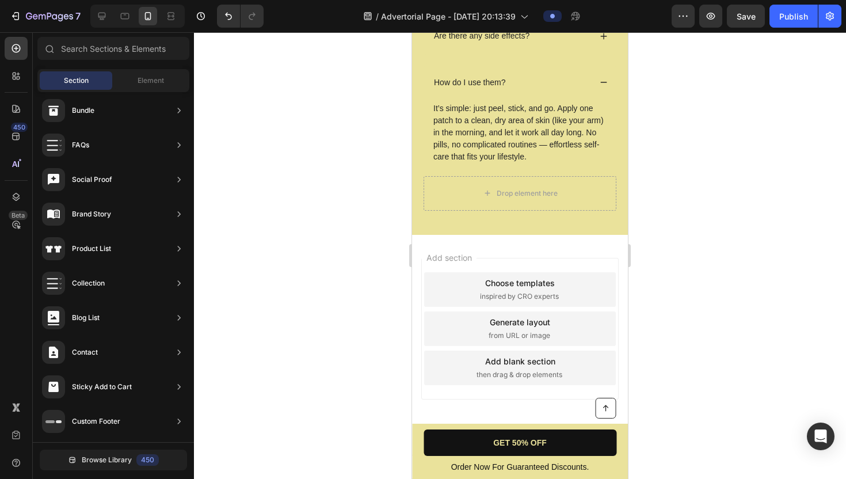
click at [457, 359] on div "Add blank section then drag & drop elements" at bounding box center [520, 368] width 192 height 35
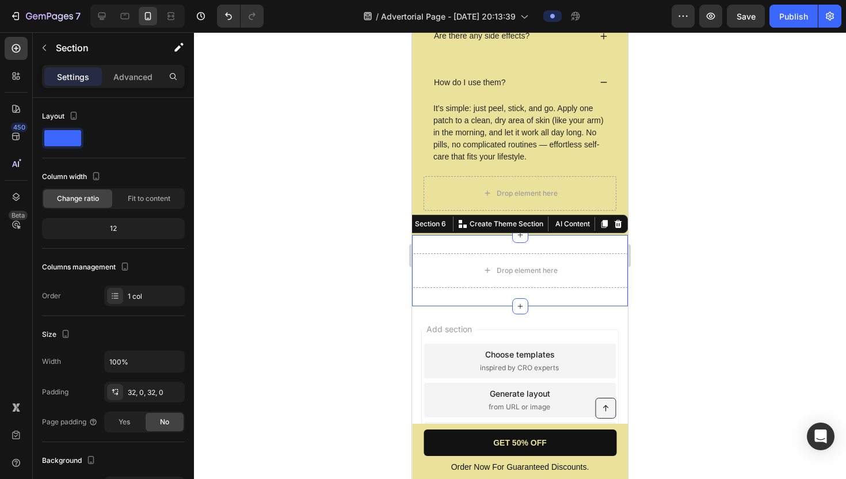
click at [608, 242] on div "Drop element here Section 6 You can create reusable sections Create Theme Secti…" at bounding box center [520, 270] width 216 height 71
click at [618, 226] on icon at bounding box center [618, 224] width 7 height 8
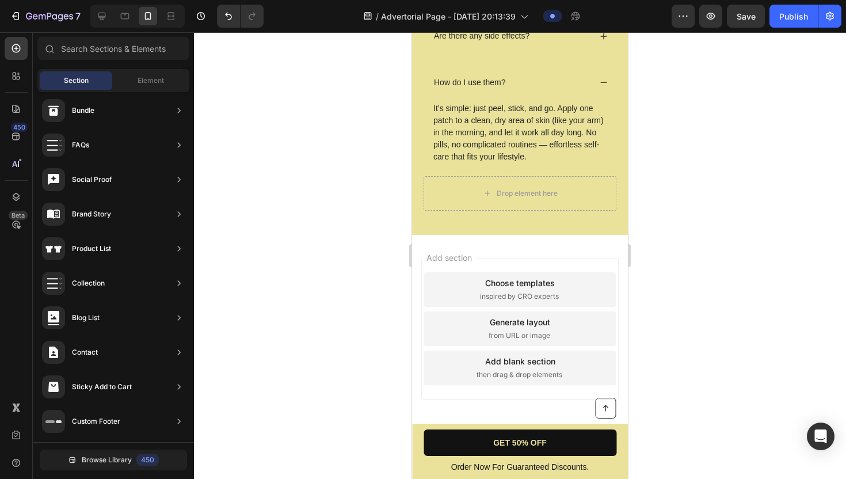
click at [558, 250] on div "Add section Choose templates inspired by CRO experts Generate layout from URL o…" at bounding box center [520, 345] width 216 height 220
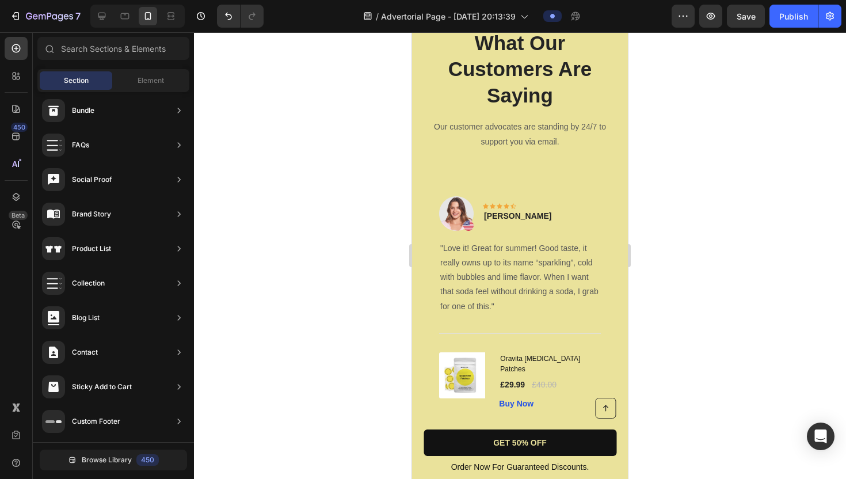
scroll to position [3611, 0]
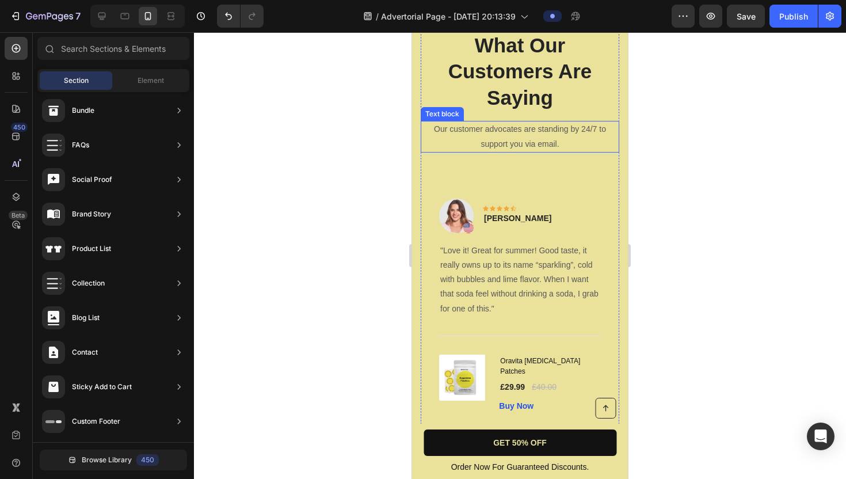
click at [573, 139] on p "Our customer advocates are standing by 24/7 to support you via email." at bounding box center [520, 136] width 196 height 29
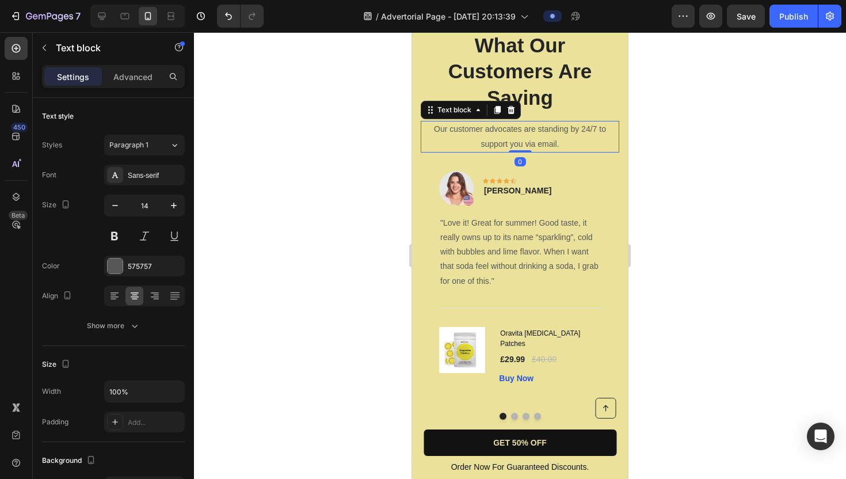
drag, startPoint x: 525, startPoint y: 177, endPoint x: 526, endPoint y: 131, distance: 46.6
click at [526, 131] on div "Our customer advocates are standing by 24/7 to support you via email. Text bloc…" at bounding box center [520, 136] width 199 height 31
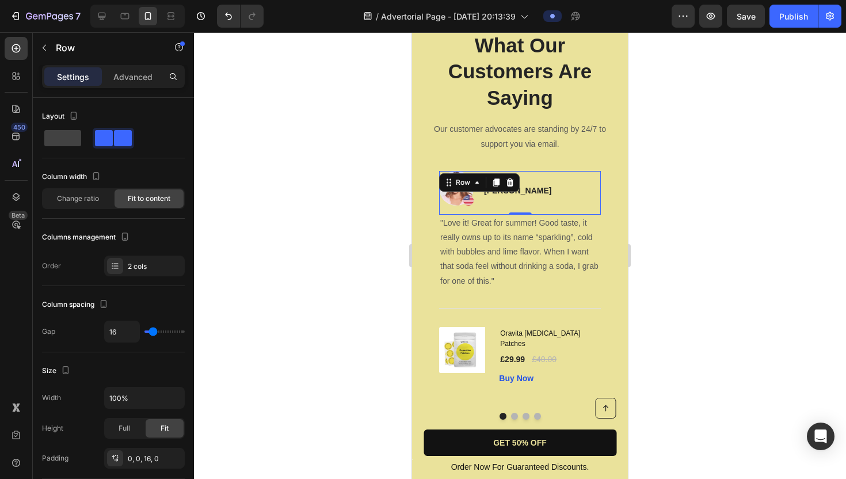
click at [542, 188] on div "Image Icon Icon Icon Icon Icon Row Rita Carroll Text block Row 0" at bounding box center [520, 193] width 162 height 44
drag, startPoint x: 516, startPoint y: 211, endPoint x: 516, endPoint y: 200, distance: 10.9
click at [516, 200] on div "Image Icon Icon Icon Icon Icon Row Rita Carroll Text block Row 0" at bounding box center [520, 193] width 162 height 44
click at [513, 287] on p ""Love it! Great for summer! Good taste, it really owns up to its name “sparklin…" at bounding box center [519, 252] width 159 height 73
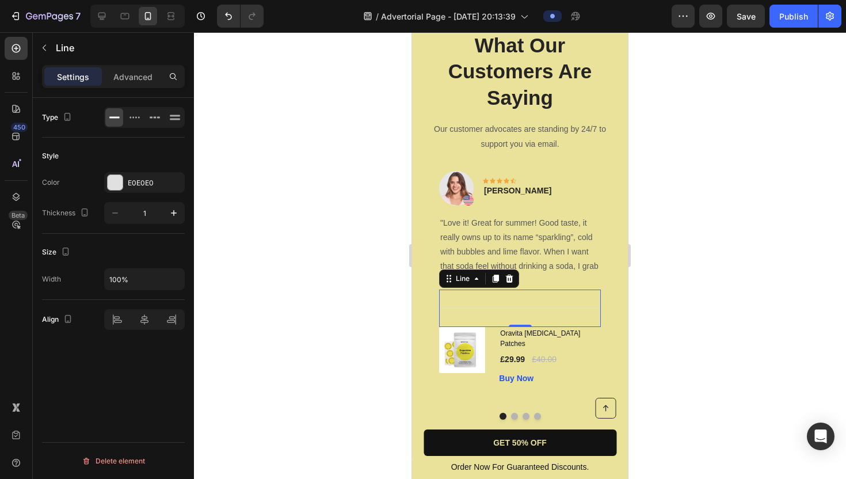
click at [511, 304] on div "Title Line 0" at bounding box center [520, 308] width 162 height 37
drag, startPoint x: 517, startPoint y: 322, endPoint x: 517, endPoint y: 314, distance: 8.6
click at [517, 314] on div "Title Line 0" at bounding box center [520, 308] width 162 height 37
click at [580, 354] on div "£29.99 (P) Price (P) Price £40.00 (P) Price (P) Price Row" at bounding box center [550, 359] width 102 height 14
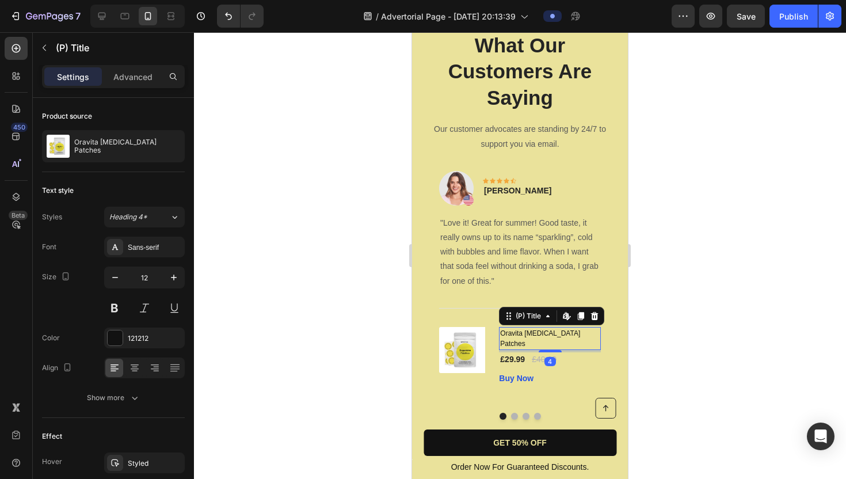
click at [581, 334] on h1 "Oravita [MEDICAL_DATA] Patches" at bounding box center [550, 338] width 102 height 23
click at [597, 313] on icon at bounding box center [594, 316] width 7 height 8
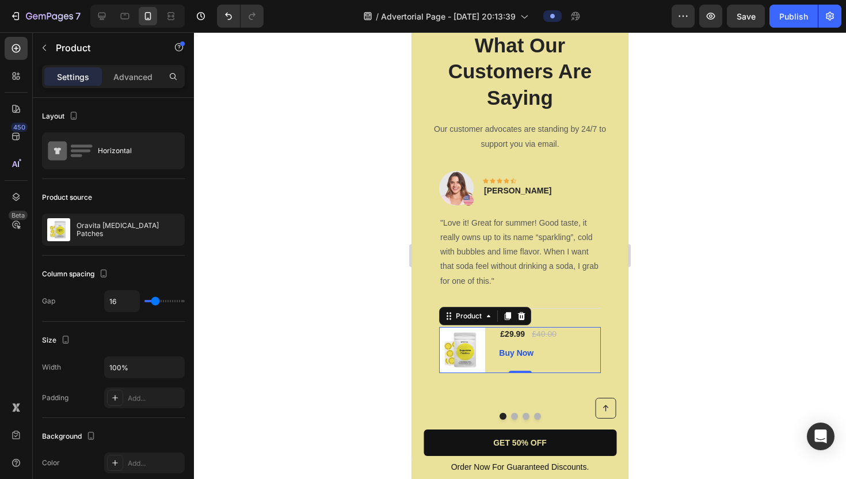
click at [575, 345] on div "£29.99 (P) Price (P) Price £40.00 (P) Price (P) Price Row Buy Now (P) Cart Butt…" at bounding box center [550, 350] width 102 height 46
click at [524, 315] on icon at bounding box center [521, 316] width 7 height 8
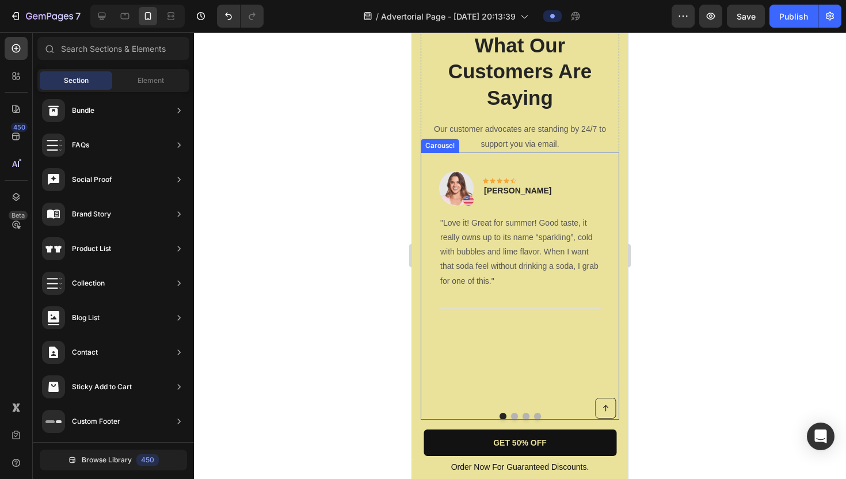
click at [511, 353] on div "Image Icon Icon Icon Icon Icon Row Rita Carroll Text block Row "Love it! Great …" at bounding box center [520, 278] width 199 height 251
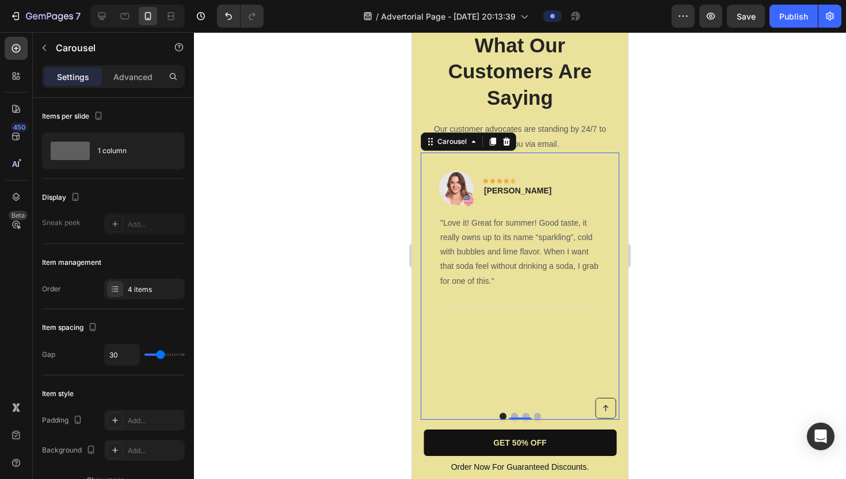
drag, startPoint x: 516, startPoint y: 409, endPoint x: 522, endPoint y: 379, distance: 29.8
click at [522, 379] on div "Image Icon Icon Icon Icon Icon Row Rita Carroll Text block Row "Love it! Great …" at bounding box center [520, 286] width 199 height 267
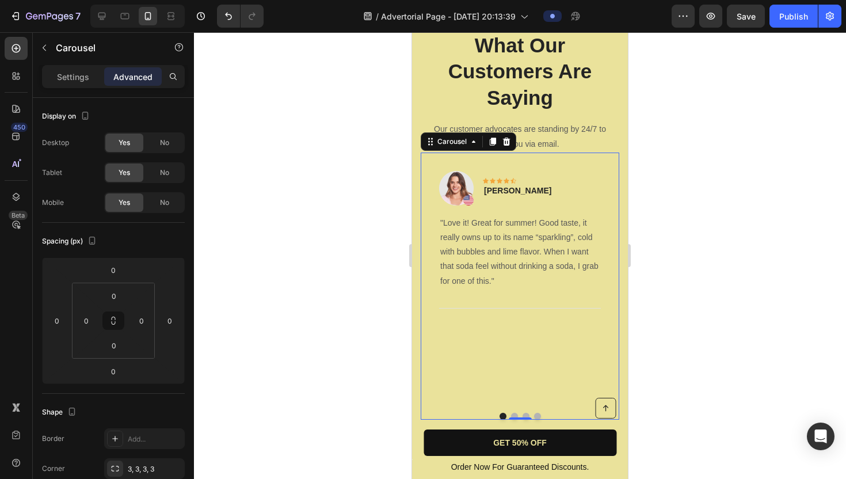
click at [534, 347] on div "Image Icon Icon Icon Icon Icon Row Rita Carroll Text block Row "Love it! Great …" at bounding box center [520, 278] width 199 height 251
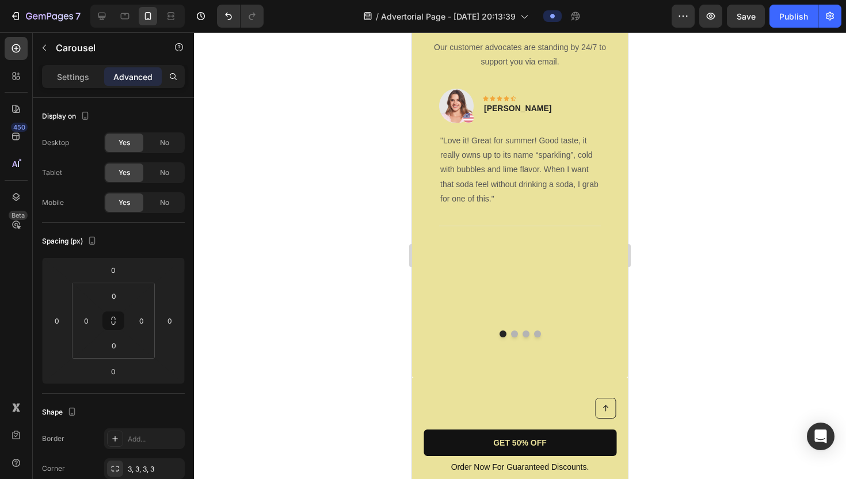
scroll to position [3002, 0]
click at [512, 333] on button "Dot" at bounding box center [514, 336] width 7 height 7
click at [513, 333] on button "Dot" at bounding box center [514, 336] width 7 height 7
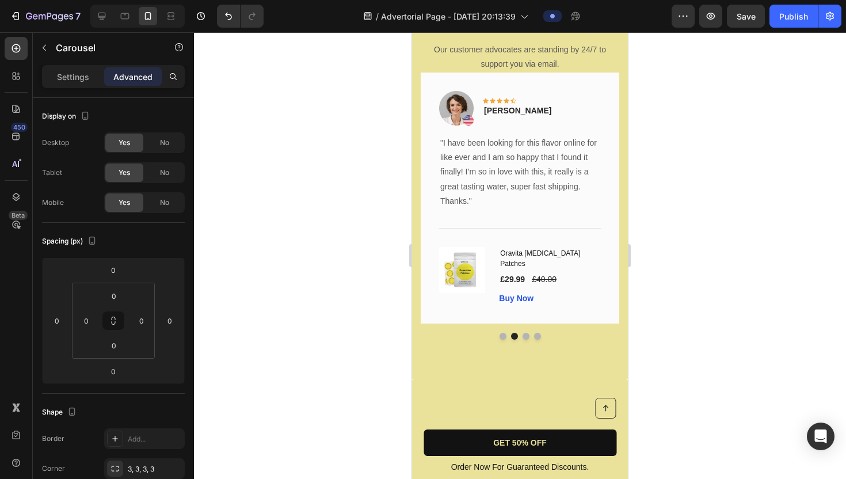
click at [526, 333] on button "Dot" at bounding box center [526, 336] width 7 height 7
click at [536, 333] on button "Dot" at bounding box center [537, 336] width 7 height 7
click at [526, 333] on button "Dot" at bounding box center [526, 336] width 7 height 7
click at [513, 333] on button "Dot" at bounding box center [514, 336] width 7 height 7
click at [502, 333] on button "Dot" at bounding box center [503, 336] width 7 height 7
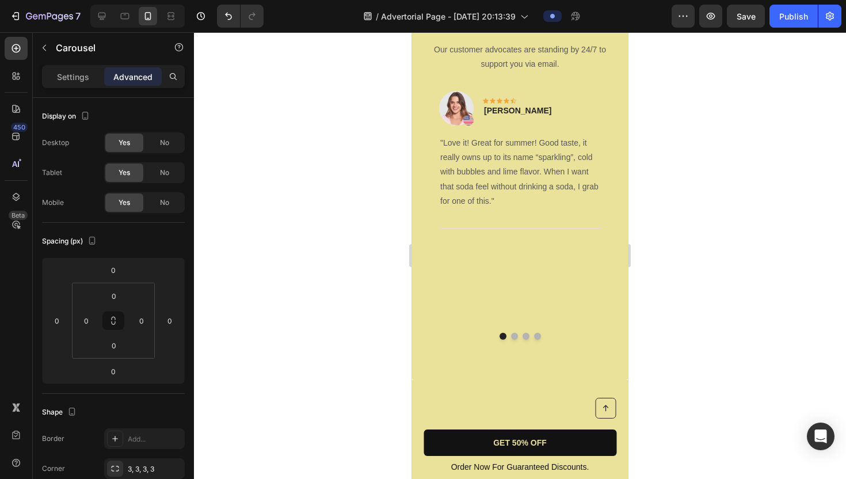
click at [515, 333] on button "Dot" at bounding box center [514, 336] width 7 height 7
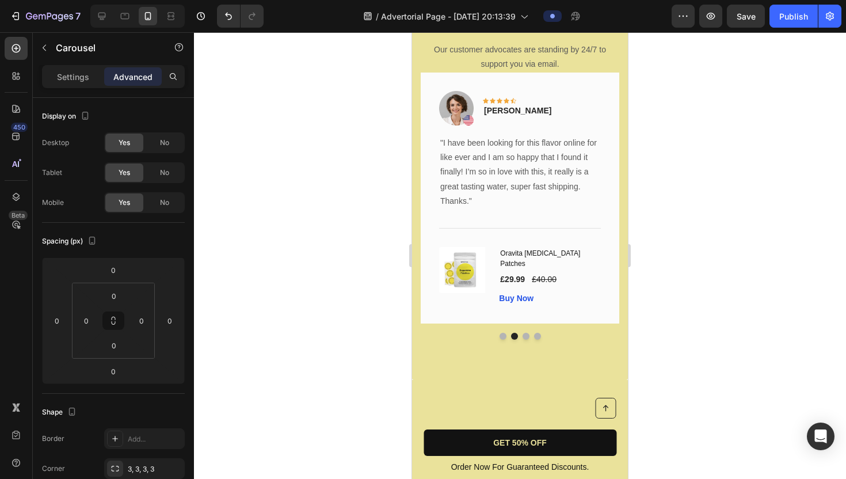
click at [528, 333] on button "Dot" at bounding box center [526, 336] width 7 height 7
click at [538, 333] on button "Dot" at bounding box center [537, 336] width 7 height 7
click at [525, 333] on button "Dot" at bounding box center [526, 336] width 7 height 7
click at [514, 333] on button "Dot" at bounding box center [514, 336] width 7 height 7
click at [505, 333] on button "Dot" at bounding box center [503, 336] width 7 height 7
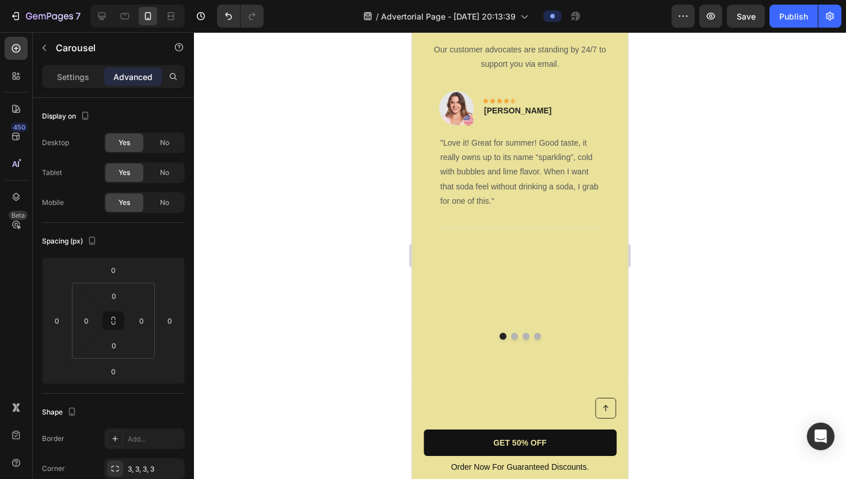
click at [515, 333] on button "Dot" at bounding box center [514, 336] width 7 height 7
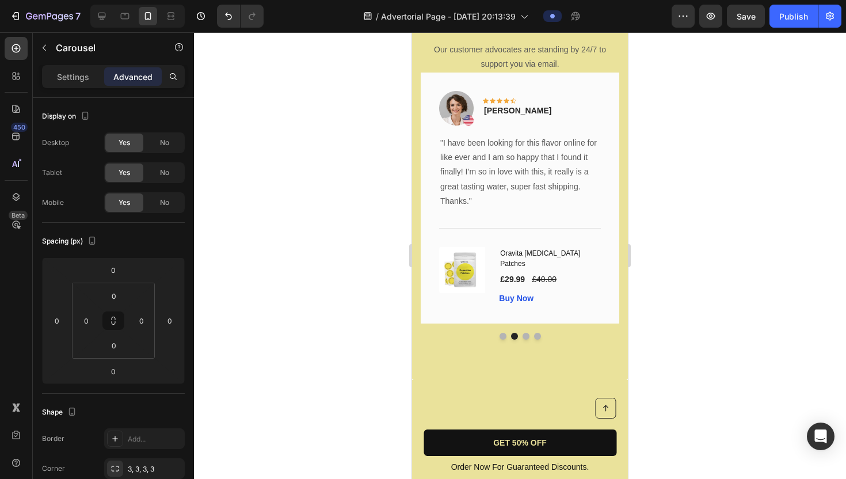
click at [526, 333] on button "Dot" at bounding box center [526, 336] width 7 height 7
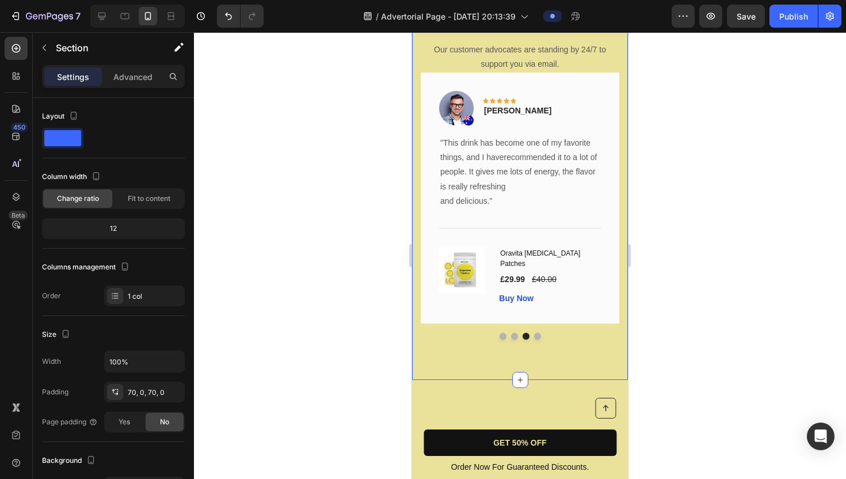
click at [502, 354] on div "What Our Customers Are Saying Heading Our customer advocates are standing by 24…" at bounding box center [520, 145] width 216 height 469
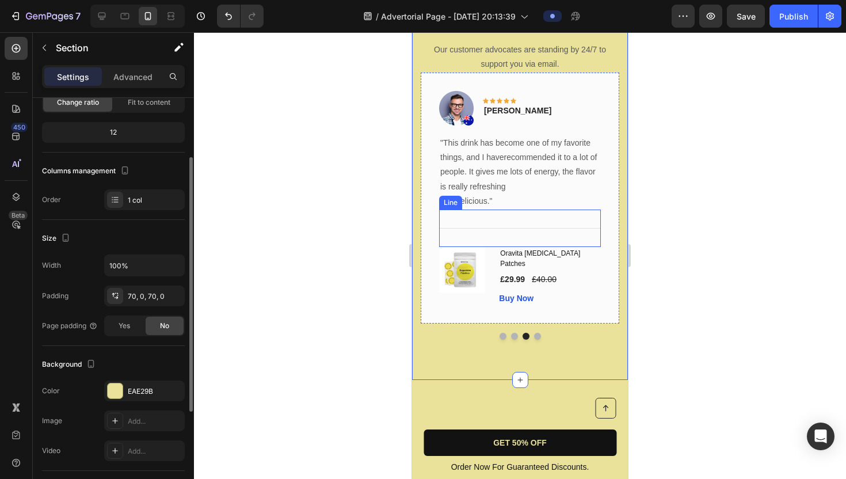
scroll to position [0, 0]
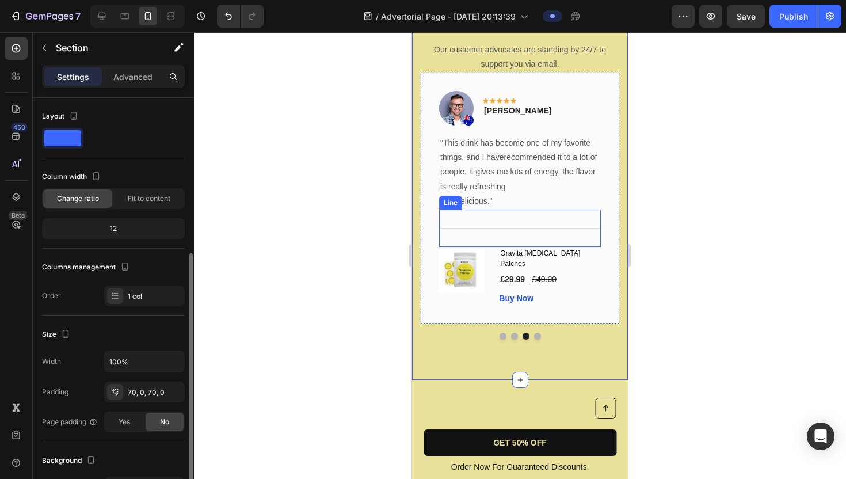
click at [469, 216] on div "Title Line" at bounding box center [520, 228] width 162 height 37
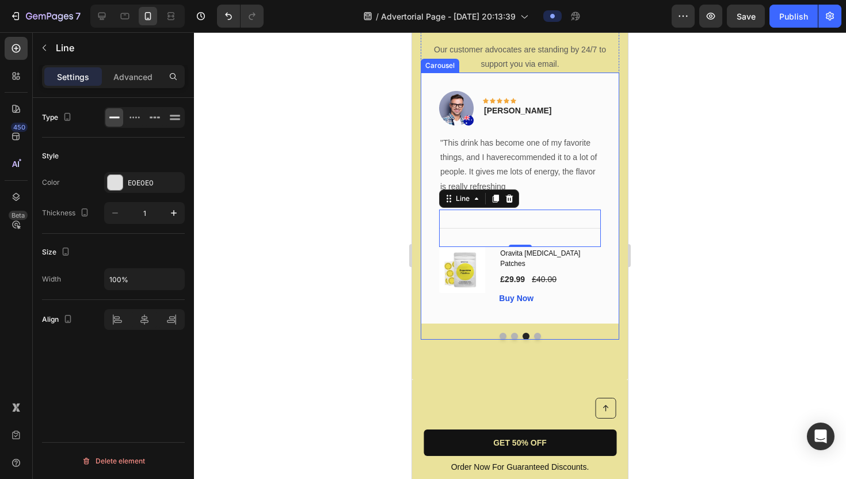
click at [514, 333] on button "Dot" at bounding box center [514, 336] width 7 height 7
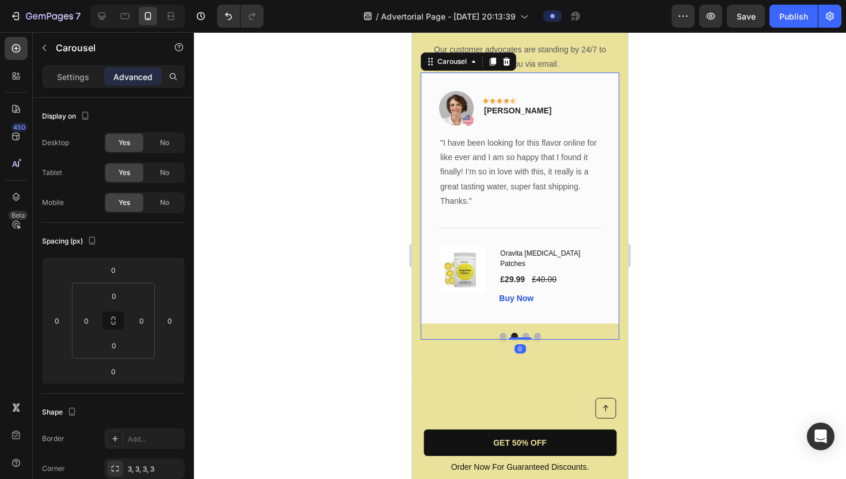
click at [502, 333] on button "Dot" at bounding box center [503, 336] width 7 height 7
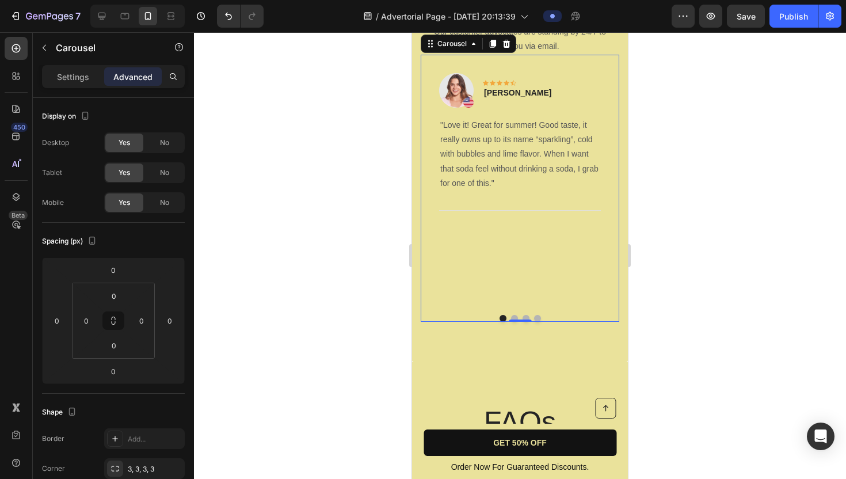
scroll to position [3022, 0]
click at [516, 313] on button "Dot" at bounding box center [514, 316] width 7 height 7
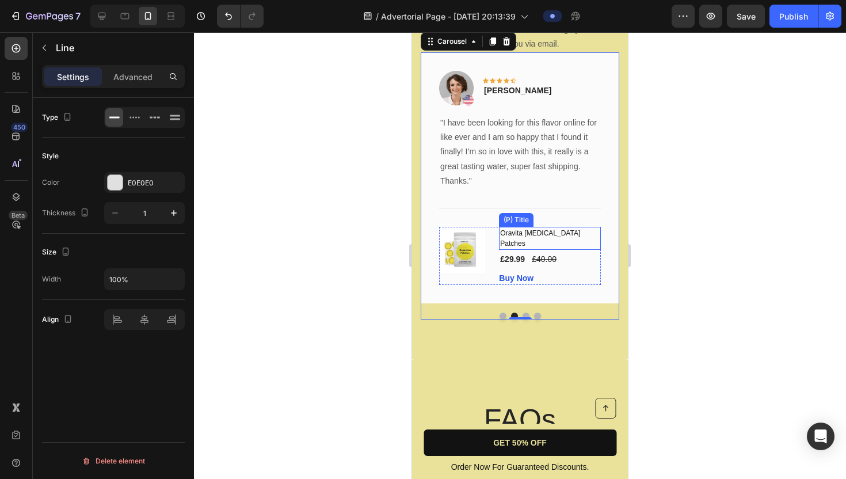
click at [526, 210] on div "Title Line" at bounding box center [520, 207] width 162 height 37
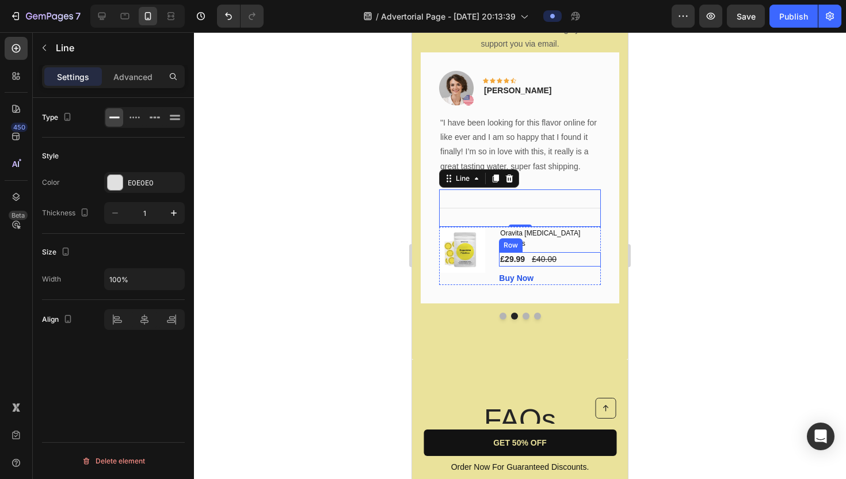
click at [589, 252] on div "£29.99 (P) Price (P) Price £40.00 (P) Price (P) Price Row" at bounding box center [550, 259] width 102 height 14
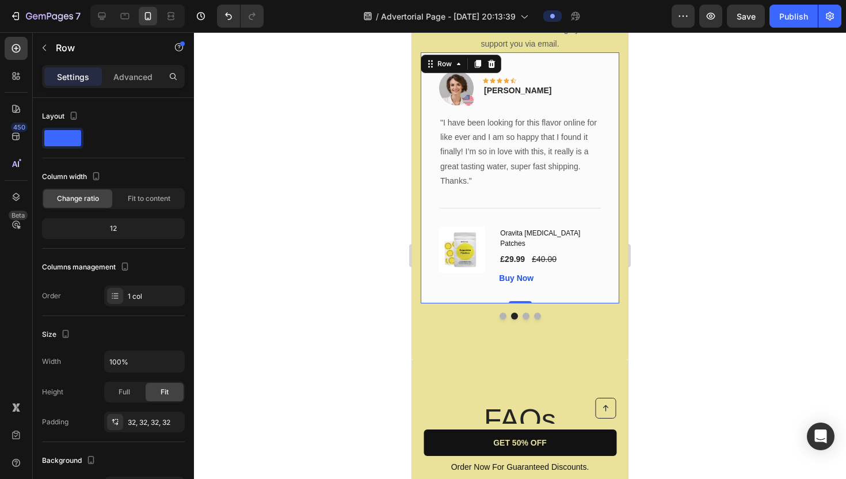
click at [601, 231] on div "Image Icon Icon Icon Icon Icon Row Olivia Rowse Text block Row "I have been loo…" at bounding box center [520, 177] width 199 height 251
click at [592, 238] on h1 "Oravita [MEDICAL_DATA] Patches" at bounding box center [550, 238] width 102 height 23
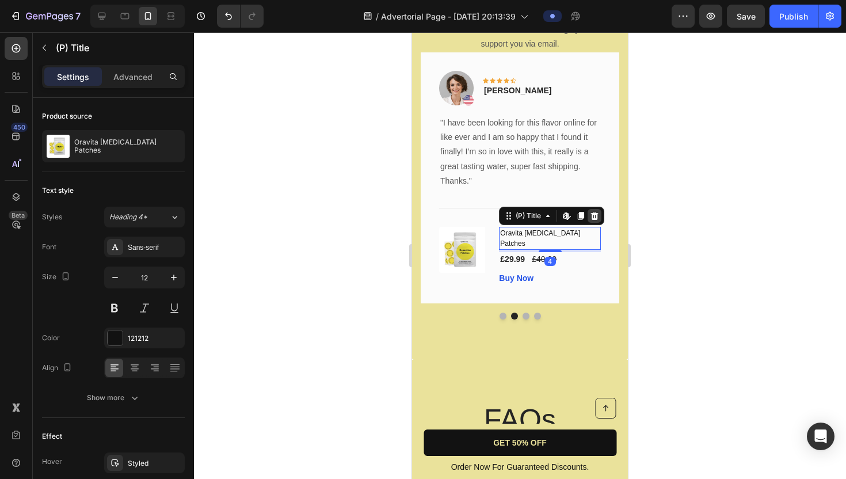
click at [595, 215] on icon at bounding box center [594, 216] width 7 height 8
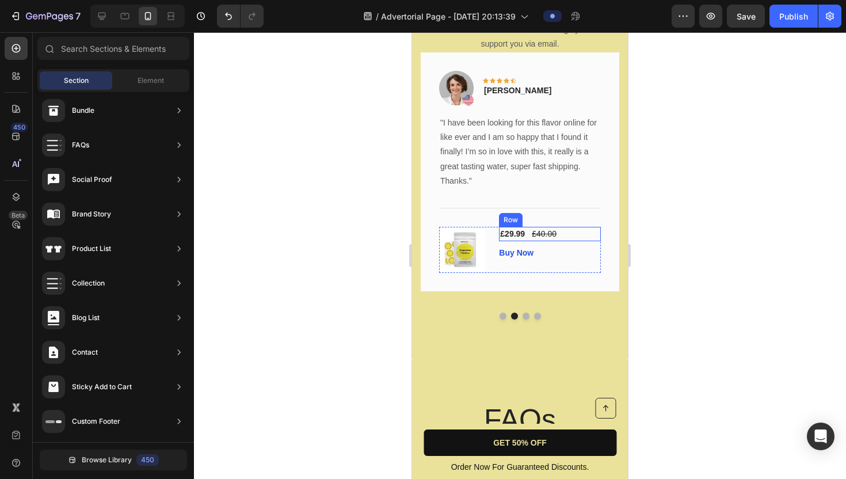
click at [585, 235] on div "£29.99 (P) Price (P) Price £40.00 (P) Price (P) Price Row" at bounding box center [550, 234] width 102 height 14
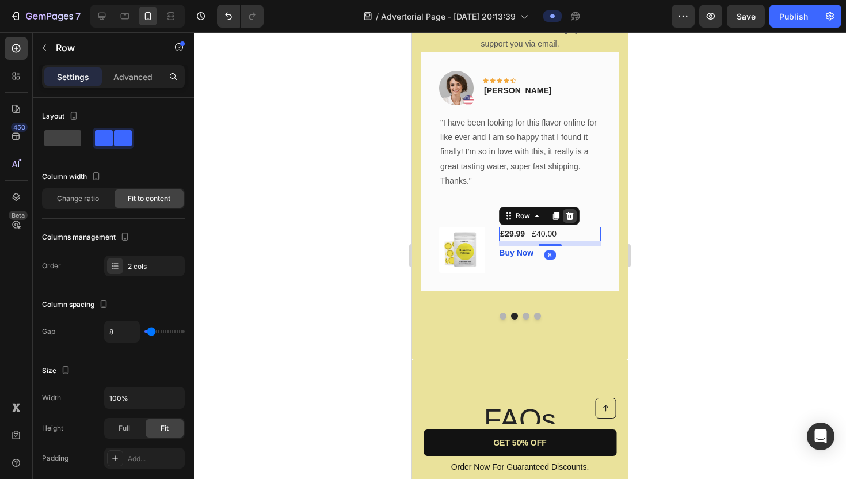
click at [570, 214] on icon at bounding box center [569, 216] width 7 height 8
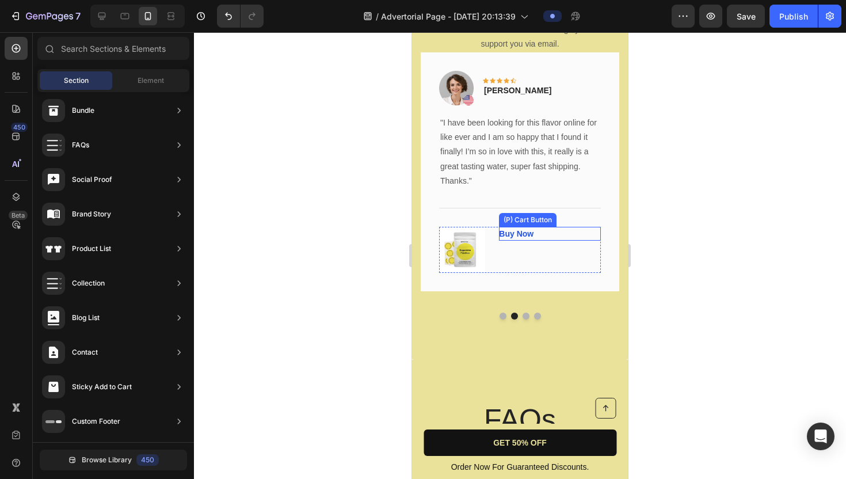
click at [573, 243] on div "Buy Now (P) Cart Button" at bounding box center [550, 250] width 102 height 46
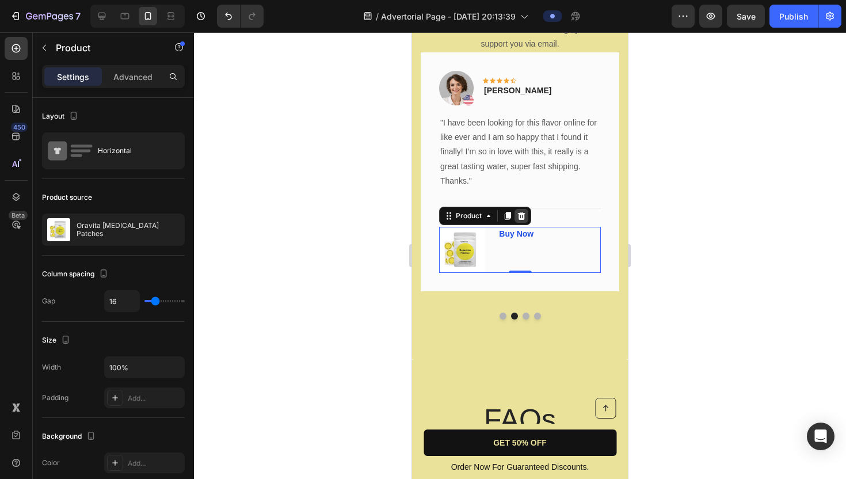
click at [527, 219] on div at bounding box center [522, 216] width 14 height 14
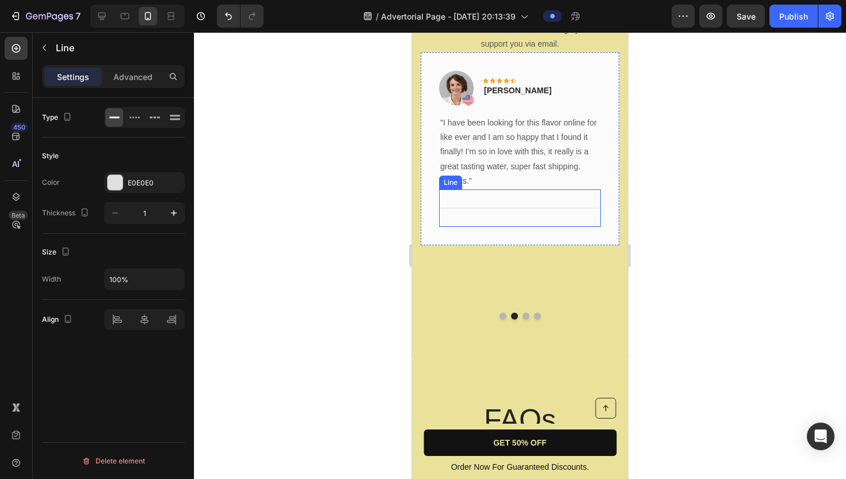
click at [532, 218] on div "Title Line" at bounding box center [520, 207] width 162 height 37
click at [116, 182] on div at bounding box center [115, 182] width 15 height 15
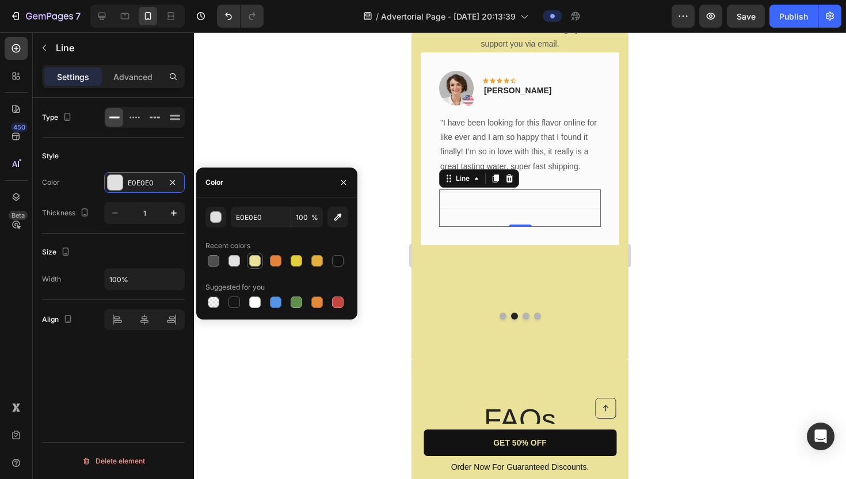
click at [255, 262] on div at bounding box center [255, 261] width 12 height 12
type input "EAE29B"
click at [253, 261] on div at bounding box center [255, 261] width 12 height 12
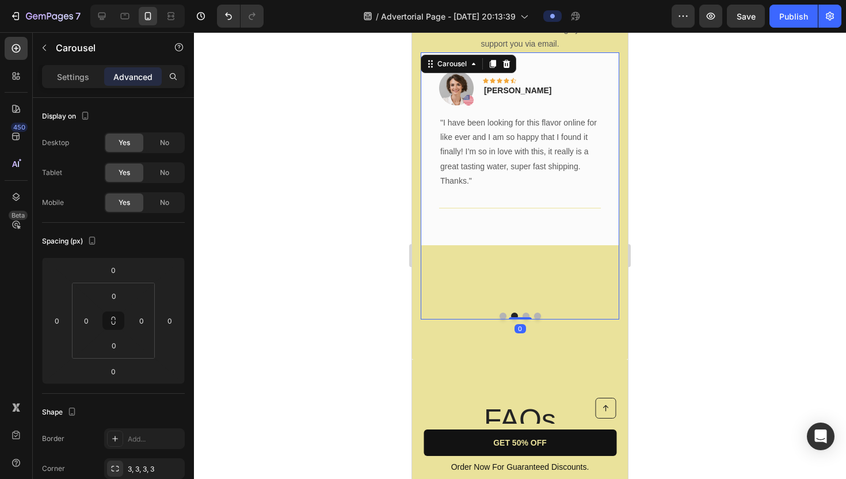
click at [461, 269] on div "Image Icon Icon Icon Icon Icon Row Olivia Rowse Text block Row "I have been loo…" at bounding box center [520, 177] width 199 height 251
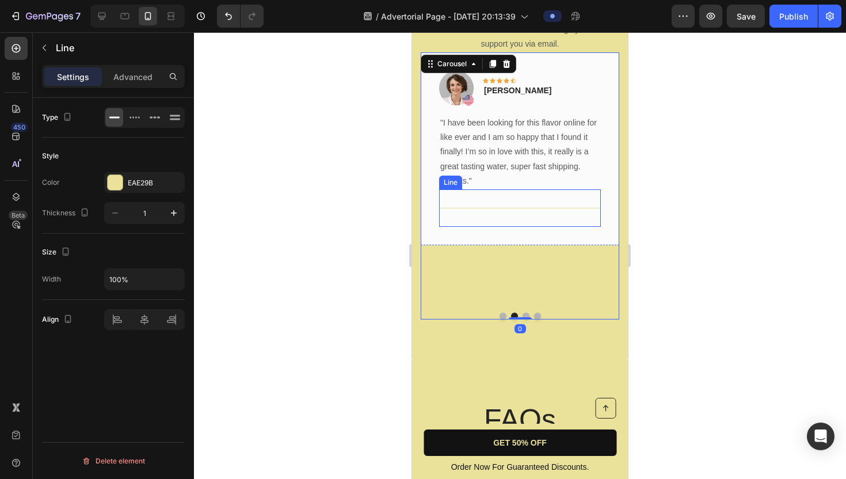
click at [456, 207] on div "Title Line" at bounding box center [520, 207] width 162 height 37
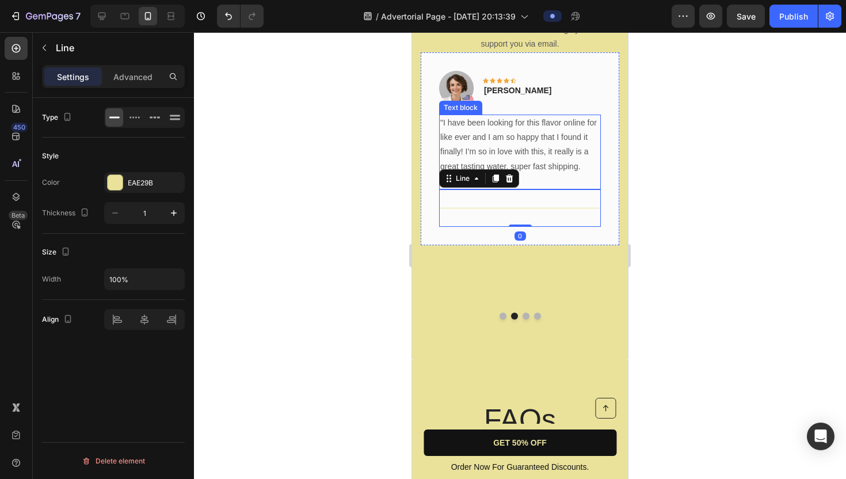
click at [507, 142] on p ""I have been looking for this flavor online for like ever and I am so happy tha…" at bounding box center [519, 145] width 159 height 58
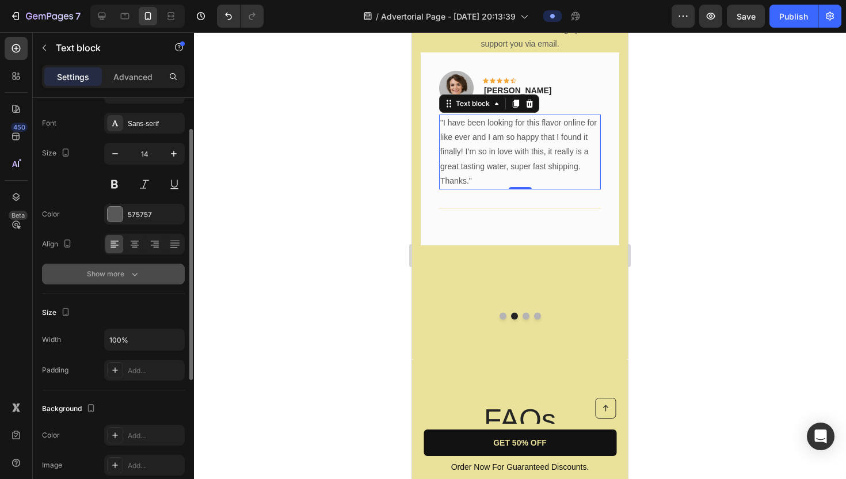
scroll to position [66, 0]
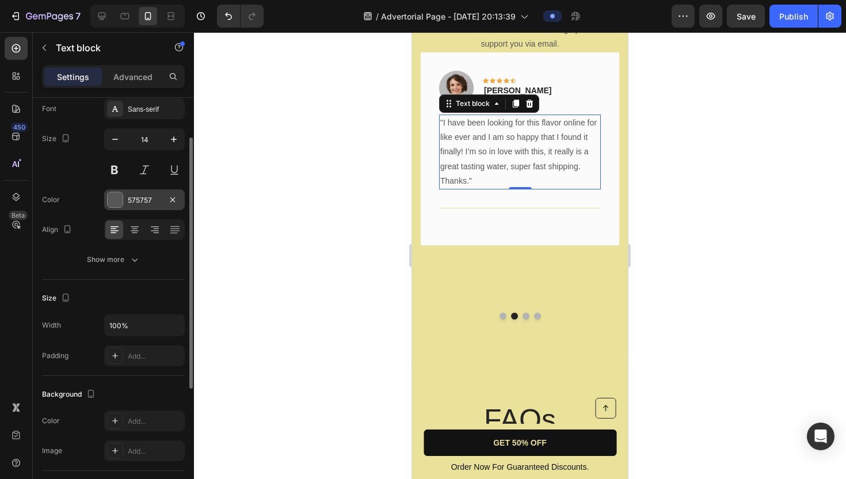
click at [113, 202] on div at bounding box center [115, 199] width 15 height 15
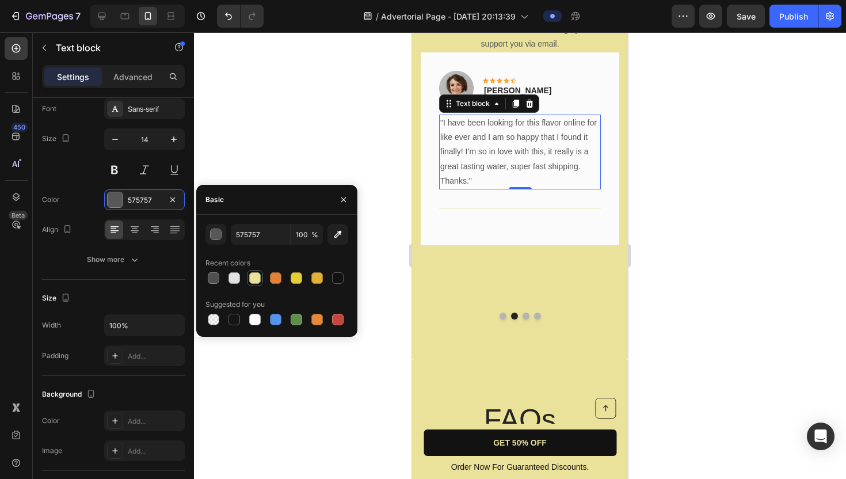
click at [254, 278] on div at bounding box center [255, 278] width 12 height 12
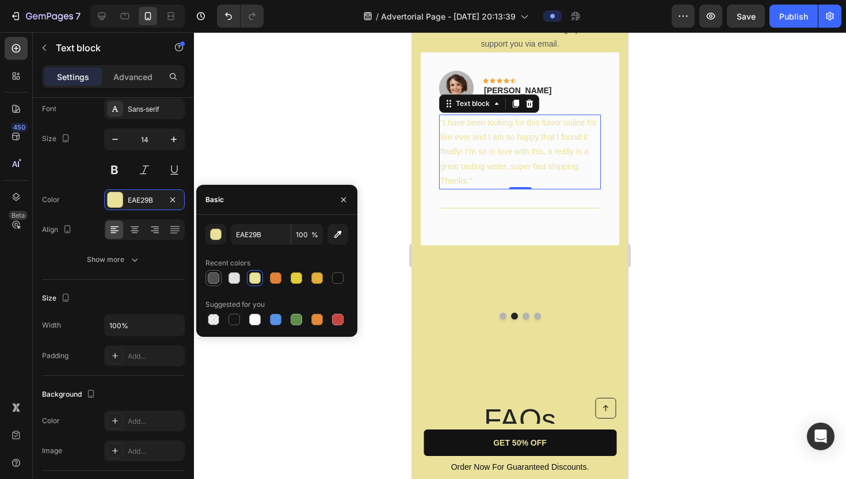
click at [213, 279] on div at bounding box center [214, 278] width 12 height 12
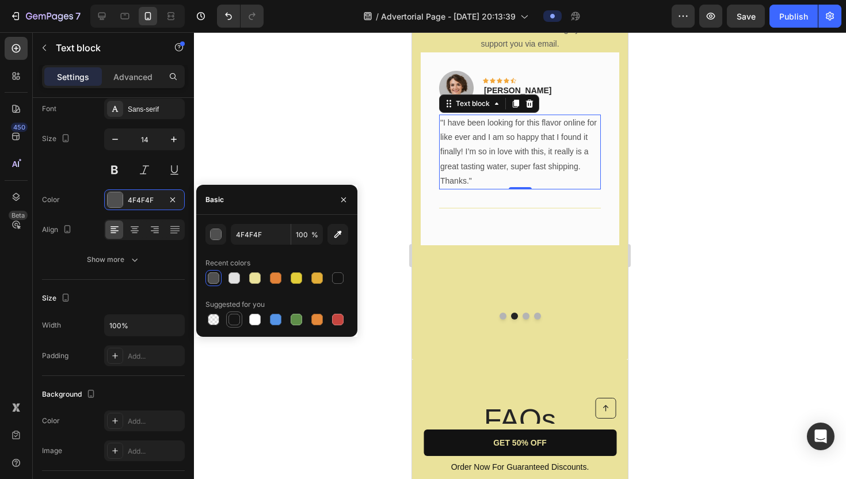
click at [233, 318] on div at bounding box center [235, 320] width 12 height 12
type input "151515"
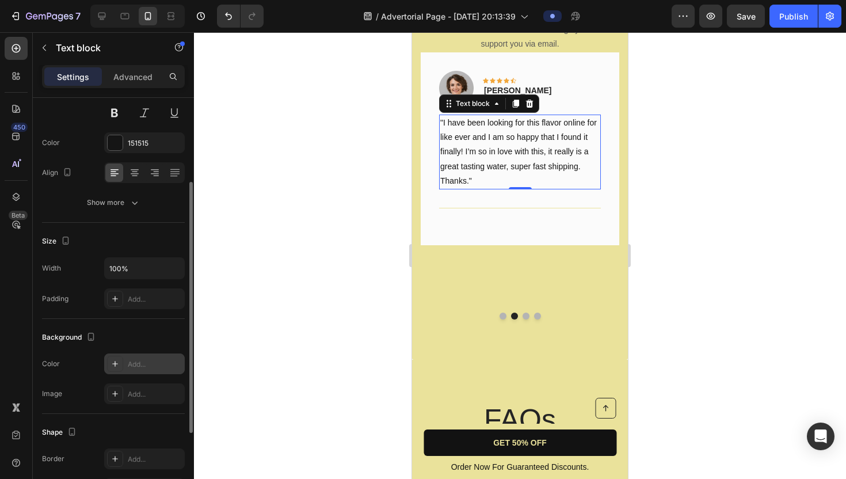
scroll to position [129, 0]
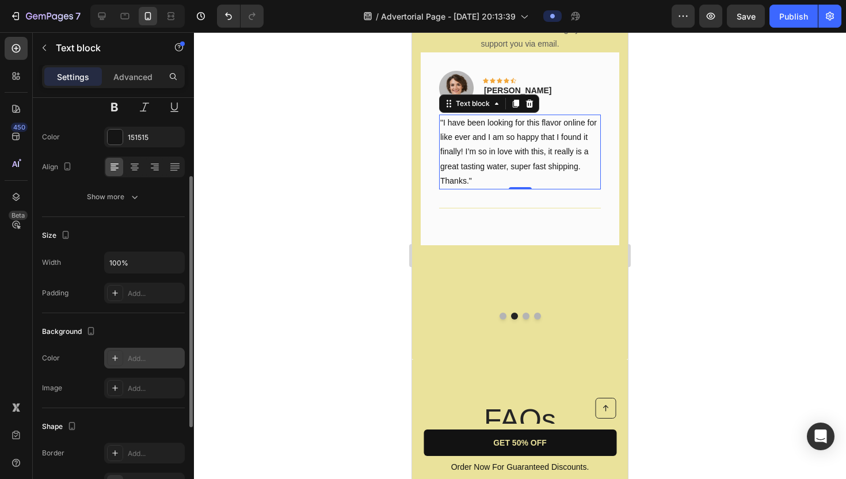
click at [115, 360] on icon at bounding box center [115, 358] width 6 height 6
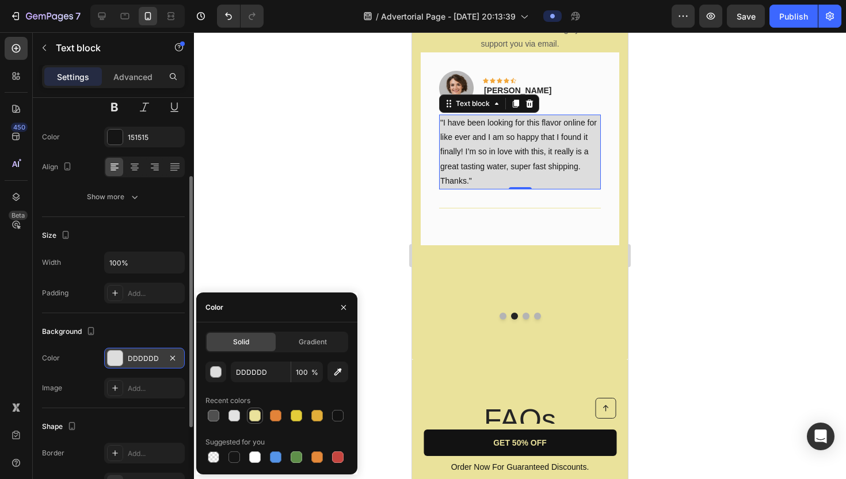
click at [258, 413] on div at bounding box center [255, 416] width 12 height 12
type input "EAE29B"
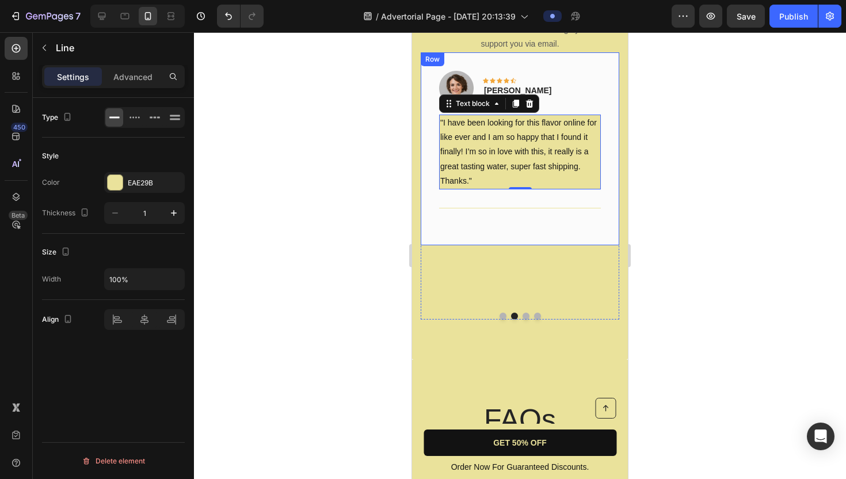
click at [458, 223] on div "Title Line" at bounding box center [520, 207] width 162 height 37
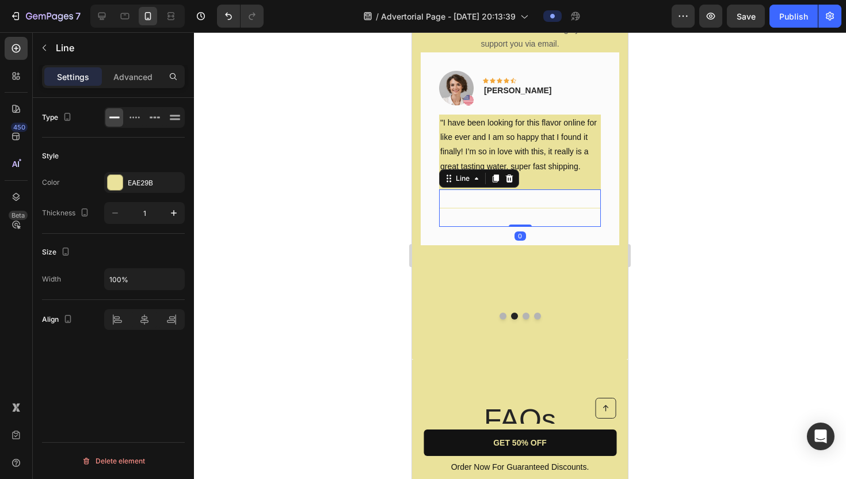
scroll to position [0, 0]
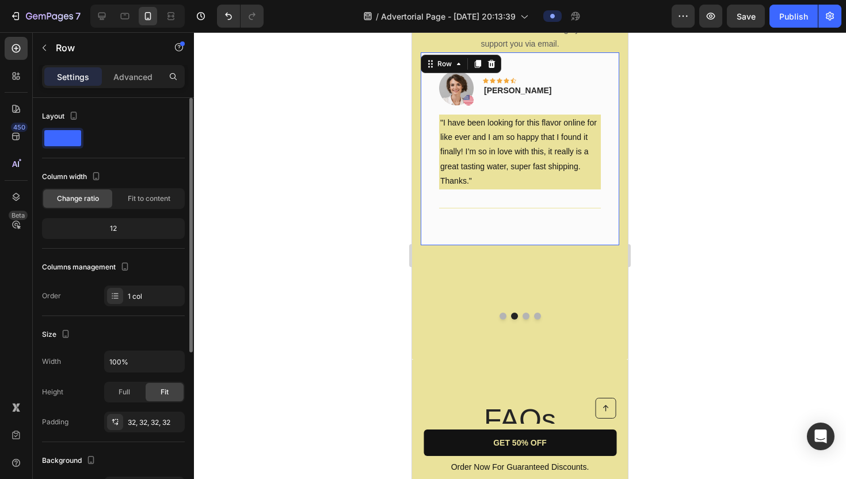
click at [431, 136] on div "Image Icon Icon Icon Icon Icon Row Olivia Rowse Text block Row "I have been loo…" at bounding box center [520, 148] width 199 height 193
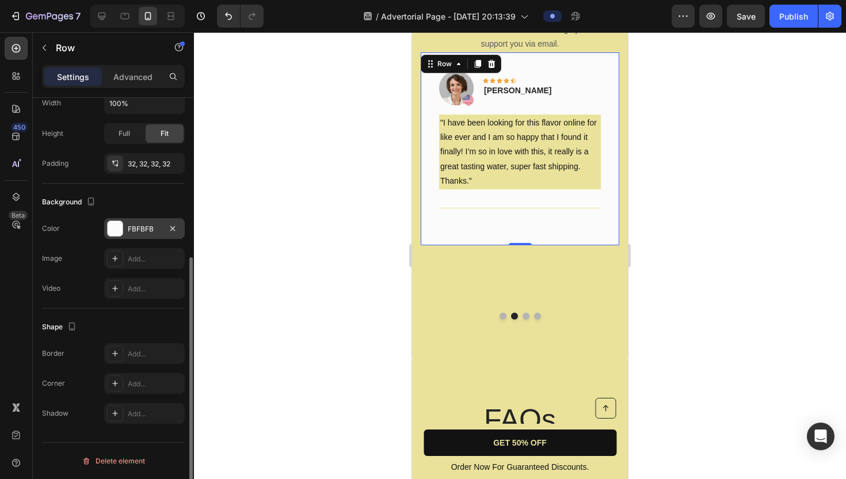
click at [115, 223] on div at bounding box center [115, 228] width 15 height 15
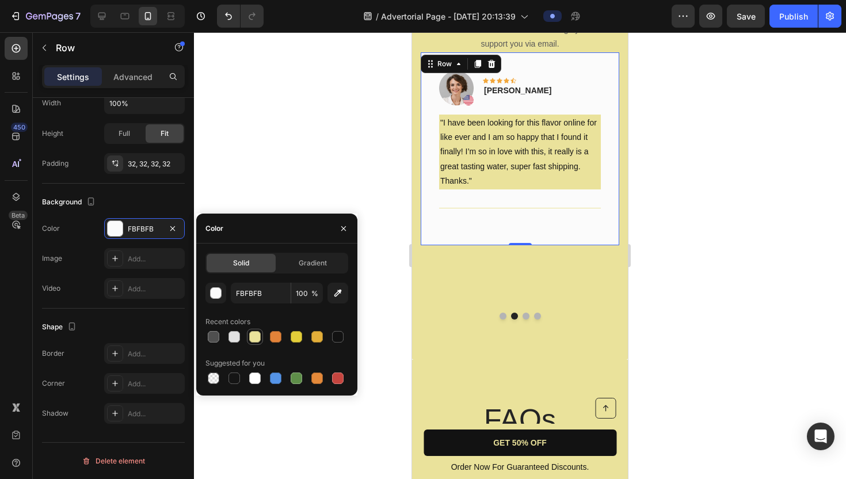
click at [253, 337] on div at bounding box center [255, 337] width 12 height 12
type input "EAE29B"
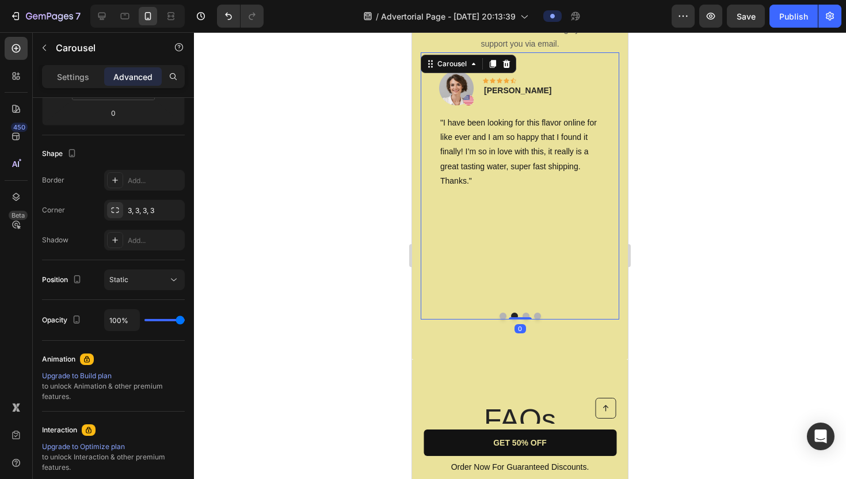
click at [501, 313] on button "Dot" at bounding box center [503, 316] width 7 height 7
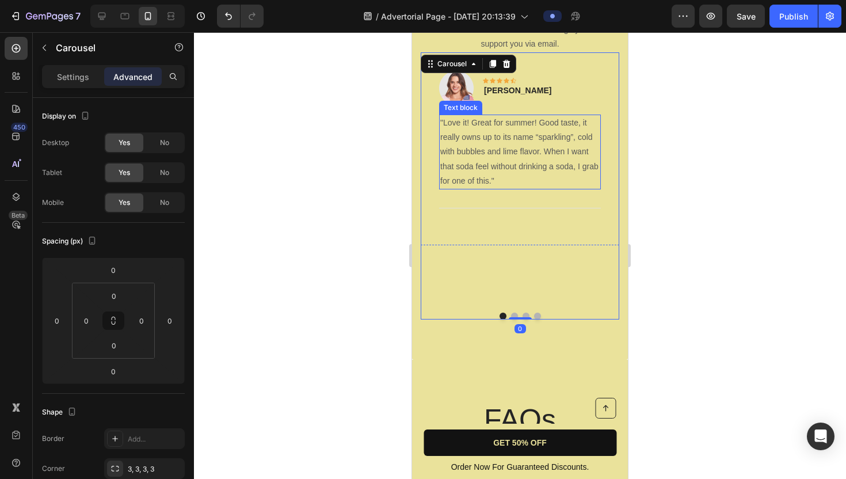
click at [488, 146] on p ""Love it! Great for summer! Good taste, it really owns up to its name “sparklin…" at bounding box center [519, 152] width 159 height 73
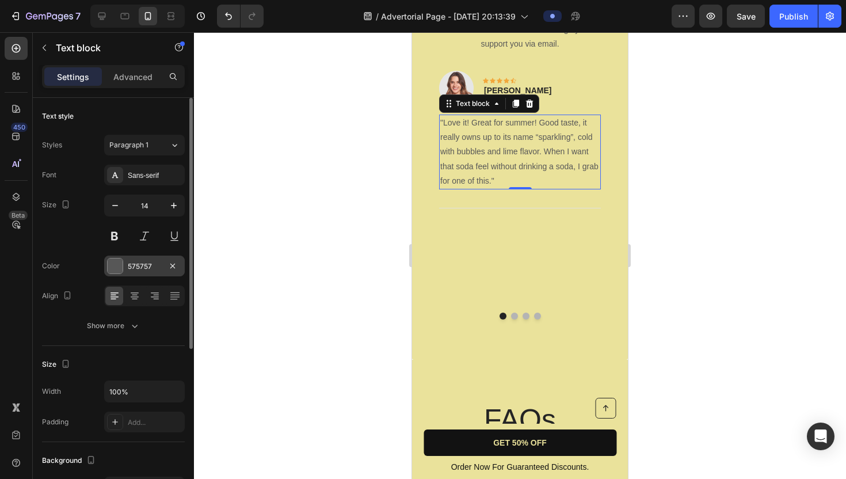
click at [119, 265] on div at bounding box center [115, 265] width 15 height 15
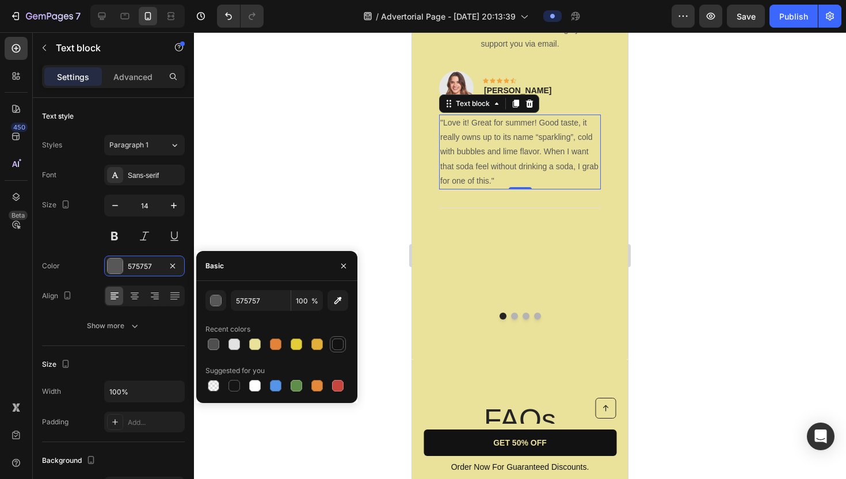
click at [338, 343] on div at bounding box center [338, 344] width 12 height 12
type input "121212"
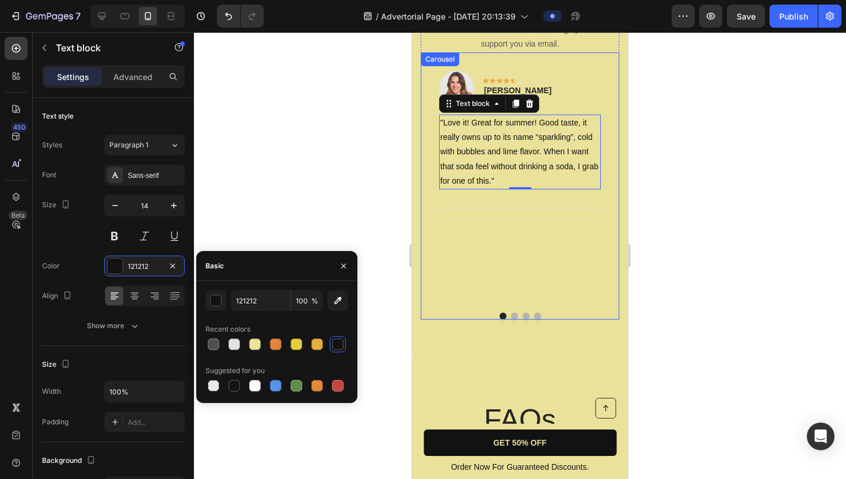
click at [527, 251] on div "Image Icon Icon Icon Icon Icon Row Rita Carroll Text block Row "Love it! Great …" at bounding box center [520, 177] width 199 height 251
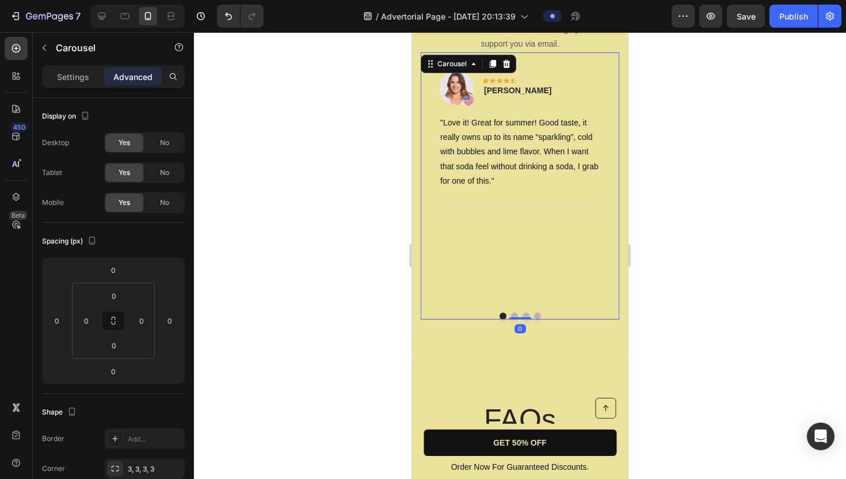
click at [513, 313] on button "Dot" at bounding box center [514, 316] width 7 height 7
click at [525, 313] on button "Dot" at bounding box center [526, 316] width 7 height 7
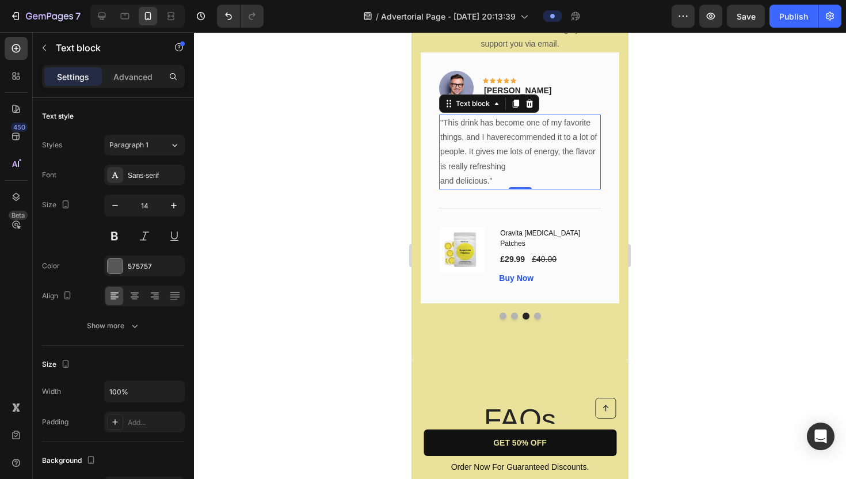
click at [534, 138] on p ""This drink has become one of my favorite things, and I haverecommended it to a…" at bounding box center [519, 152] width 159 height 73
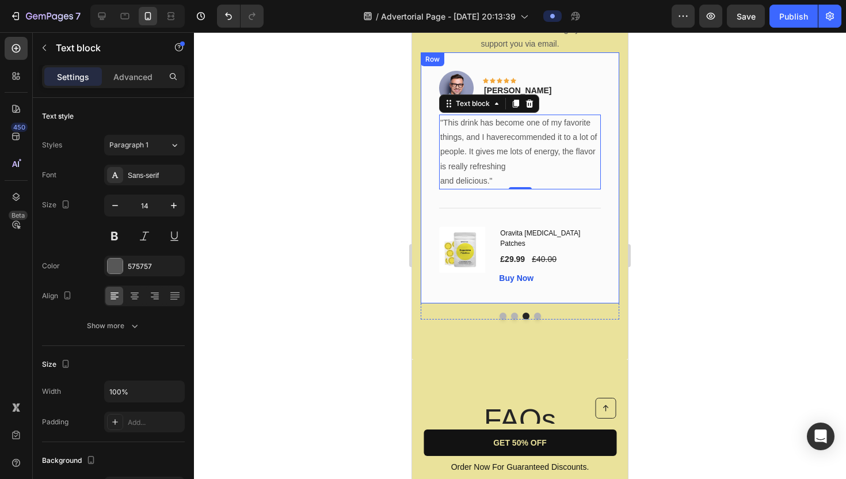
click at [562, 63] on div "Image Icon Icon Icon Icon Icon Row Timothy Joseph Text block Row "This drink ha…" at bounding box center [520, 177] width 199 height 251
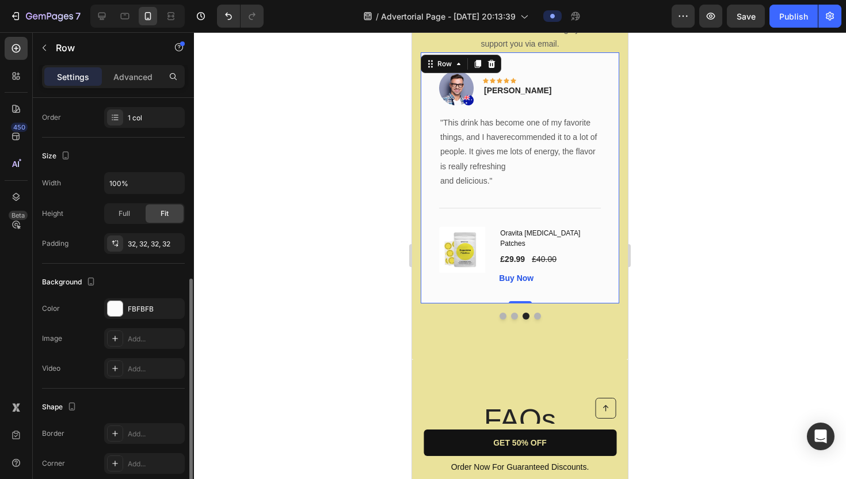
scroll to position [240, 0]
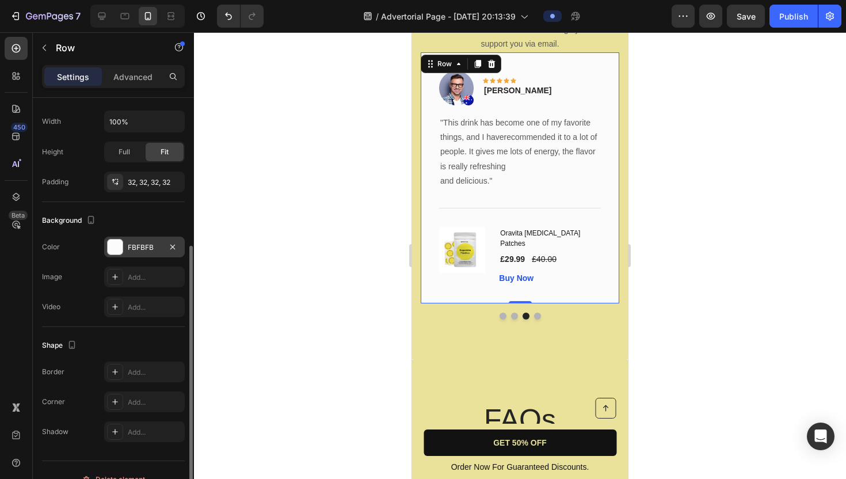
click at [117, 245] on div at bounding box center [115, 246] width 15 height 15
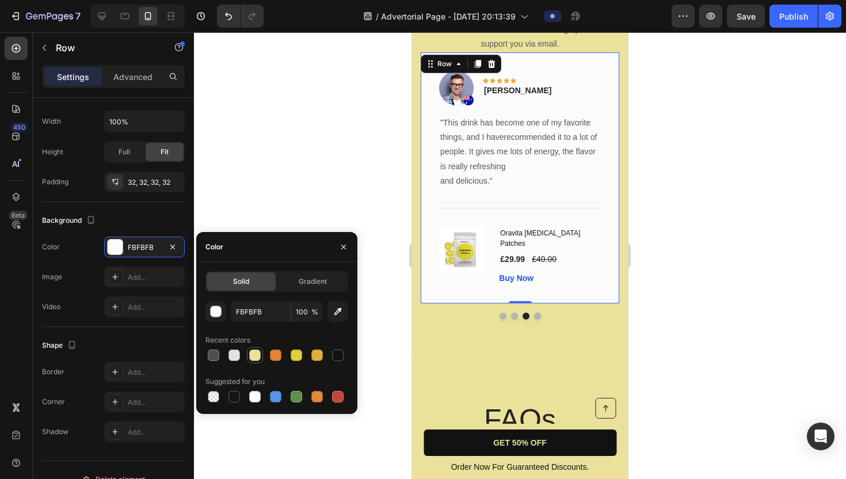
click at [253, 357] on div at bounding box center [255, 355] width 12 height 12
type input "EAE29B"
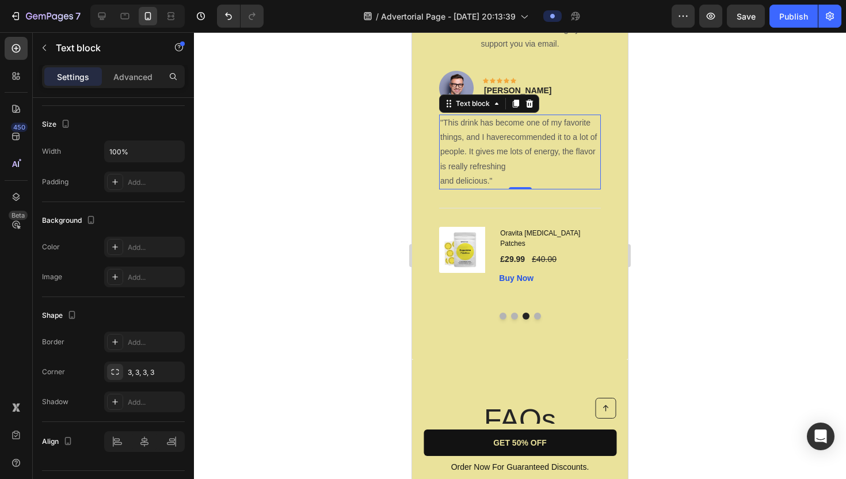
click at [490, 138] on p ""This drink has become one of my favorite things, and I haverecommended it to a…" at bounding box center [519, 152] width 159 height 73
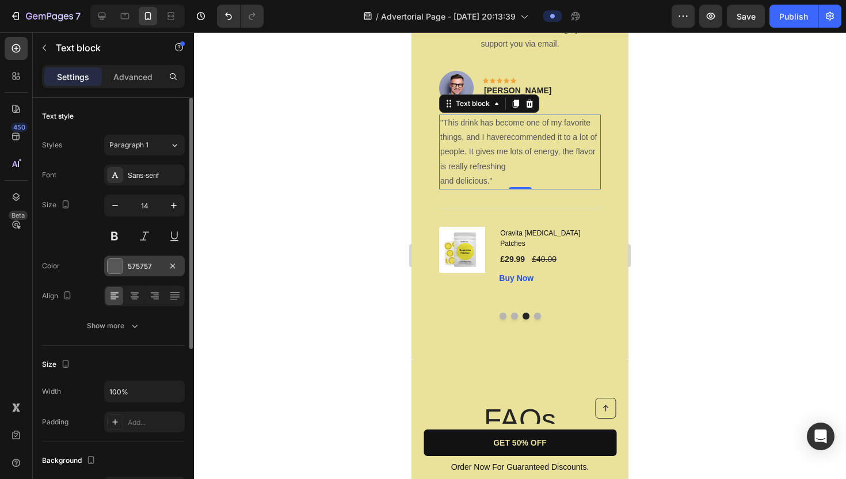
click at [112, 267] on div at bounding box center [115, 265] width 15 height 15
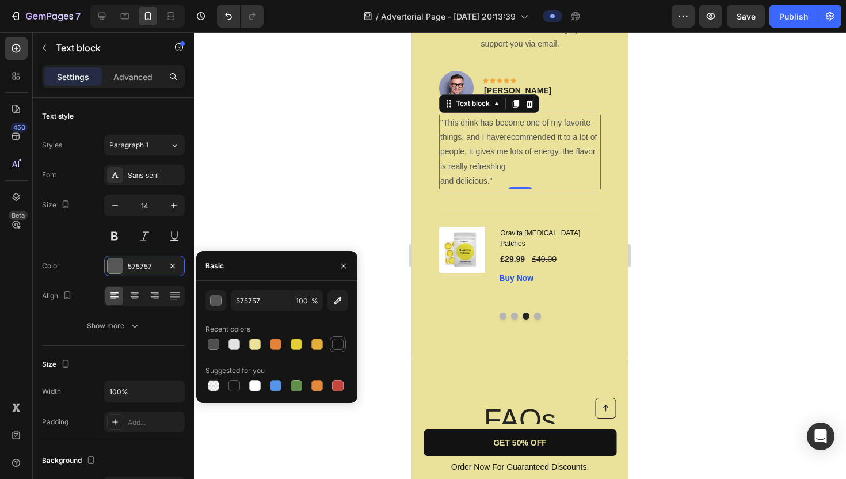
click at [336, 345] on div at bounding box center [338, 344] width 12 height 12
type input "121212"
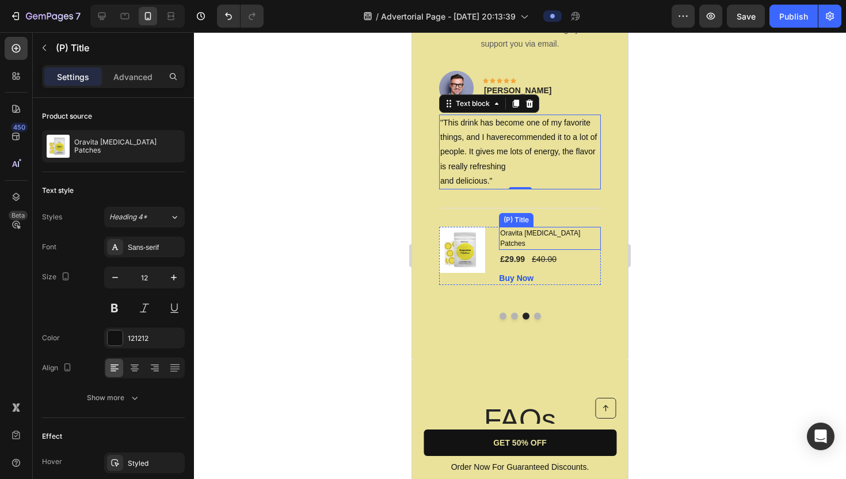
click at [572, 231] on h1 "Oravita [MEDICAL_DATA] Patches" at bounding box center [550, 238] width 102 height 23
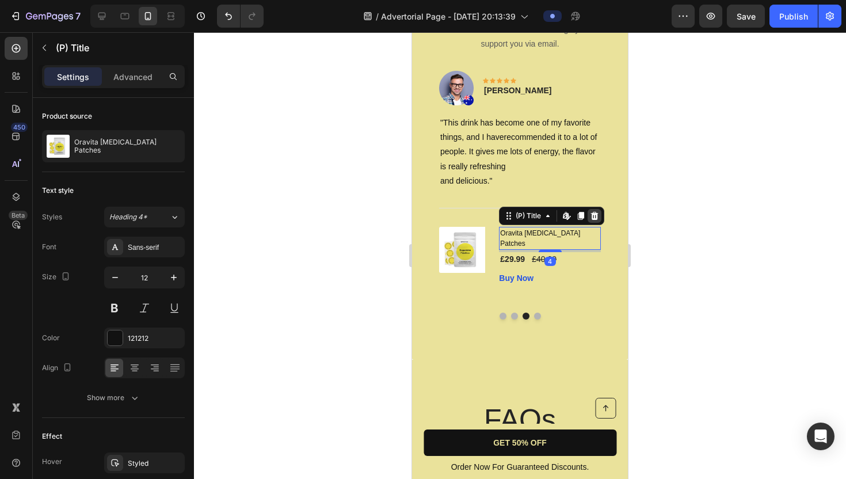
click at [595, 214] on icon at bounding box center [594, 216] width 7 height 8
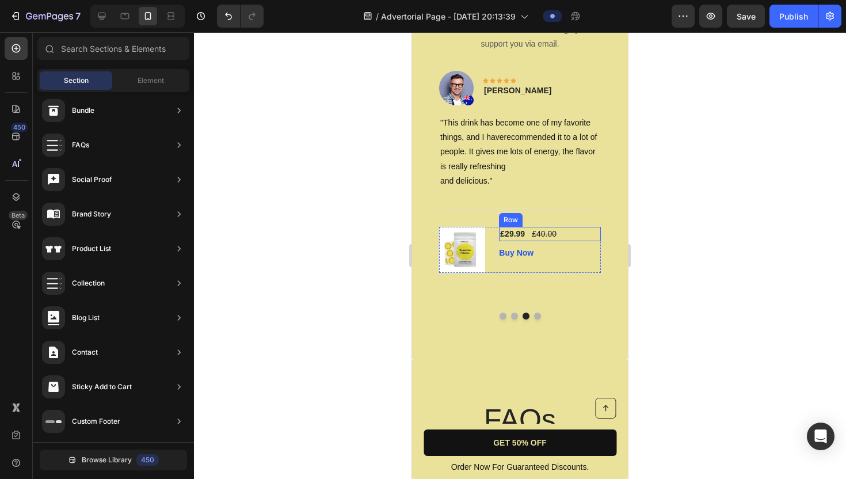
click at [589, 240] on div "£29.99 (P) Price (P) Price £40.00 (P) Price (P) Price Row" at bounding box center [550, 234] width 102 height 14
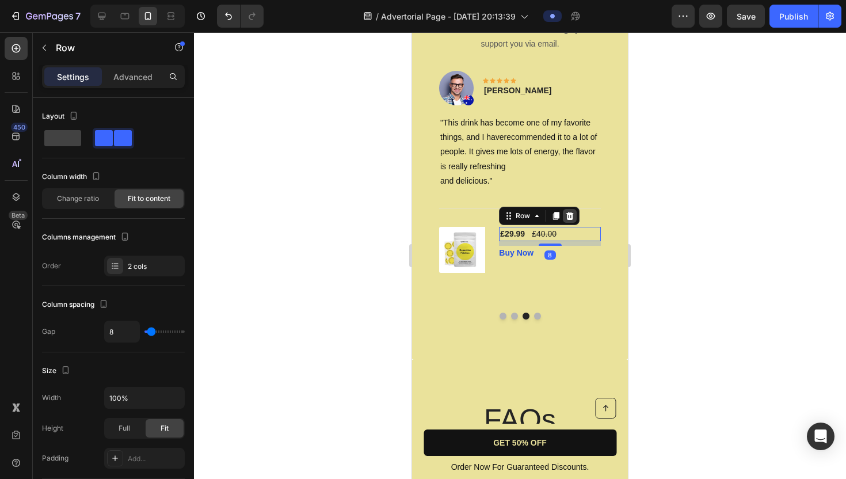
click at [570, 215] on icon at bounding box center [569, 216] width 7 height 8
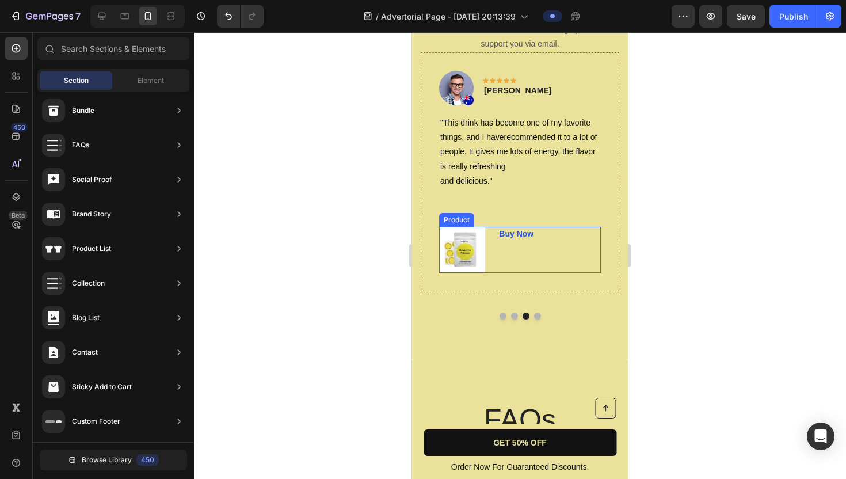
click at [583, 256] on div "Buy Now (P) Cart Button" at bounding box center [550, 250] width 102 height 46
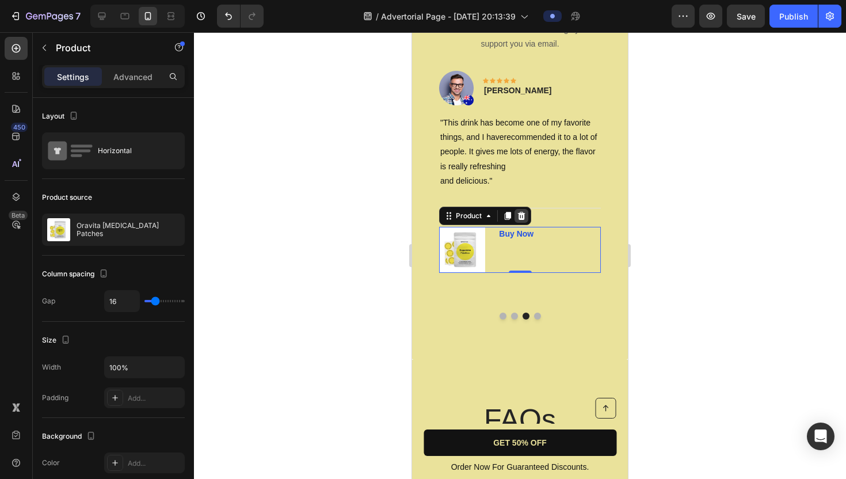
click at [520, 216] on icon at bounding box center [521, 215] width 9 height 9
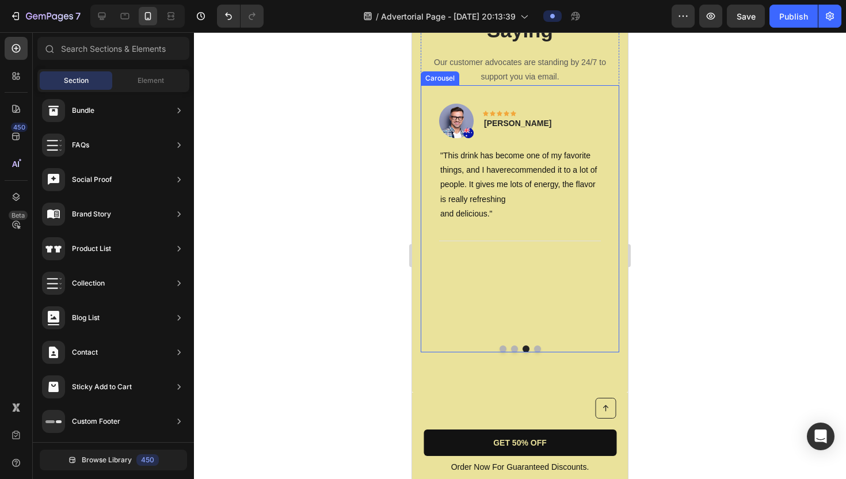
scroll to position [3003, 0]
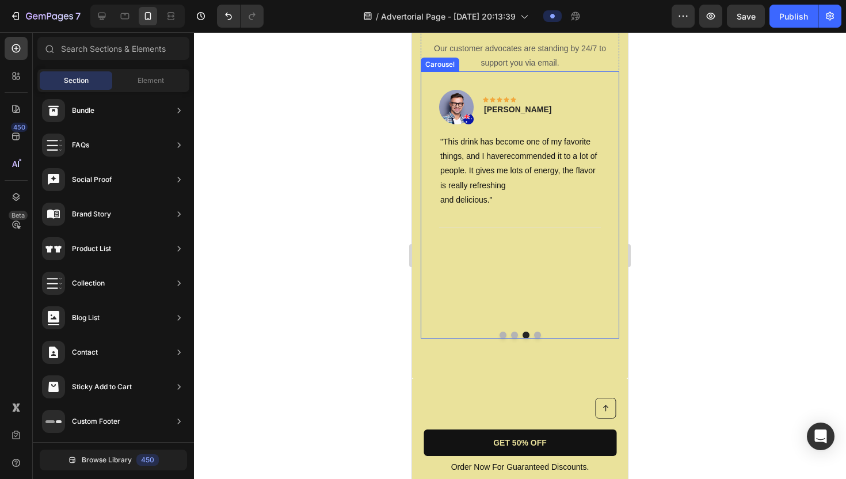
click at [513, 332] on button "Dot" at bounding box center [514, 335] width 7 height 7
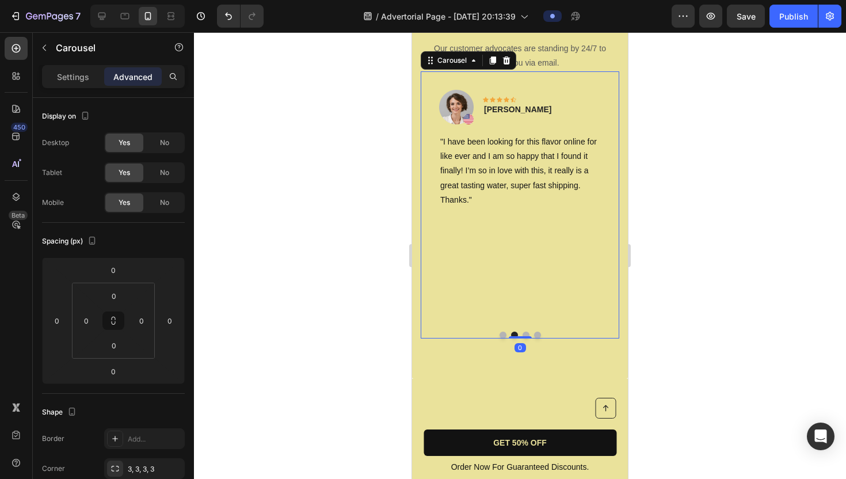
click at [501, 332] on button "Dot" at bounding box center [503, 335] width 7 height 7
click at [537, 332] on button "Dot" at bounding box center [537, 335] width 7 height 7
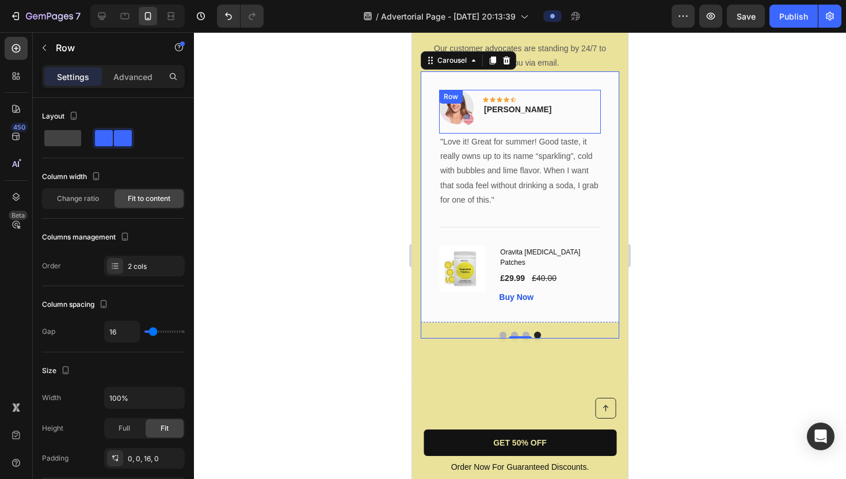
click at [572, 123] on div "Image Icon Icon Icon Icon Icon Row Rita Carroll Text block Row" at bounding box center [520, 112] width 162 height 44
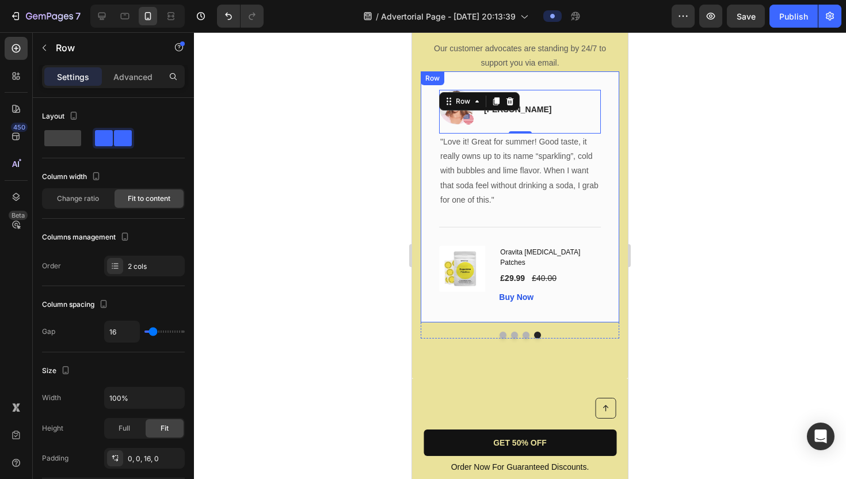
click at [587, 83] on div "Image Icon Icon Icon Icon Icon Row Rita Carroll Text block Row 0 "Love it! Grea…" at bounding box center [520, 196] width 199 height 251
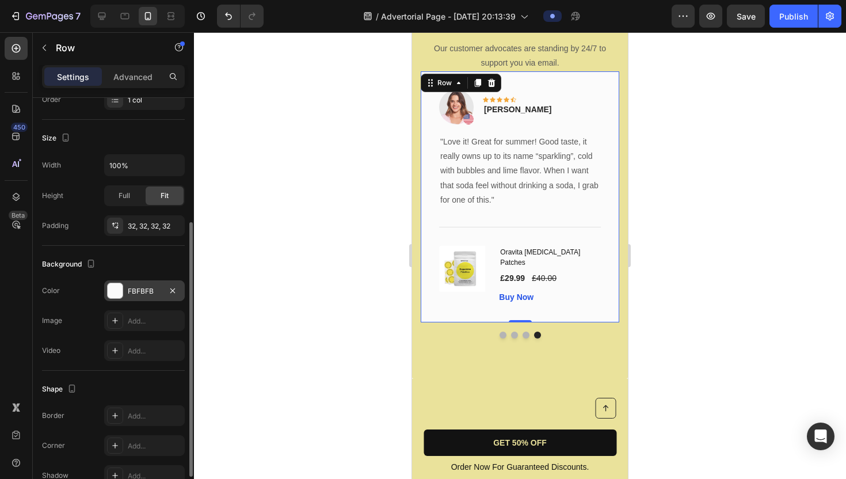
scroll to position [201, 0]
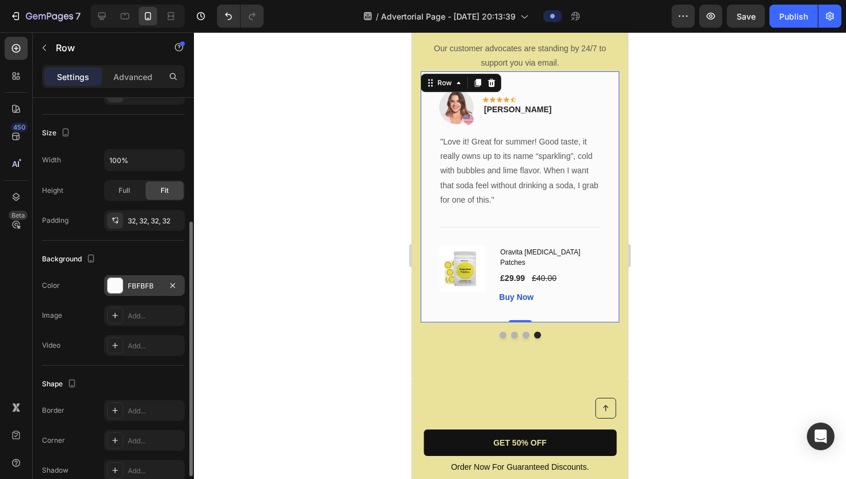
click at [112, 278] on div at bounding box center [115, 285] width 15 height 15
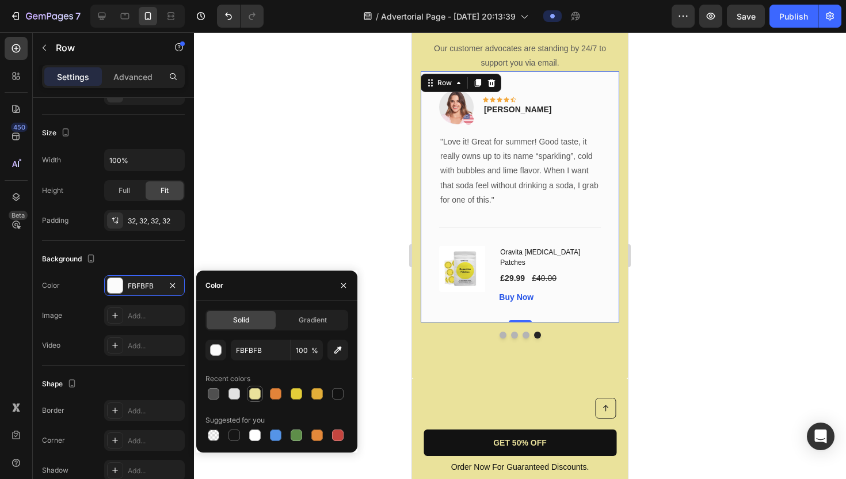
click at [254, 395] on div at bounding box center [255, 394] width 12 height 12
type input "EAE29B"
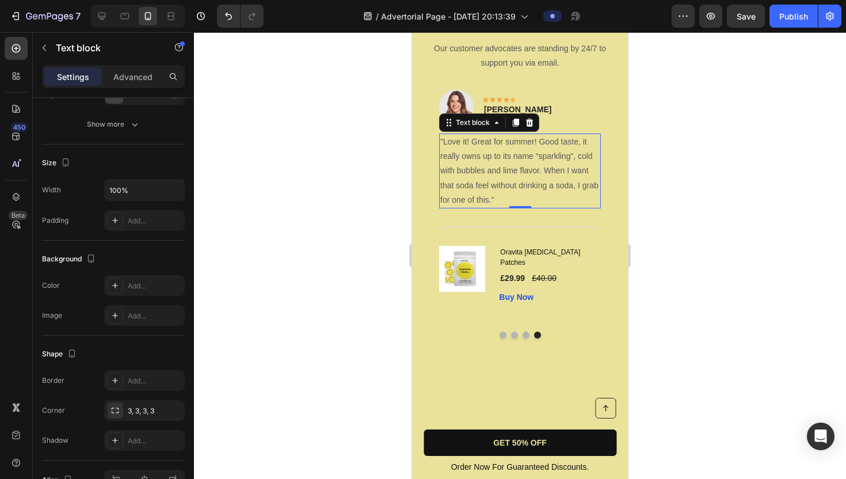
click at [487, 158] on p ""Love it! Great for summer! Good taste, it really owns up to its name “sparklin…" at bounding box center [519, 171] width 159 height 73
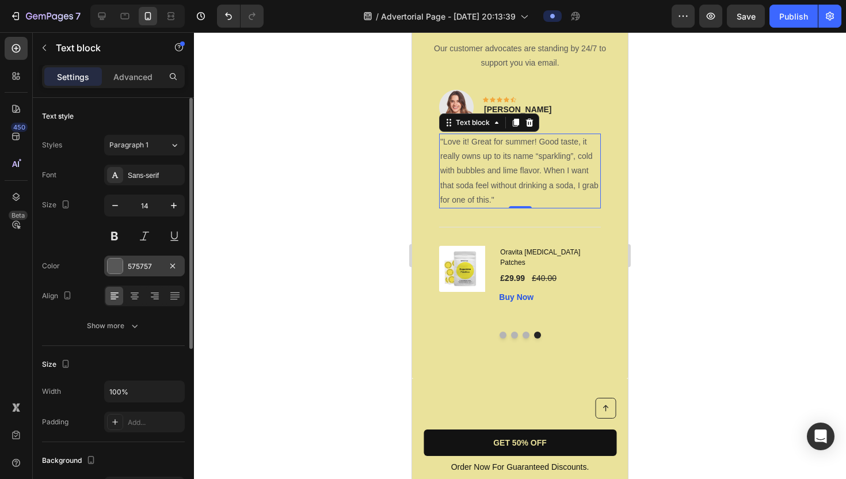
click at [120, 256] on div "575757" at bounding box center [144, 266] width 81 height 21
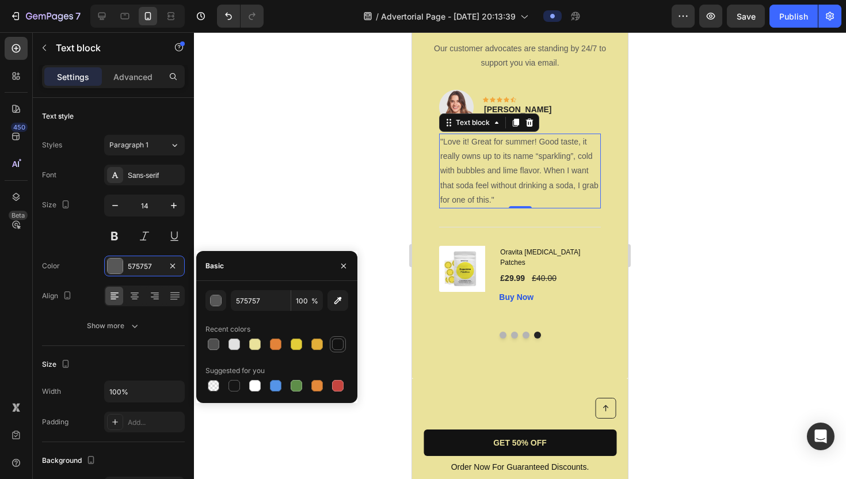
click at [341, 340] on div at bounding box center [338, 344] width 12 height 12
type input "121212"
click at [515, 275] on div "£29.99 (P) Price (P) Price" at bounding box center [512, 278] width 27 height 14
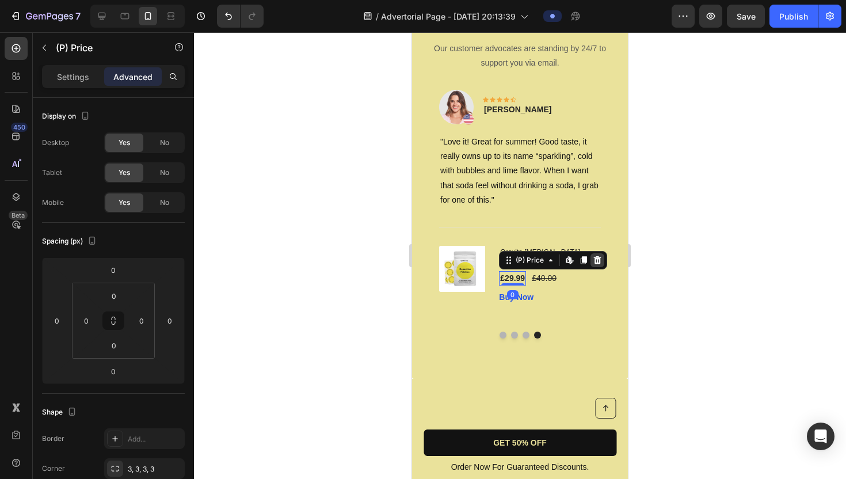
click at [596, 256] on icon at bounding box center [597, 260] width 7 height 8
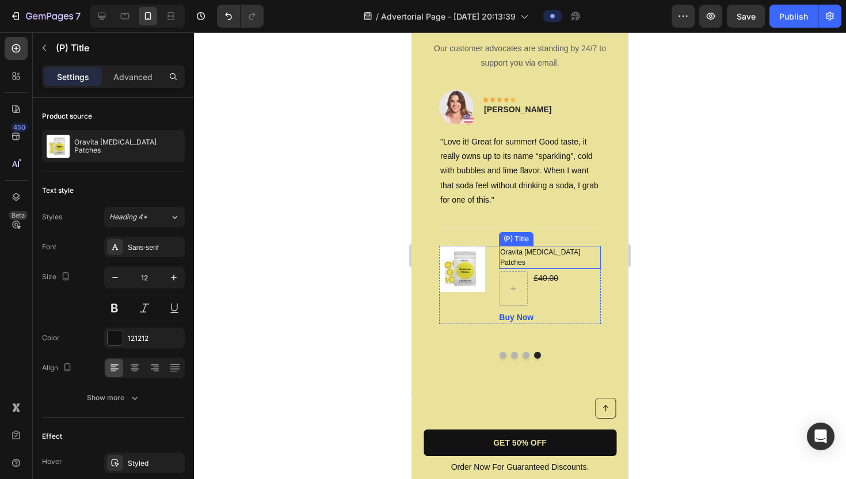
click at [582, 250] on h1 "Oravita [MEDICAL_DATA] Patches" at bounding box center [550, 257] width 102 height 23
click at [585, 273] on div "£40.00 (P) Price (P) Price Row 8" at bounding box center [550, 288] width 102 height 35
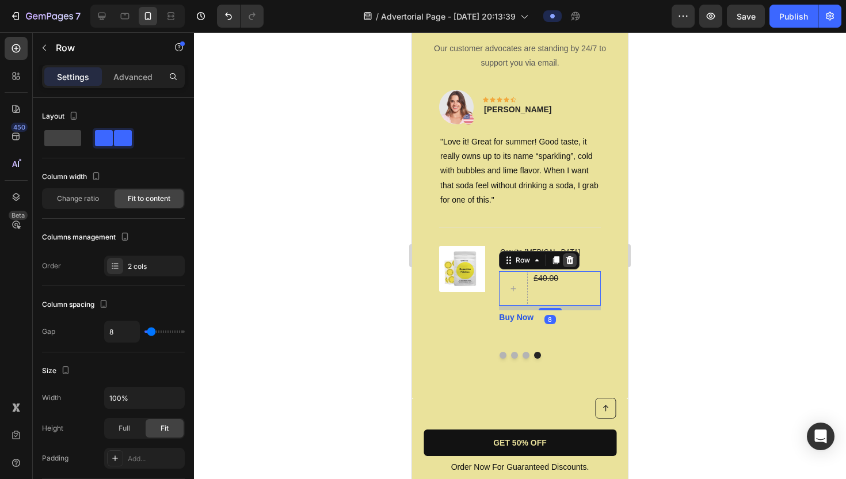
click at [570, 256] on icon at bounding box center [569, 260] width 7 height 8
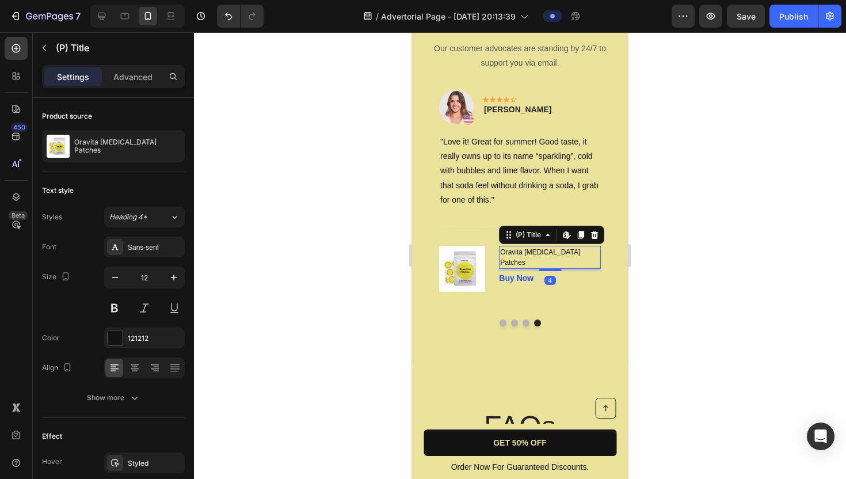
click at [584, 257] on h1 "Oravita [MEDICAL_DATA] Patches" at bounding box center [550, 257] width 102 height 23
click at [597, 236] on icon at bounding box center [594, 235] width 7 height 8
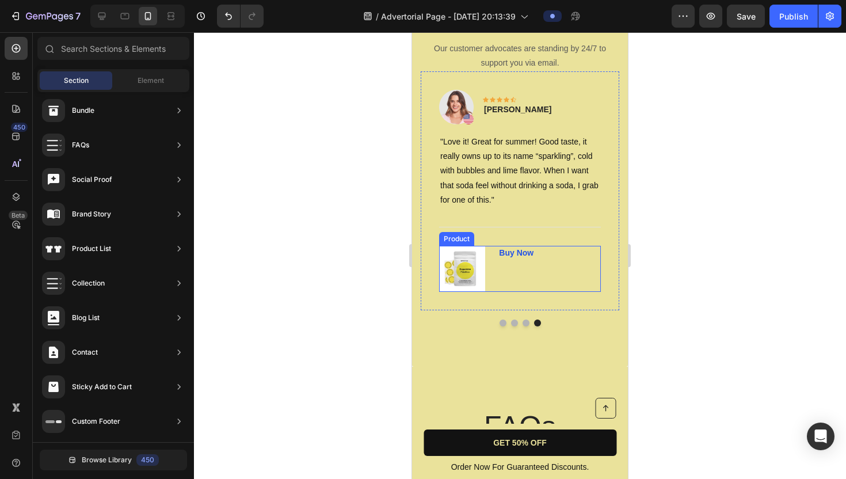
click at [581, 268] on div "Buy Now (P) Cart Button" at bounding box center [550, 269] width 102 height 46
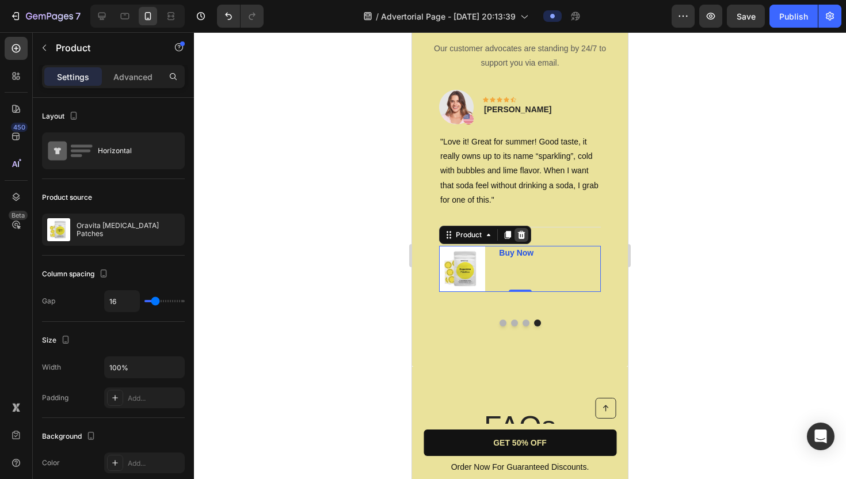
click at [523, 235] on icon at bounding box center [521, 234] width 9 height 9
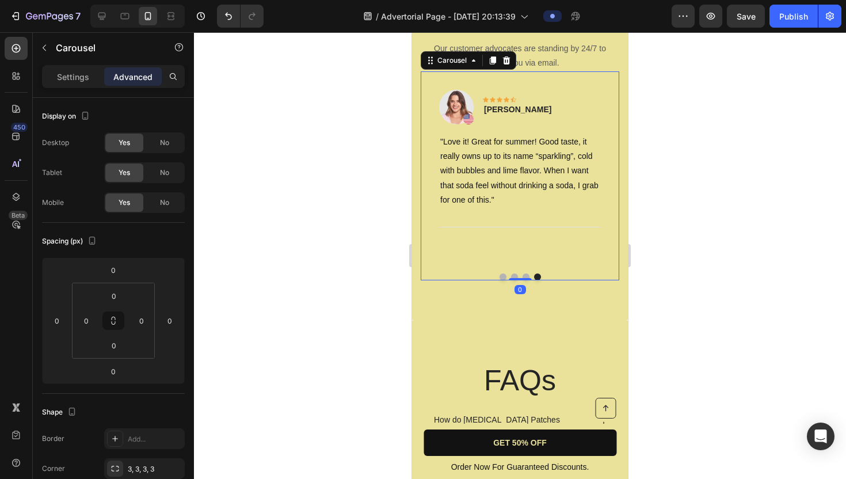
click at [527, 276] on button "Dot" at bounding box center [526, 276] width 7 height 7
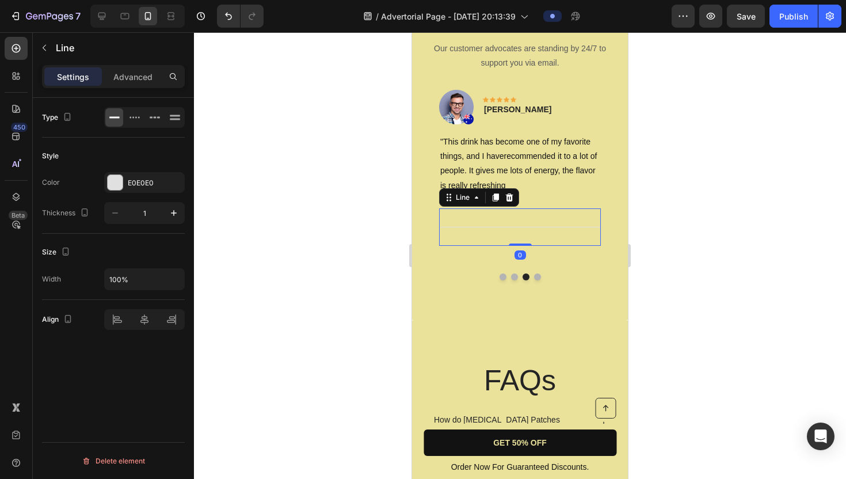
click at [531, 224] on div "Title Line 0" at bounding box center [520, 226] width 162 height 37
click at [118, 180] on div at bounding box center [115, 182] width 15 height 15
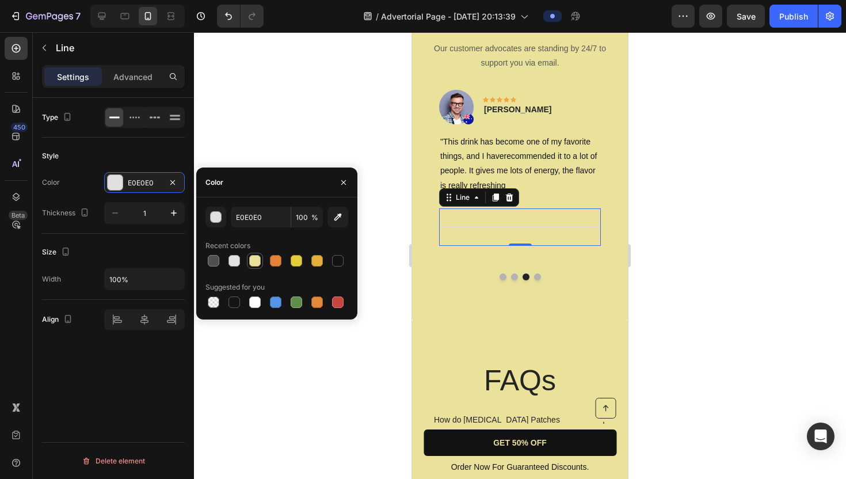
click at [253, 260] on div at bounding box center [255, 261] width 12 height 12
type input "EAE29B"
click at [357, 134] on div at bounding box center [520, 255] width 652 height 447
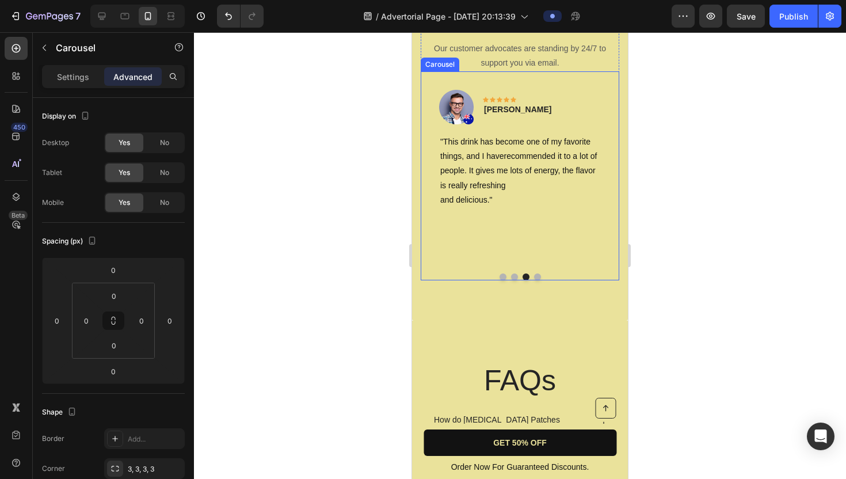
click at [514, 278] on div "Image Icon Icon Icon Icon Icon Row Rita Carroll Text block Row "Love it! Great …" at bounding box center [520, 175] width 199 height 209
click at [503, 275] on button "Dot" at bounding box center [503, 276] width 7 height 7
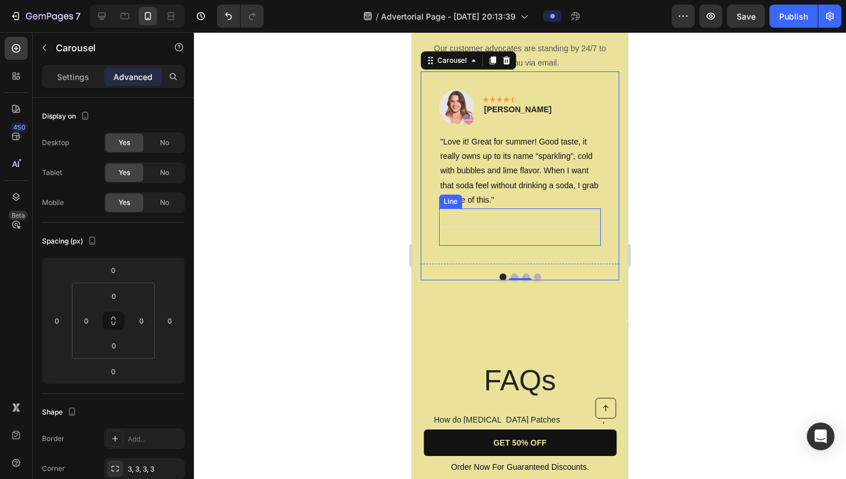
click at [503, 230] on div "Title Line" at bounding box center [520, 226] width 162 height 37
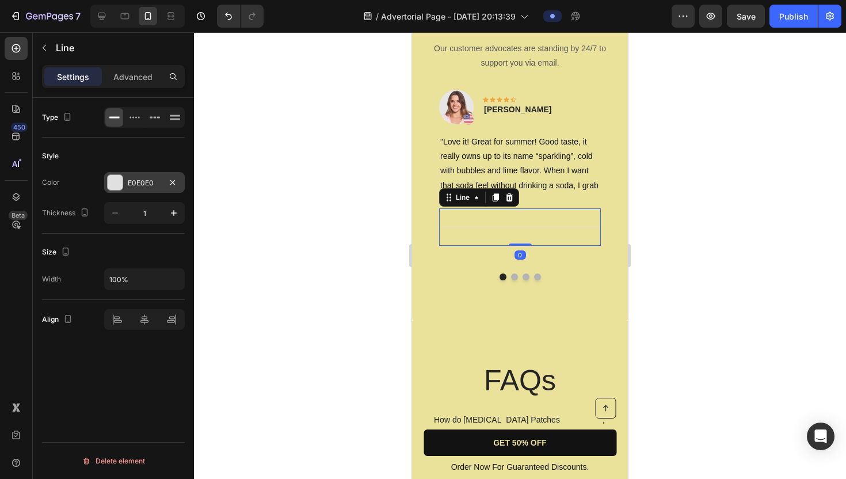
click at [114, 181] on div at bounding box center [115, 182] width 15 height 15
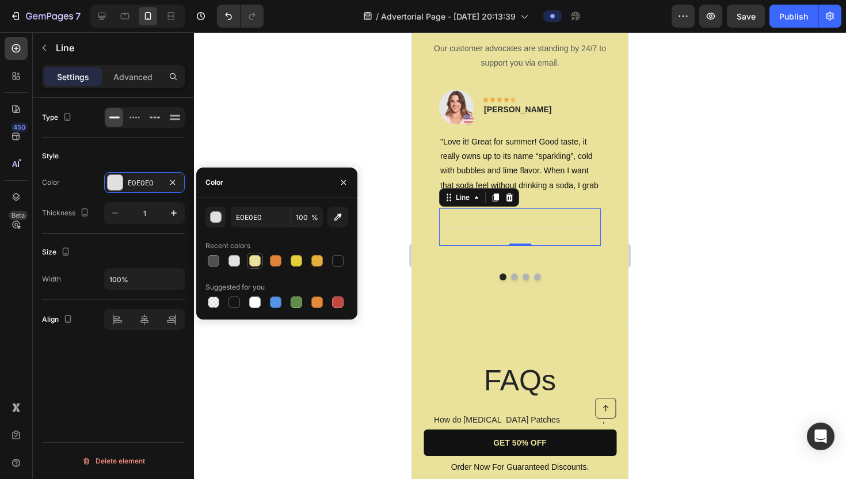
click at [253, 262] on div at bounding box center [255, 261] width 12 height 12
type input "EAE29B"
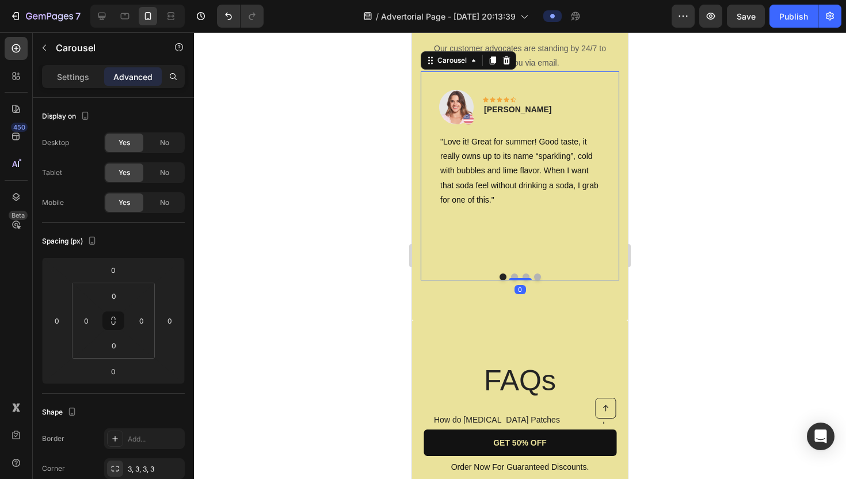
click at [515, 276] on button "Dot" at bounding box center [514, 276] width 7 height 7
click at [525, 273] on button "Dot" at bounding box center [526, 276] width 7 height 7
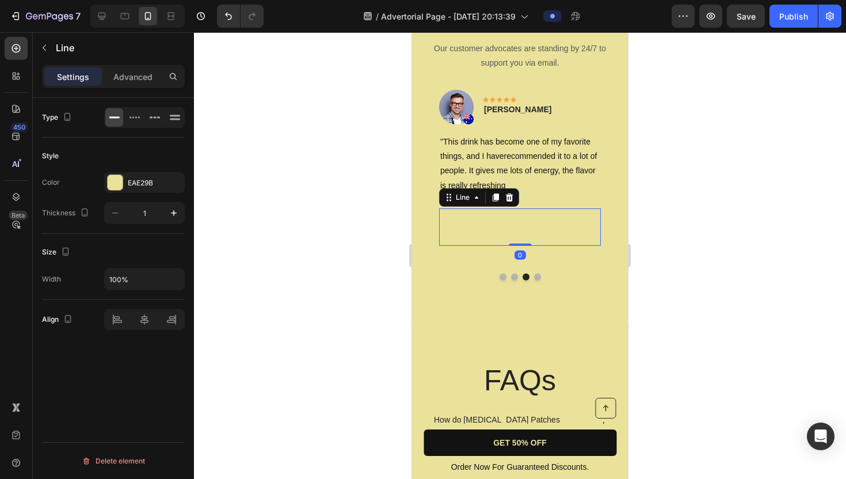
click at [504, 227] on div "Title Line 0" at bounding box center [520, 226] width 162 height 37
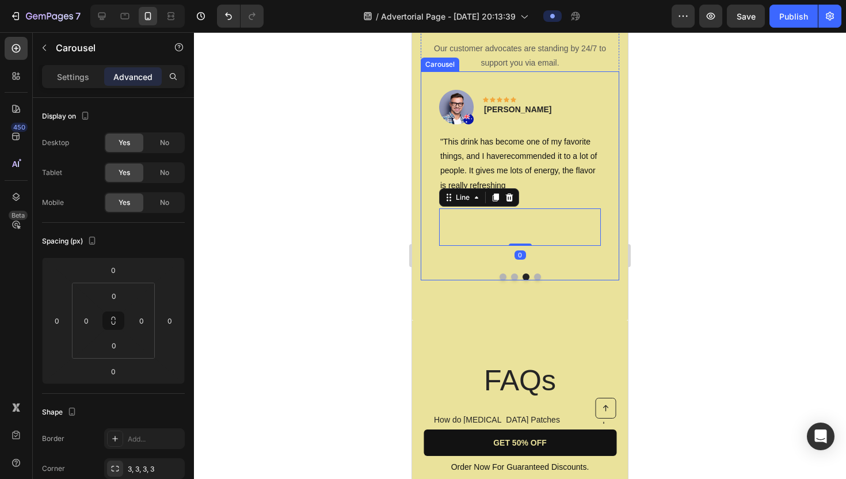
click at [537, 276] on button "Dot" at bounding box center [537, 276] width 7 height 7
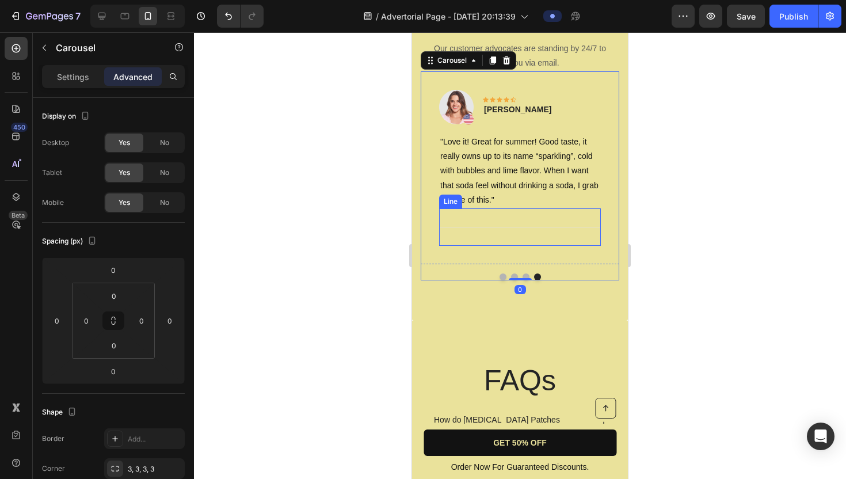
click at [518, 227] on div "Title Line" at bounding box center [520, 226] width 162 height 37
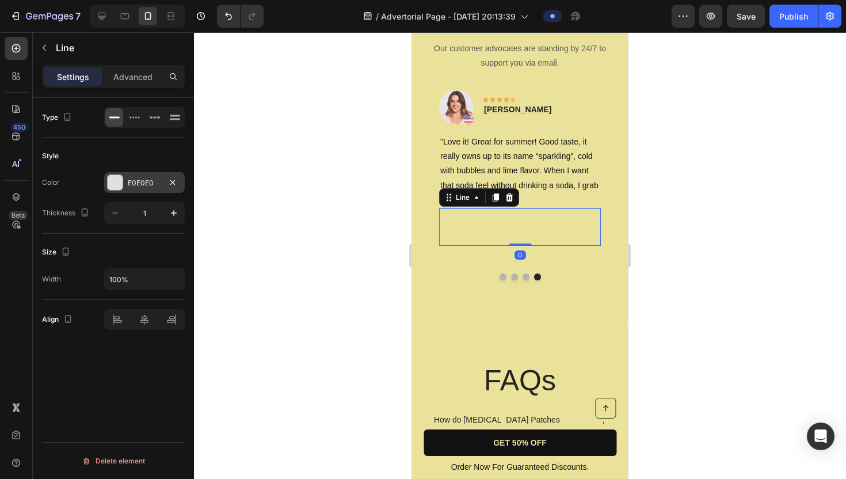
click at [121, 182] on div at bounding box center [115, 182] width 15 height 15
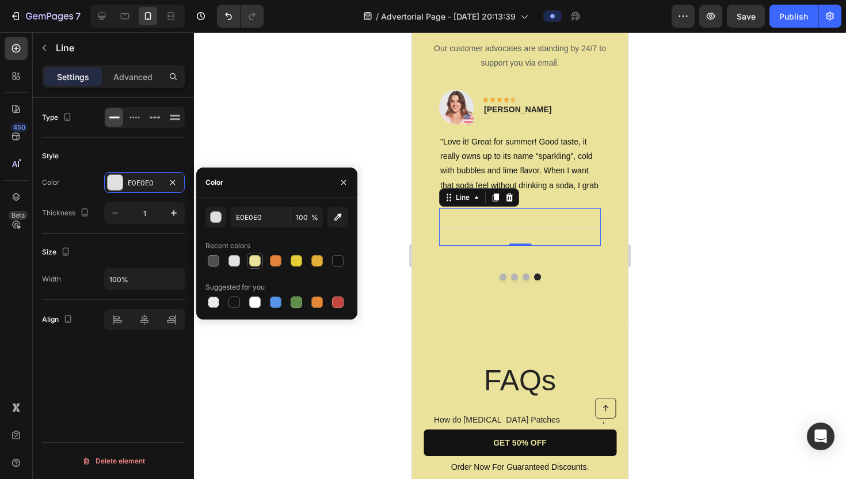
click at [256, 260] on div at bounding box center [255, 261] width 12 height 12
type input "EAE29B"
click at [503, 277] on button "Dot" at bounding box center [503, 276] width 7 height 7
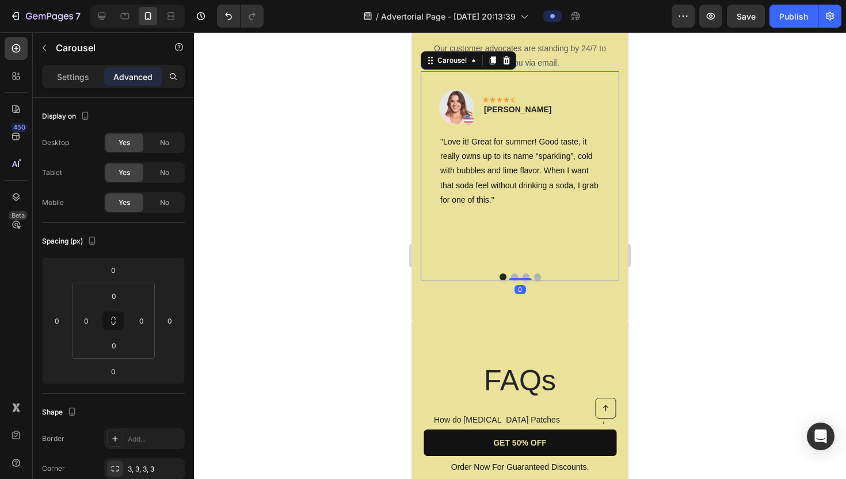
click at [512, 274] on button "Dot" at bounding box center [514, 276] width 7 height 7
click at [524, 276] on button "Dot" at bounding box center [526, 276] width 7 height 7
click at [539, 277] on button "Dot" at bounding box center [537, 276] width 7 height 7
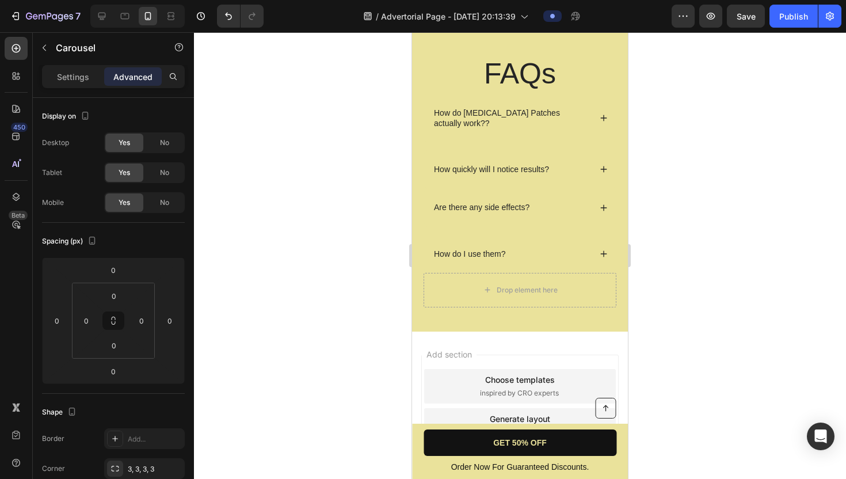
scroll to position [4096, 0]
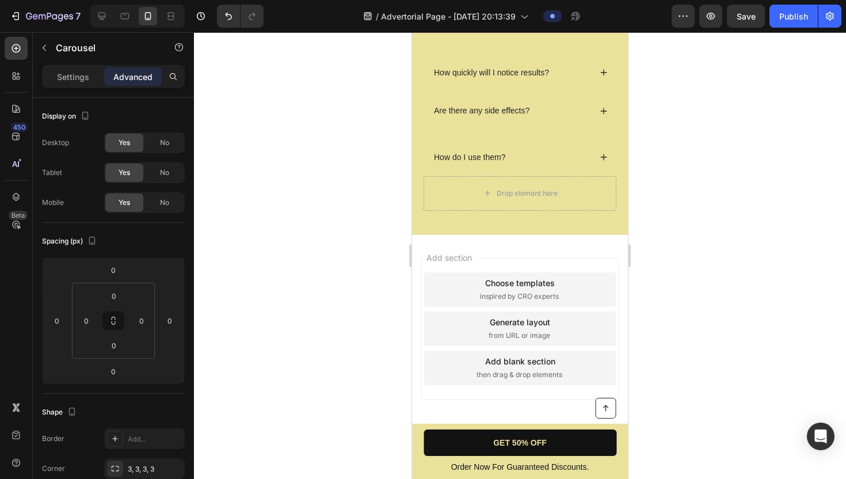
click at [442, 252] on span "Add section" at bounding box center [449, 258] width 55 height 12
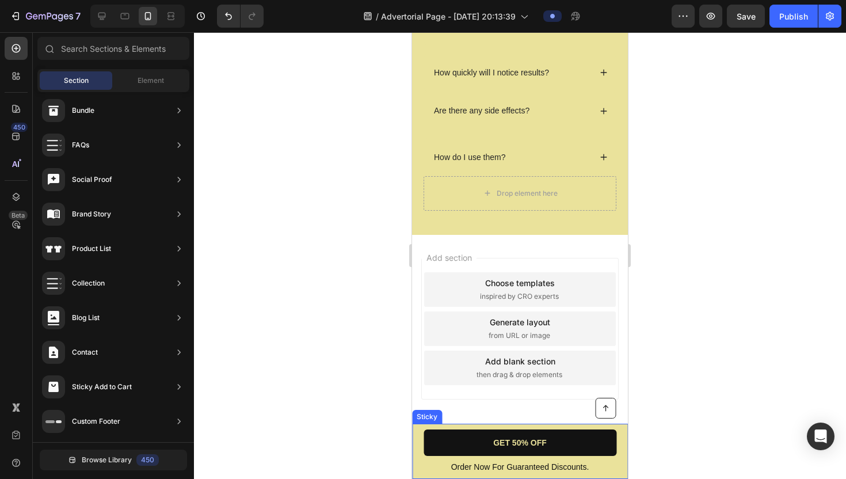
click at [458, 424] on div "Button Order Now For Guaranteed Discounts. Text Block GET 50% OFF Button Row St…" at bounding box center [520, 451] width 216 height 55
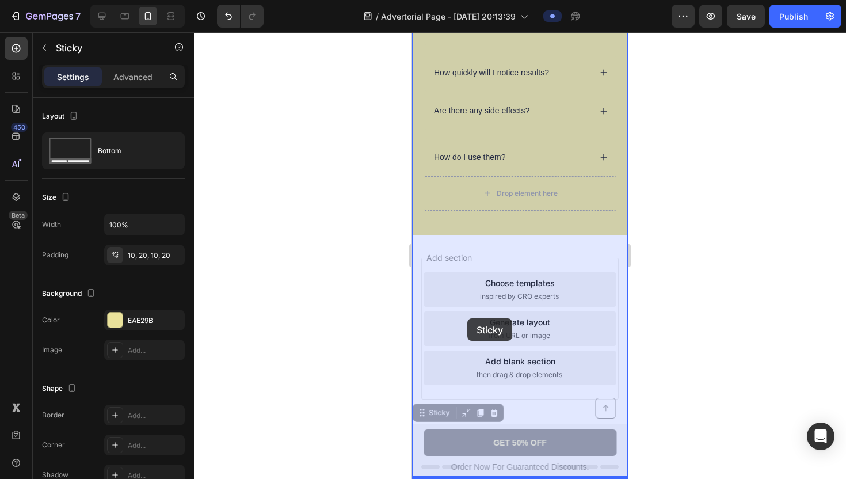
drag, startPoint x: 458, startPoint y: 423, endPoint x: 467, endPoint y: 318, distance: 105.2
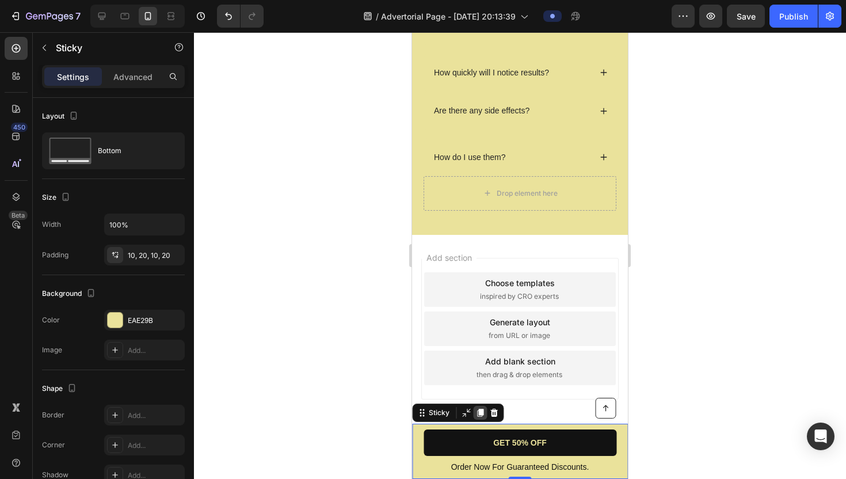
click at [481, 410] on icon at bounding box center [480, 413] width 6 height 8
click at [488, 254] on div "Add section Choose templates inspired by CRO experts Generate layout from URL o…" at bounding box center [520, 345] width 216 height 220
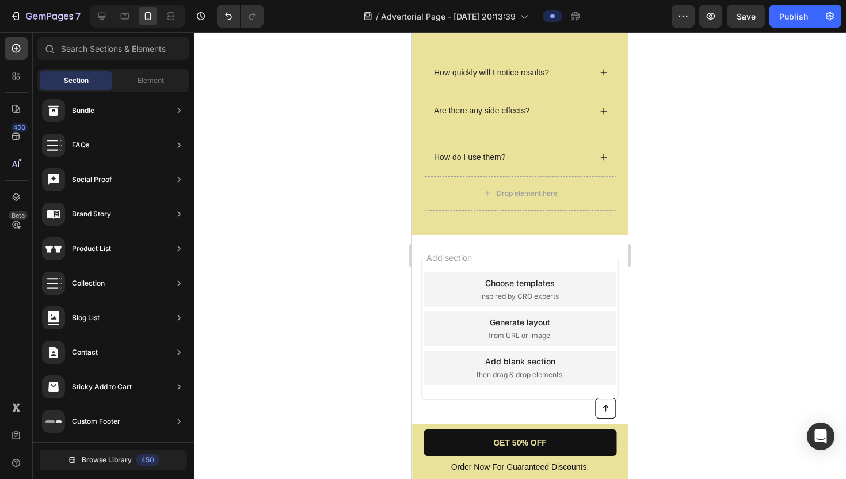
click at [442, 413] on div "Add section Choose templates inspired by CRO experts Generate layout from URL o…" at bounding box center [520, 345] width 216 height 220
click at [442, 410] on div "Add section Choose templates inspired by CRO experts Generate layout from URL o…" at bounding box center [520, 345] width 216 height 220
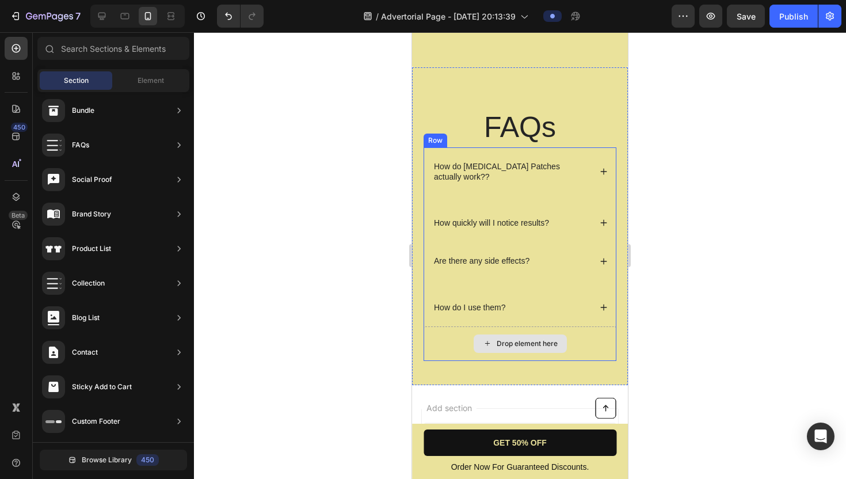
scroll to position [4069, 0]
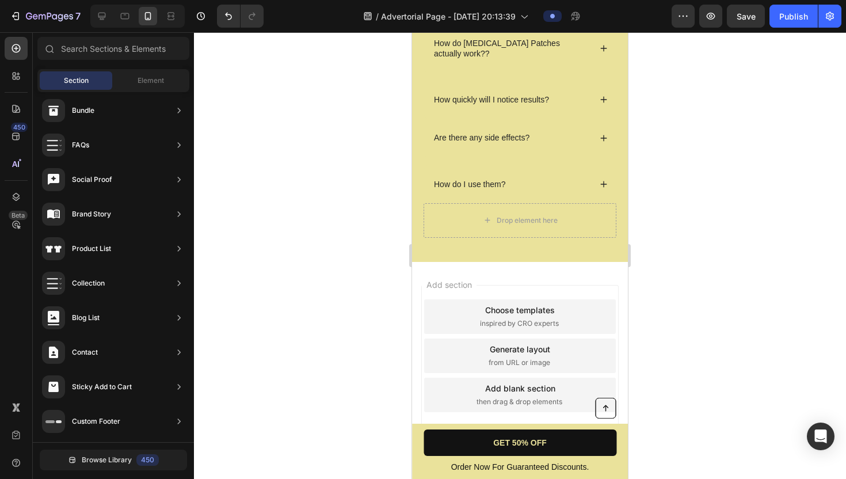
drag, startPoint x: 518, startPoint y: 261, endPoint x: 519, endPoint y: 285, distance: 24.2
click at [519, 281] on div "Add section Choose templates inspired by CRO experts Generate layout from URL o…" at bounding box center [520, 372] width 216 height 220
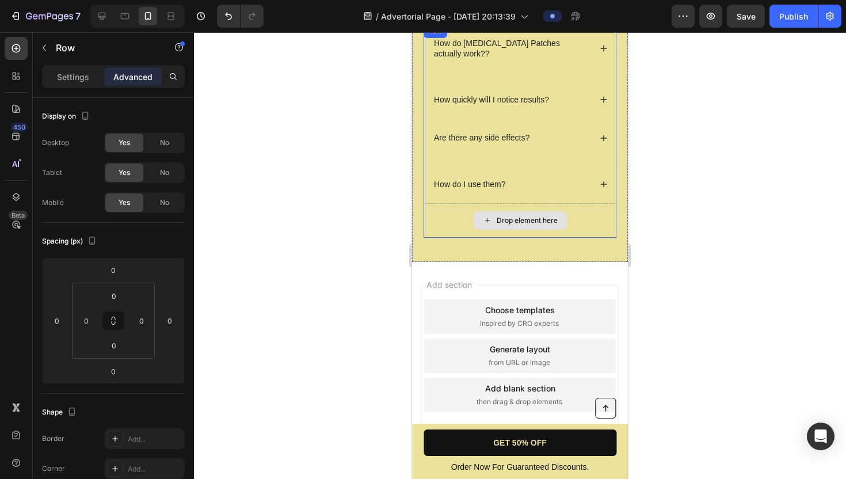
click at [584, 217] on div "Drop element here" at bounding box center [520, 220] width 193 height 35
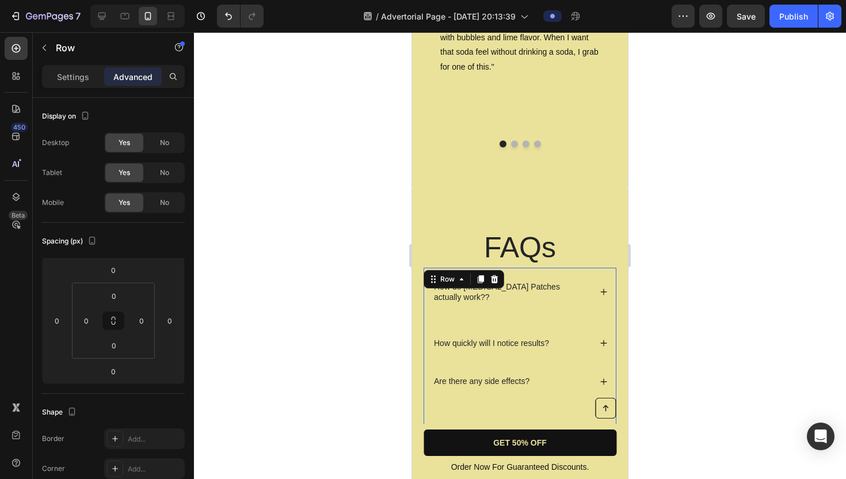
scroll to position [3826, 0]
click at [553, 188] on div "FAQs Heading How do Dopamine Patches actually work?? How quickly will I notice …" at bounding box center [520, 346] width 216 height 318
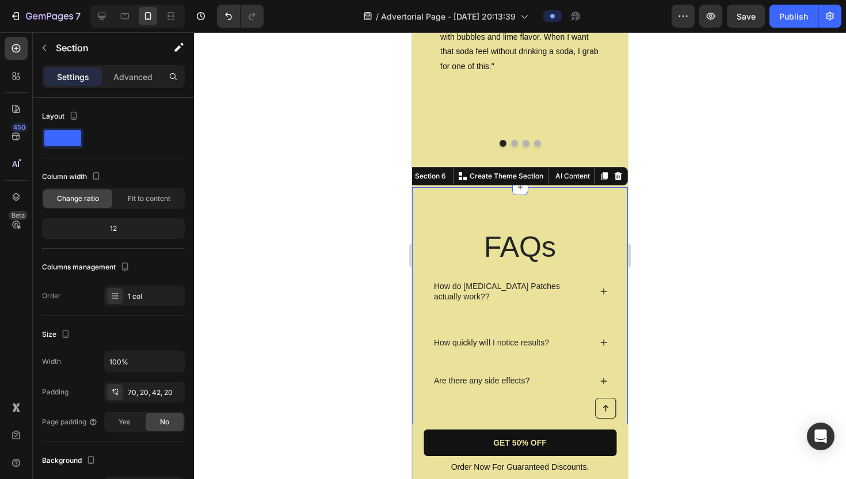
click at [539, 219] on div "FAQs Heading How do Dopamine Patches actually work?? How quickly will I notice …" at bounding box center [520, 346] width 216 height 318
click at [554, 127] on div "Image Icon Icon Icon Icon Icon Row Rita Carroll Text block Row "Love it! Great …" at bounding box center [520, 34] width 199 height 193
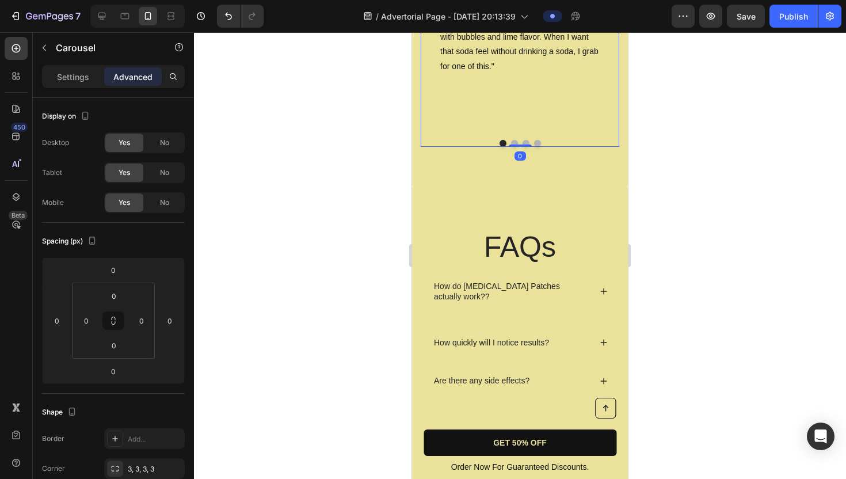
click at [541, 143] on div at bounding box center [520, 143] width 199 height 7
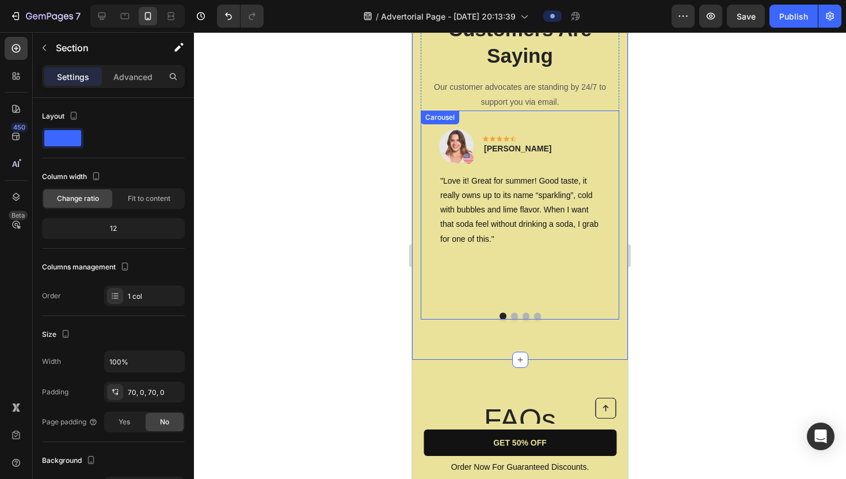
scroll to position [3646, 0]
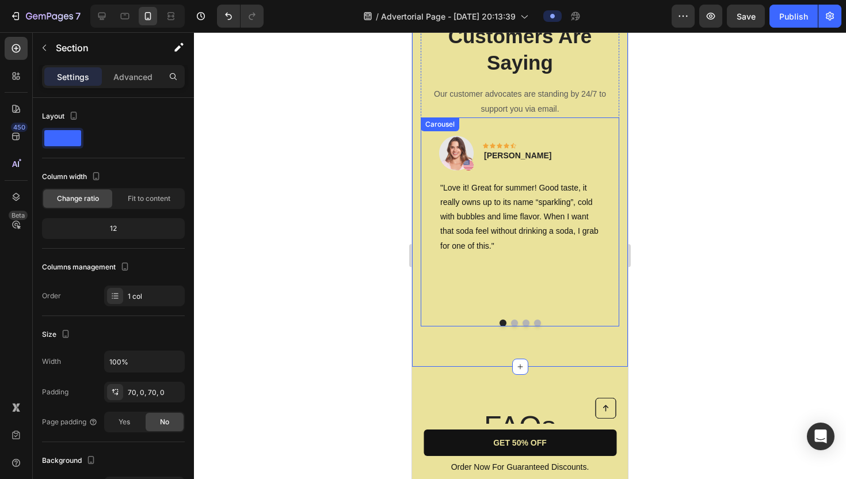
click at [546, 134] on div "Image Icon Icon Icon Icon Icon Row Rita Carroll Text block Row "Love it! Great …" at bounding box center [520, 213] width 199 height 193
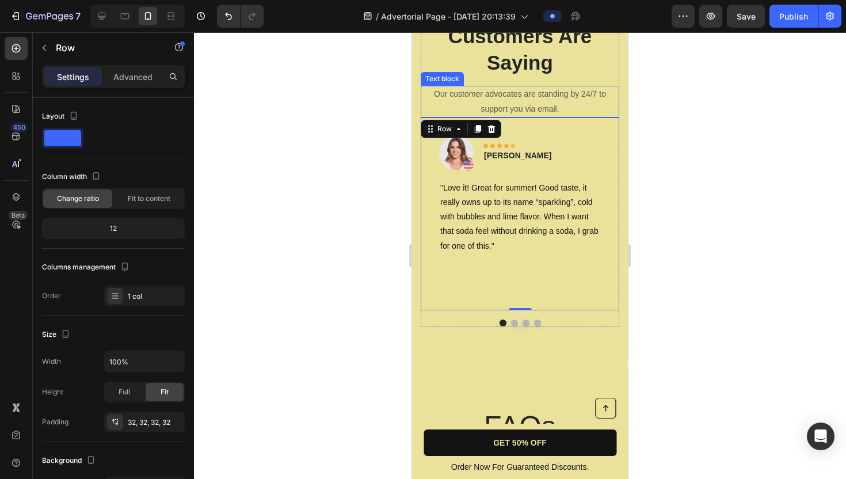
click at [542, 101] on p "Our customer advocates are standing by 24/7 to support you via email." at bounding box center [520, 101] width 196 height 29
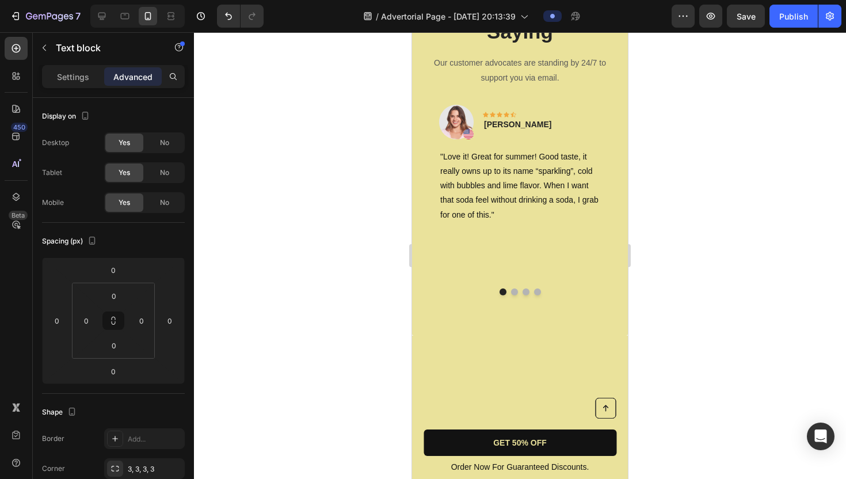
scroll to position [3483, 0]
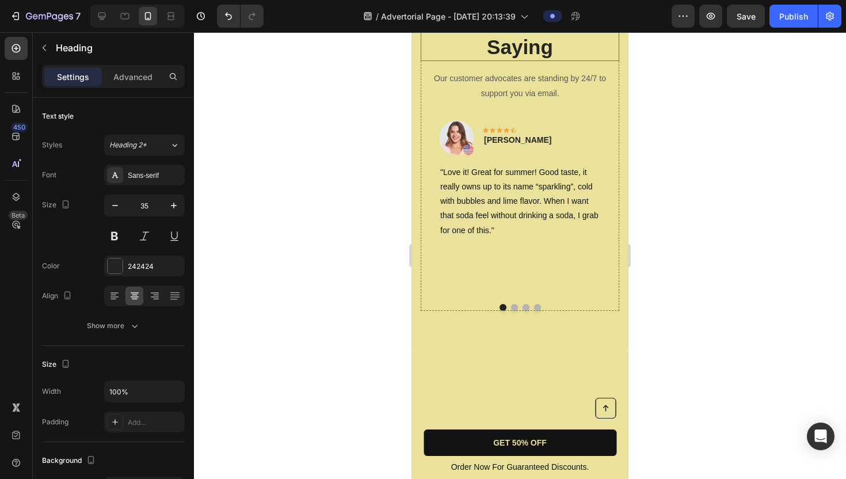
click at [549, 60] on p "What Our Customers Are Saying" at bounding box center [520, 21] width 196 height 79
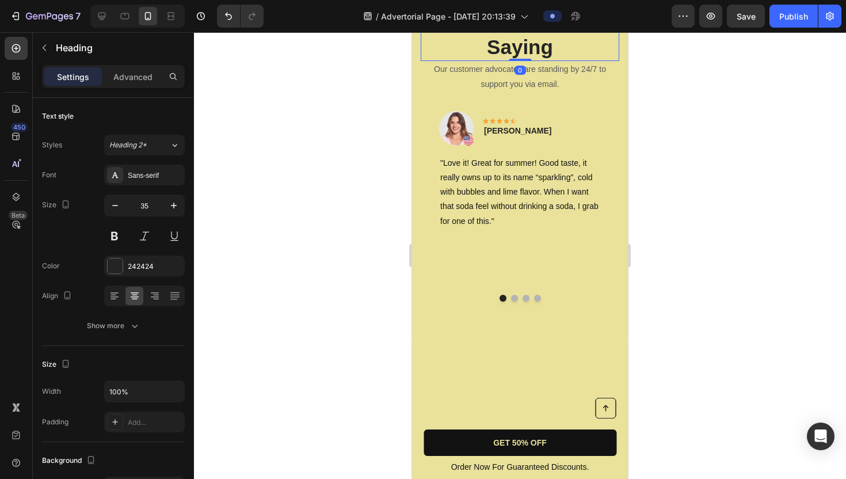
drag, startPoint x: 518, startPoint y: 248, endPoint x: 518, endPoint y: 231, distance: 17.3
click at [518, 62] on div "What Our Customers Are Saying Heading 0" at bounding box center [520, 20] width 199 height 81
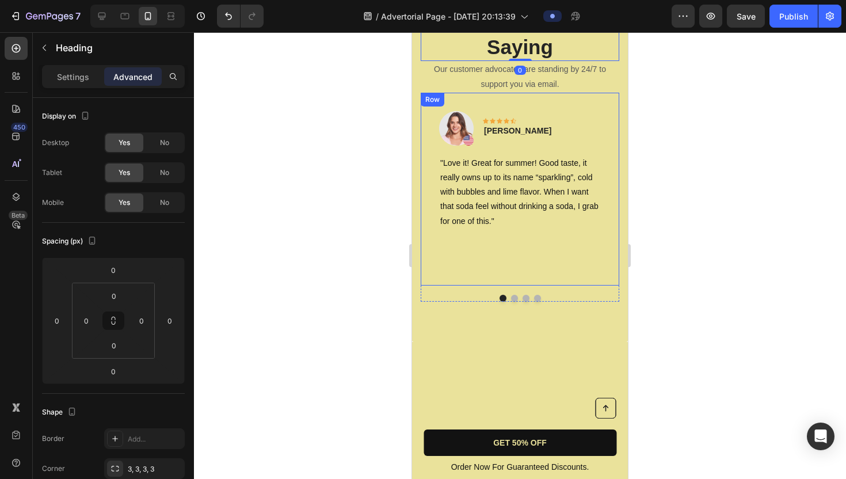
click at [549, 285] on div "Image Icon Icon Icon Icon Icon Row Rita Carroll Text block Row "Love it! Great …" at bounding box center [520, 189] width 199 height 193
click at [595, 60] on p "What Our Customers Are Saying" at bounding box center [520, 21] width 196 height 79
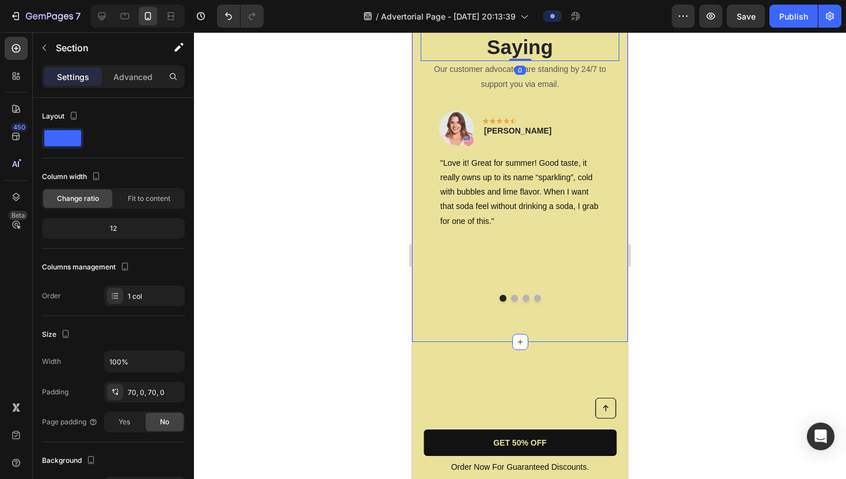
click at [568, 137] on div "What Our Customers Are Saying Heading 0 Our customer advocates are standing by …" at bounding box center [520, 141] width 216 height 402
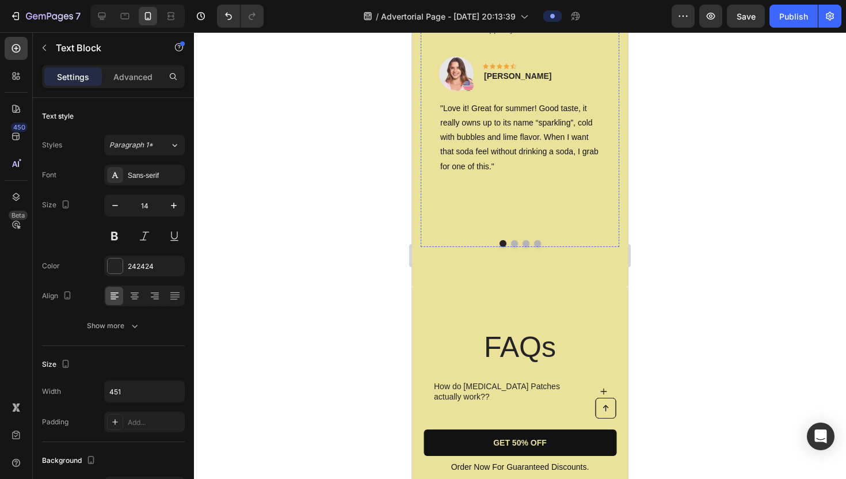
scroll to position [3540, 0]
click at [537, 35] on p "Our customer advocates are standing by 24/7 to support you via email." at bounding box center [520, 20] width 196 height 29
drag, startPoint x: 526, startPoint y: 212, endPoint x: 528, endPoint y: 199, distance: 12.9
click at [528, 36] on div "Our customer advocates are standing by 24/7 to support you via email. Text bloc…" at bounding box center [520, 20] width 199 height 31
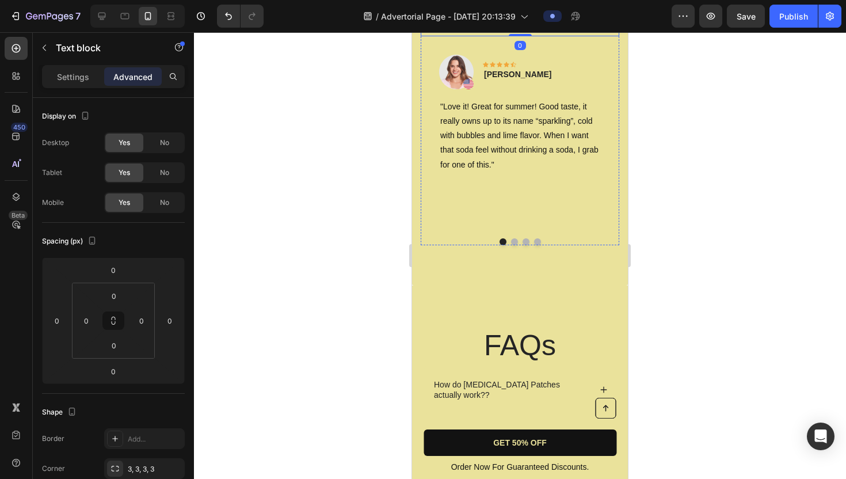
drag, startPoint x: 522, startPoint y: 181, endPoint x: 524, endPoint y: 167, distance: 14.7
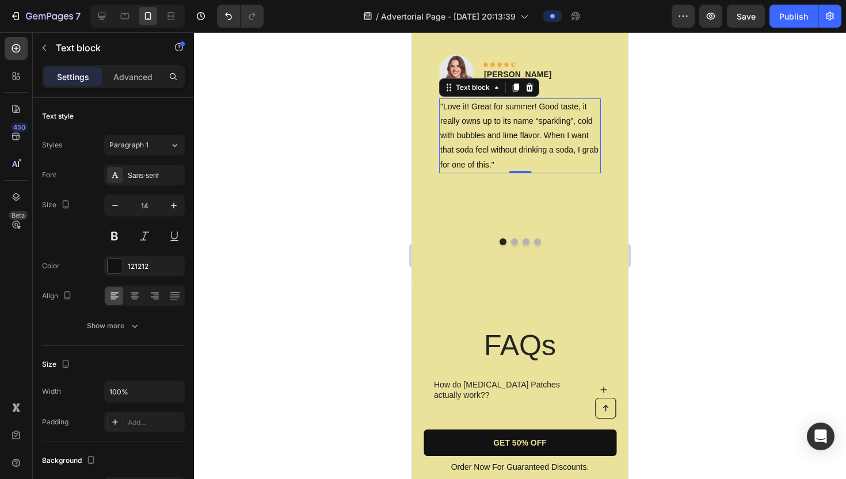
click at [535, 172] on p ""Love it! Great for summer! Good taste, it really owns up to its name “sparklin…" at bounding box center [519, 136] width 159 height 73
click at [567, 98] on div "Image Icon Icon Icon Icon Icon Row Rita Carroll Text block Row" at bounding box center [520, 77] width 162 height 44
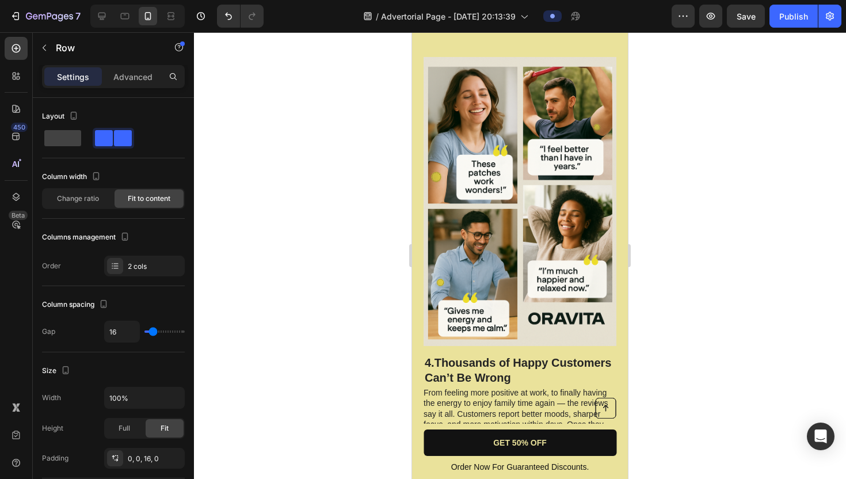
scroll to position [1653, 0]
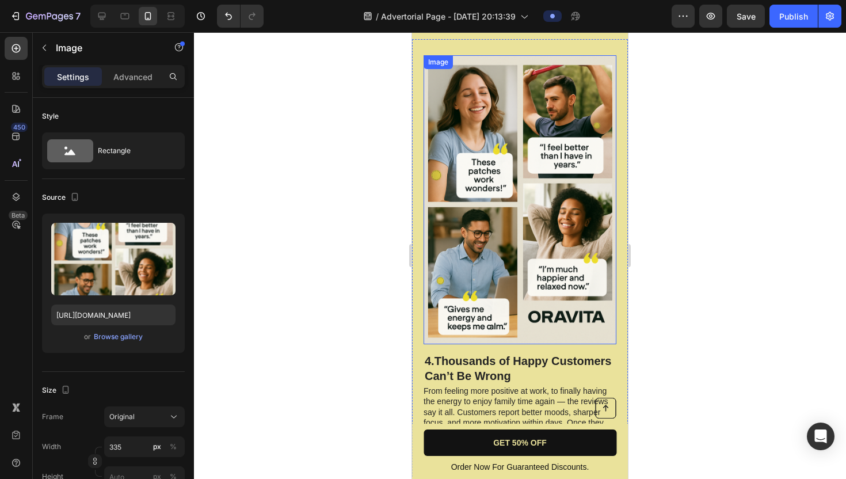
click at [551, 302] on img at bounding box center [520, 200] width 193 height 290
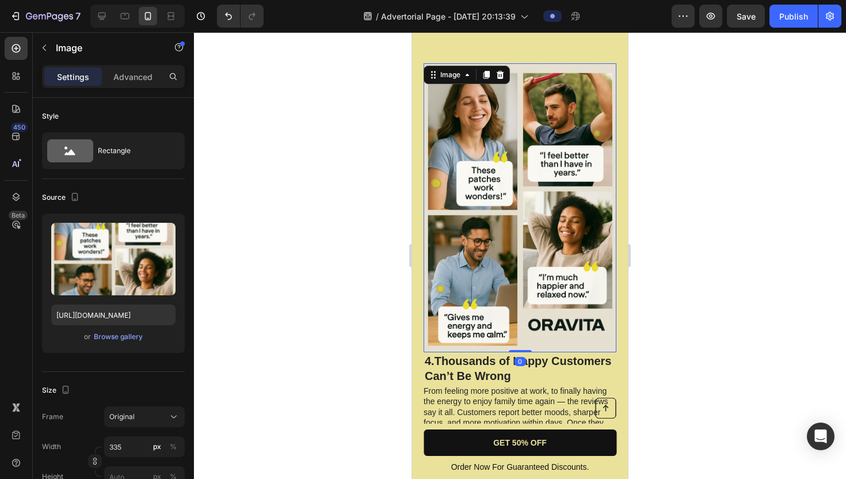
drag, startPoint x: 520, startPoint y: 319, endPoint x: 528, endPoint y: 277, distance: 42.2
click at [528, 277] on div "Image 0" at bounding box center [520, 208] width 193 height 290
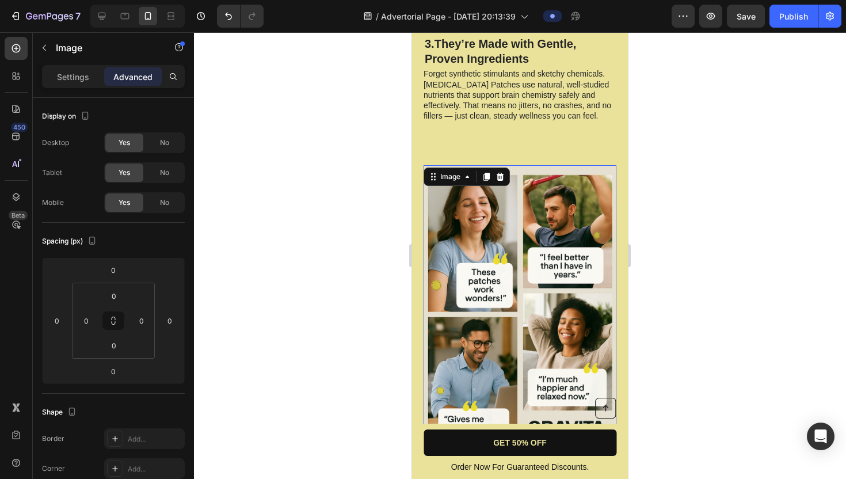
scroll to position [1520, 0]
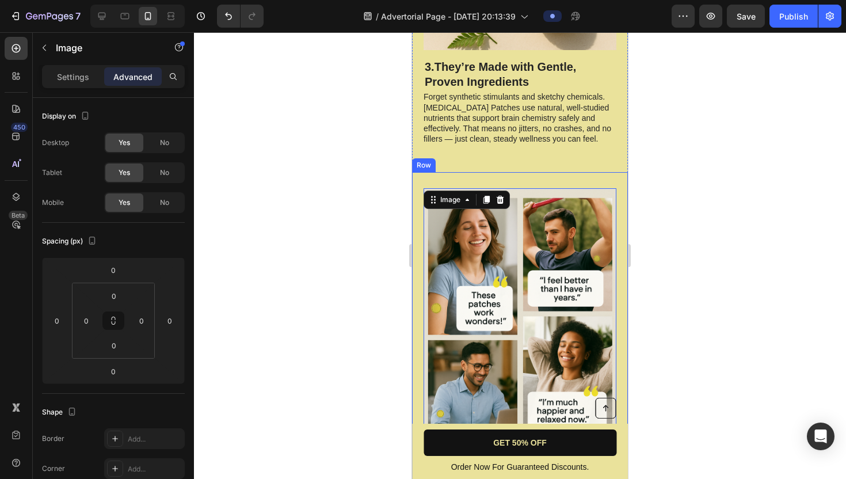
click at [547, 172] on div "4.Thousands of Happy Customers Can’t Be Wrong Heading From feeling more positiv…" at bounding box center [520, 386] width 216 height 429
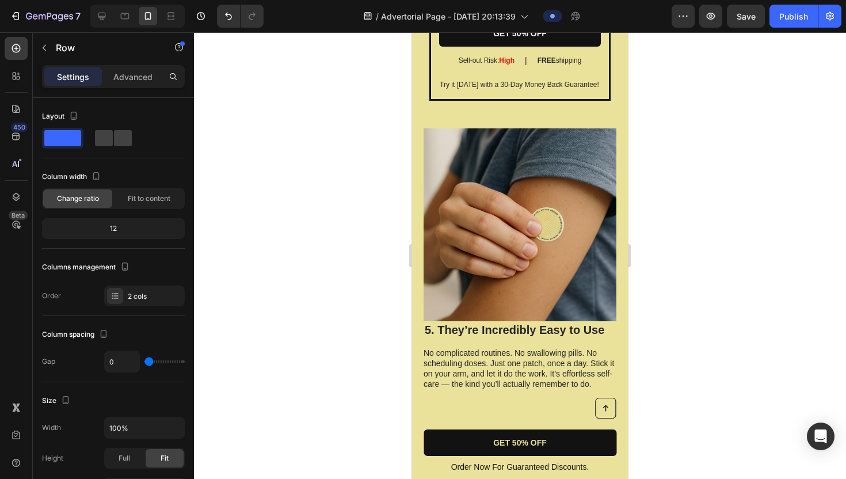
scroll to position [2489, 0]
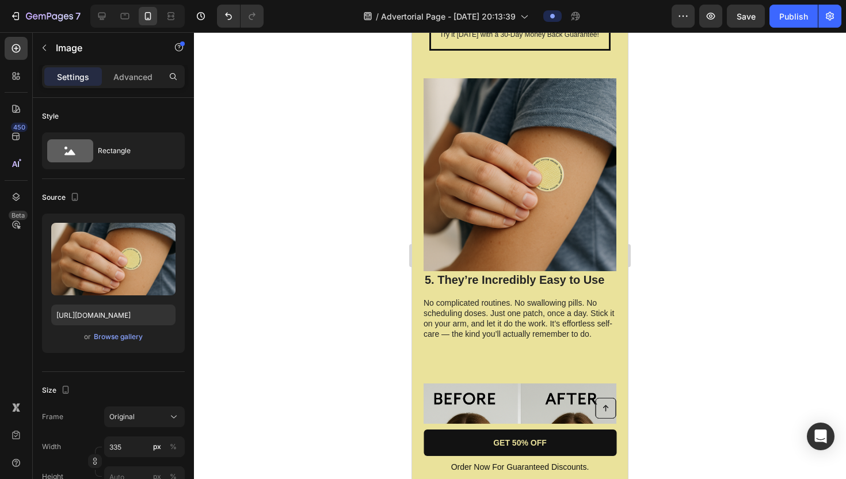
click at [552, 215] on img at bounding box center [520, 174] width 193 height 193
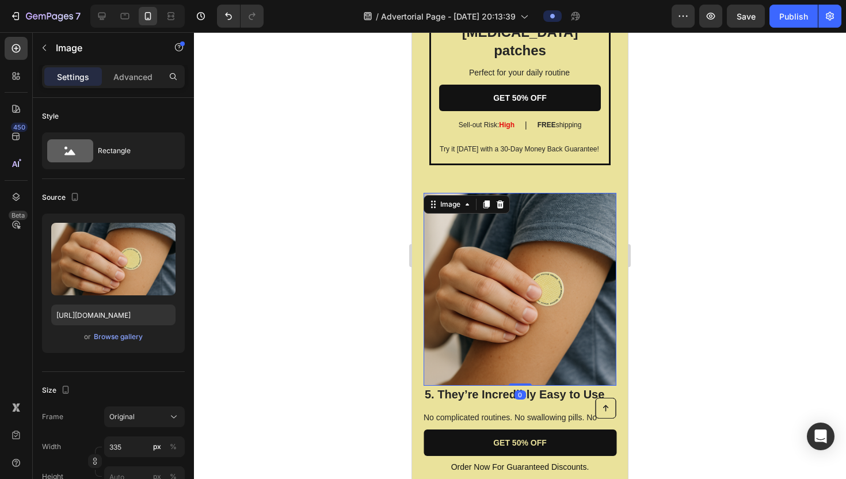
scroll to position [2347, 0]
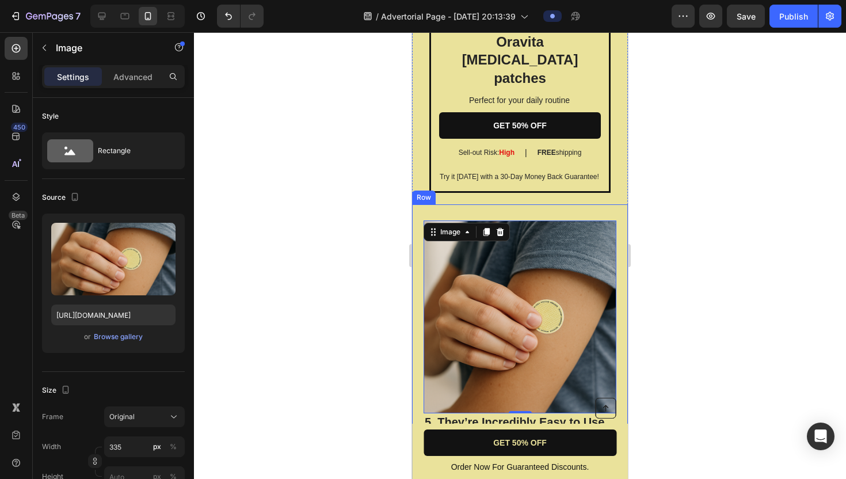
click at [538, 204] on div "5. They’re Incredibly Easy to Use Heading No complicated routines. No swallowin…" at bounding box center [520, 356] width 216 height 305
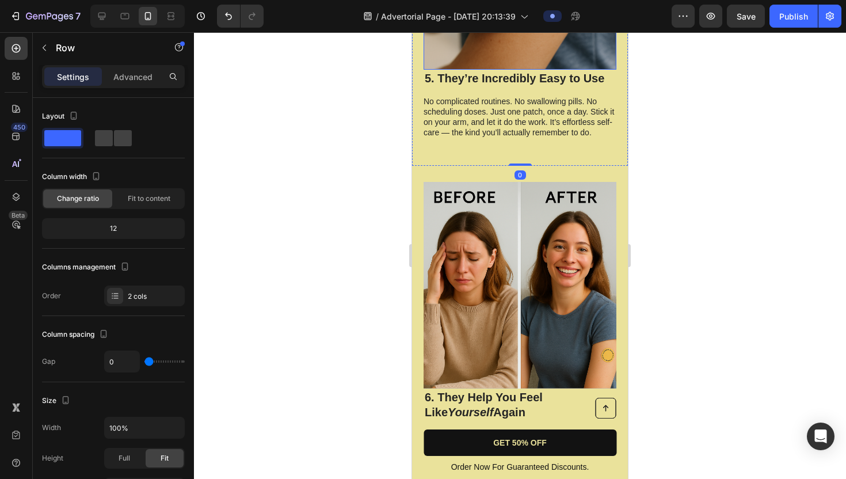
scroll to position [2692, 0]
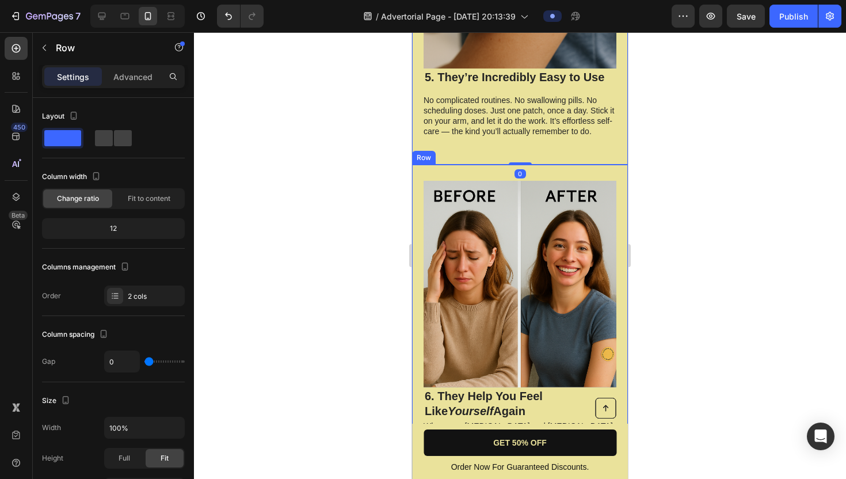
click at [549, 165] on div "Image 6. They Help You Feel Like Yourself Again Heading When your dopamine and …" at bounding box center [520, 338] width 216 height 347
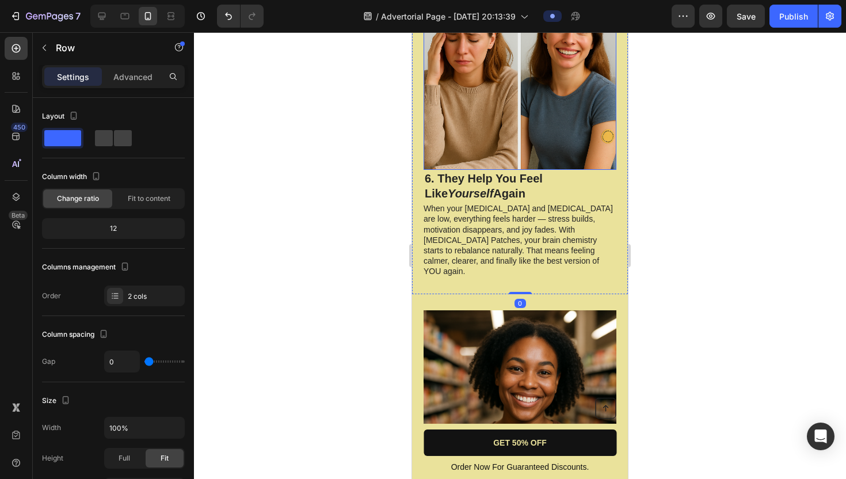
scroll to position [2917, 0]
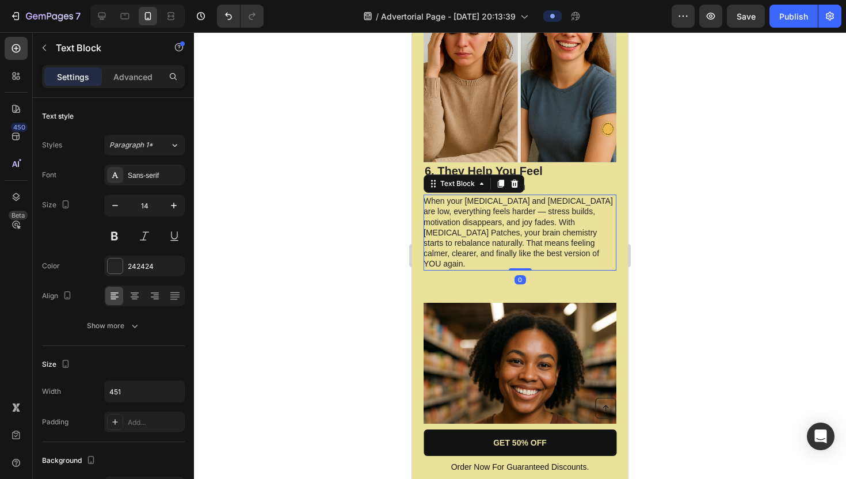
click at [539, 217] on p "When your [MEDICAL_DATA] and [MEDICAL_DATA] are low, everything feels harder — …" at bounding box center [520, 232] width 192 height 73
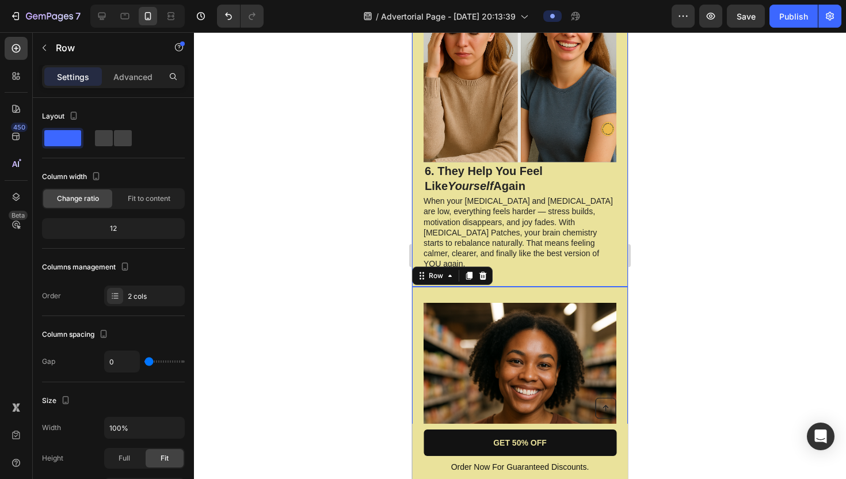
click at [540, 251] on div "Image 6. They Help You Feel Like Yourself Again Heading When your dopamine and …" at bounding box center [520, 113] width 216 height 347
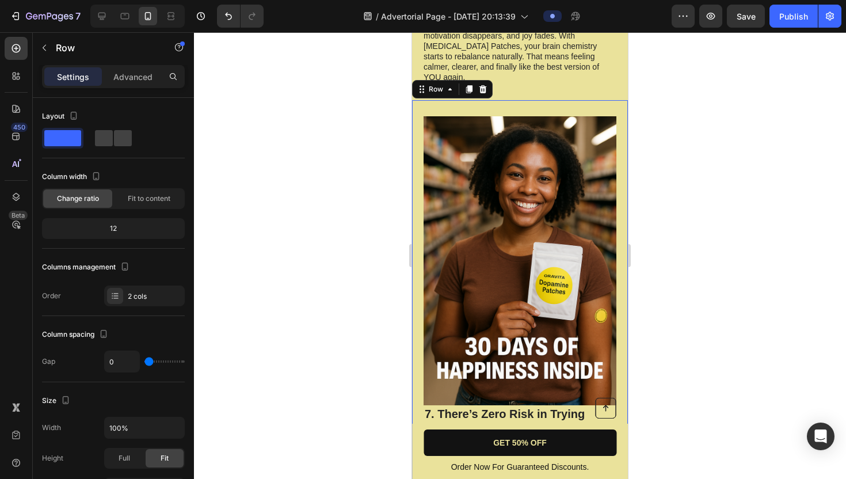
scroll to position [3109, 0]
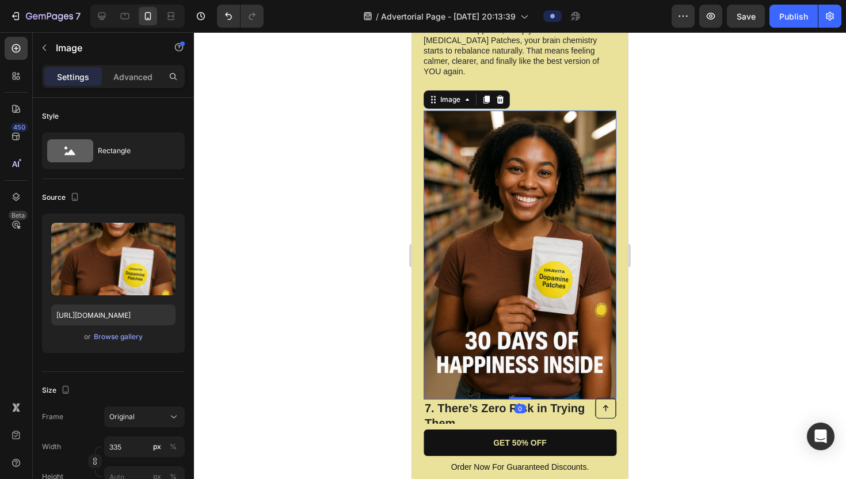
click at [543, 268] on img at bounding box center [520, 256] width 193 height 290
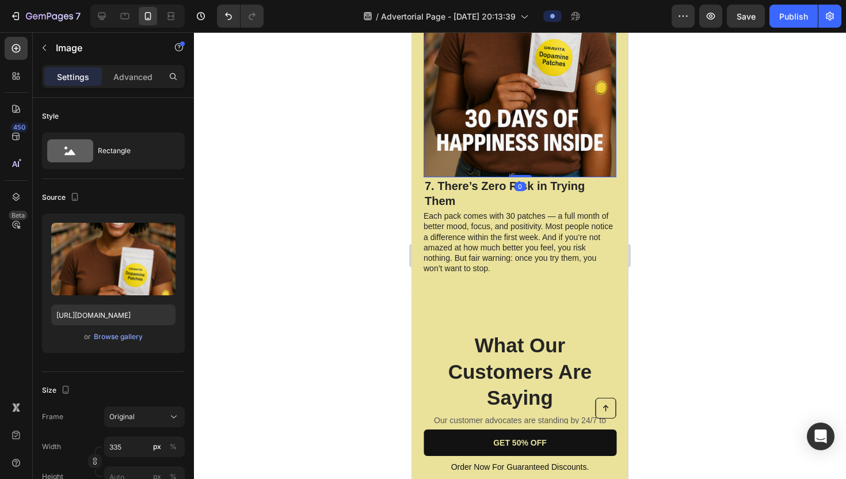
scroll to position [3337, 0]
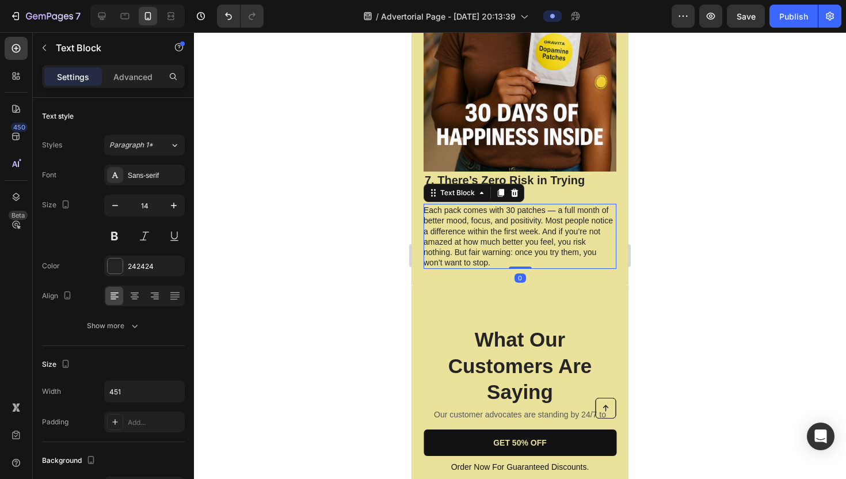
click at [546, 205] on p "Each pack comes with 30 patches — a full month of better mood, focus, and posit…" at bounding box center [520, 236] width 192 height 63
click at [557, 172] on h2 "7. There’s Zero Risk in Trying Them" at bounding box center [520, 188] width 193 height 32
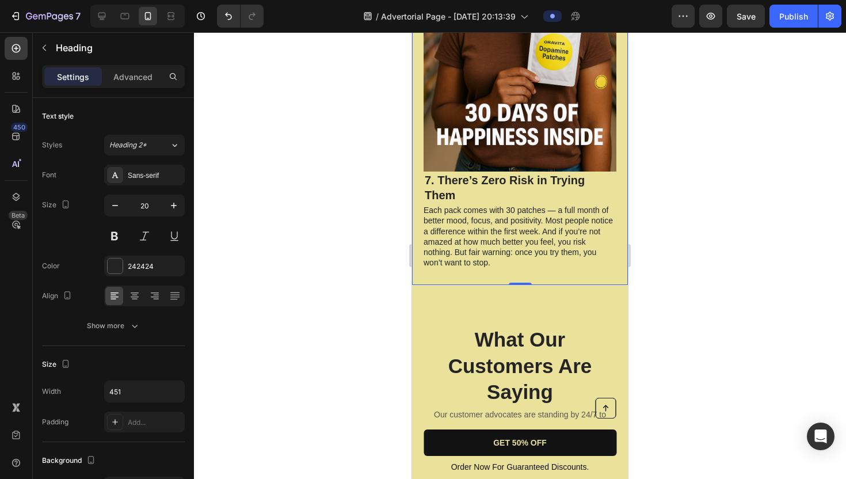
click at [557, 253] on div "7. There’s Zero Risk in Trying Them Heading Each pack comes with 30 patches — a…" at bounding box center [520, 75] width 216 height 419
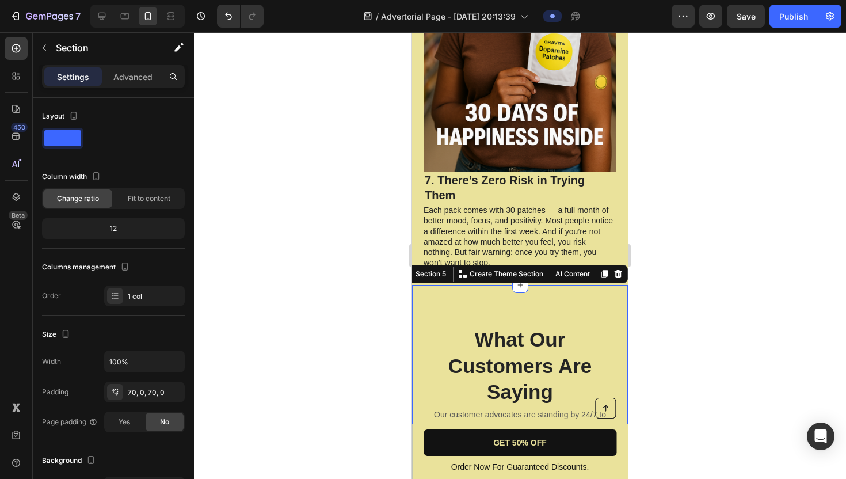
click at [557, 285] on div "What Our Customers Are Saying Heading Our customer advocates are standing by 24…" at bounding box center [520, 486] width 216 height 402
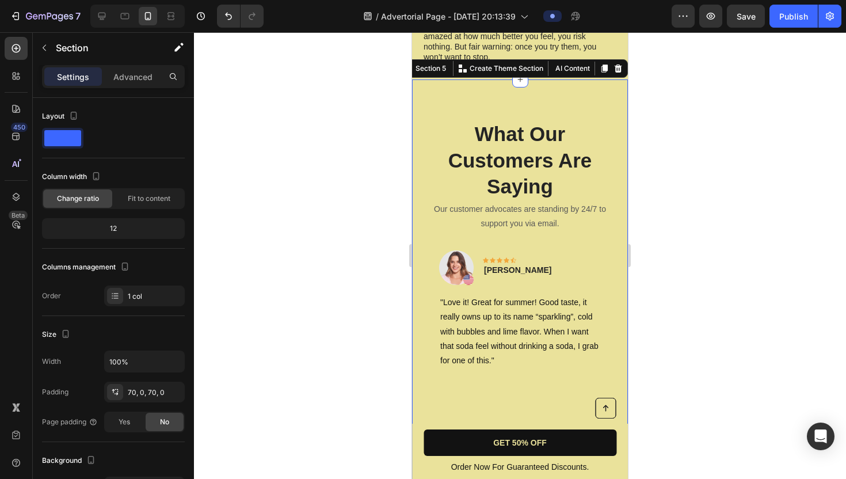
scroll to position [3545, 0]
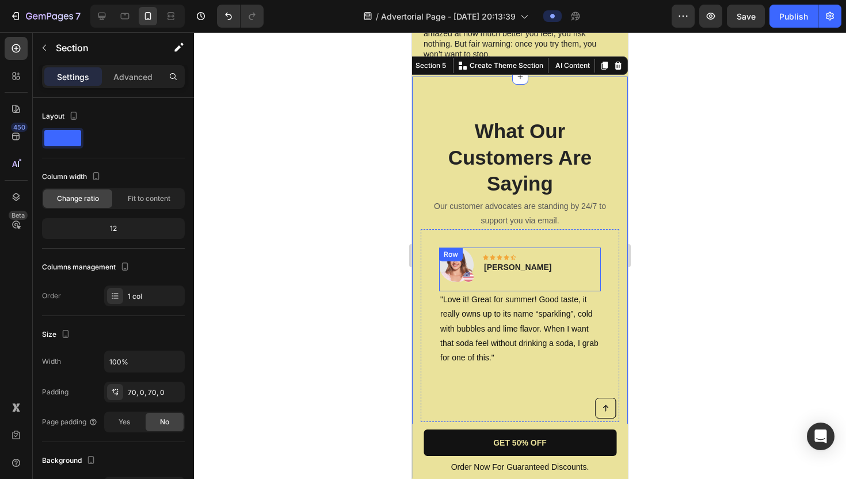
click at [558, 248] on div "Image Icon Icon Icon Icon Icon Row Rita Carroll Text block Row" at bounding box center [520, 270] width 162 height 44
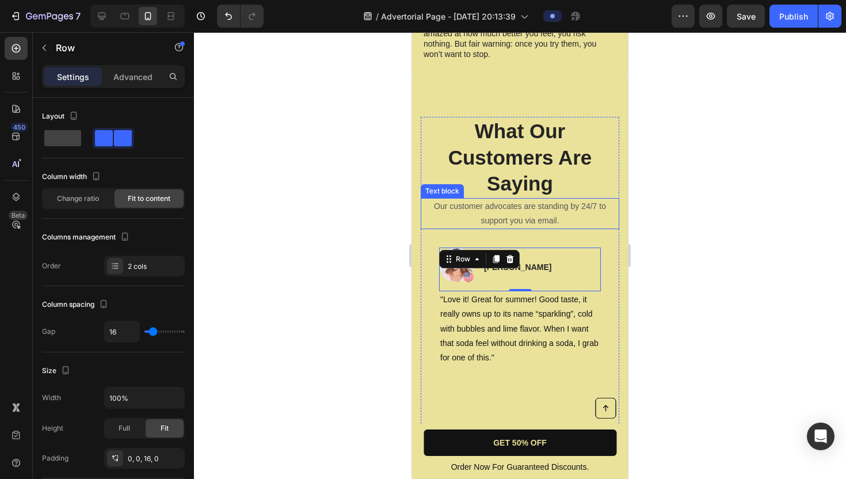
click at [563, 199] on p "Our customer advocates are standing by 24/7 to support you via email." at bounding box center [520, 213] width 196 height 29
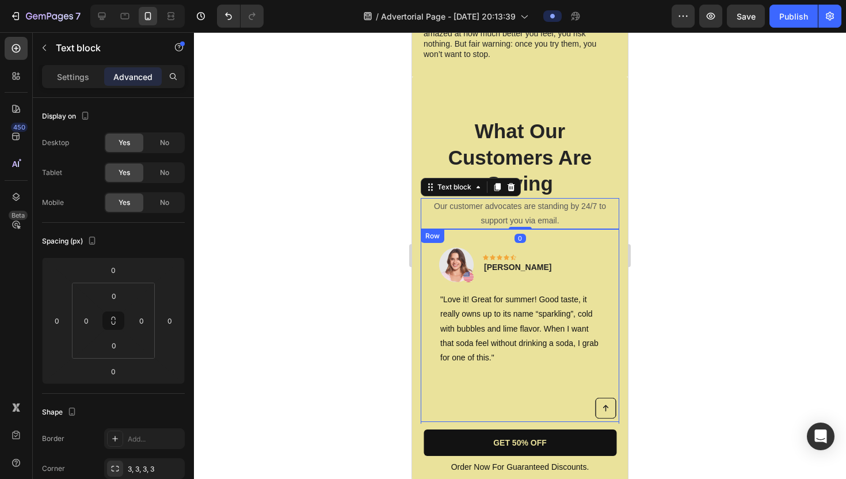
click at [561, 229] on div "Image Icon Icon Icon Icon Icon Row Rita Carroll Text block Row "Love it! Great …" at bounding box center [520, 325] width 199 height 193
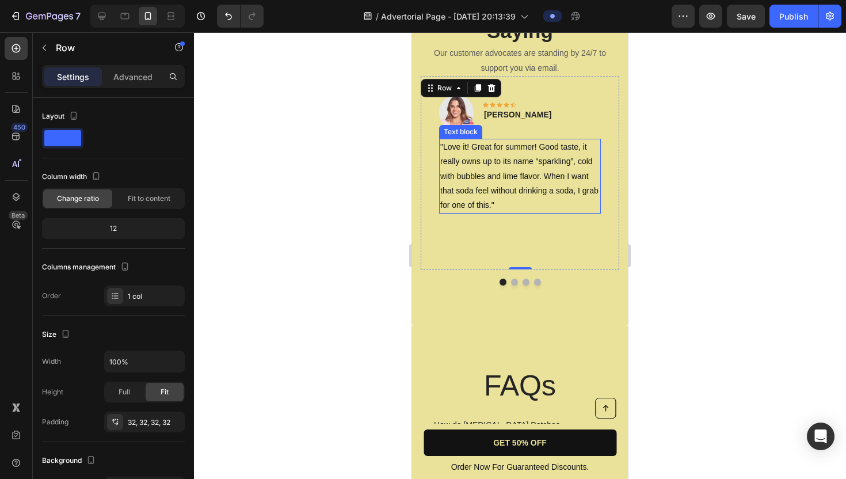
scroll to position [3676, 0]
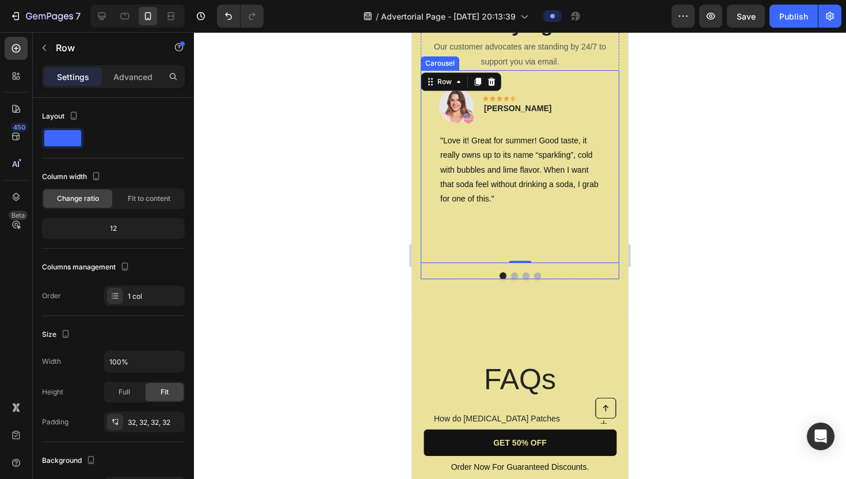
click at [562, 274] on div at bounding box center [520, 275] width 199 height 7
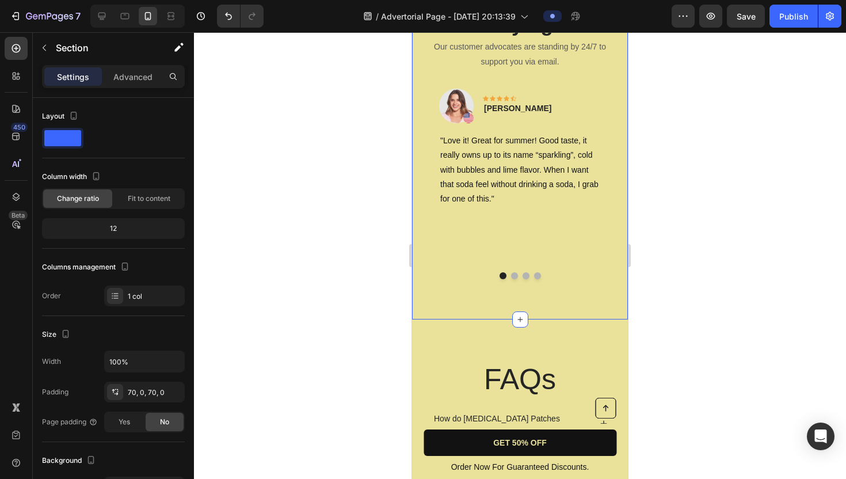
click at [564, 315] on div "What Our Customers Are Saying Heading Our customer advocates are standing by 24…" at bounding box center [520, 119] width 216 height 402
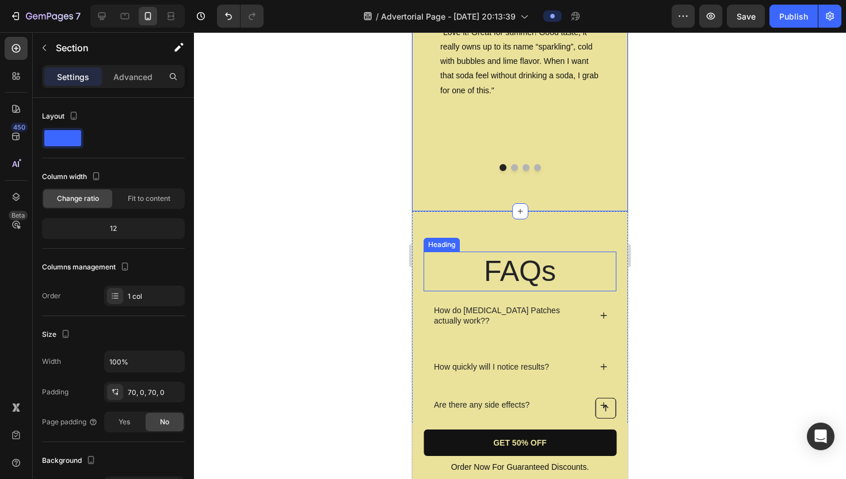
click at [566, 253] on h2 "FAQs" at bounding box center [520, 272] width 193 height 40
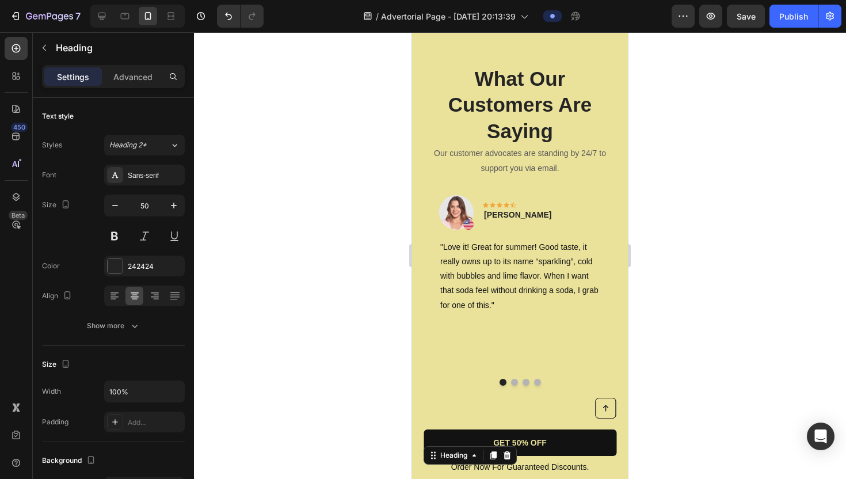
scroll to position [3559, 0]
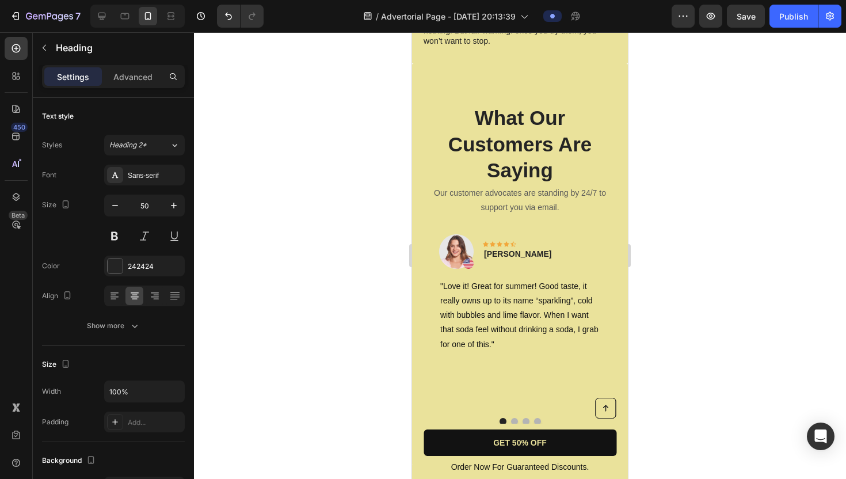
click at [566, 279] on p ""Love it! Great for summer! Good taste, it really owns up to its name “sparklin…" at bounding box center [519, 315] width 159 height 73
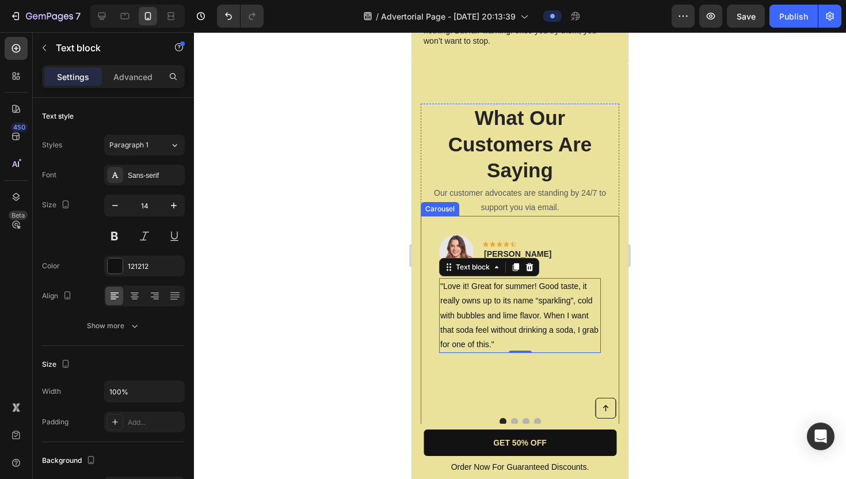
click at [514, 418] on button "Dot" at bounding box center [514, 421] width 7 height 7
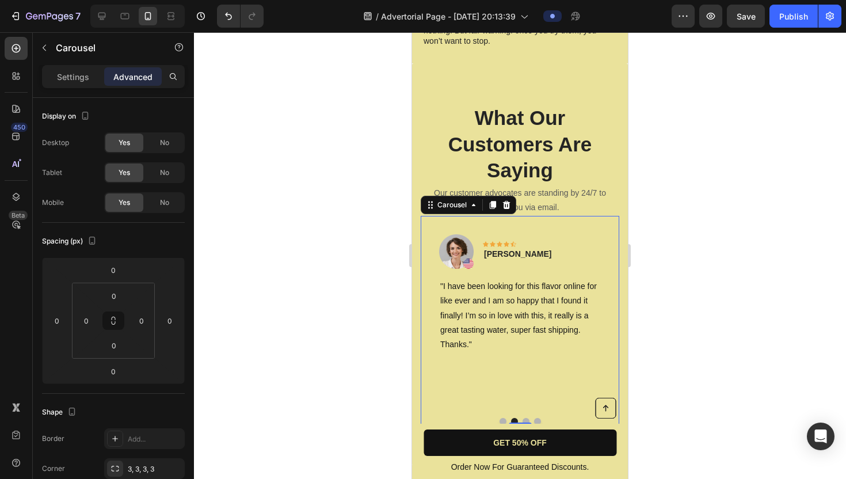
click at [527, 418] on button "Dot" at bounding box center [526, 421] width 7 height 7
click at [536, 418] on button "Dot" at bounding box center [537, 421] width 7 height 7
click at [502, 418] on button "Dot" at bounding box center [503, 421] width 7 height 7
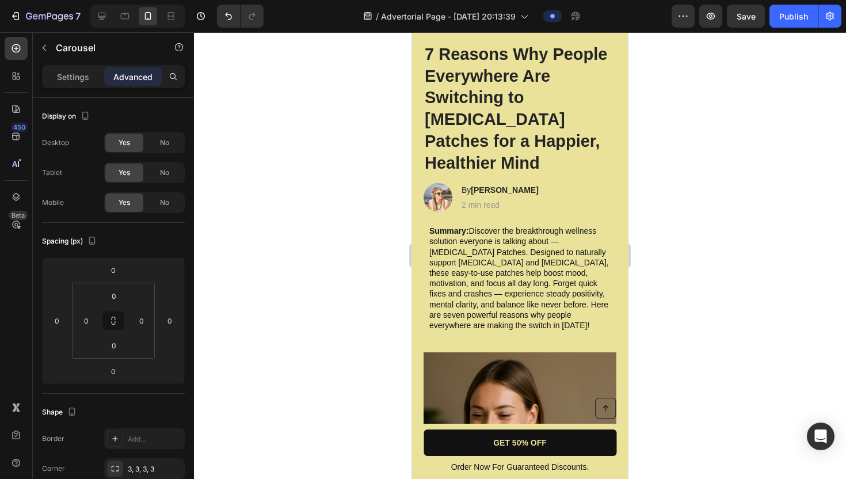
scroll to position [0, 0]
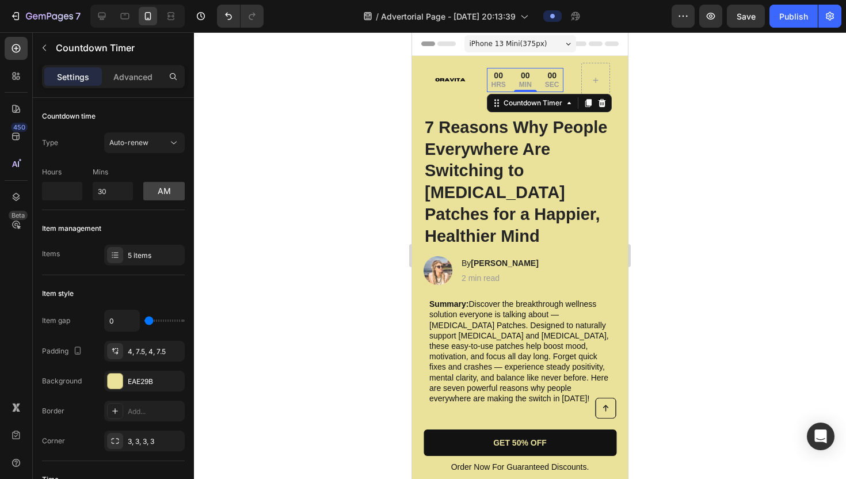
click at [507, 81] on div "00 HRS" at bounding box center [498, 80] width 23 height 24
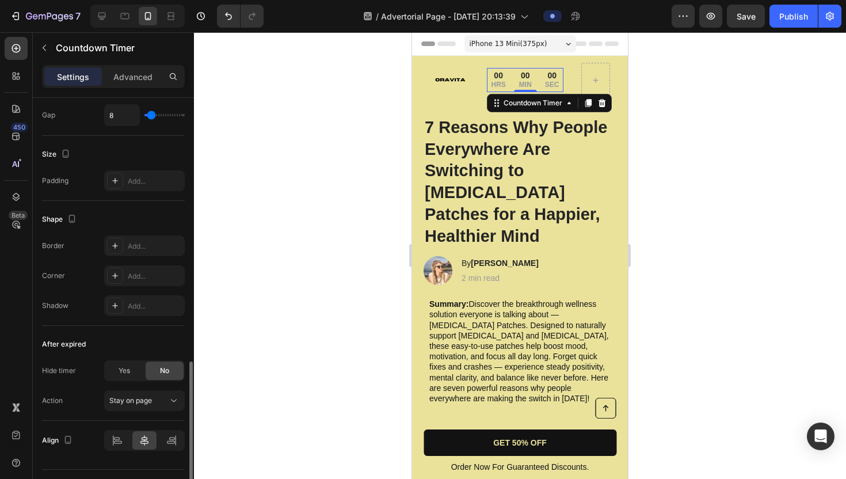
scroll to position [551, 0]
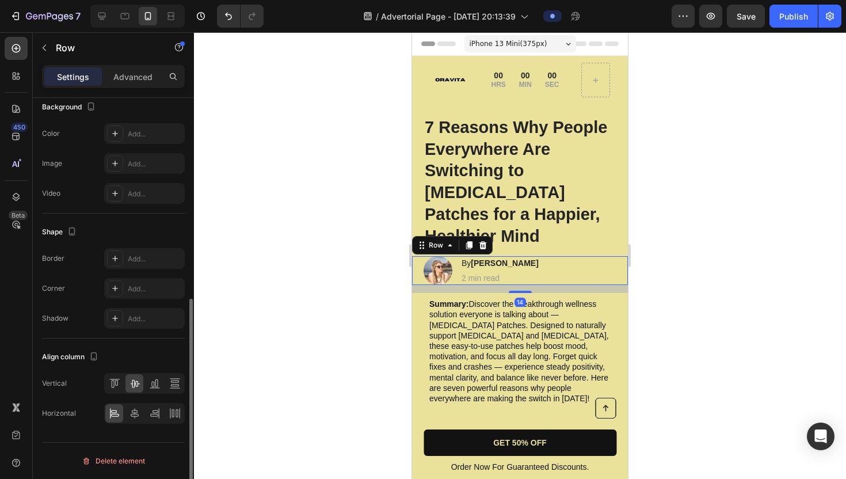
click at [539, 256] on div "Image By Jessica M. Heading 2 min read Text Block Row 14" at bounding box center [520, 270] width 216 height 29
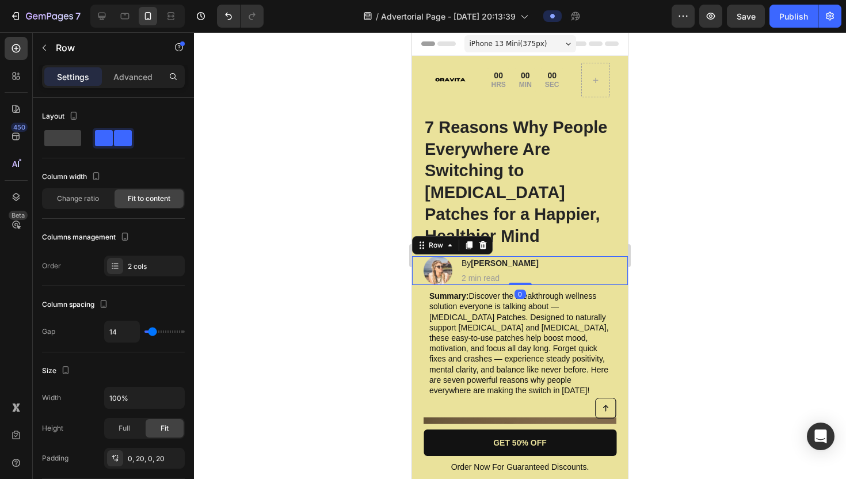
drag, startPoint x: 521, startPoint y: 270, endPoint x: 523, endPoint y: 250, distance: 19.6
click at [523, 256] on div "Image By Jessica M. Heading 2 min read Text Block Row 0" at bounding box center [520, 270] width 216 height 29
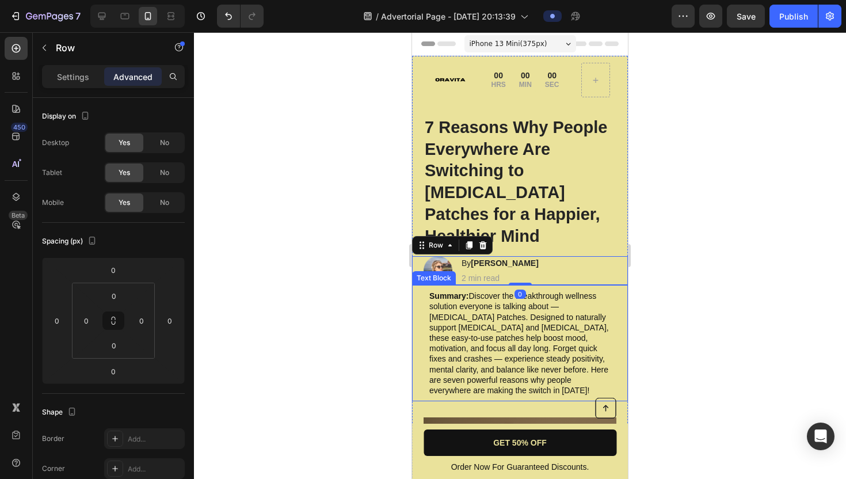
click at [577, 305] on p "Summary: Discover the breakthrough wellness solution everyone is talking about …" at bounding box center [519, 343] width 181 height 105
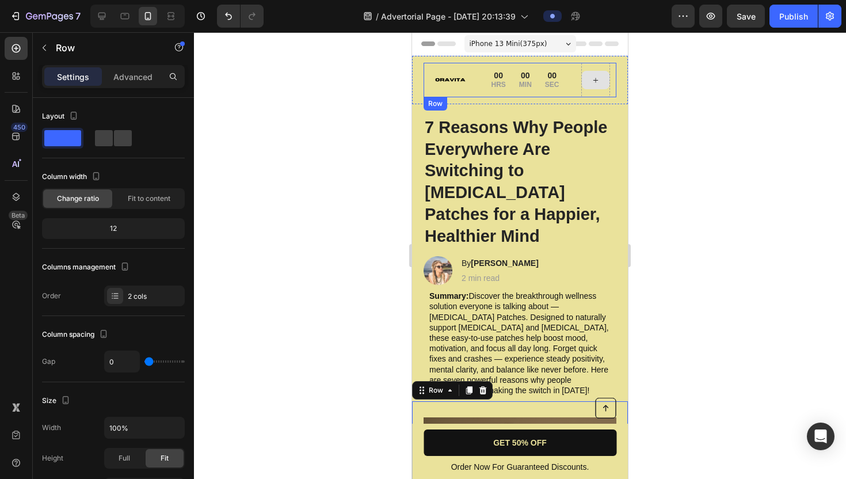
click at [602, 79] on div at bounding box center [596, 80] width 28 height 18
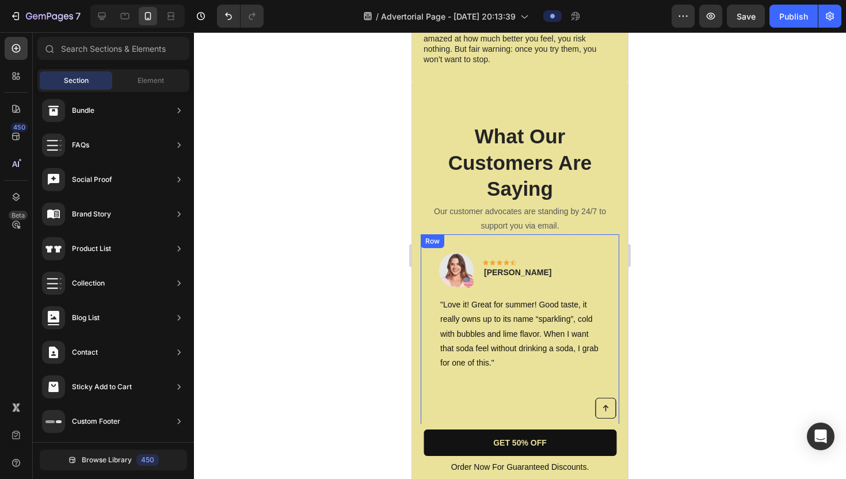
scroll to position [3533, 0]
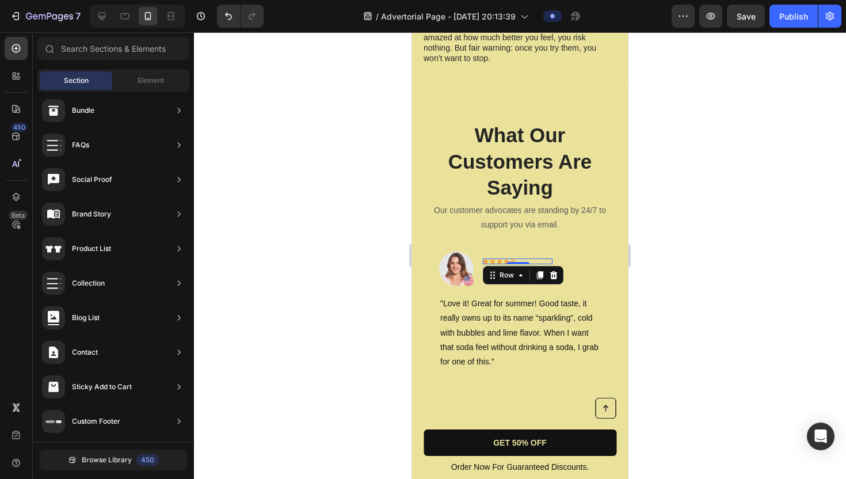
click at [517, 258] on div "Icon Icon Icon Icon Icon Row 0" at bounding box center [518, 261] width 70 height 6
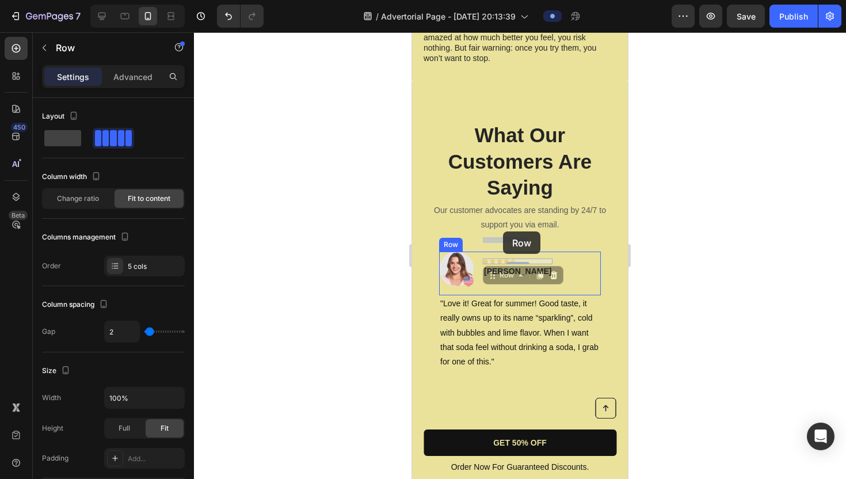
drag, startPoint x: 517, startPoint y: 231, endPoint x: 503, endPoint y: 231, distance: 14.4
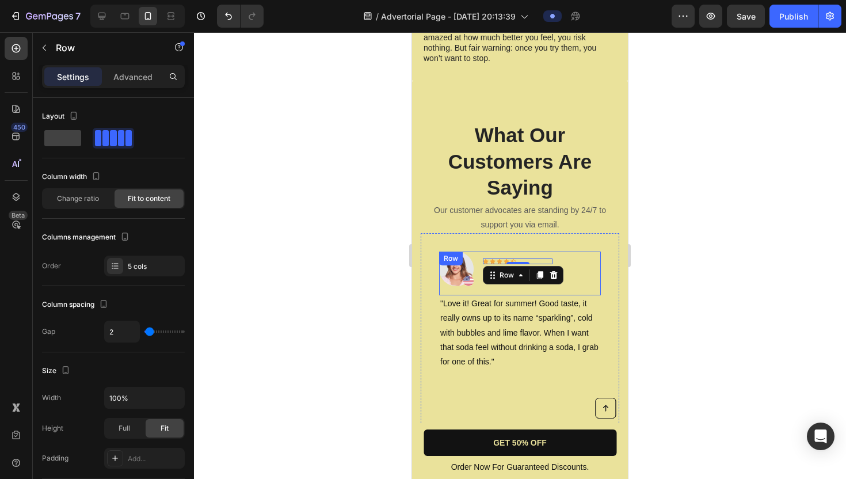
click at [498, 263] on div "Image Icon Icon Icon Icon Icon Row 0 Rita Carroll Text block Row" at bounding box center [520, 274] width 162 height 44
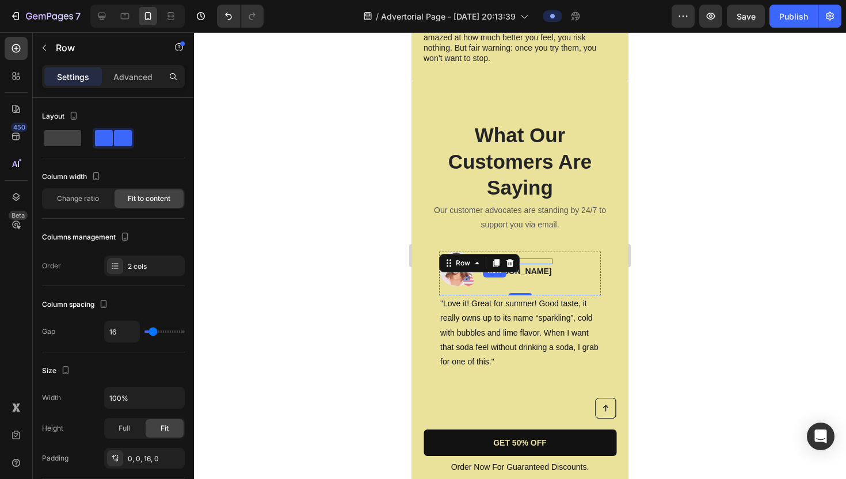
click at [523, 258] on div "Icon Icon Icon Icon Icon Row" at bounding box center [518, 261] width 70 height 6
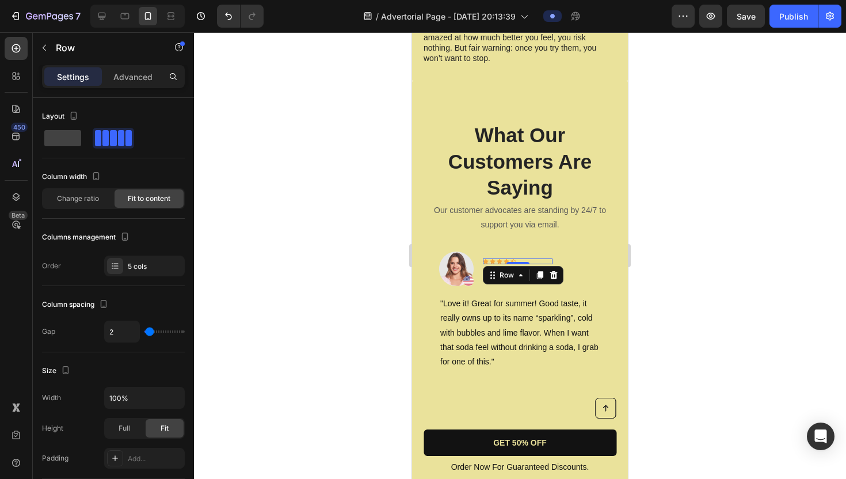
click at [523, 258] on div "Icon Icon Icon Icon Icon Row 0" at bounding box center [518, 261] width 70 height 6
click at [517, 258] on div "Icon Icon Icon Icon Icon Row 0" at bounding box center [518, 261] width 70 height 6
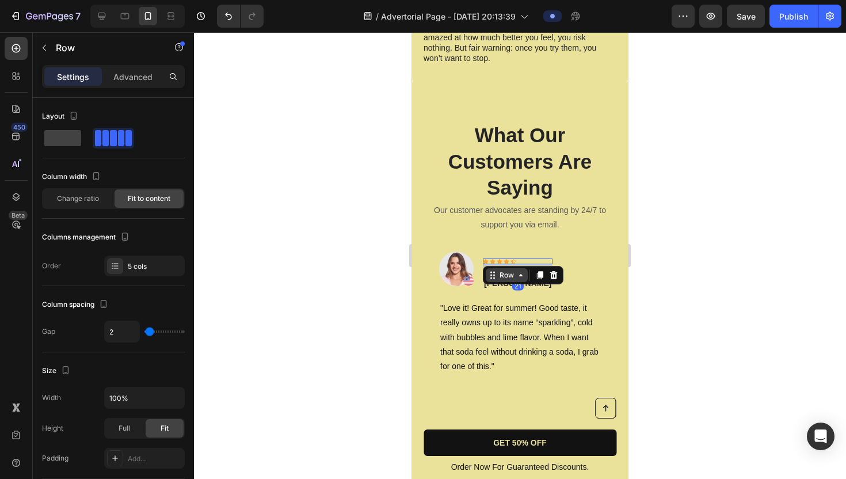
drag, startPoint x: 513, startPoint y: 234, endPoint x: 515, endPoint y: 246, distance: 12.3
click at [515, 258] on div "Icon Icon Icon Icon Icon Row 21" at bounding box center [518, 261] width 70 height 6
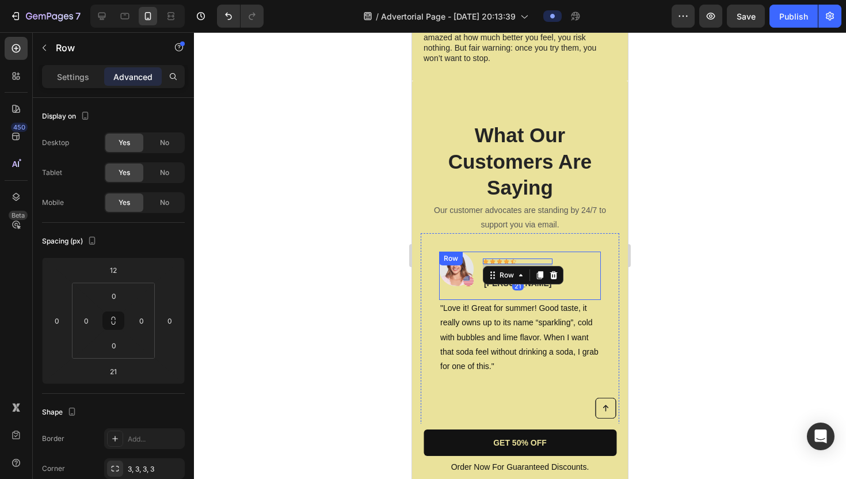
click at [552, 252] on div "Image Icon Icon Icon Icon Icon Row 21 Rita Carroll Text block Row" at bounding box center [520, 276] width 162 height 48
click at [528, 257] on div "Image Icon Icon Icon Icon Icon Row Rita Carroll Text block Row 0" at bounding box center [520, 276] width 162 height 48
click at [497, 276] on div "Rita Carroll Text block 0" at bounding box center [518, 283] width 70 height 14
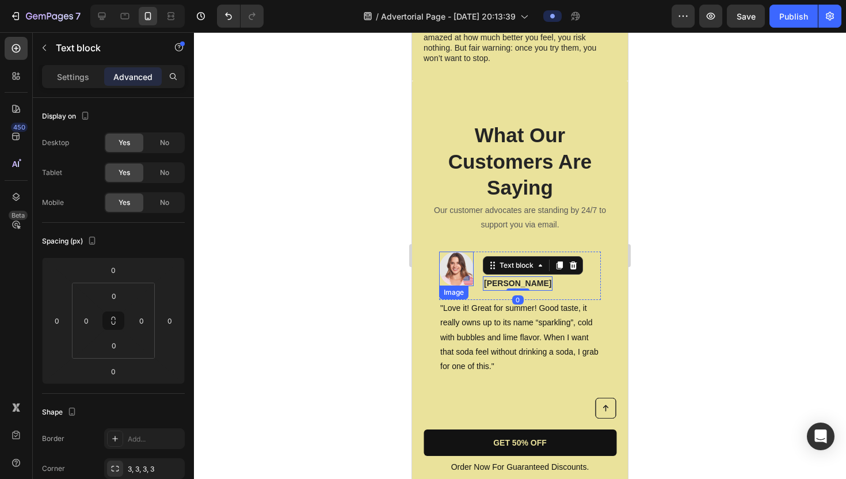
click at [466, 252] on img at bounding box center [456, 269] width 35 height 35
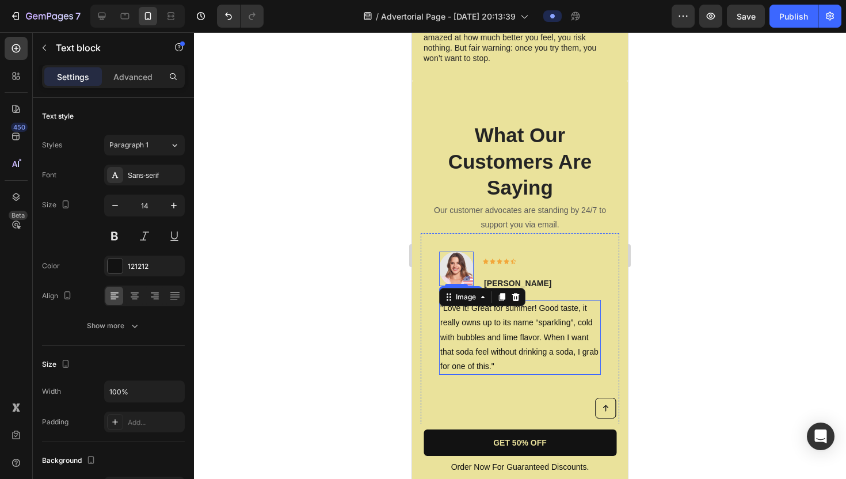
click at [496, 302] on p ""Love it! Great for summer! Good taste, it really owns up to its name “sparklin…" at bounding box center [519, 337] width 159 height 73
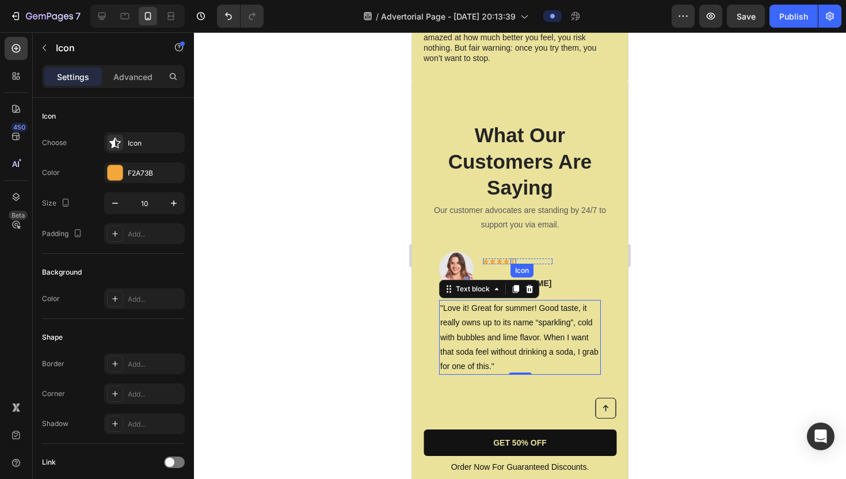
click at [513, 258] on div "Icon" at bounding box center [514, 261] width 6 height 6
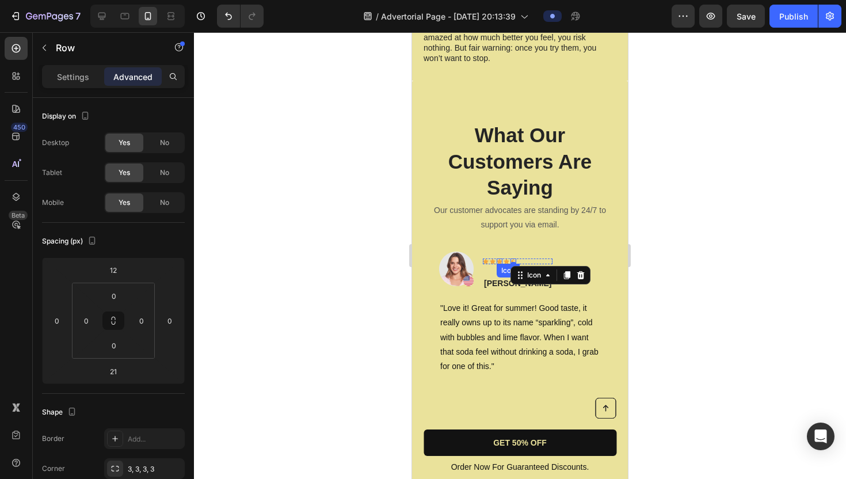
click at [496, 258] on div "Icon Icon Icon Icon Icon 0 Row" at bounding box center [518, 261] width 70 height 6
click at [496, 258] on div "Icon Icon Icon Icon Icon Row 21" at bounding box center [518, 261] width 70 height 6
click at [515, 258] on div "Icon" at bounding box center [514, 261] width 6 height 6
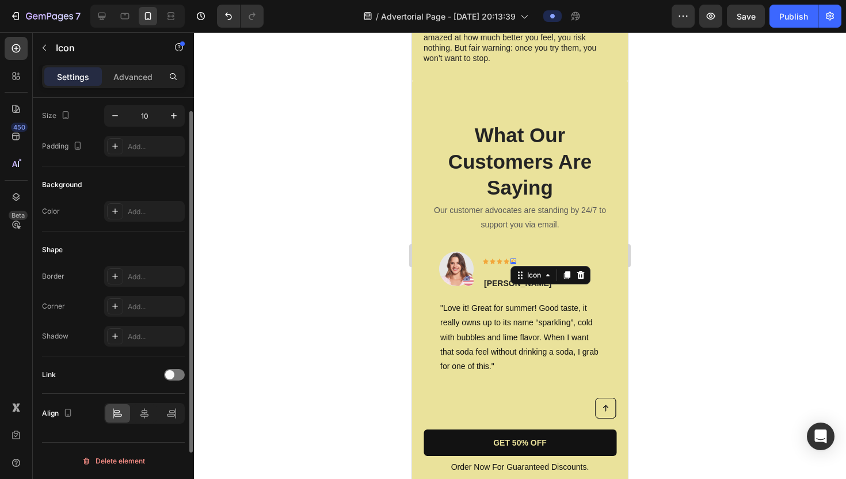
scroll to position [0, 0]
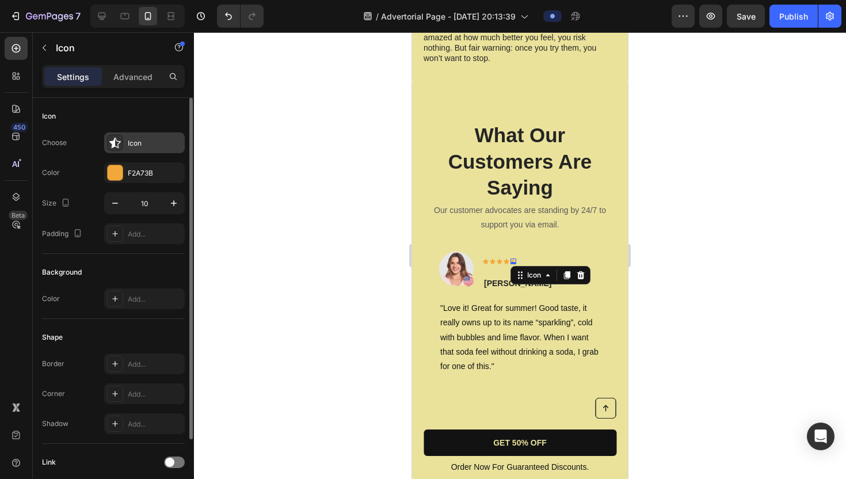
click at [116, 143] on icon at bounding box center [115, 143] width 12 height 12
click at [235, 102] on div at bounding box center [520, 255] width 652 height 447
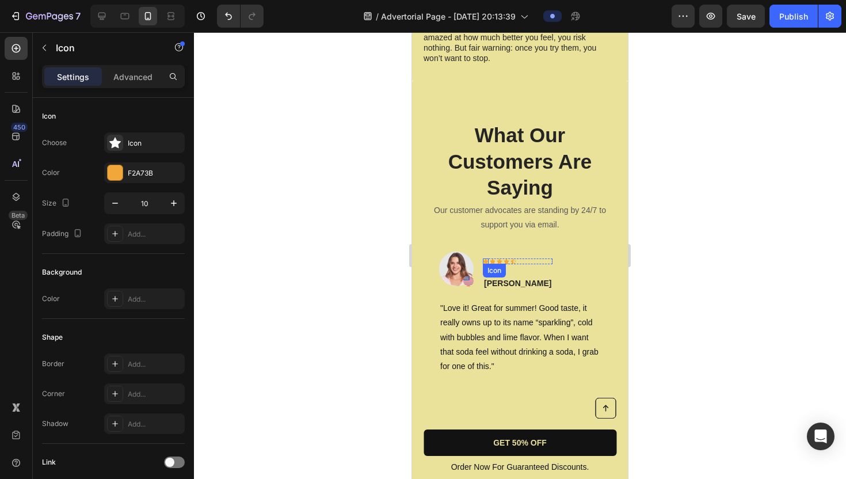
click at [484, 258] on div "Icon" at bounding box center [486, 261] width 6 height 6
click at [494, 258] on div "Icon" at bounding box center [493, 261] width 6 height 6
click at [502, 258] on icon at bounding box center [500, 261] width 6 height 6
click at [507, 258] on div "Icon 0" at bounding box center [507, 261] width 6 height 6
click at [512, 258] on div "Icon 0" at bounding box center [514, 261] width 6 height 6
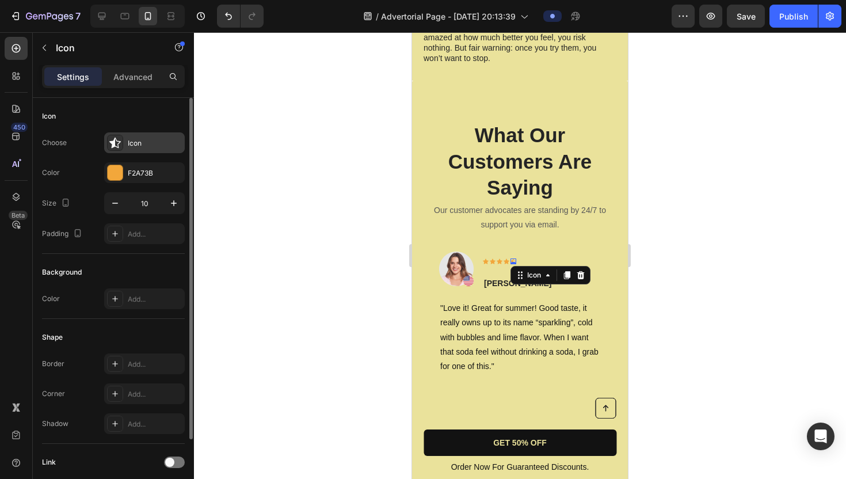
click at [120, 140] on icon at bounding box center [115, 143] width 12 height 12
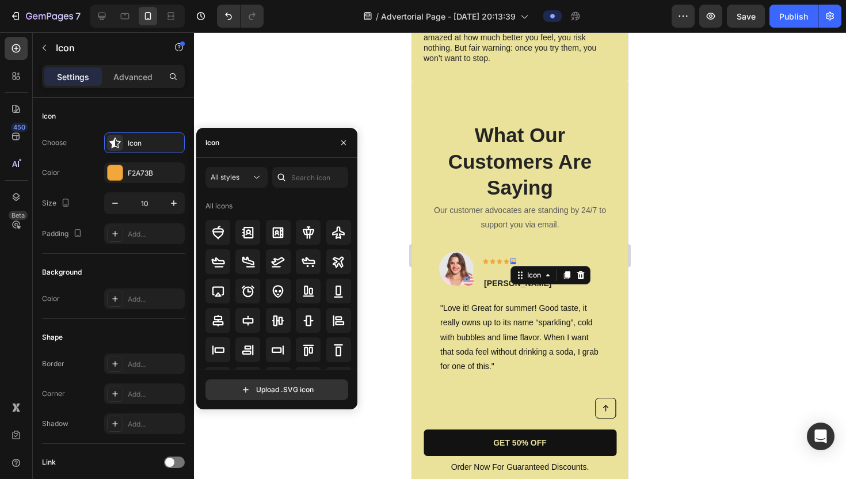
click at [239, 144] on div "Icon" at bounding box center [276, 143] width 161 height 30
click at [228, 204] on div "All icons" at bounding box center [218, 206] width 27 height 10
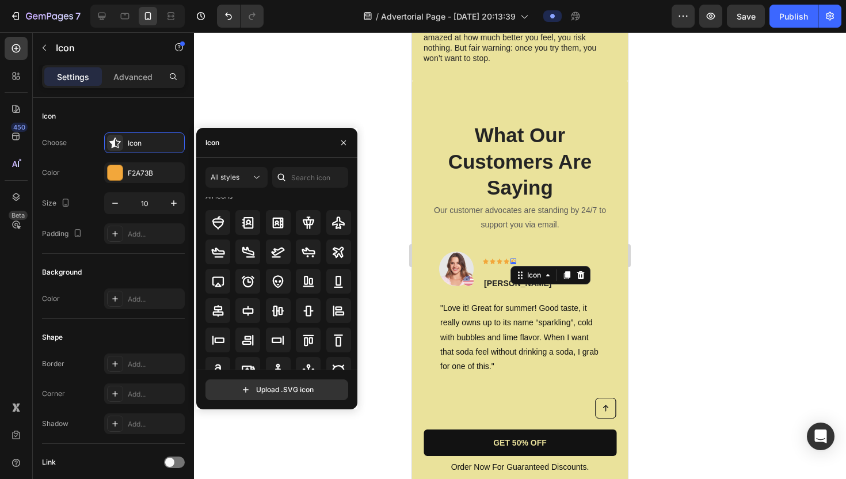
click at [243, 142] on div "Icon" at bounding box center [276, 143] width 161 height 30
click at [294, 174] on input "text" at bounding box center [310, 177] width 76 height 21
type input "s"
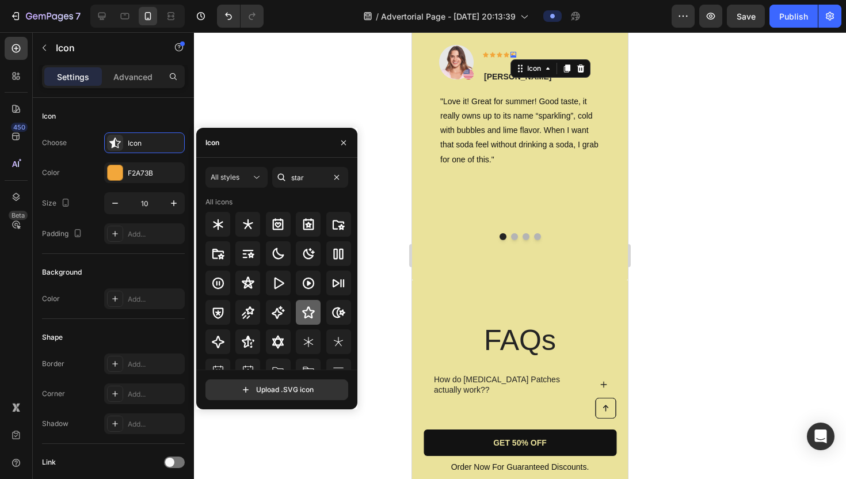
scroll to position [34, 0]
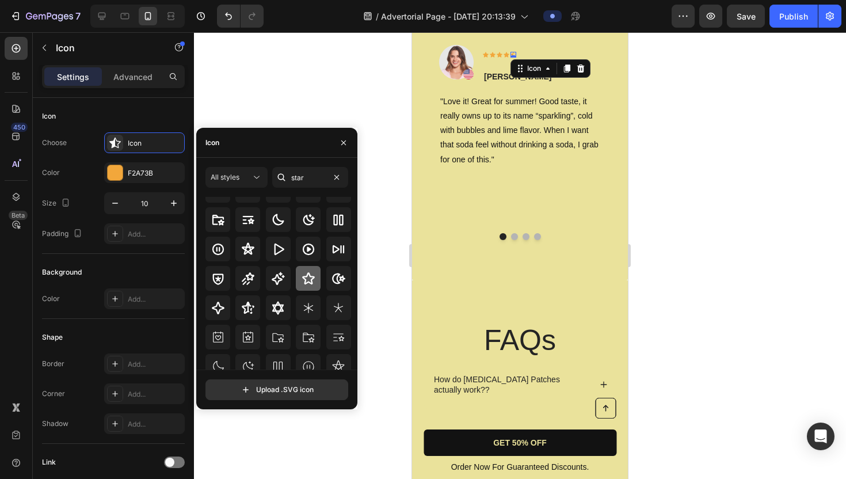
type input "star"
click at [303, 277] on icon at bounding box center [309, 279] width 14 height 14
click at [494, 58] on div "Icon" at bounding box center [493, 55] width 6 height 6
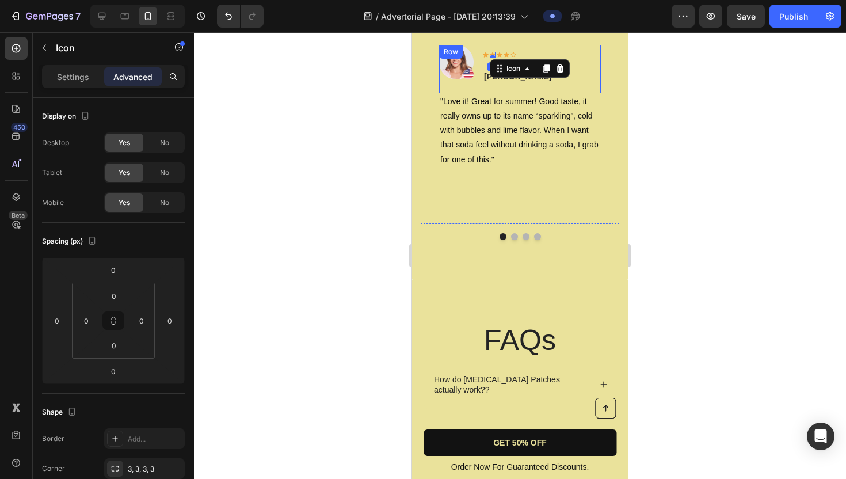
click at [548, 93] on div "Image Icon Icon 0 Icon Icon Icon Row [PERSON_NAME] Text block Row" at bounding box center [520, 69] width 162 height 48
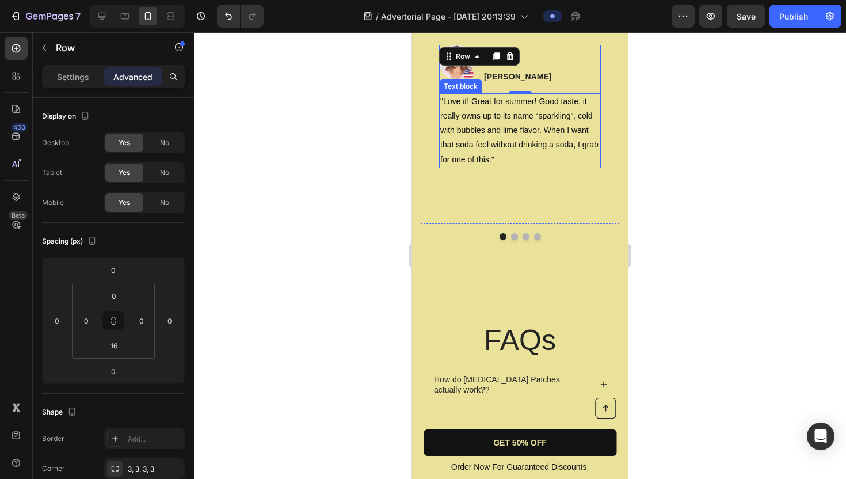
click at [532, 167] on p ""Love it! Great for summer! Good taste, it really owns up to its name “sparklin…" at bounding box center [519, 130] width 159 height 73
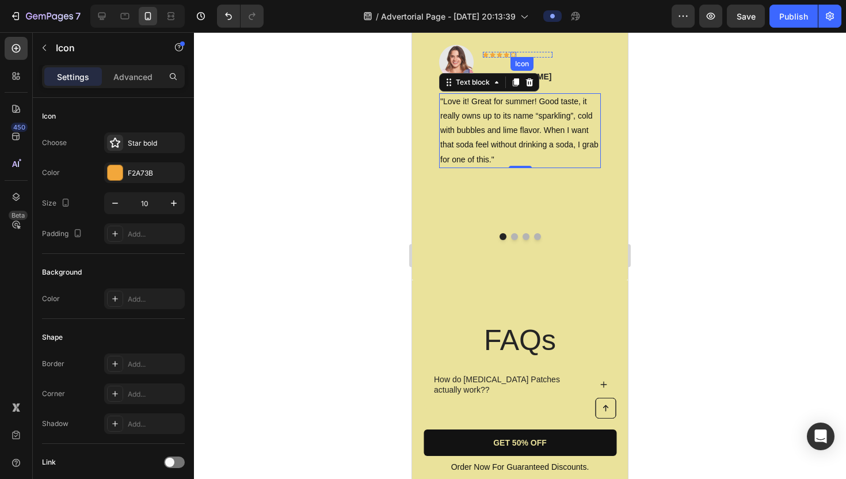
click at [514, 58] on div "Icon" at bounding box center [514, 55] width 6 height 6
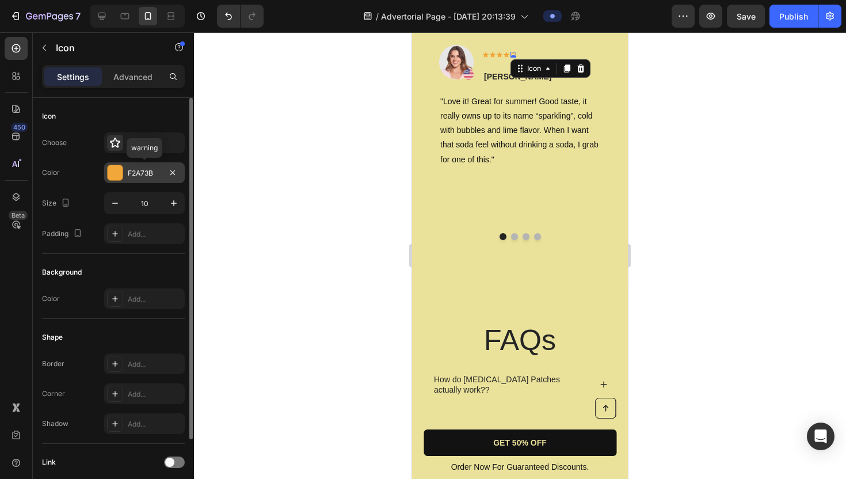
click at [119, 174] on div at bounding box center [115, 172] width 15 height 15
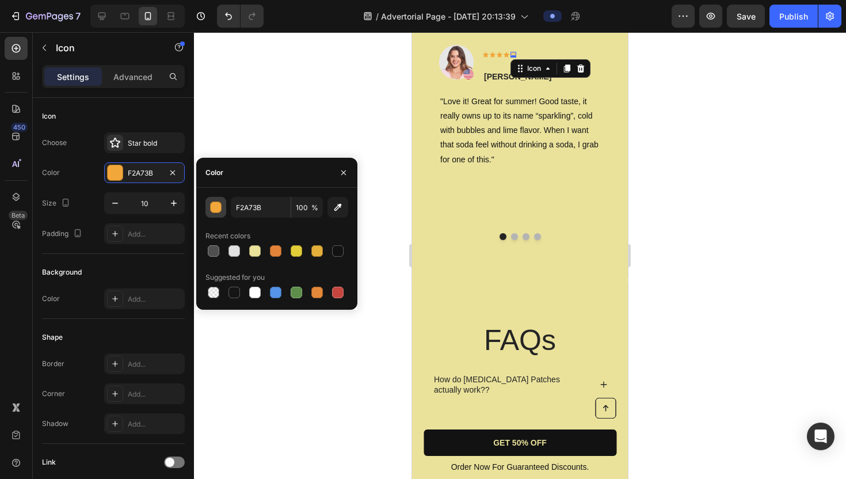
click at [218, 204] on div "button" at bounding box center [217, 208] width 12 height 12
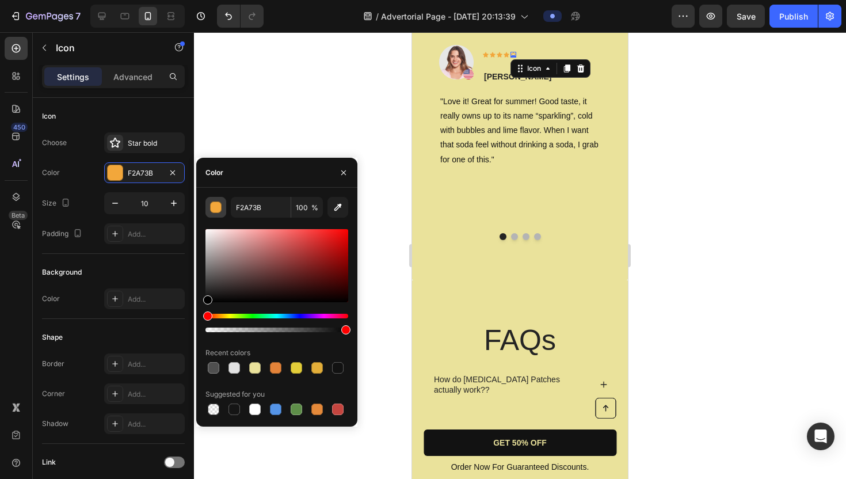
click at [218, 204] on div "button" at bounding box center [217, 208] width 12 height 12
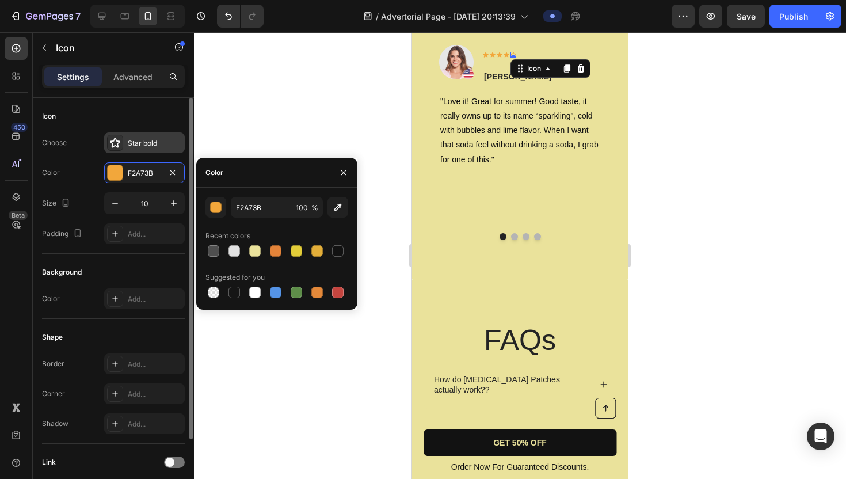
click at [115, 143] on icon at bounding box center [115, 143] width 12 height 12
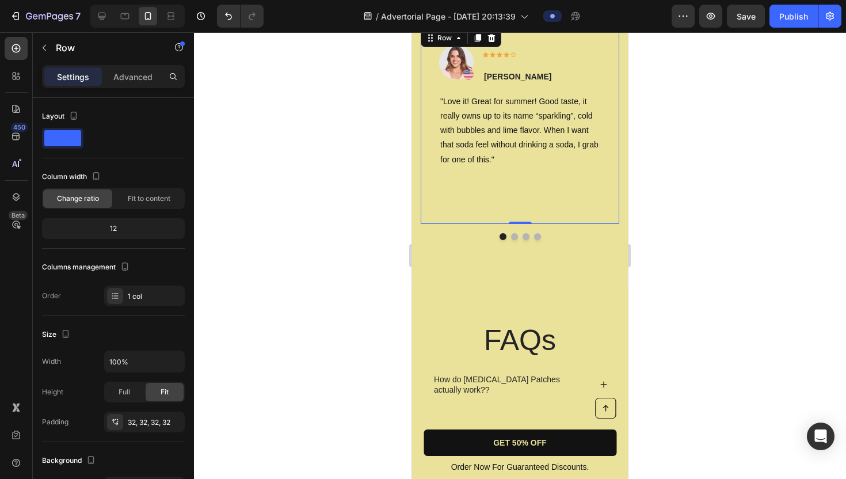
click at [510, 205] on div "Image Icon Icon Icon Icon Icon Row [PERSON_NAME] Text block Row "Love it! Great…" at bounding box center [520, 124] width 199 height 197
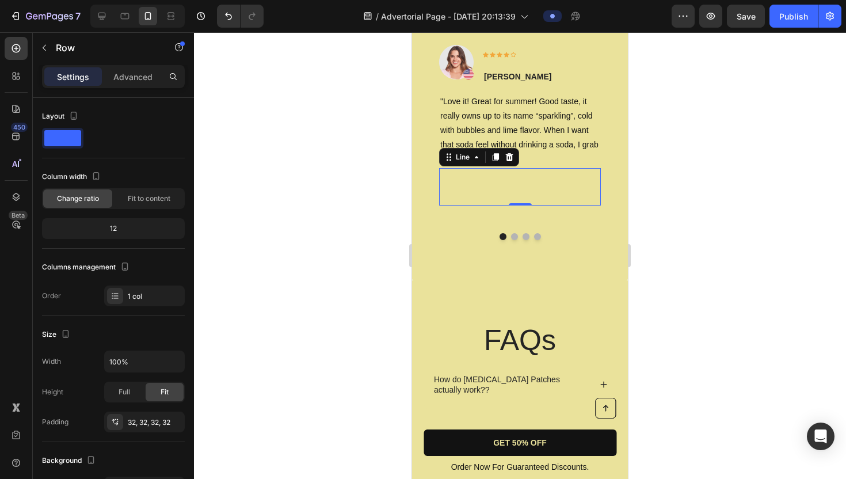
click at [459, 166] on div "Line" at bounding box center [479, 157] width 80 height 18
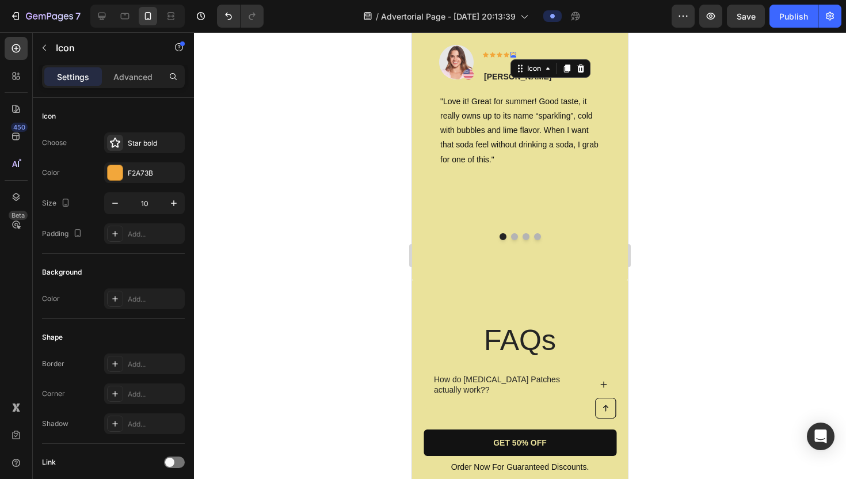
click at [513, 58] on div "Icon 0" at bounding box center [514, 55] width 6 height 6
click at [513, 62] on div "0" at bounding box center [514, 57] width 12 height 9
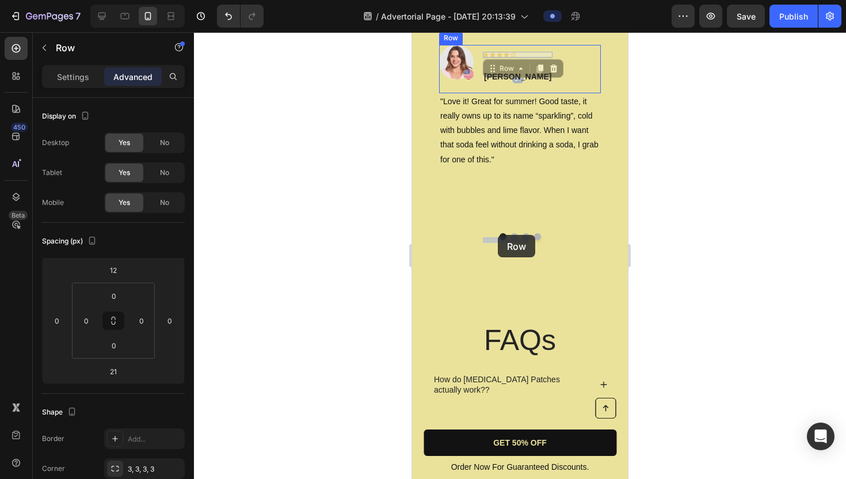
drag, startPoint x: 485, startPoint y: 236, endPoint x: 498, endPoint y: 235, distance: 13.3
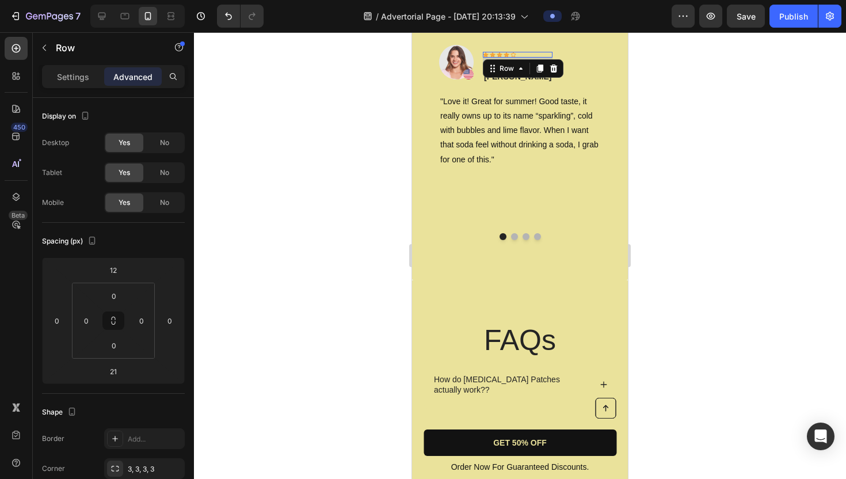
click at [516, 58] on div "Icon Icon Icon Icon Icon Row 21" at bounding box center [518, 55] width 70 height 6
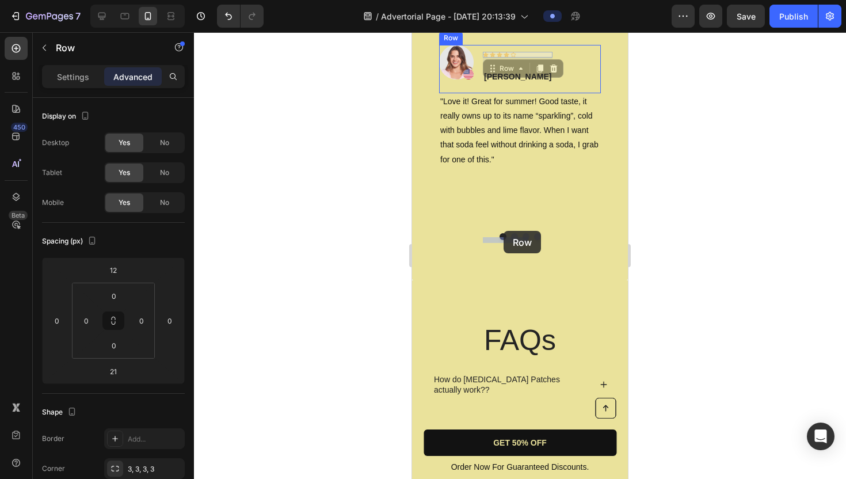
drag, startPoint x: 516, startPoint y: 232, endPoint x: 504, endPoint y: 231, distance: 12.7
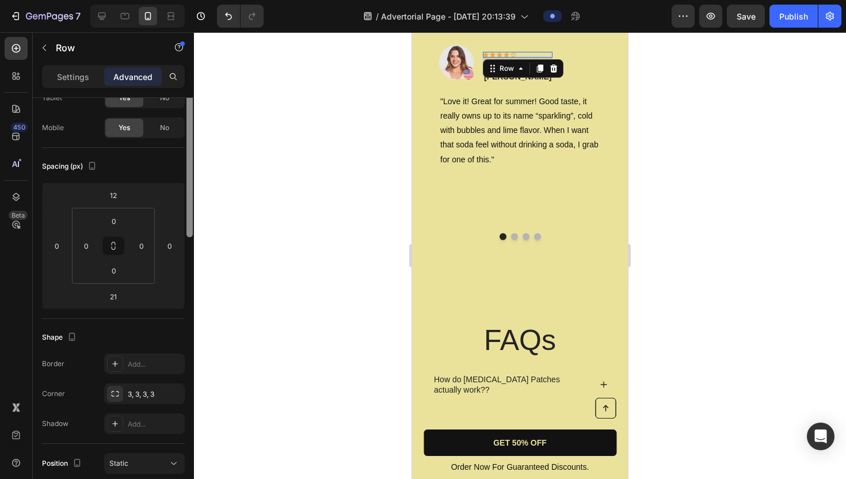
scroll to position [0, 0]
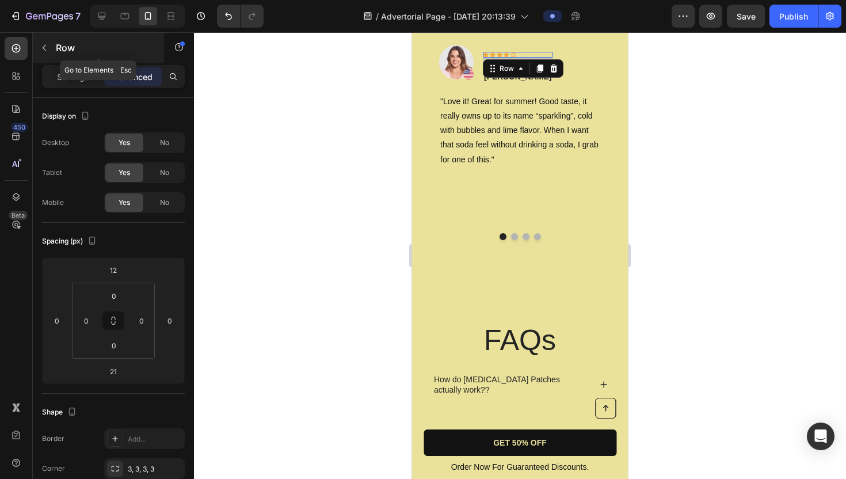
click at [46, 50] on icon "button" at bounding box center [44, 47] width 9 height 9
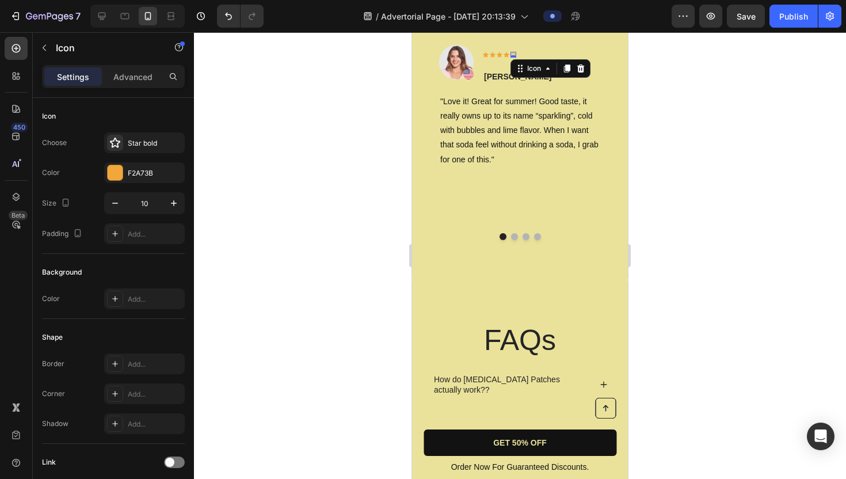
click at [513, 58] on div "Icon 0" at bounding box center [514, 55] width 6 height 6
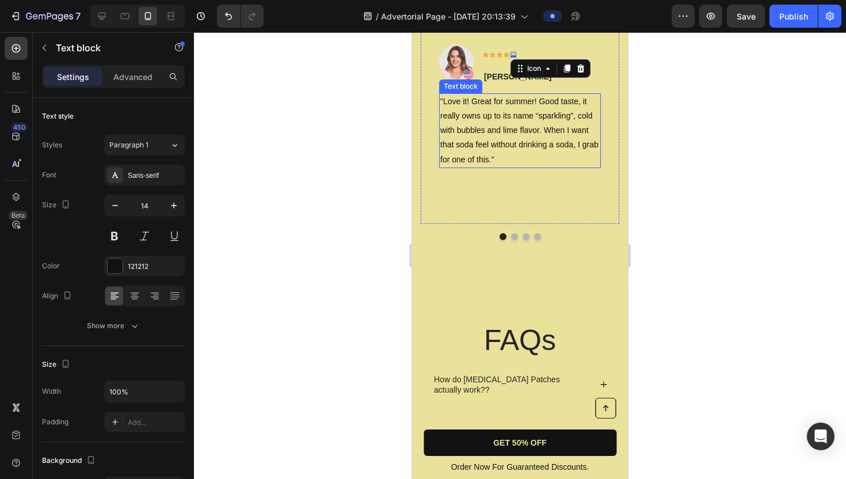
click at [484, 167] on p ""Love it! Great for summer! Good taste, it really owns up to its name “sparklin…" at bounding box center [519, 130] width 159 height 73
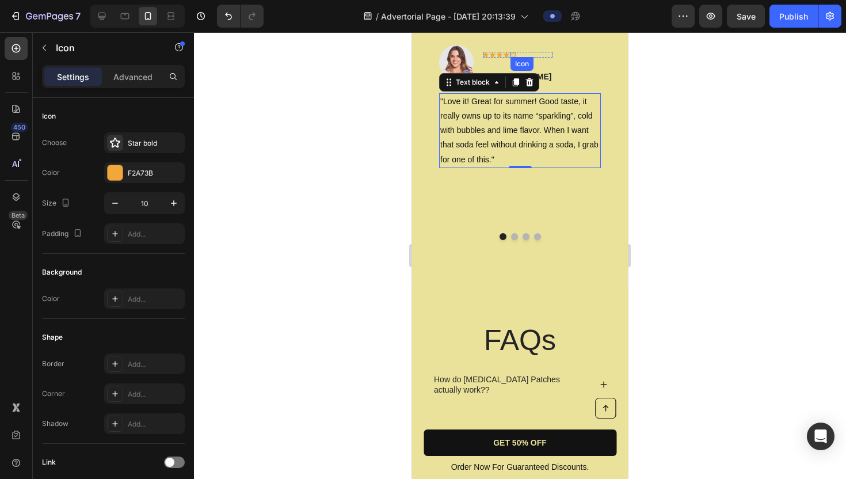
click at [514, 58] on div "Icon" at bounding box center [514, 55] width 6 height 6
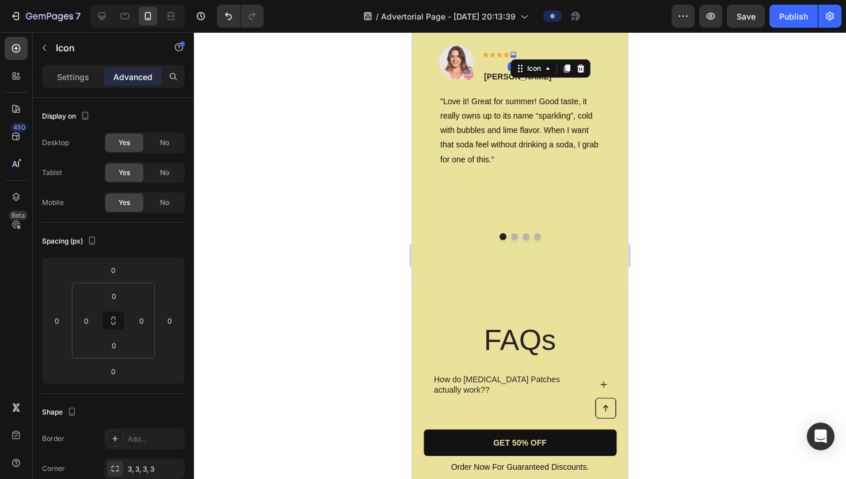
click at [512, 58] on icon at bounding box center [514, 55] width 6 height 6
click at [538, 68] on div "Icon" at bounding box center [534, 68] width 18 height 0
click at [507, 58] on div "Icon" at bounding box center [507, 55] width 6 height 6
click at [511, 58] on icon at bounding box center [514, 55] width 6 height 6
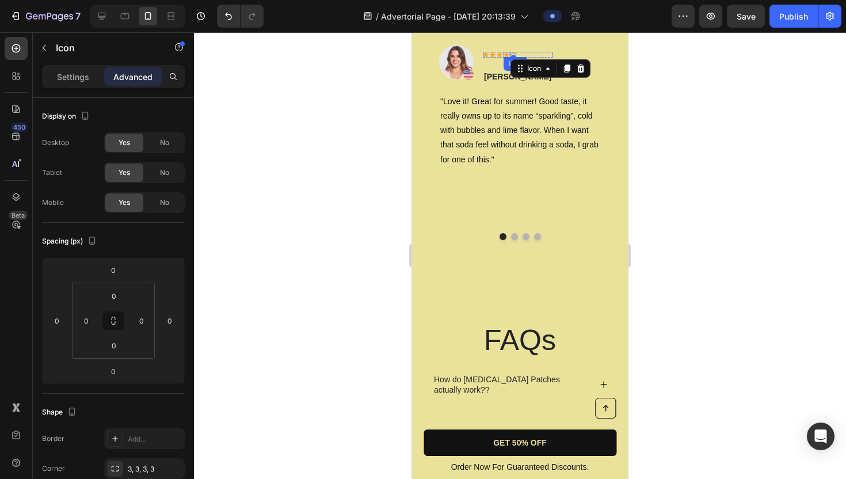
click at [508, 58] on icon at bounding box center [507, 55] width 6 height 6
click at [557, 73] on icon at bounding box center [559, 68] width 9 height 9
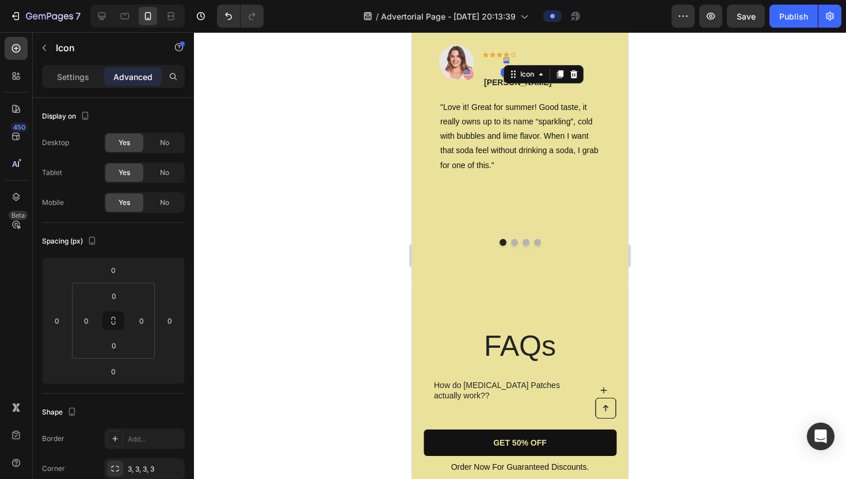
drag, startPoint x: 507, startPoint y: 239, endPoint x: 512, endPoint y: 232, distance: 8.8
click at [512, 63] on div "Icon Icon Icon Icon Icon 0 Icon Row" at bounding box center [518, 58] width 70 height 12
click at [498, 99] on div "Image Icon Icon Icon Icon Icon Icon 0 Row [PERSON_NAME] Text block Row" at bounding box center [520, 72] width 162 height 54
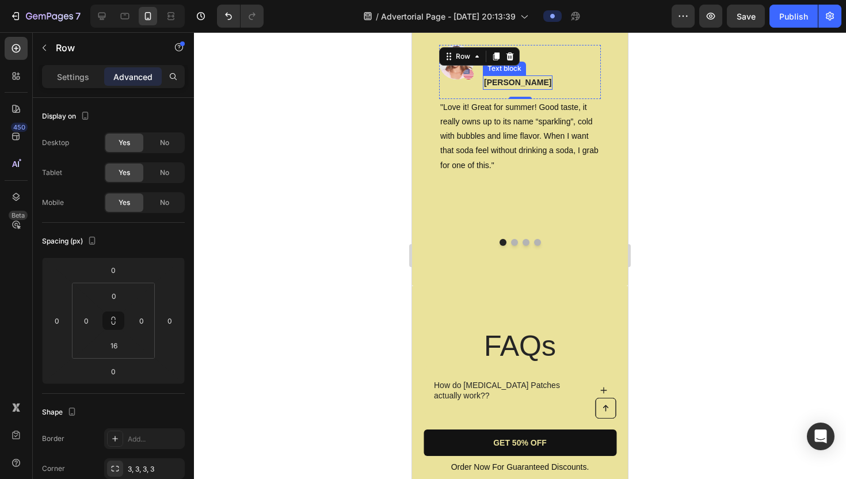
click at [507, 89] on p "[PERSON_NAME]" at bounding box center [517, 83] width 67 height 12
click at [494, 99] on div "Image Icon Icon Icon Icon Icon Icon Row [PERSON_NAME] Text block 0 Row" at bounding box center [520, 72] width 162 height 54
click at [533, 99] on div "Image Icon Icon Icon Icon Icon Icon Row [PERSON_NAME] Text block Row 0" at bounding box center [520, 72] width 162 height 54
click at [516, 90] on div "Icon Icon Icon Icon Icon Icon Row [PERSON_NAME] Text block" at bounding box center [518, 67] width 70 height 45
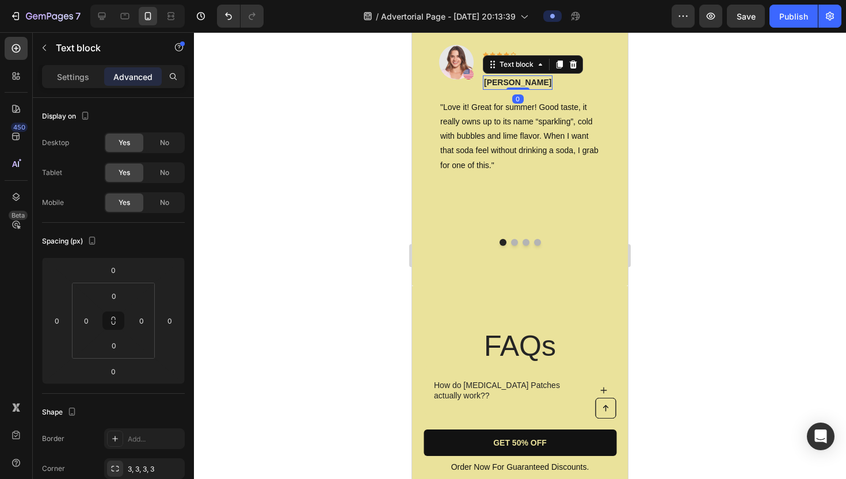
click at [511, 89] on p "[PERSON_NAME]" at bounding box center [517, 83] width 67 height 12
click at [490, 58] on icon at bounding box center [493, 55] width 6 height 6
click at [488, 58] on div "Icon" at bounding box center [486, 55] width 6 height 6
click at [314, 195] on div at bounding box center [520, 255] width 652 height 447
click at [509, 64] on div "Icon" at bounding box center [508, 64] width 18 height 0
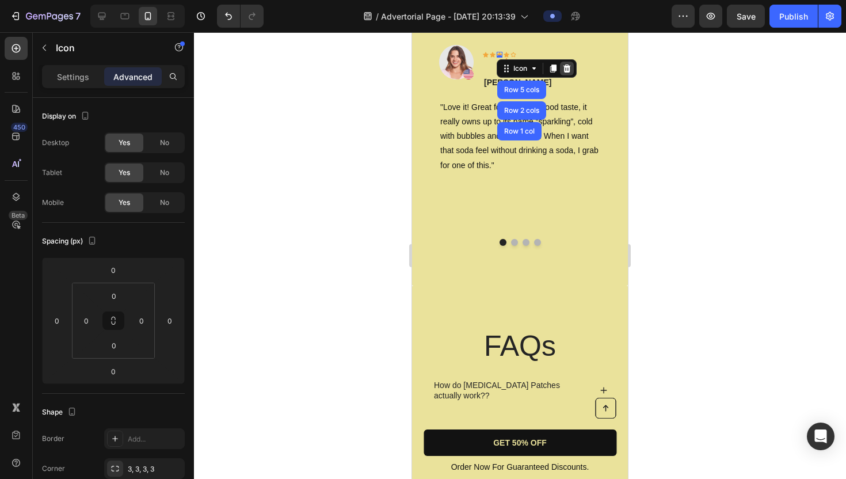
click at [570, 73] on icon at bounding box center [567, 68] width 7 height 8
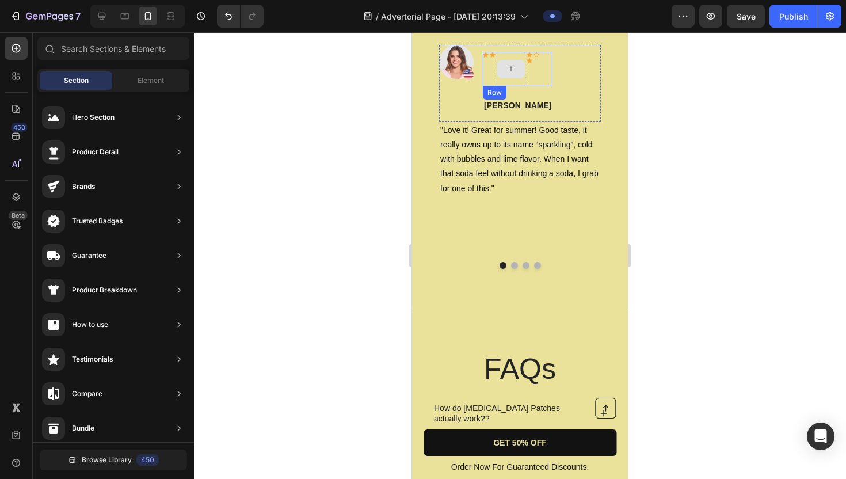
click at [514, 74] on icon at bounding box center [511, 69] width 9 height 10
click at [511, 71] on icon at bounding box center [511, 69] width 5 height 5
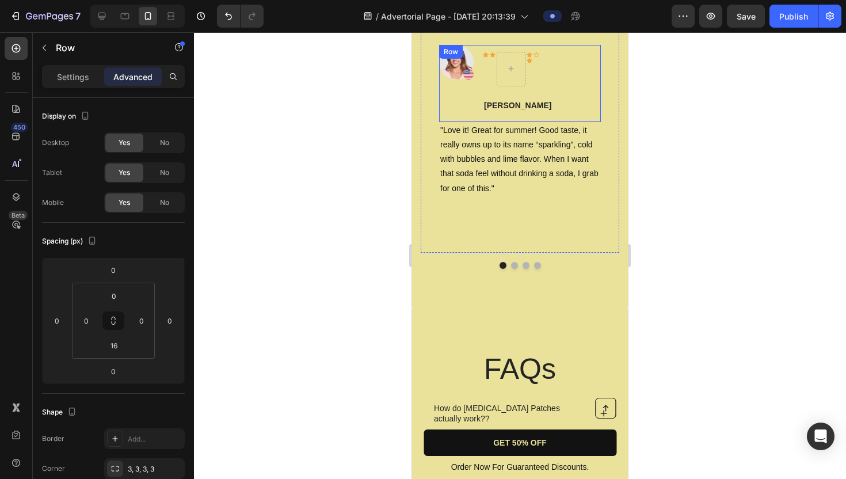
click at [571, 122] on div "Image Icon Icon Icon Icon Icon Row [PERSON_NAME] Text block Row" at bounding box center [520, 83] width 162 height 77
click at [557, 122] on div "Image Icon Icon Icon Icon Icon Row [PERSON_NAME] Text block Row" at bounding box center [520, 83] width 162 height 77
click at [569, 122] on div "Image Icon Icon Icon Icon Icon Row [PERSON_NAME] Text block Row 0" at bounding box center [520, 83] width 162 height 77
click at [535, 196] on p ""Love it! Great for summer! Good taste, it really owns up to its name “sparklin…" at bounding box center [519, 159] width 159 height 73
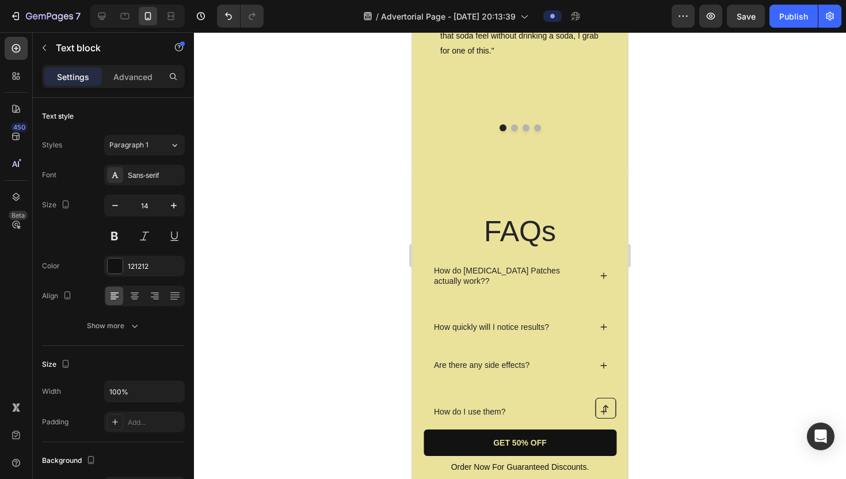
scroll to position [4104, 0]
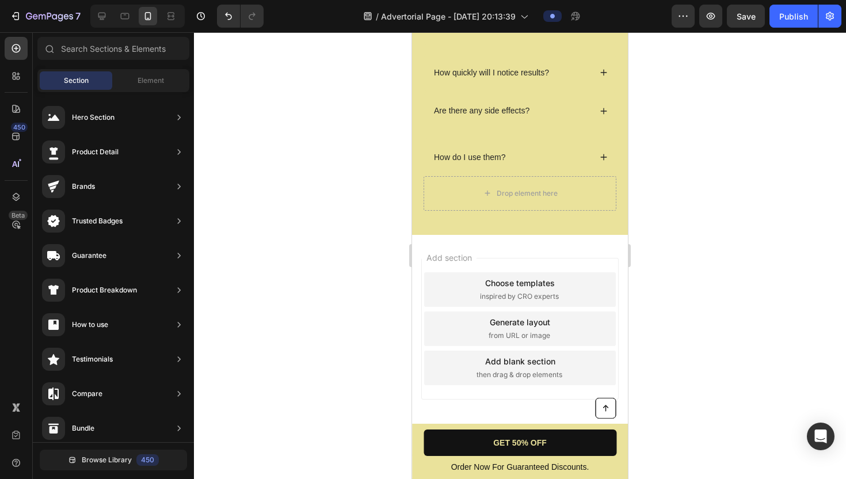
click at [493, 249] on div "Add section Choose templates inspired by CRO experts Generate layout from URL o…" at bounding box center [520, 345] width 216 height 220
click at [442, 252] on span "Add section" at bounding box center [449, 258] width 55 height 12
click at [432, 405] on div "Add section Choose templates inspired by CRO experts Generate layout from URL o…" at bounding box center [520, 345] width 216 height 220
click at [450, 253] on span "Add section" at bounding box center [449, 258] width 55 height 12
click at [470, 246] on div "Add section Choose templates inspired by CRO experts Generate layout from URL o…" at bounding box center [520, 345] width 216 height 220
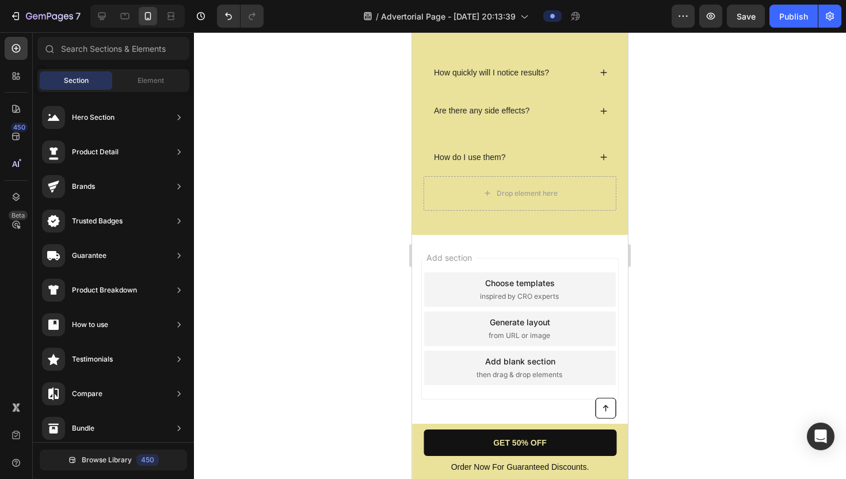
click at [470, 246] on div "Add section Choose templates inspired by CRO experts Generate layout from URL o…" at bounding box center [520, 345] width 216 height 220
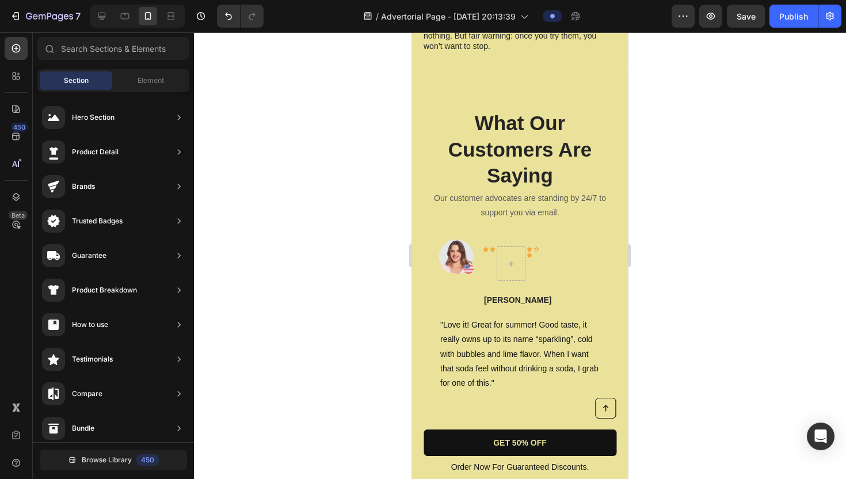
scroll to position [3555, 0]
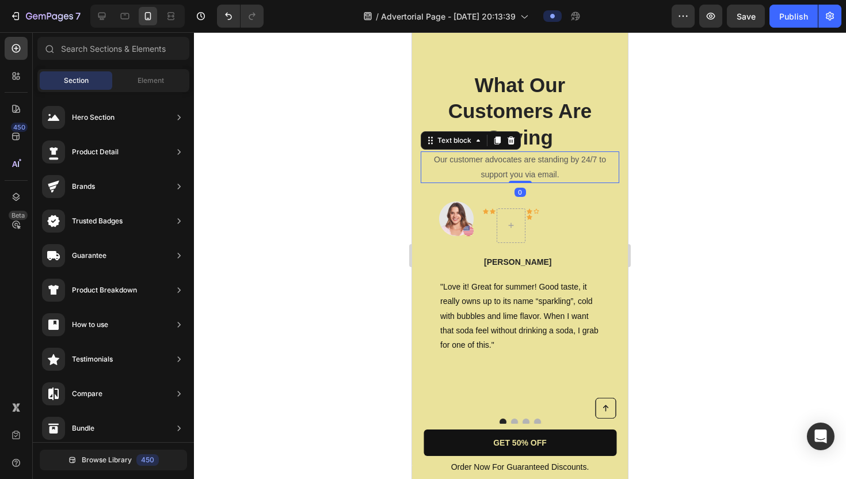
click at [549, 181] on p "Our customer advocates are standing by 24/7 to support you via email." at bounding box center [520, 167] width 196 height 29
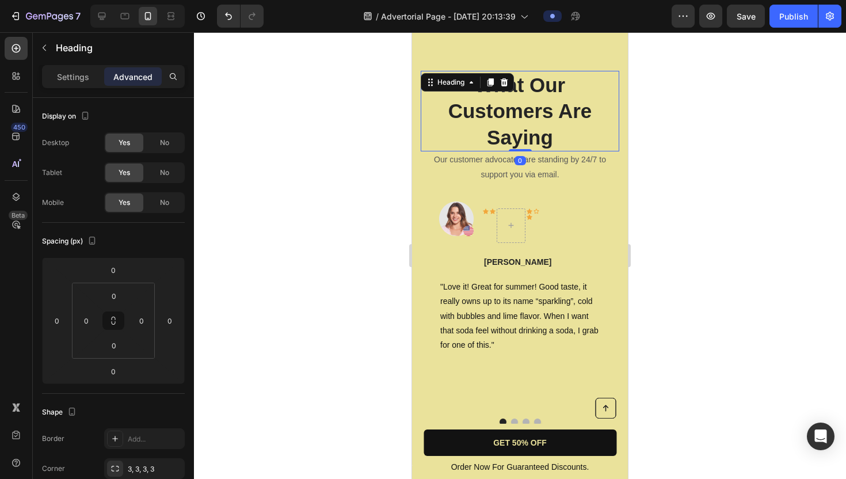
click at [590, 116] on p "What Our Customers Are Saying" at bounding box center [520, 111] width 196 height 79
click at [505, 83] on icon at bounding box center [504, 82] width 9 height 9
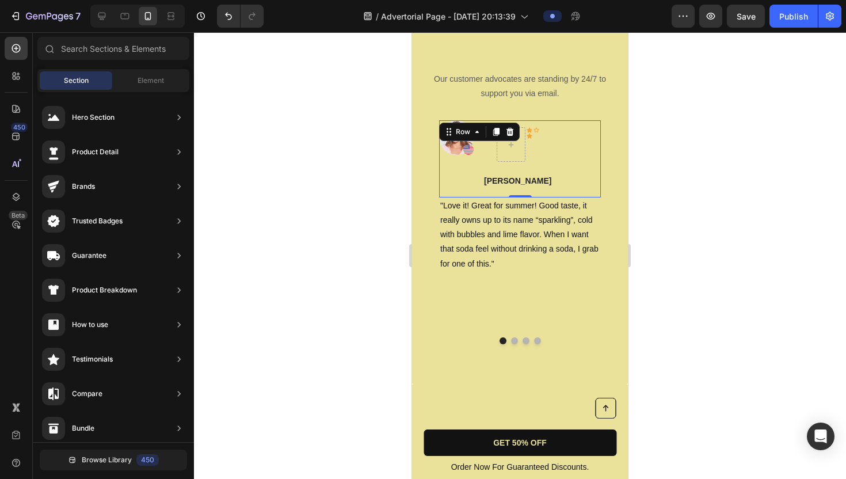
click at [598, 131] on div "Image Icon Icon Icon Icon Icon Row [PERSON_NAME] Text block Row 0" at bounding box center [520, 158] width 162 height 77
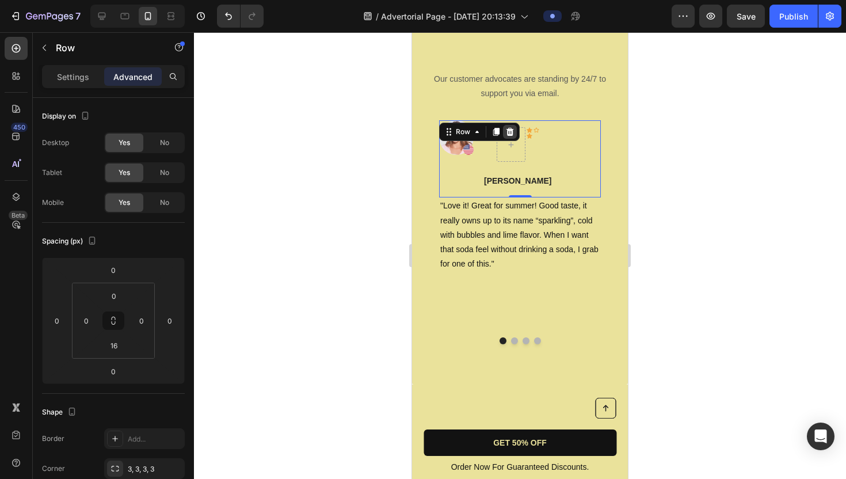
click at [511, 130] on icon at bounding box center [510, 132] width 7 height 8
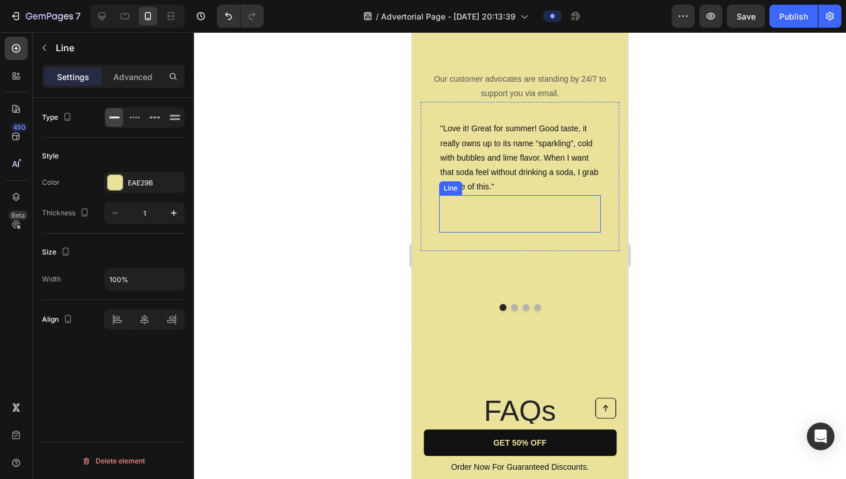
click at [592, 204] on div "Title Line" at bounding box center [520, 213] width 162 height 37
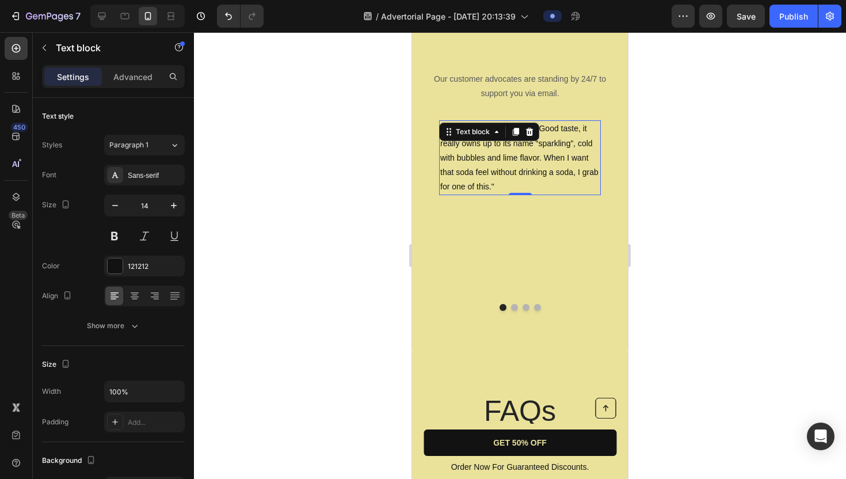
click at [600, 122] on div ""Love it! Great for summer! Good taste, it really owns up to its name “sparklin…" at bounding box center [520, 157] width 162 height 75
click at [531, 130] on icon at bounding box center [529, 132] width 7 height 8
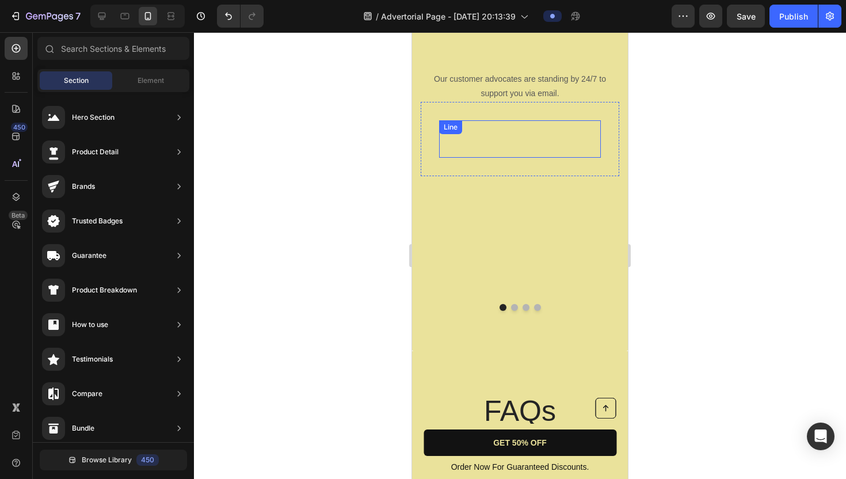
click at [572, 124] on div "Title Line" at bounding box center [520, 138] width 162 height 37
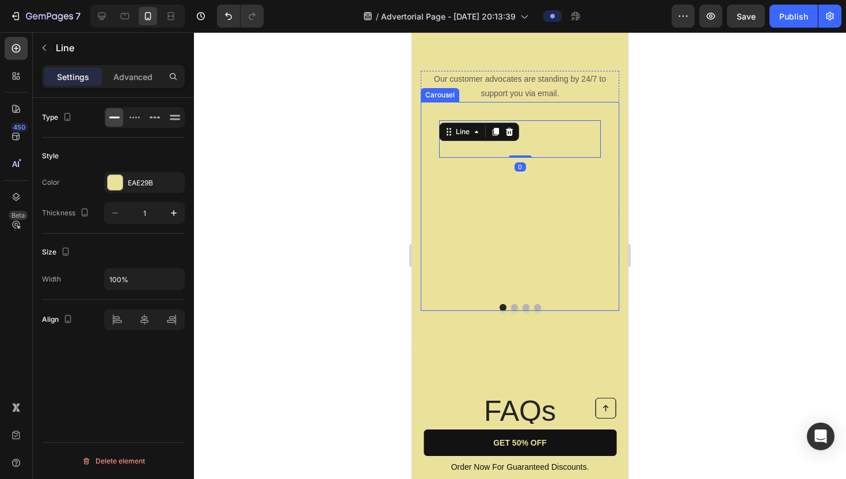
click at [557, 257] on div "Title Line 0 Row" at bounding box center [520, 198] width 199 height 193
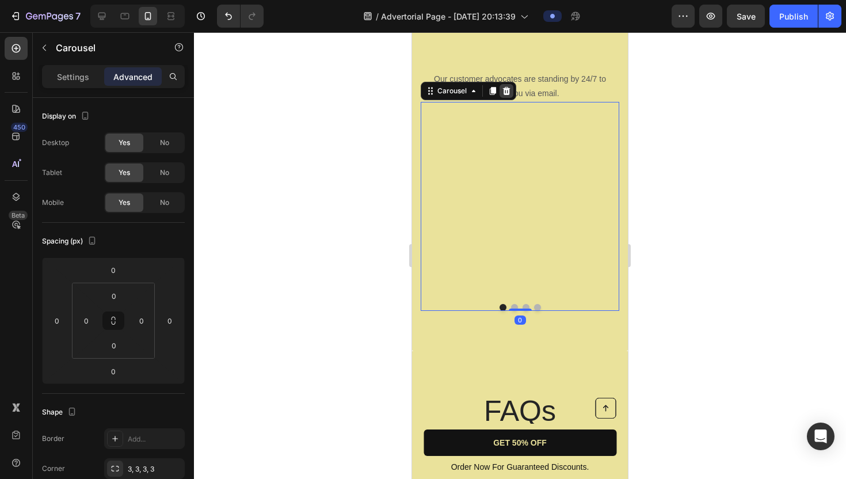
click at [508, 90] on icon at bounding box center [506, 91] width 7 height 8
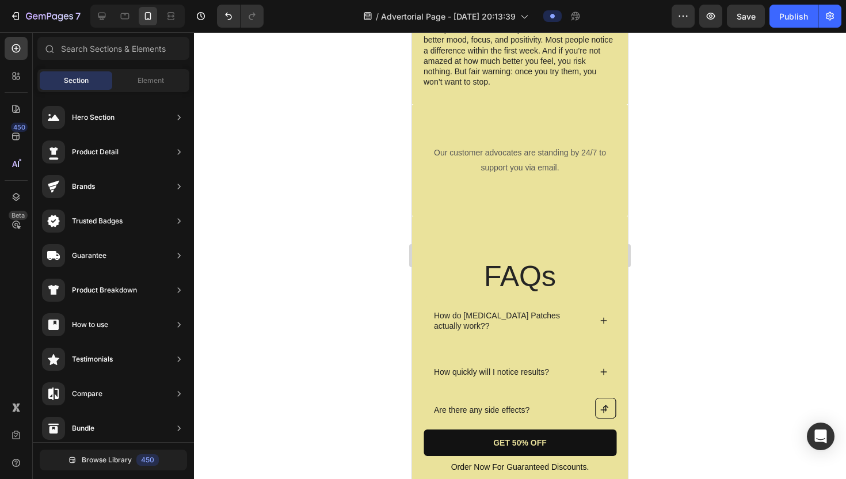
scroll to position [3498, 0]
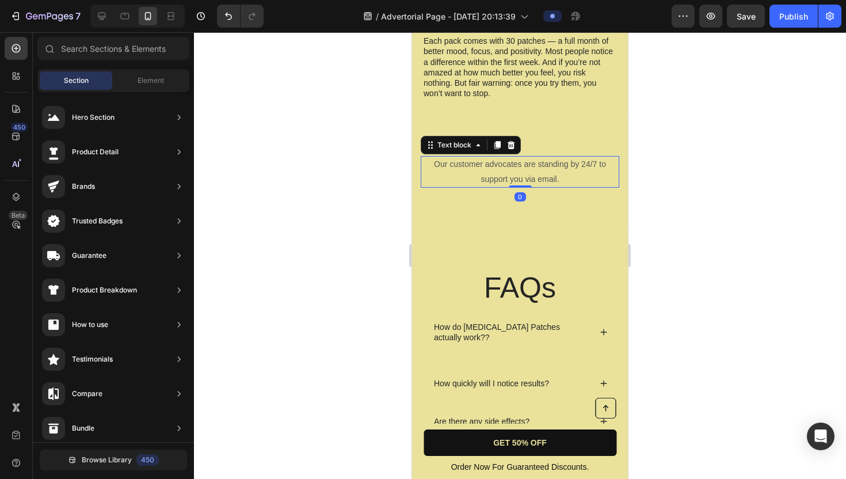
click at [565, 156] on div "Our customer advocates are standing by 24/7 to support you via email." at bounding box center [520, 171] width 199 height 31
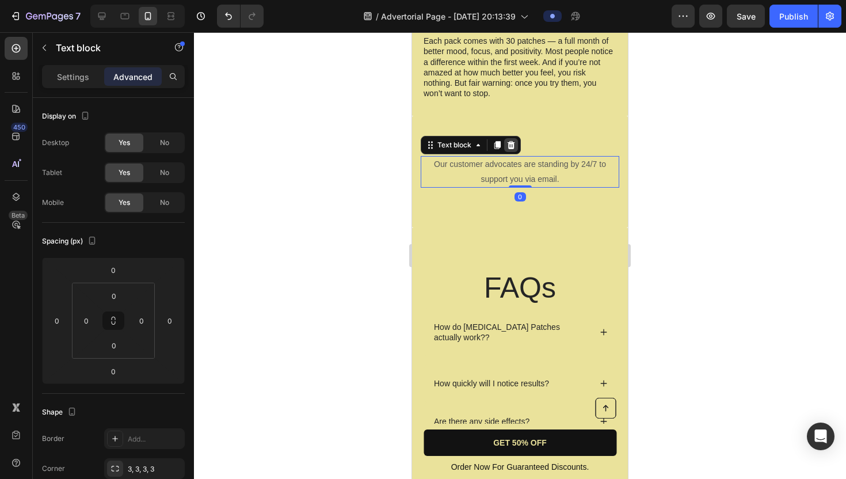
click at [512, 141] on icon at bounding box center [511, 145] width 7 height 8
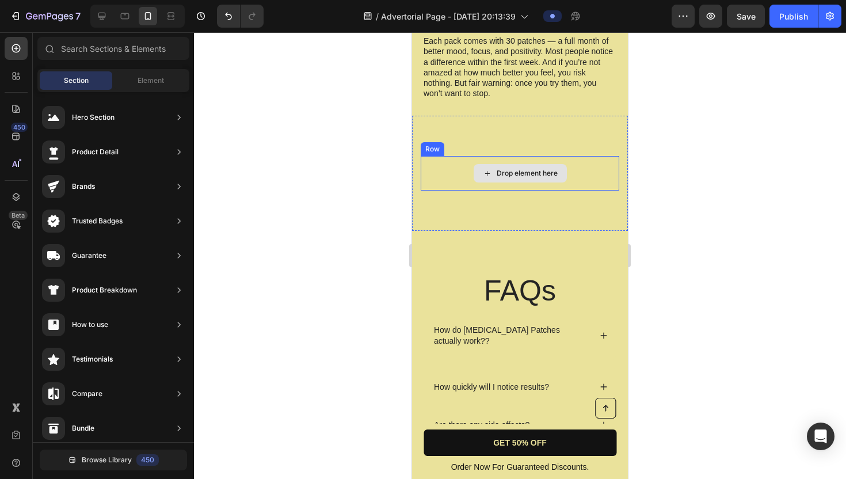
click at [510, 169] on div "Drop element here" at bounding box center [527, 173] width 61 height 9
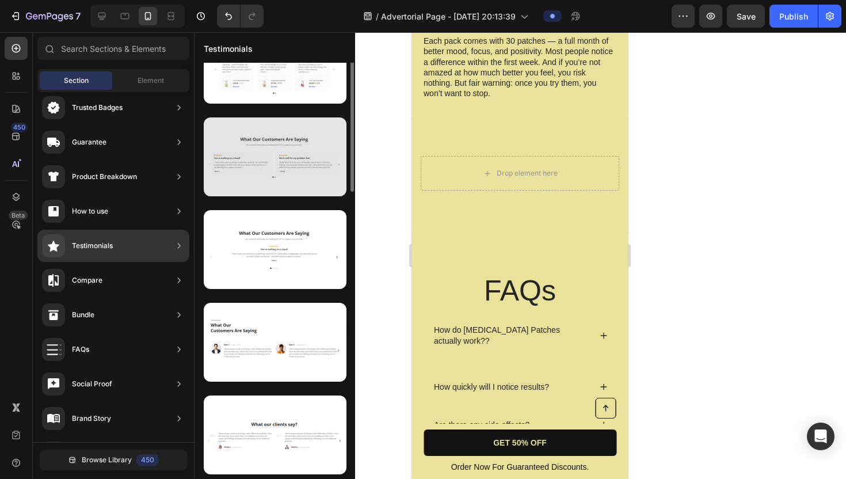
scroll to position [0, 0]
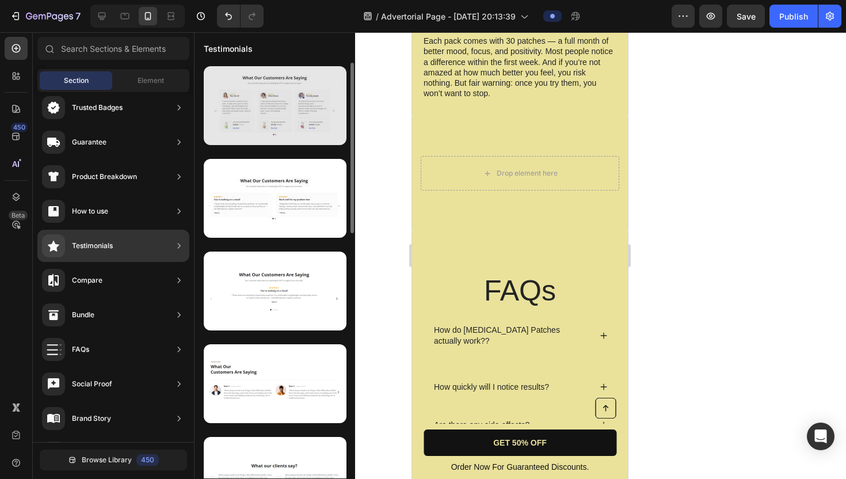
click at [279, 128] on div at bounding box center [275, 105] width 143 height 79
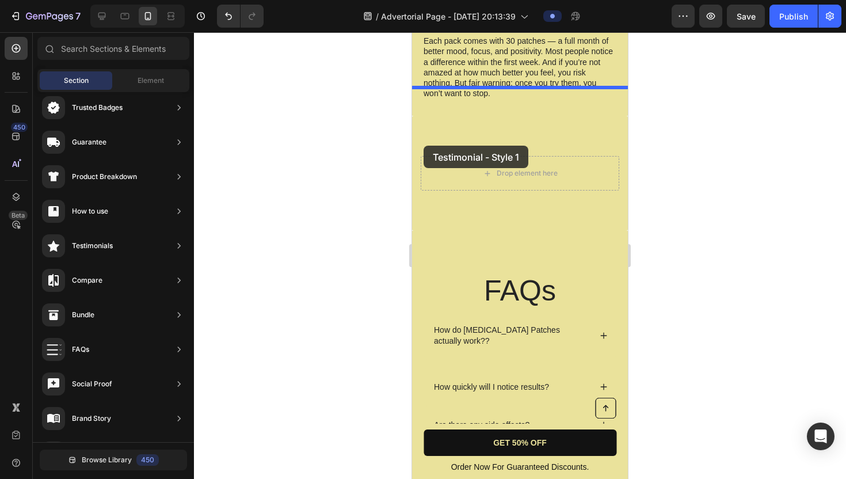
drag, startPoint x: 691, startPoint y: 160, endPoint x: 445, endPoint y: 143, distance: 246.4
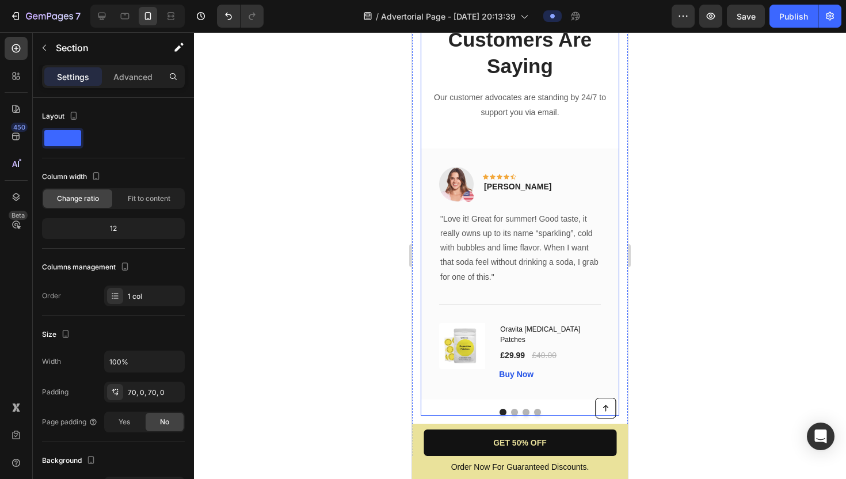
scroll to position [3592, 0]
